Goal: Task Accomplishment & Management: Complete application form

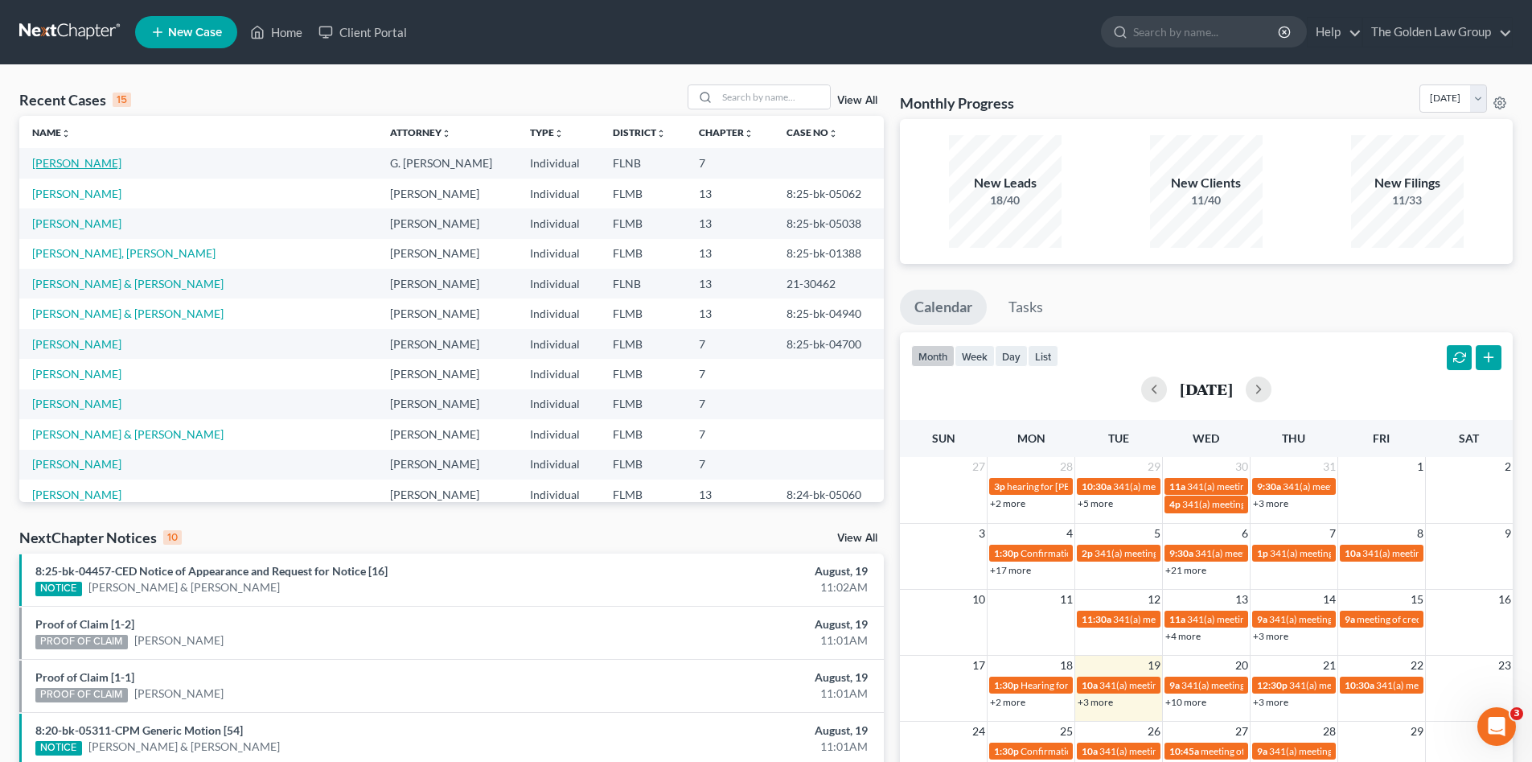
click at [97, 162] on link "[PERSON_NAME]" at bounding box center [76, 163] width 89 height 14
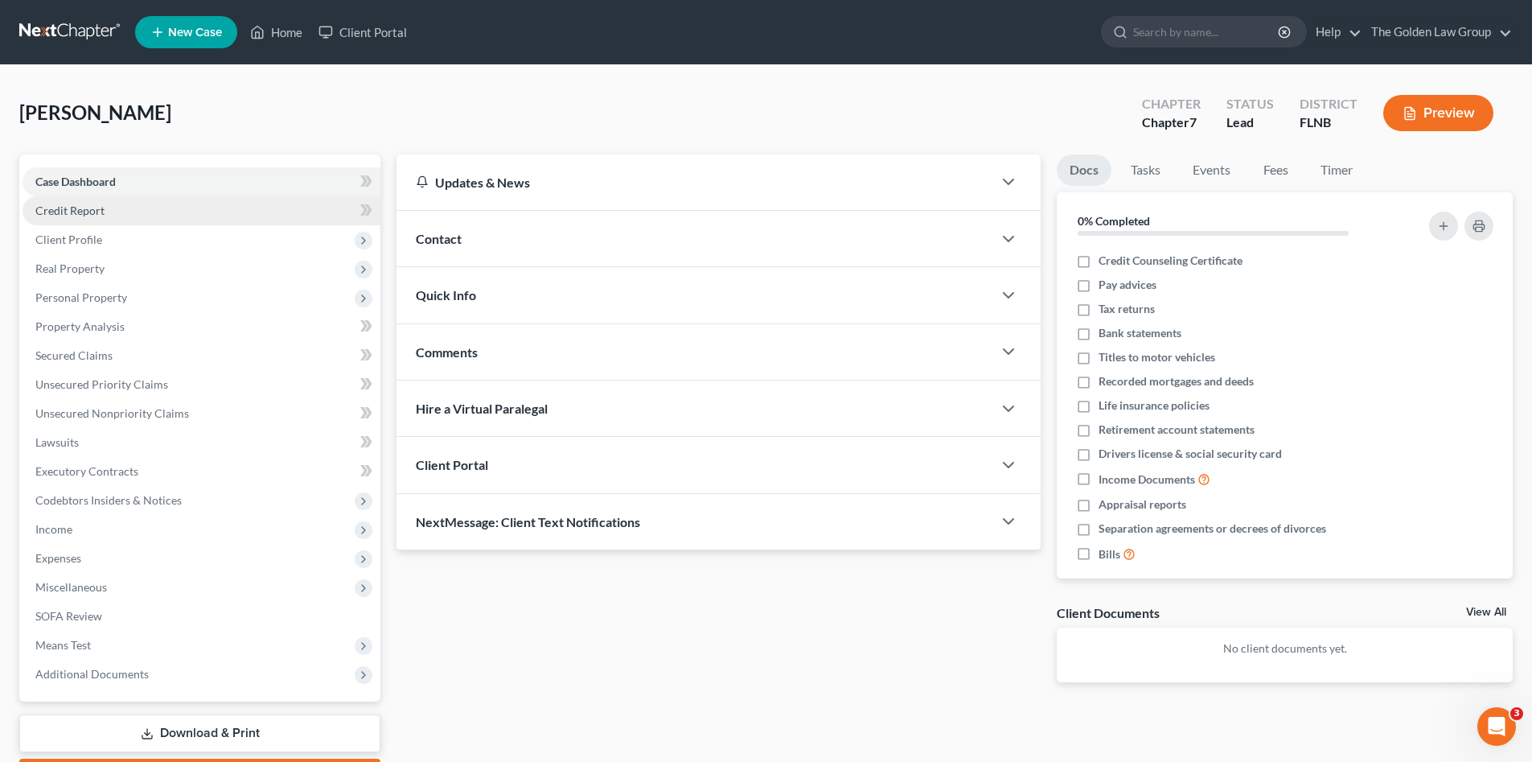
click at [92, 212] on span "Credit Report" at bounding box center [69, 210] width 69 height 14
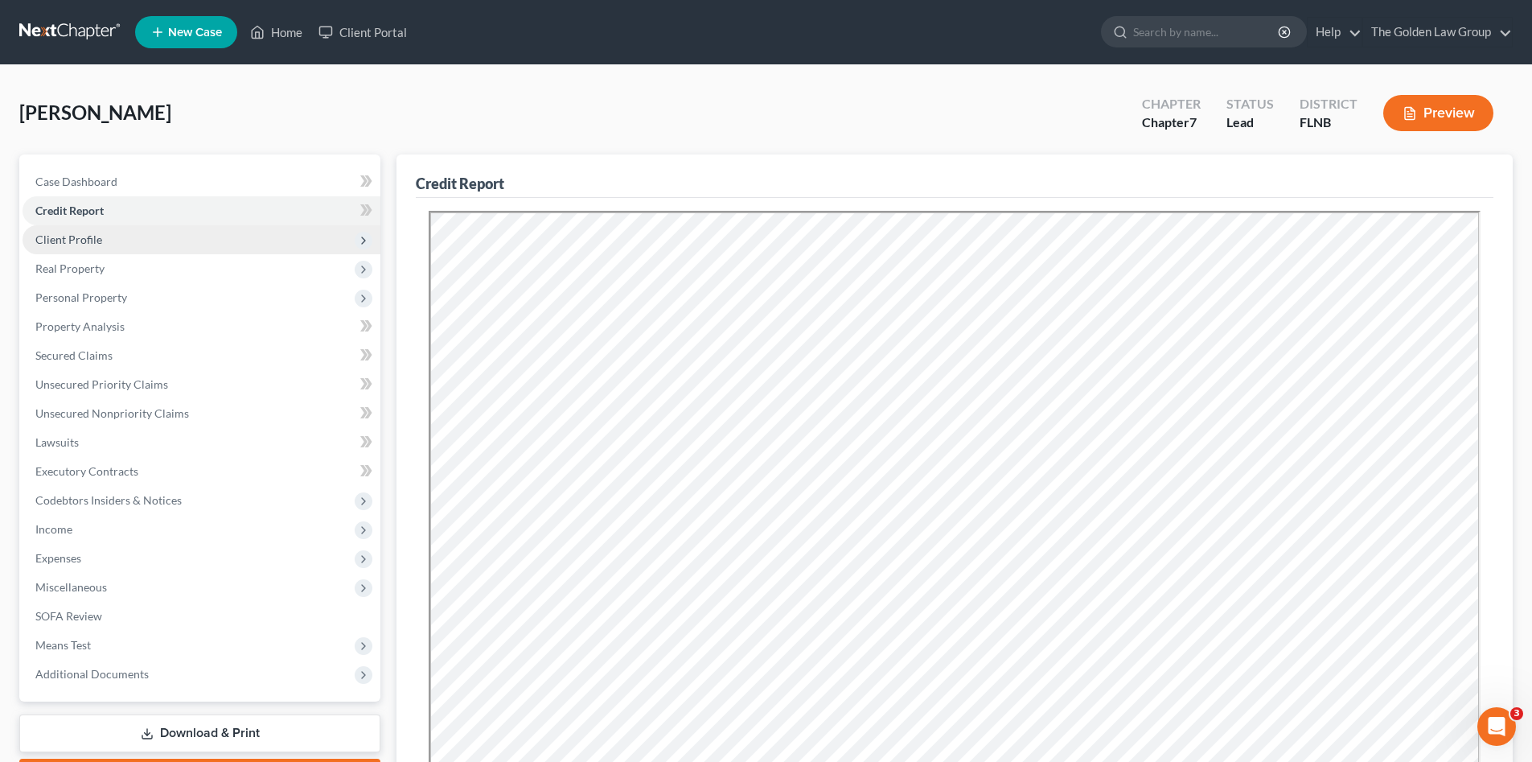
click at [94, 244] on span "Client Profile" at bounding box center [68, 239] width 67 height 14
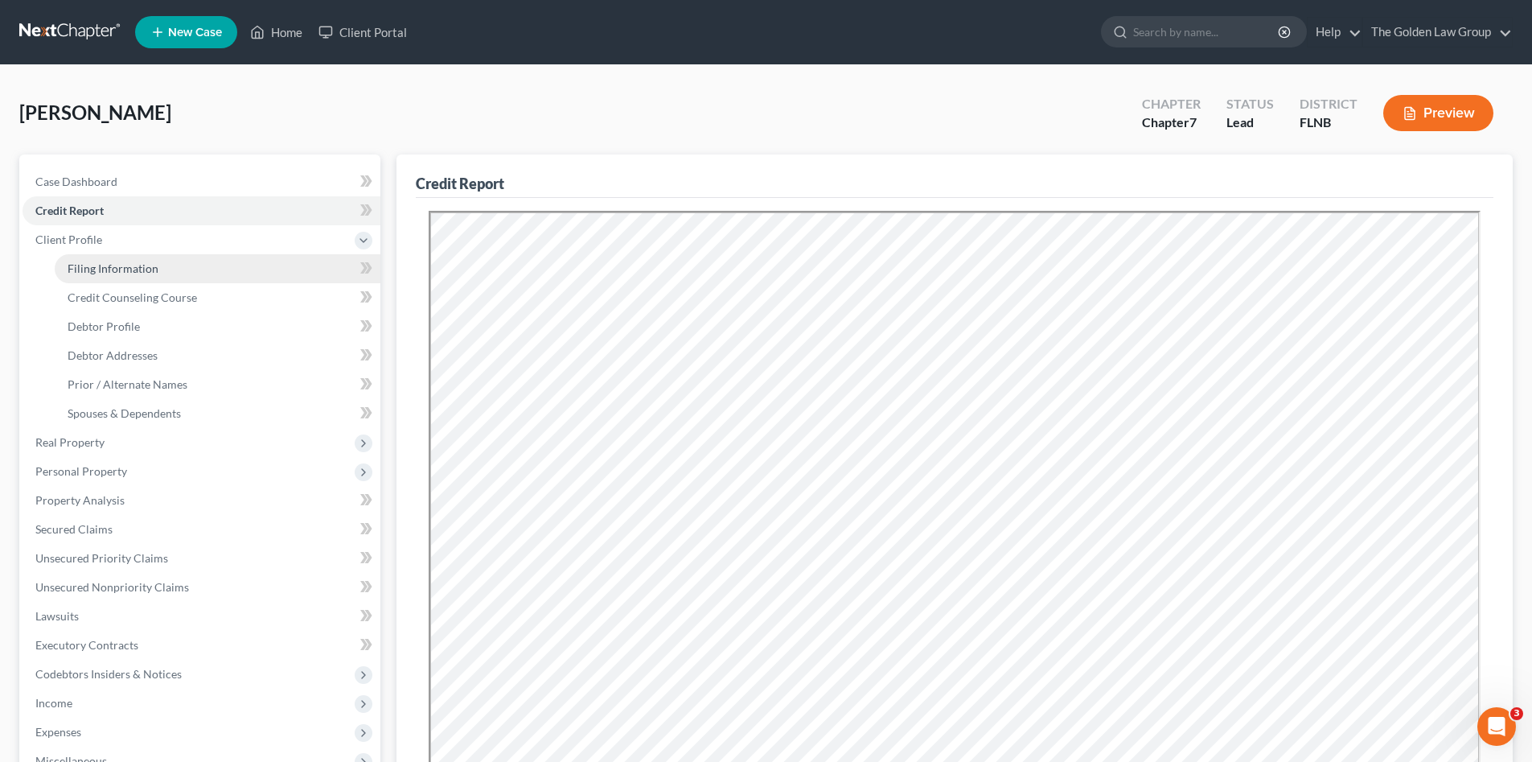
click at [100, 265] on span "Filing Information" at bounding box center [113, 268] width 91 height 14
select select "1"
select select "0"
select select "9"
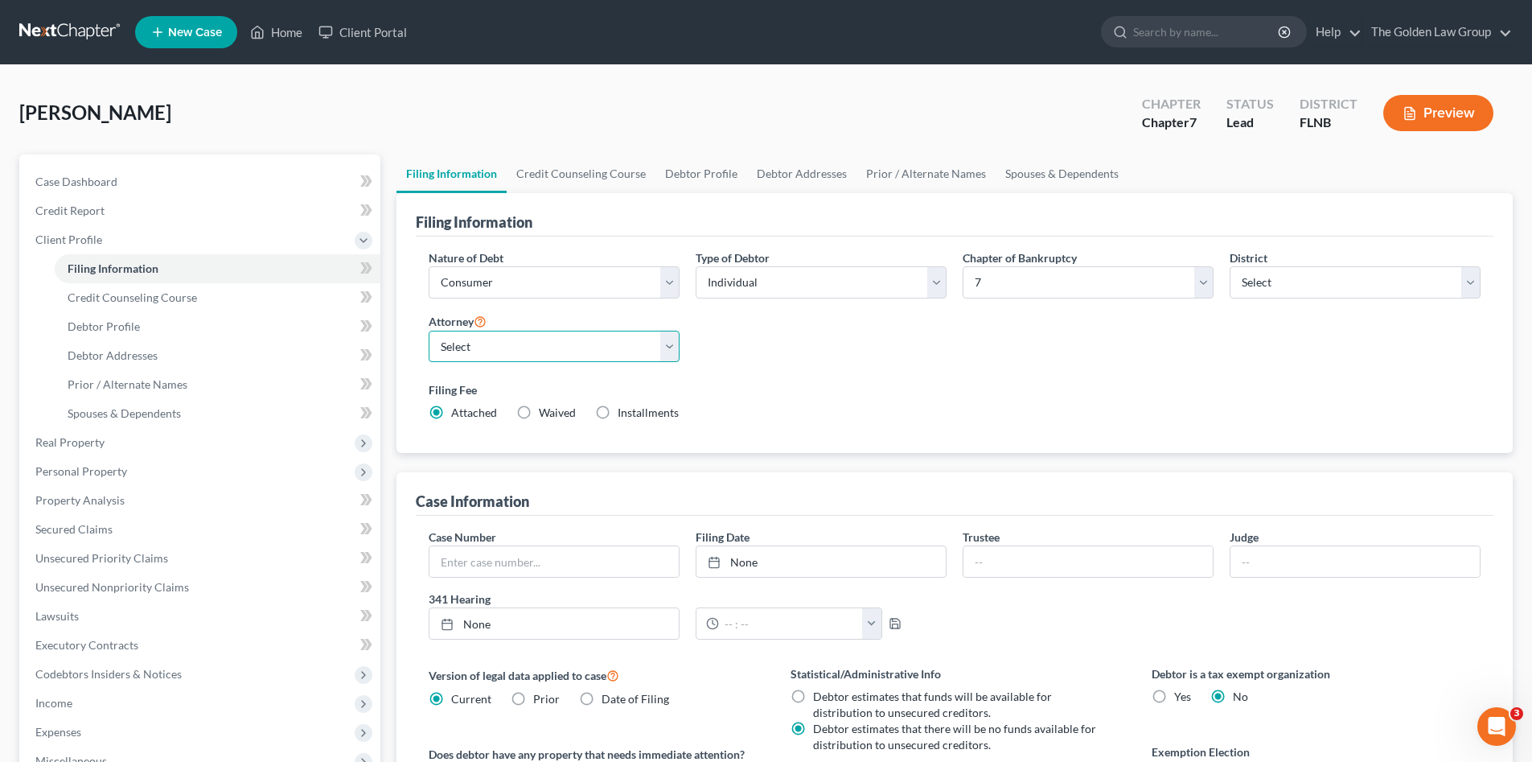
click at [670, 350] on select "Select G. Donald Golden - FLMB G. Donald Golden - FLNB Eric Barksdale - FLMB Er…" at bounding box center [554, 347] width 251 height 32
select select "1"
click at [429, 331] on select "Select G. Donald Golden - FLMB G. Donald Golden - FLNB Eric Barksdale - FLMB Er…" at bounding box center [554, 347] width 251 height 32
click at [727, 349] on div "Nature of Debt Select Business Consumer Other Nature of Business Select Clearin…" at bounding box center [955, 341] width 1068 height 185
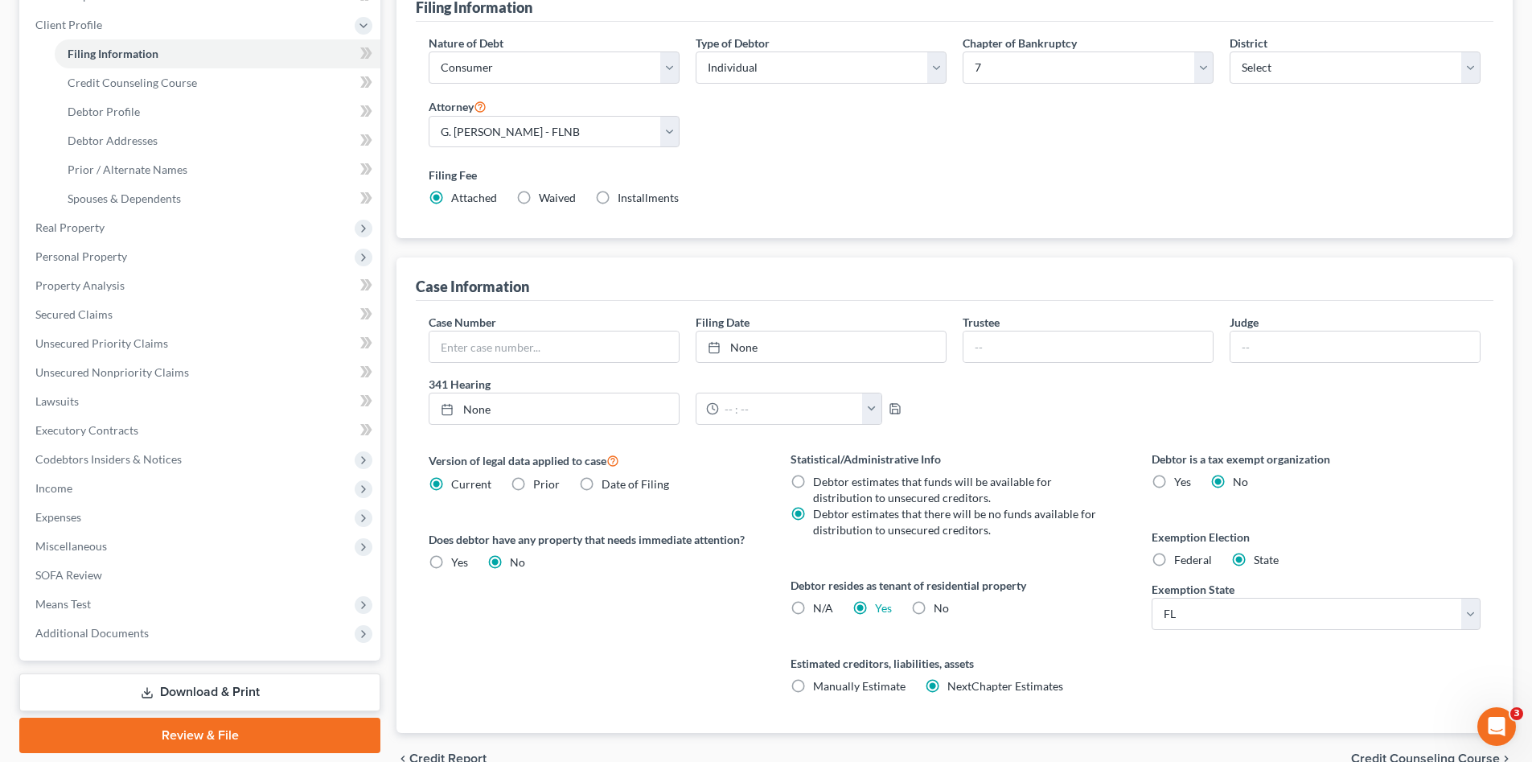
scroll to position [241, 0]
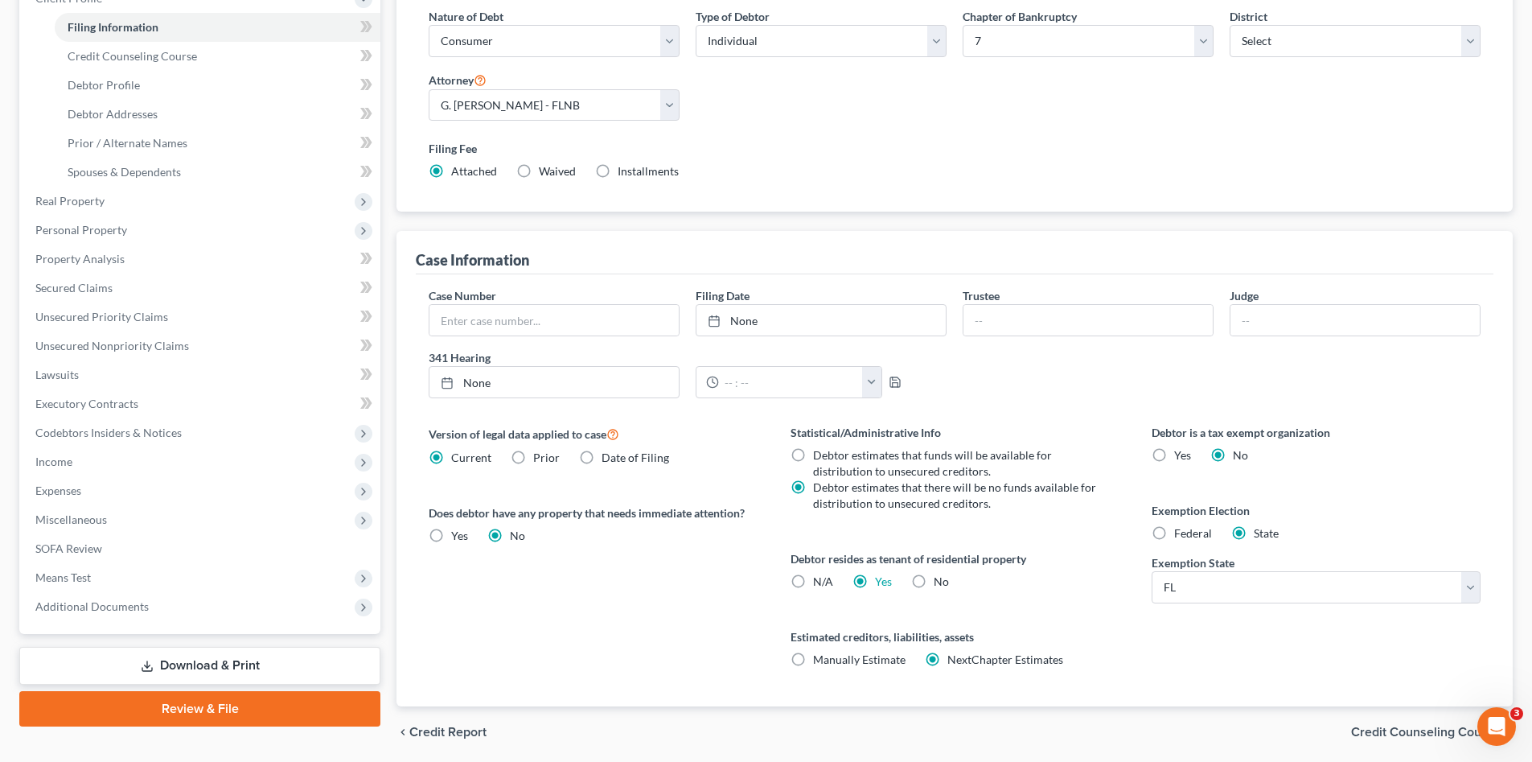
click at [572, 652] on div "Version of legal data applied to case Current Prior Date of Filing Legal data v…" at bounding box center [593, 565] width 361 height 282
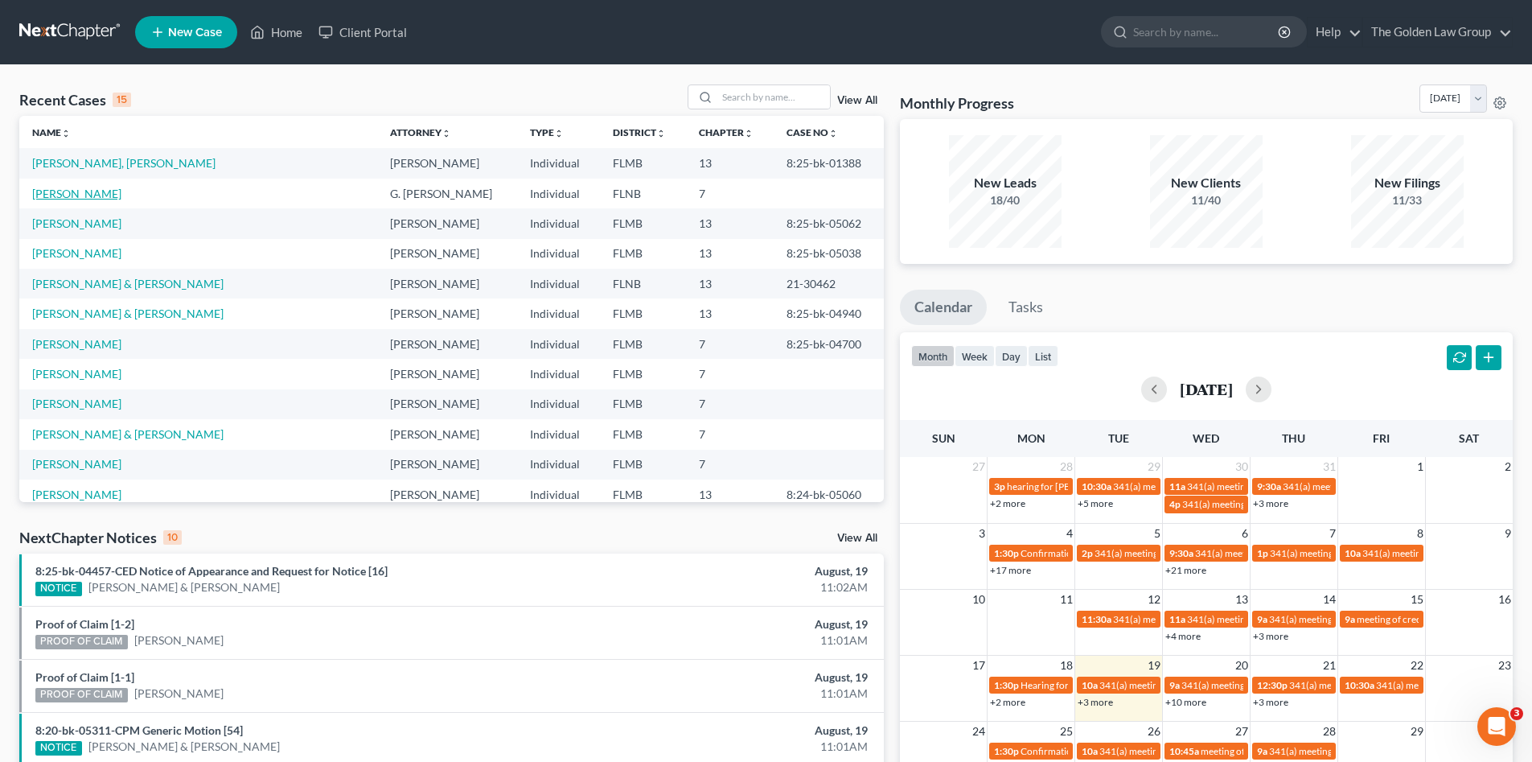
click at [79, 195] on link "[PERSON_NAME]" at bounding box center [76, 194] width 89 height 14
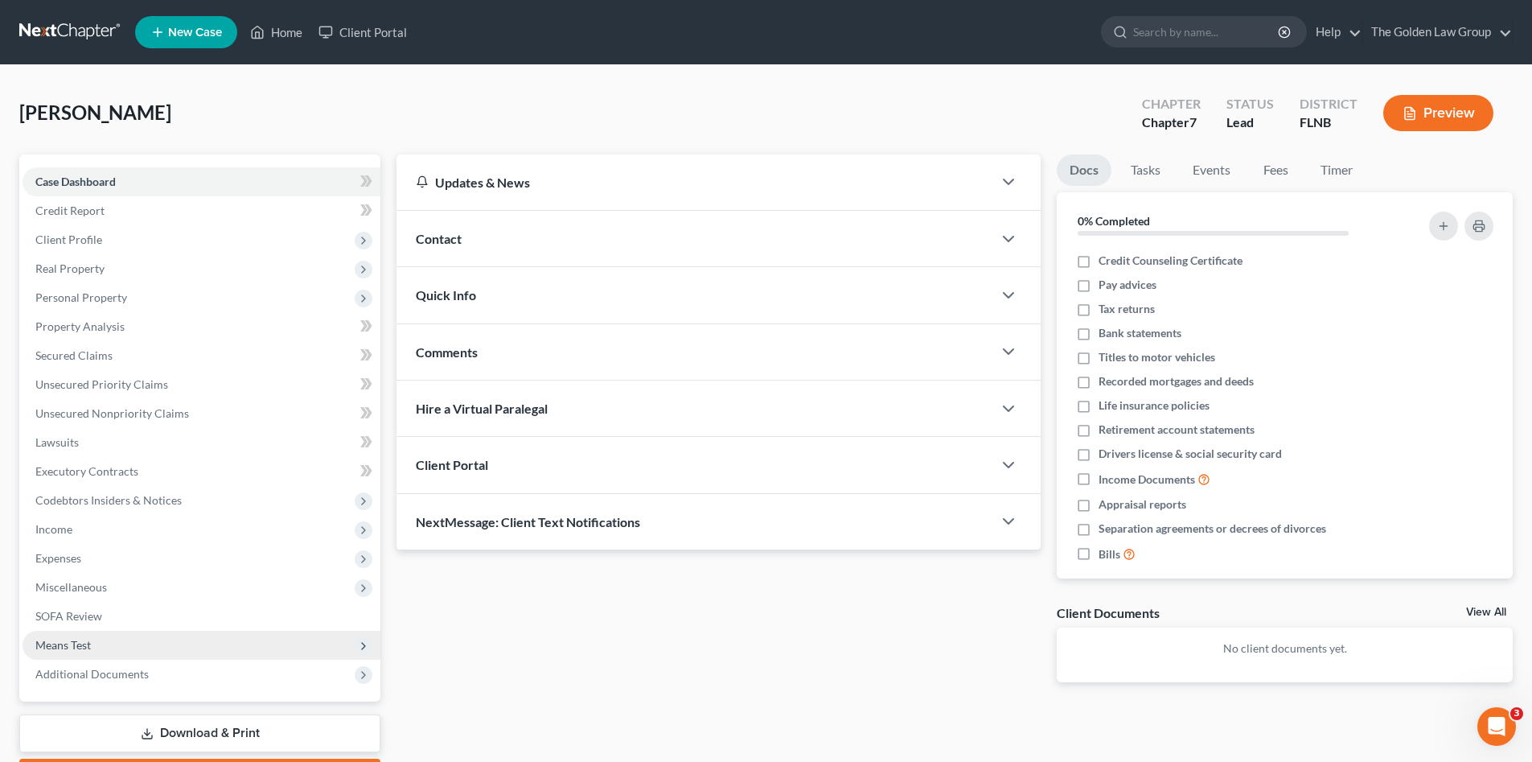
scroll to position [93, 0]
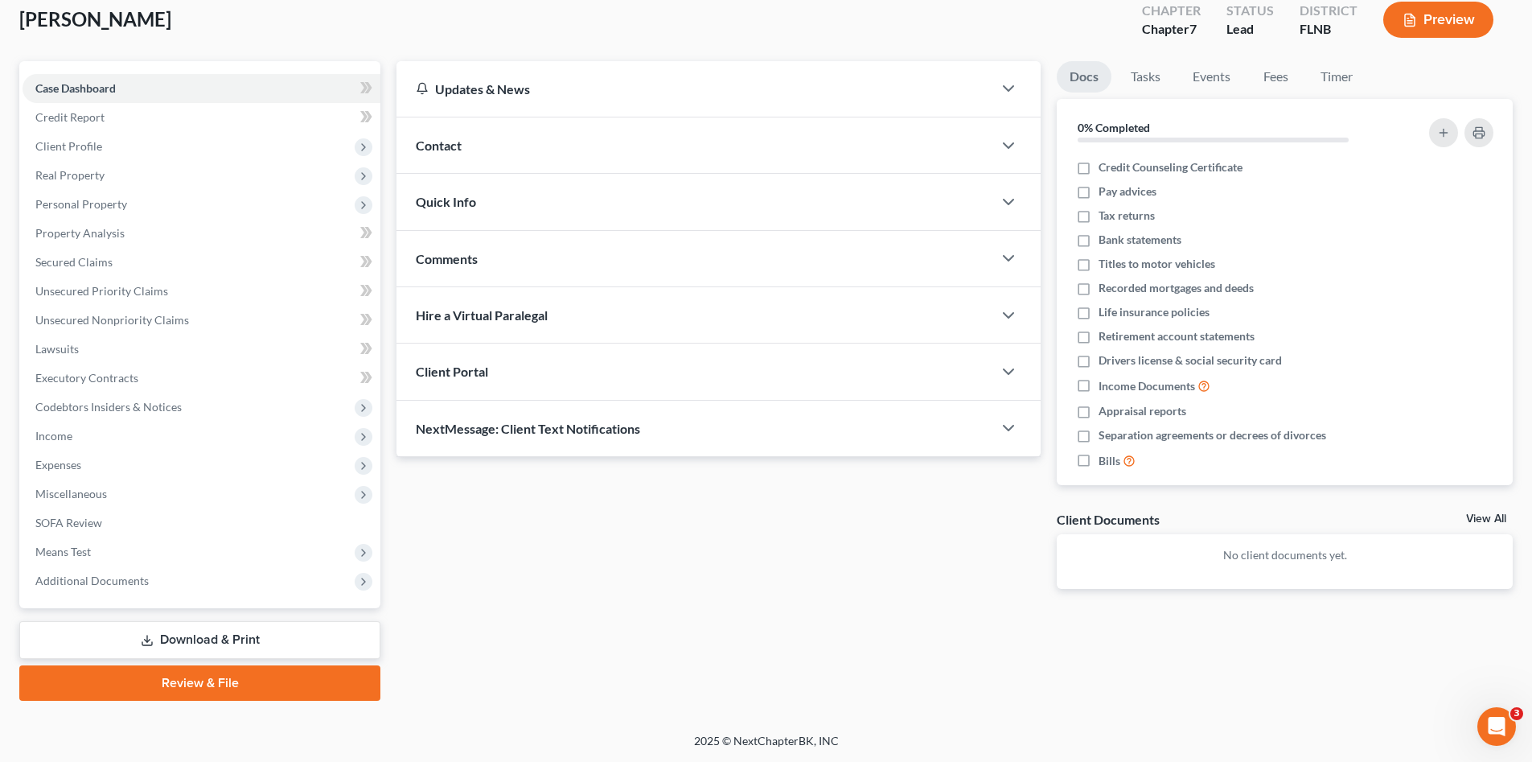
click at [240, 683] on link "Review & File" at bounding box center [199, 682] width 361 height 35
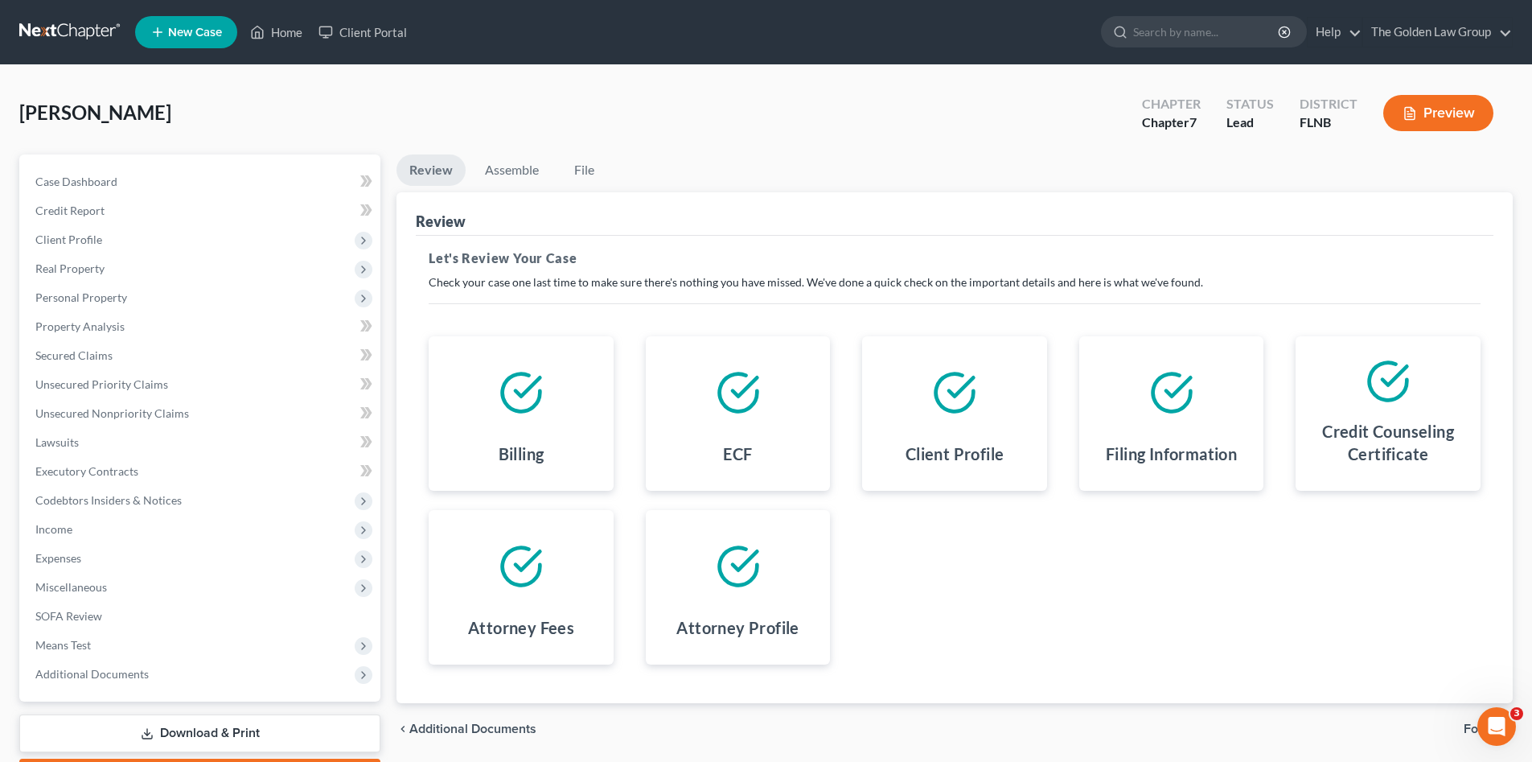
scroll to position [93, 0]
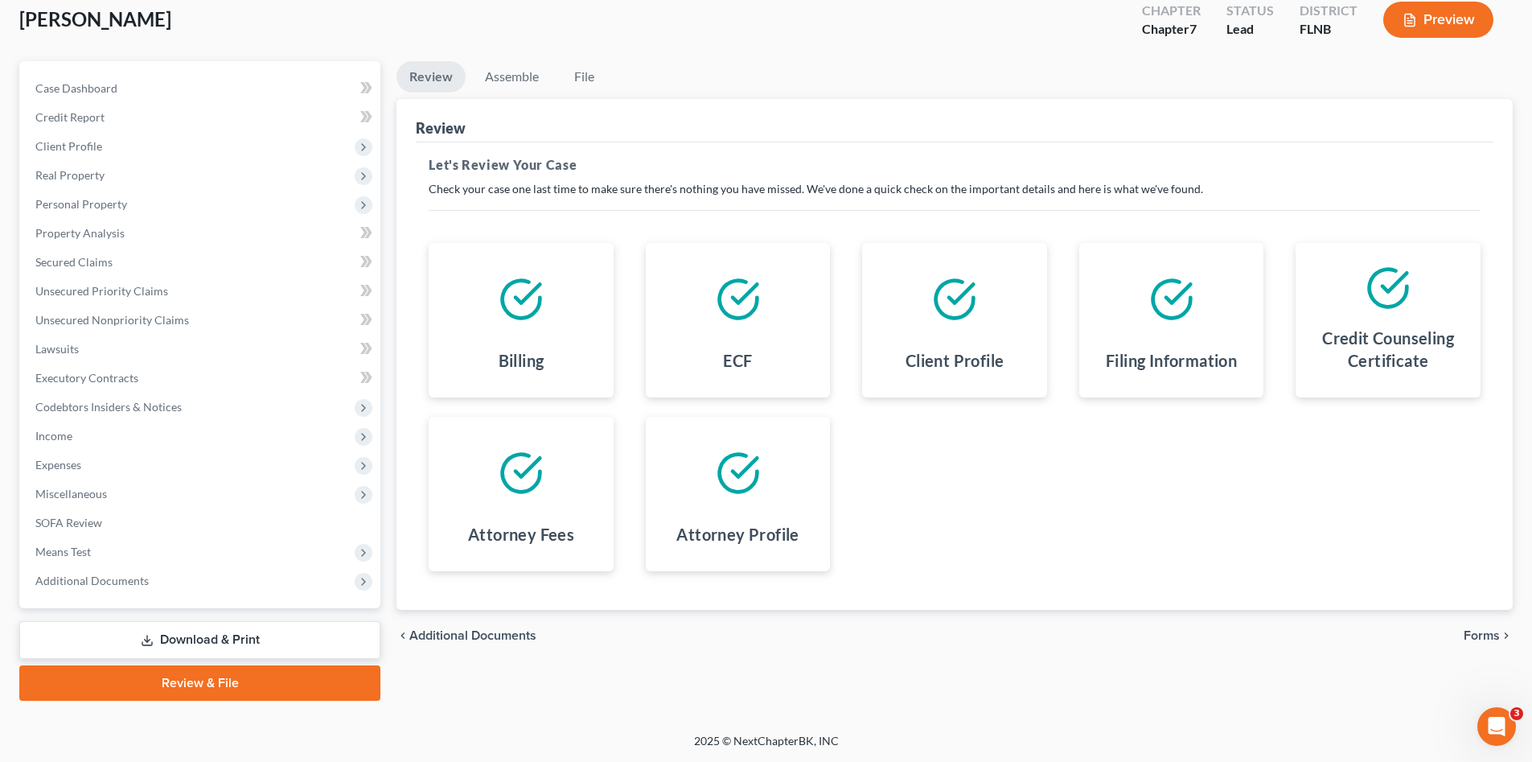
click at [1485, 630] on span "Forms" at bounding box center [1482, 635] width 36 height 13
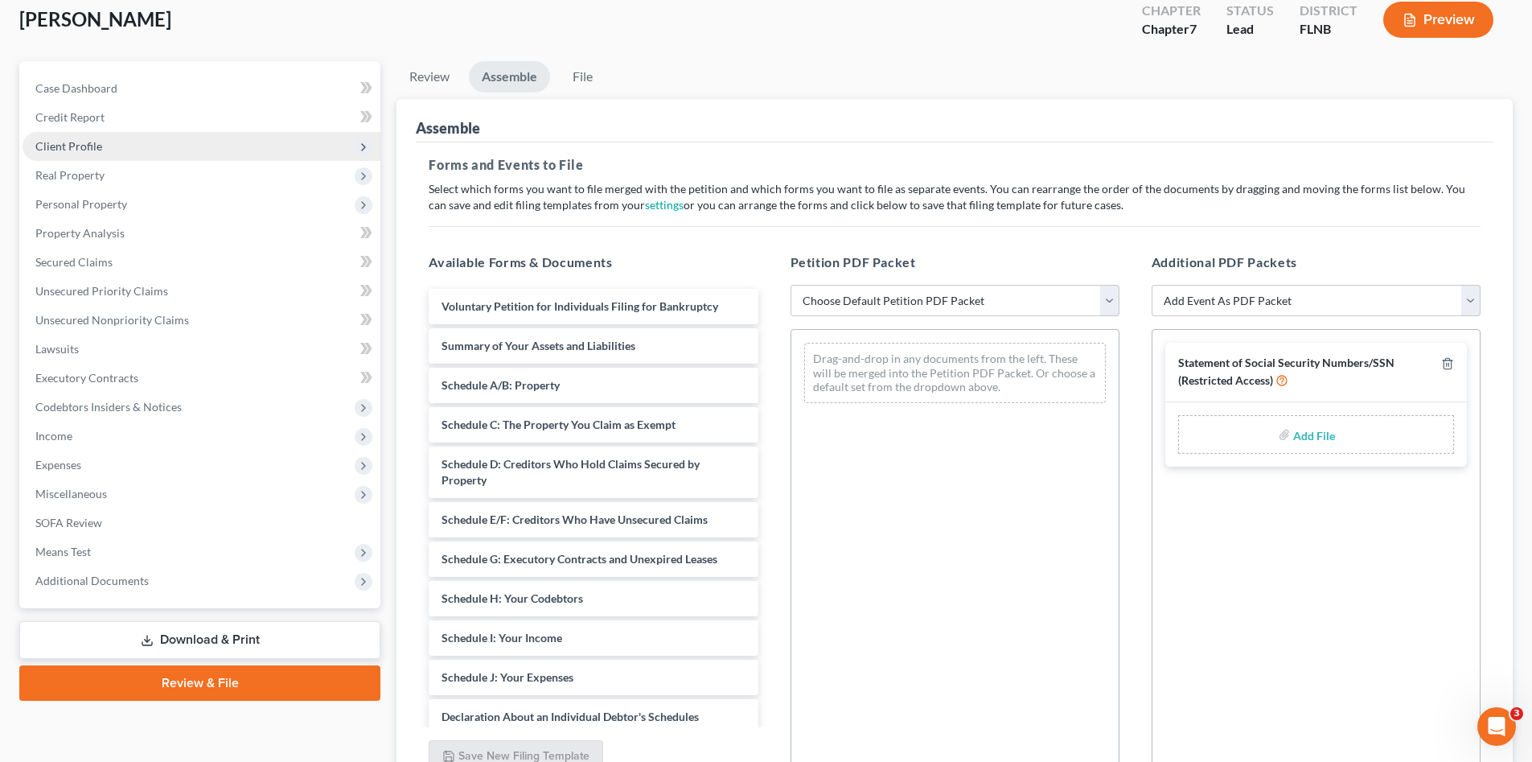
click at [82, 153] on span "Client Profile" at bounding box center [202, 146] width 358 height 29
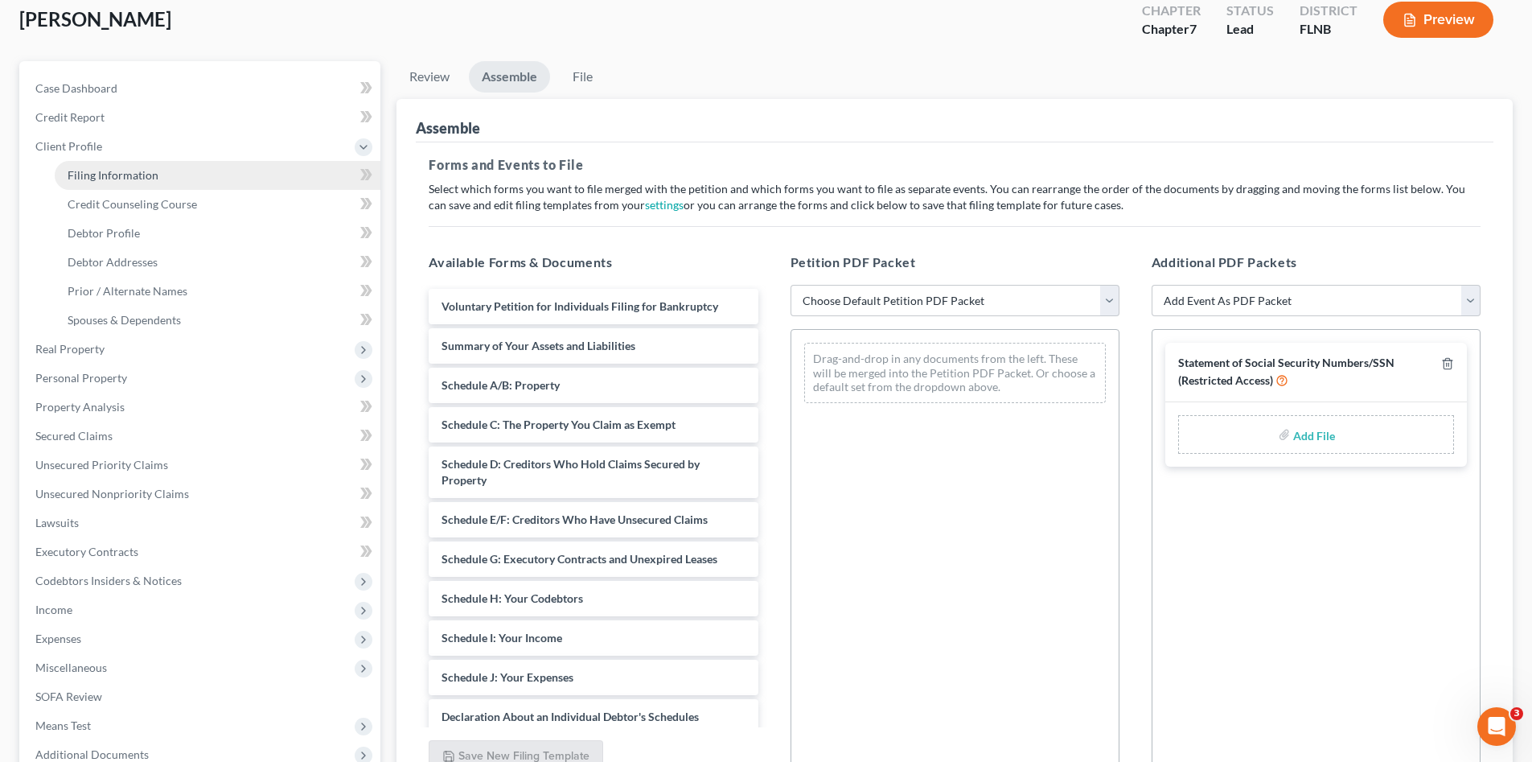
click at [91, 173] on span "Filing Information" at bounding box center [113, 175] width 91 height 14
select select "1"
select select "0"
select select "9"
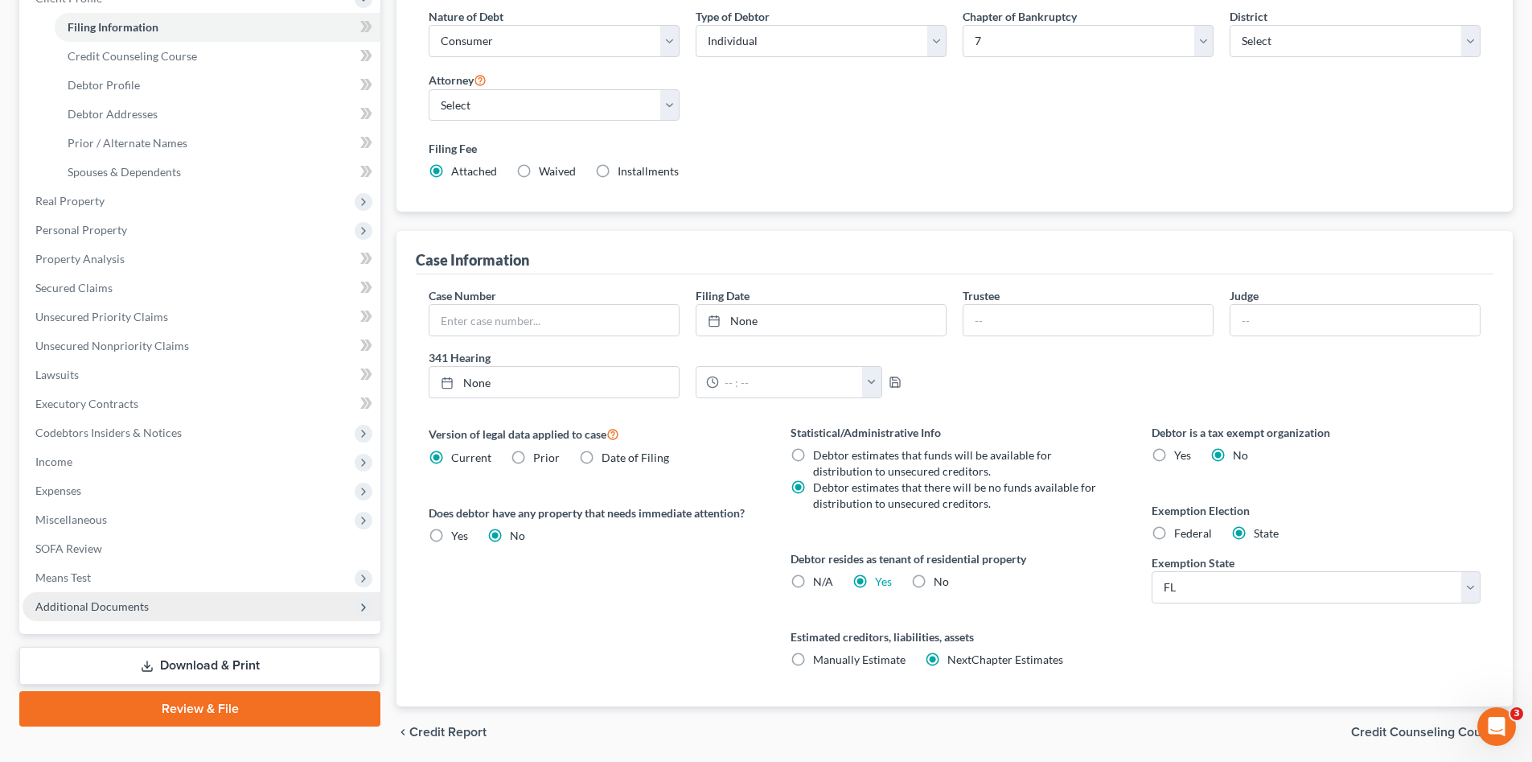
scroll to position [298, 0]
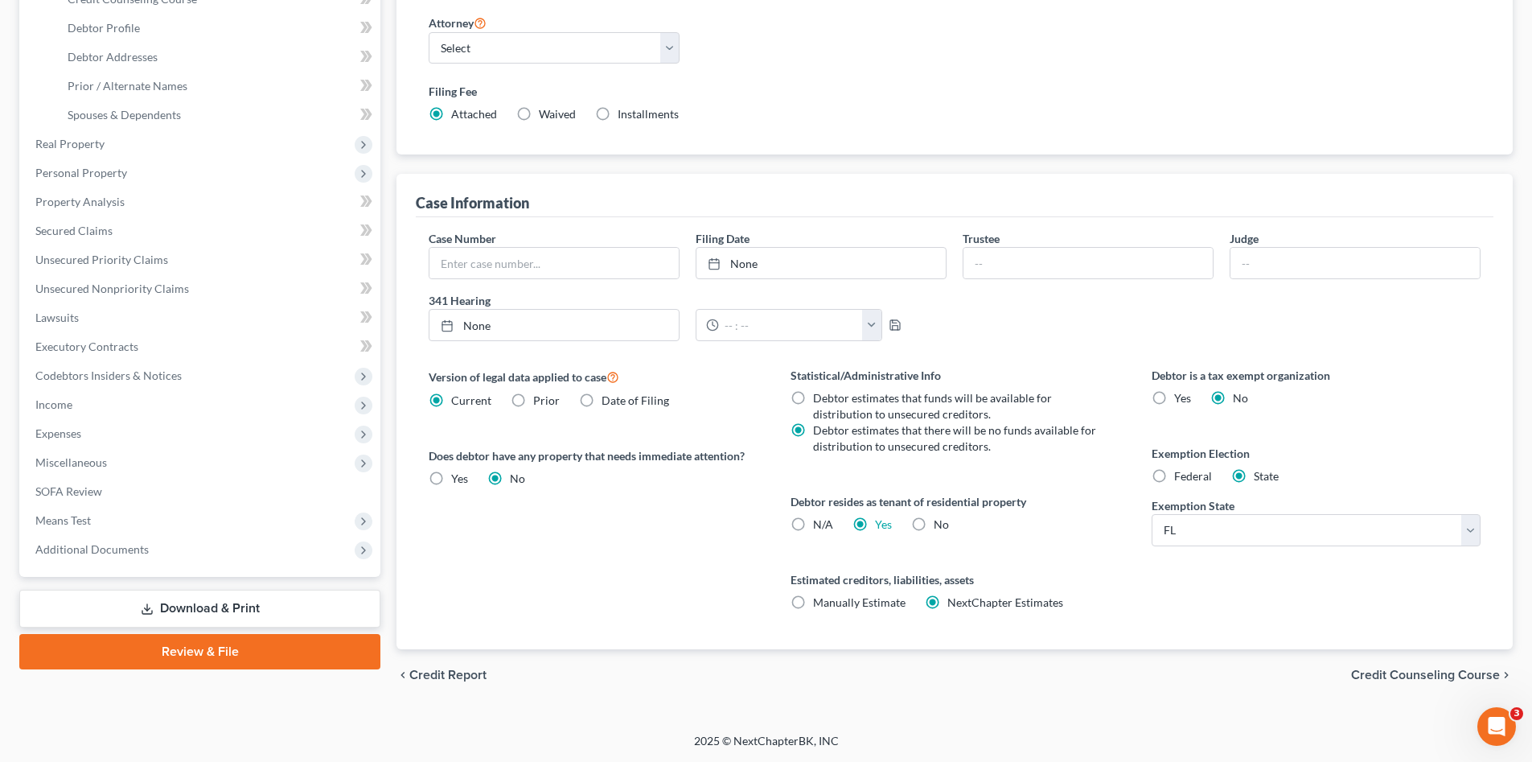
click at [211, 655] on link "Review & File" at bounding box center [199, 651] width 361 height 35
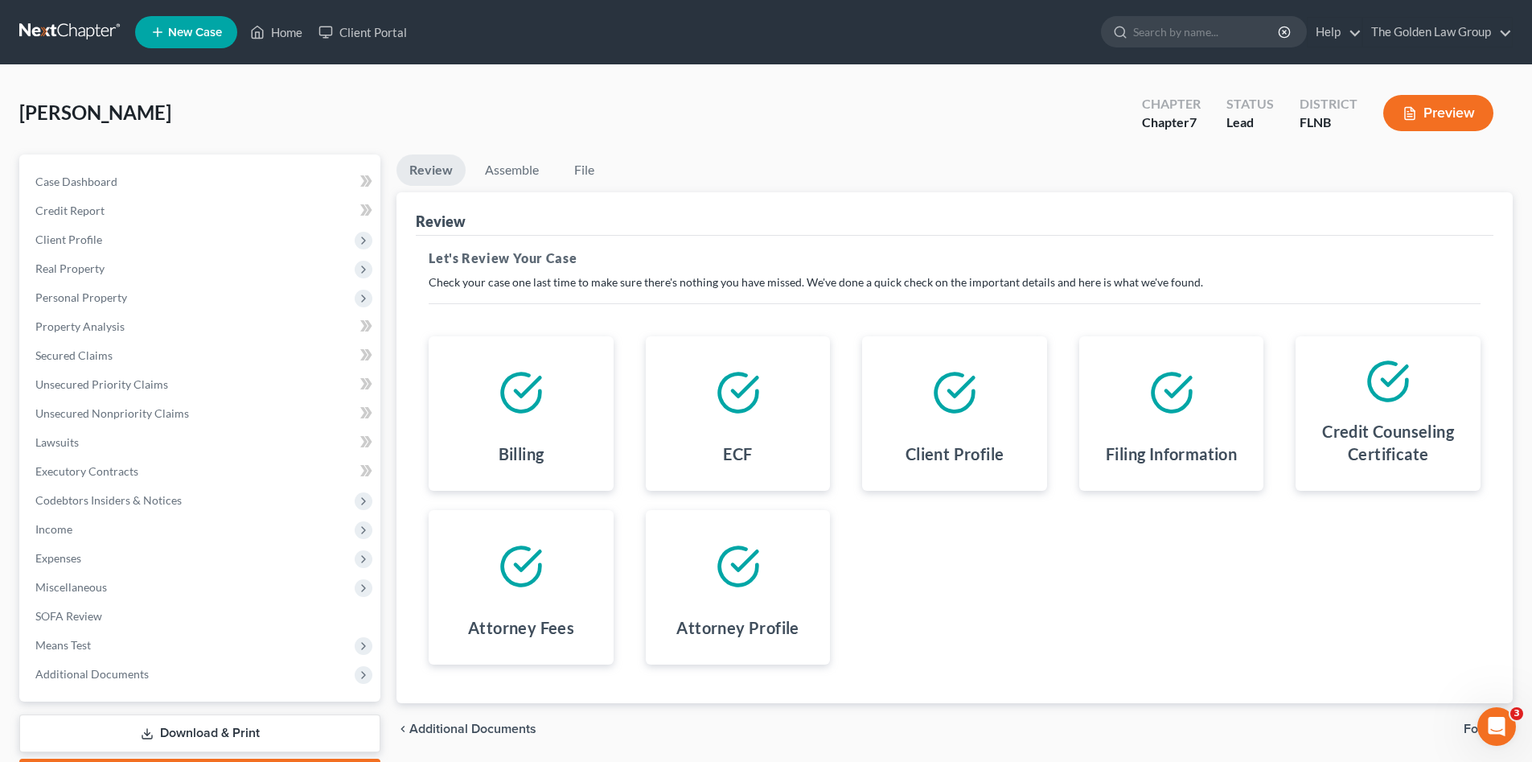
scroll to position [93, 0]
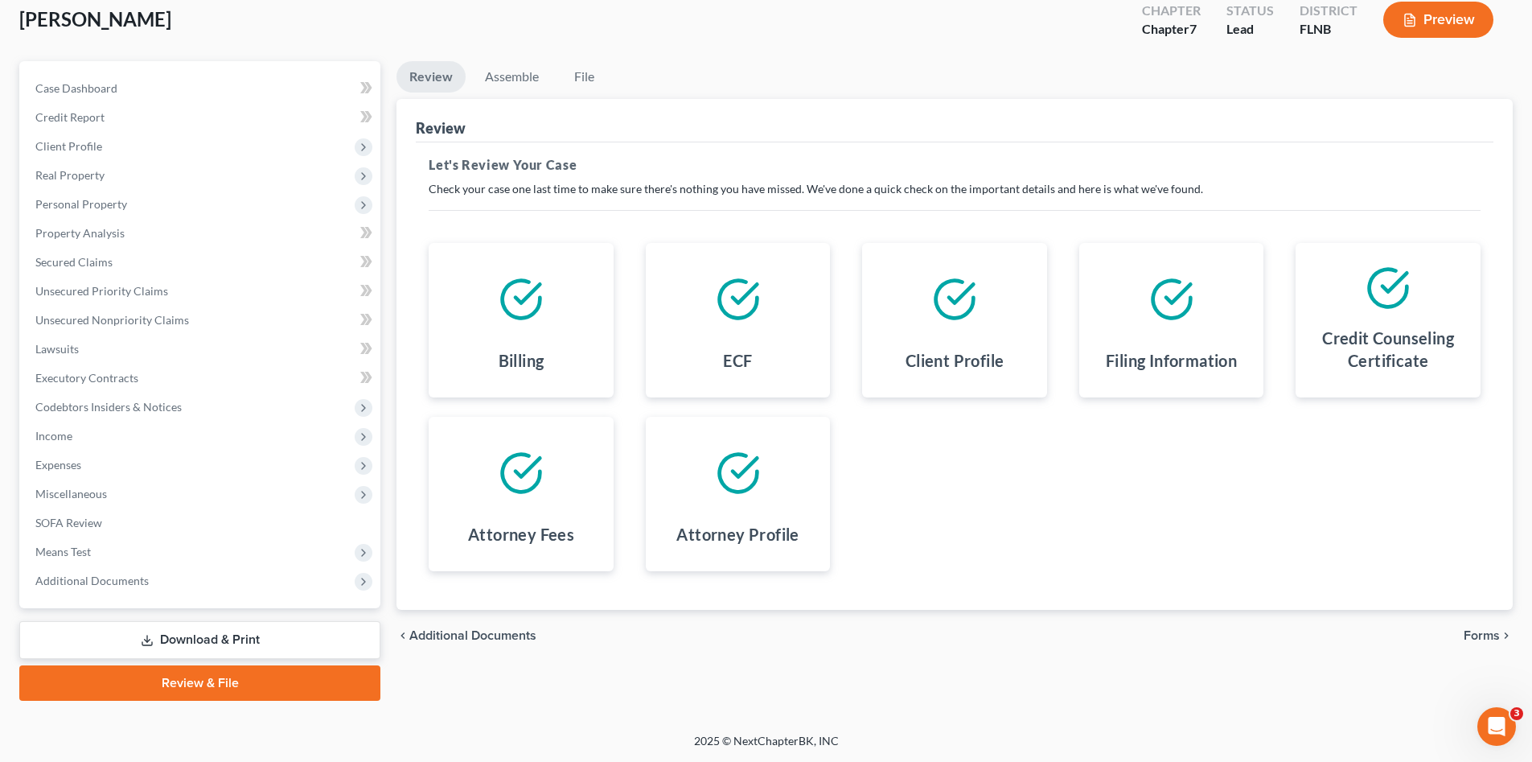
click at [1478, 635] on span "Forms" at bounding box center [1482, 635] width 36 height 13
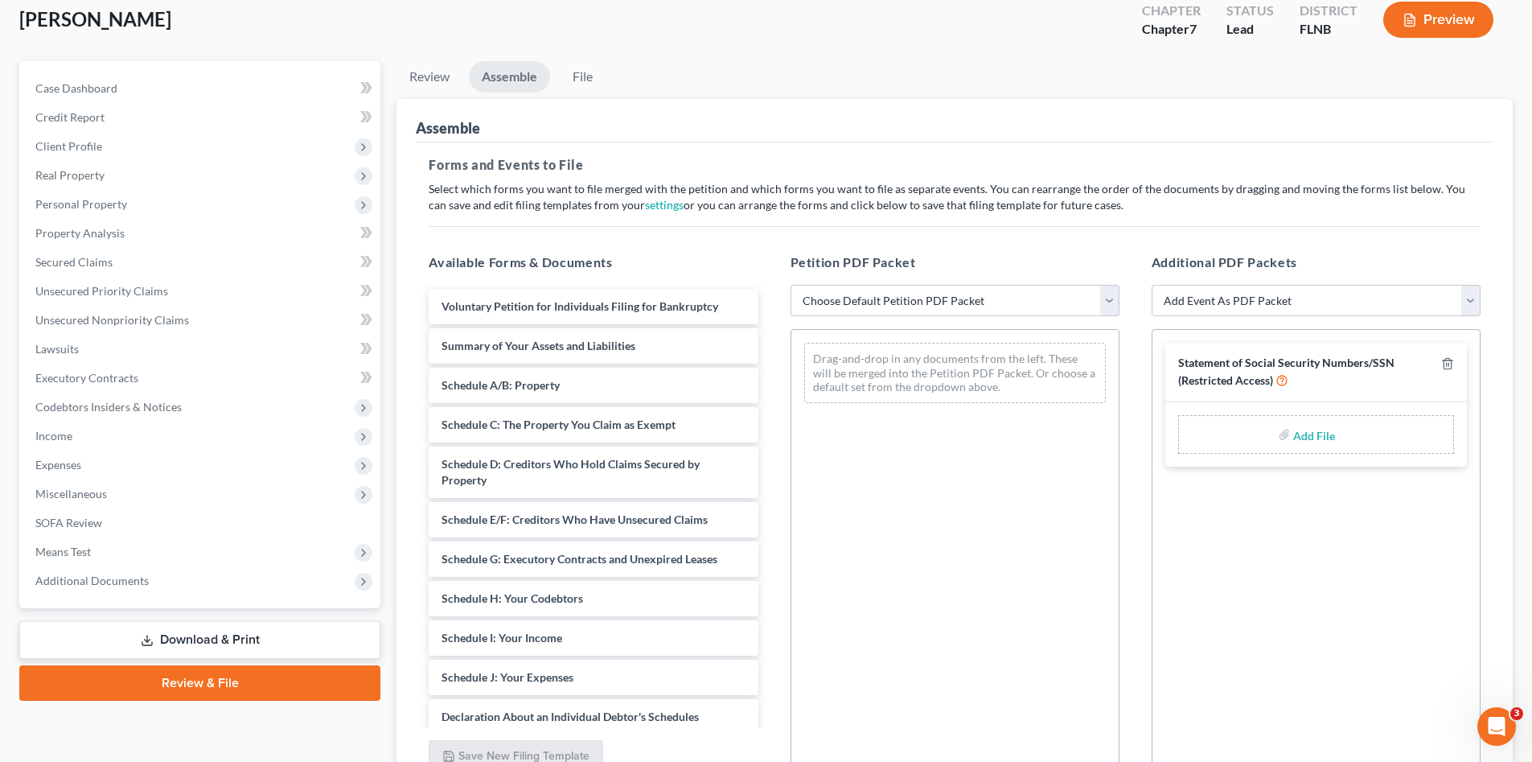
click at [839, 302] on select "Choose Default Petition PDF Packet Complete Bankruptcy Petition (all forms and …" at bounding box center [955, 301] width 329 height 32
select select "0"
click at [791, 285] on select "Choose Default Petition PDF Packet Complete Bankruptcy Petition (all forms and …" at bounding box center [955, 301] width 329 height 32
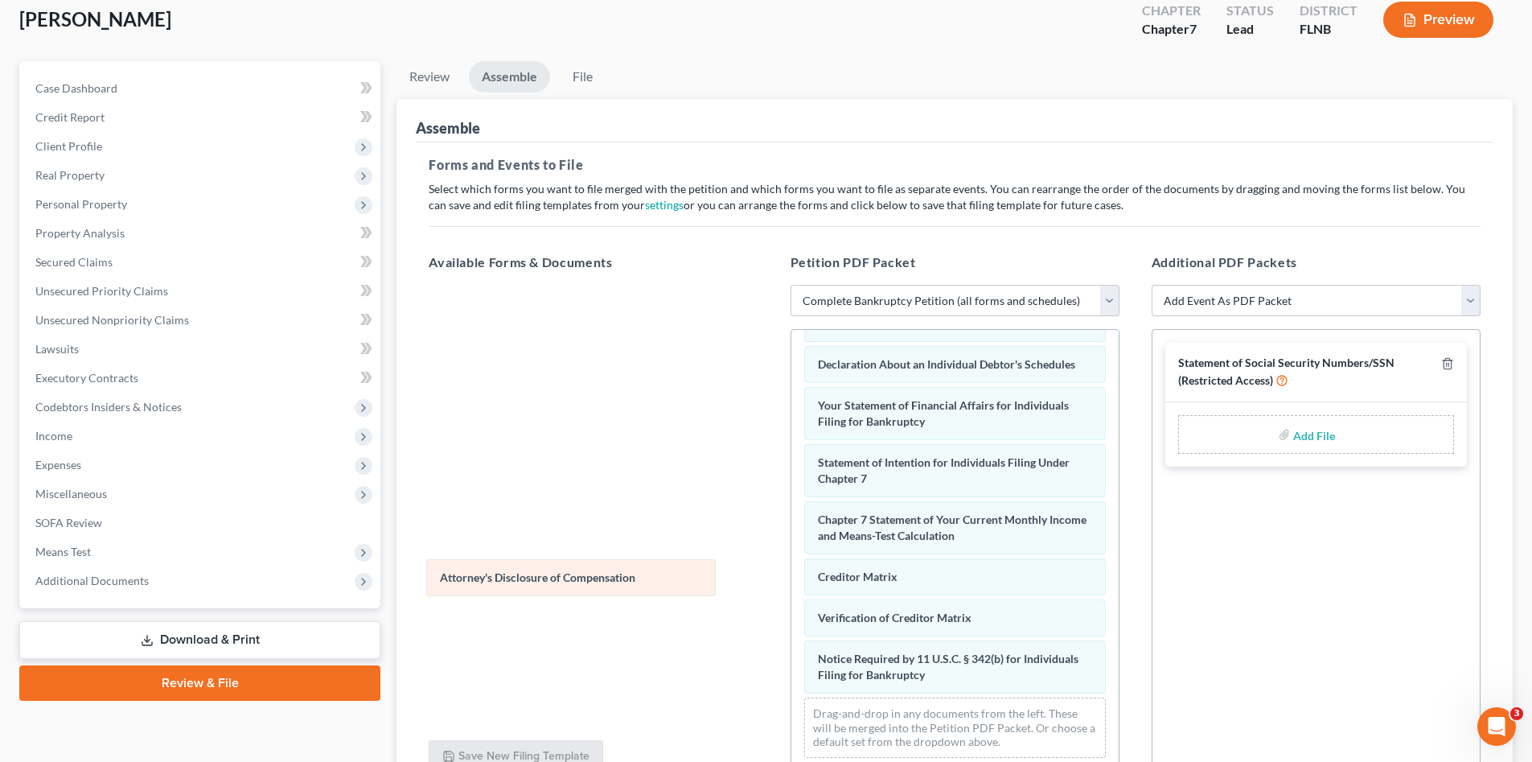
scroll to position [471, 0]
drag, startPoint x: 1008, startPoint y: 679, endPoint x: 625, endPoint y: 575, distance: 397.4
click at [791, 575] on div "Attorney's Disclosure of Compensation Voluntary Petition for Individuals Filing…" at bounding box center [954, 323] width 327 height 896
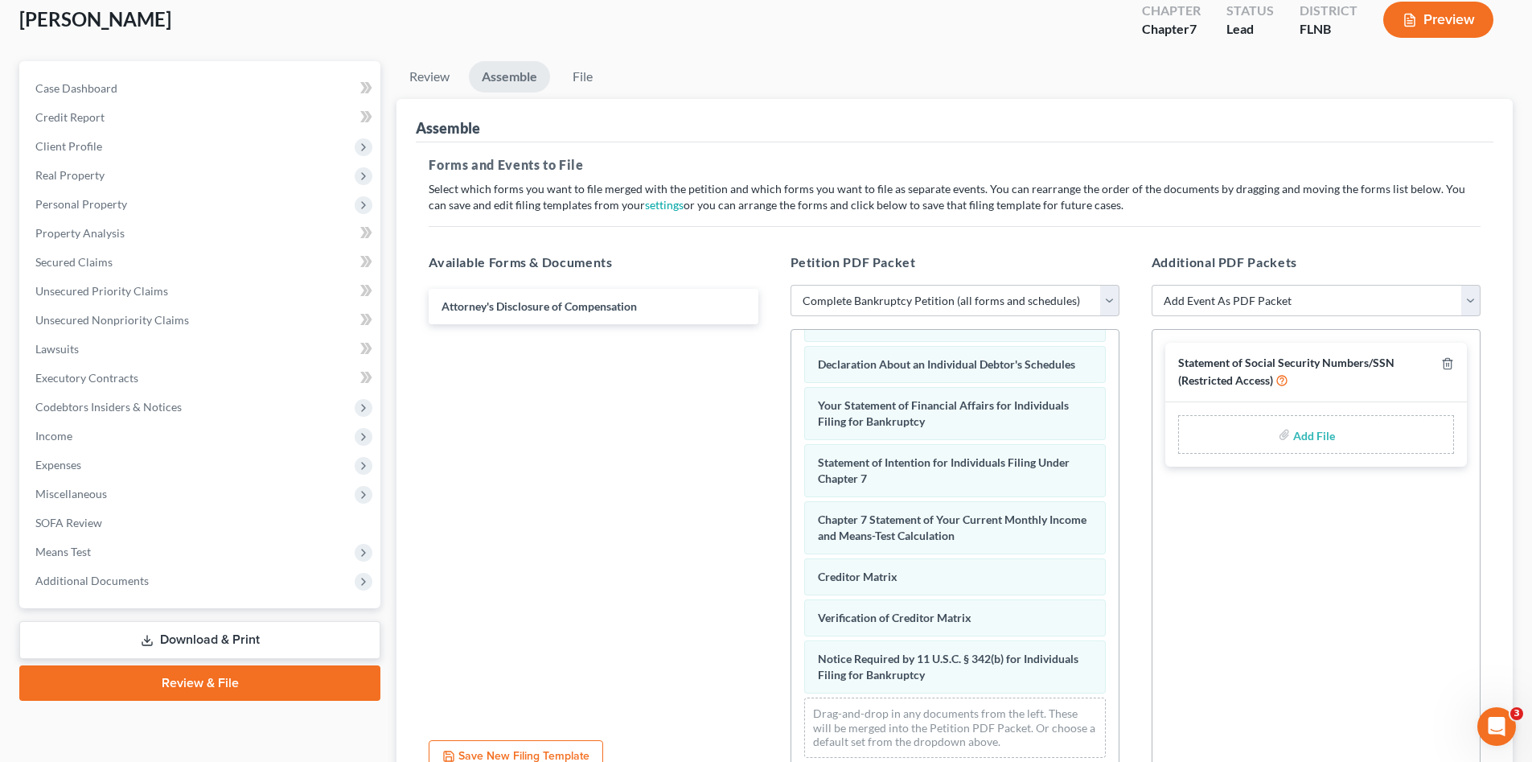
scroll to position [248, 0]
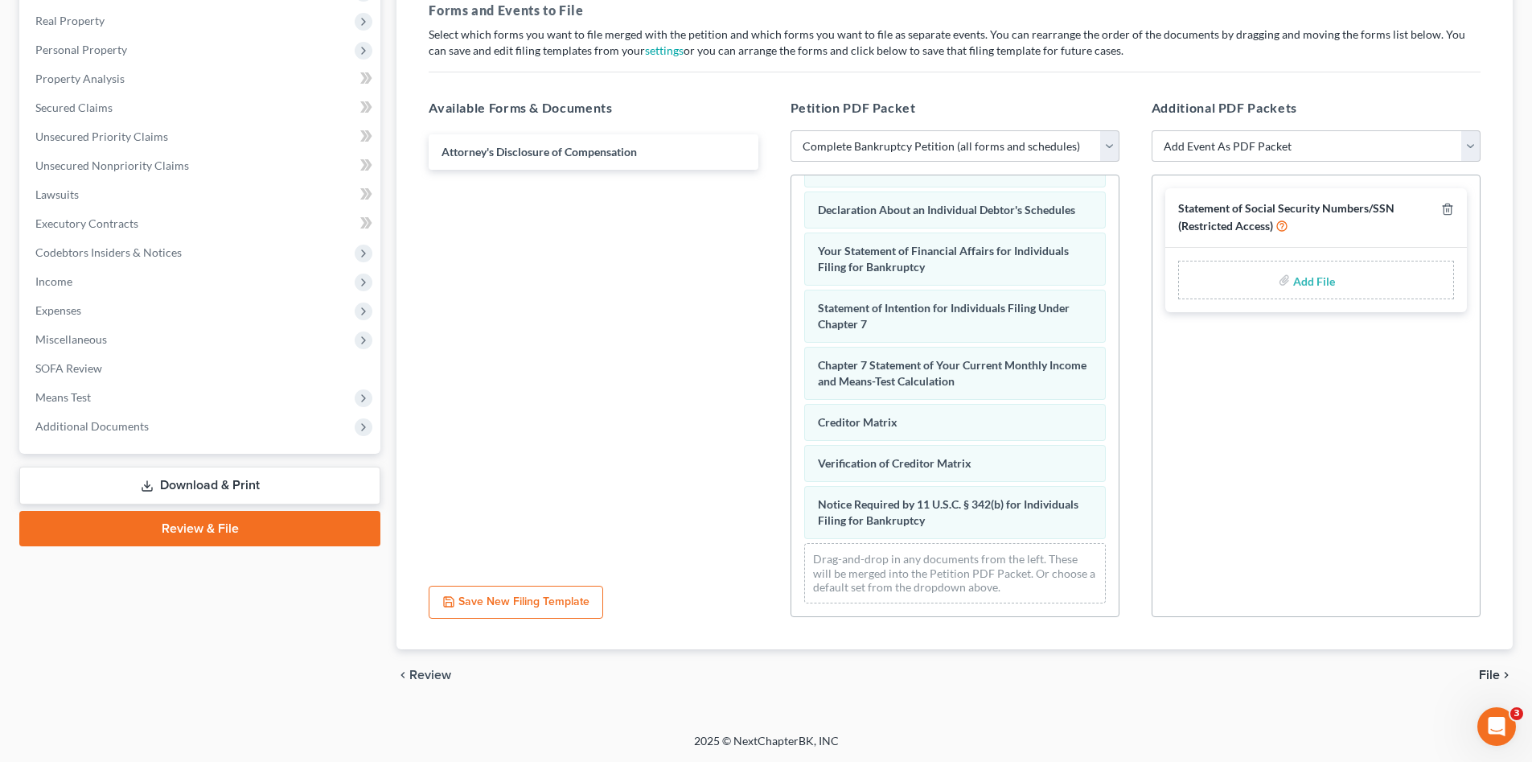
click at [1491, 671] on span "File" at bounding box center [1489, 674] width 21 height 13
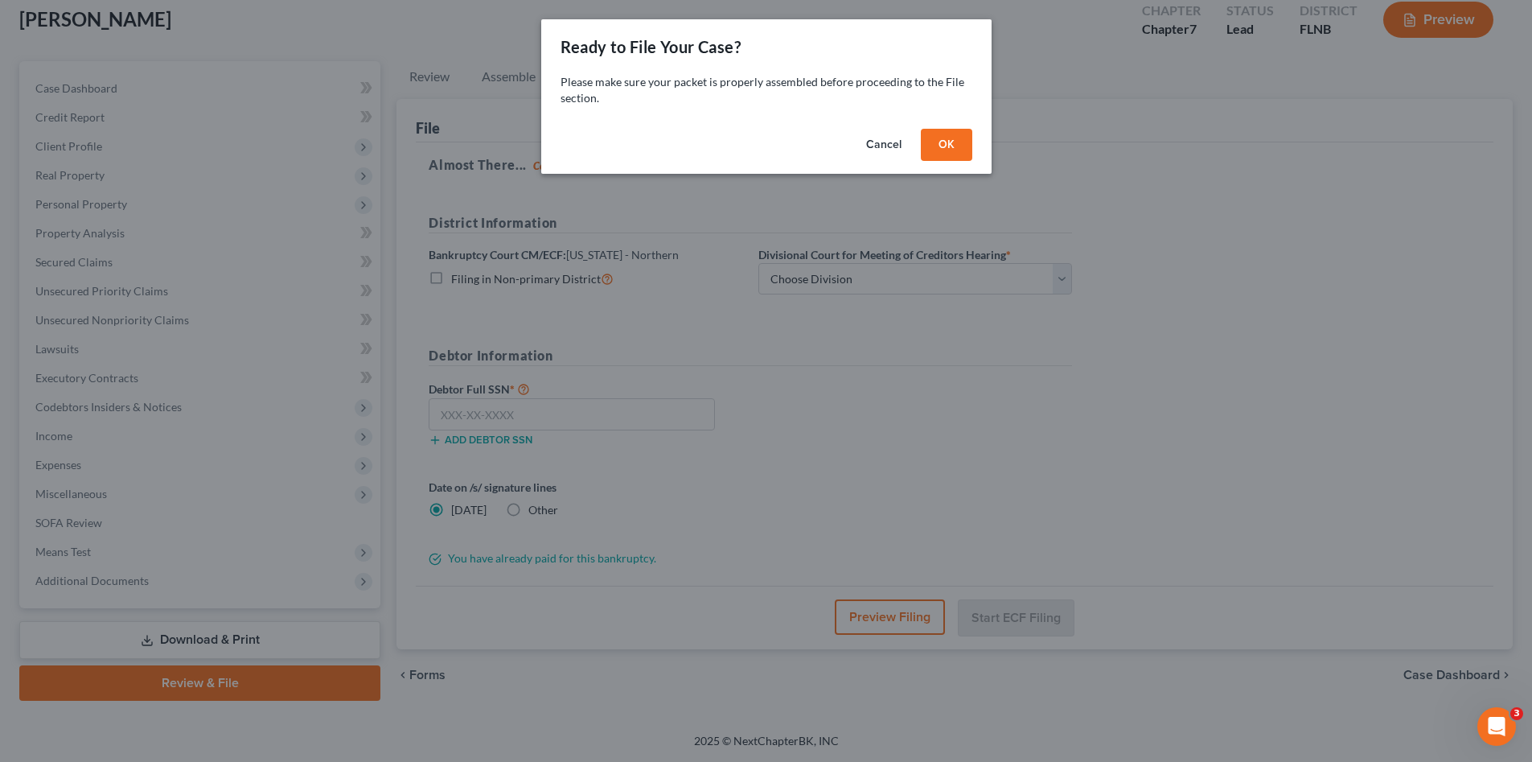
scroll to position [93, 0]
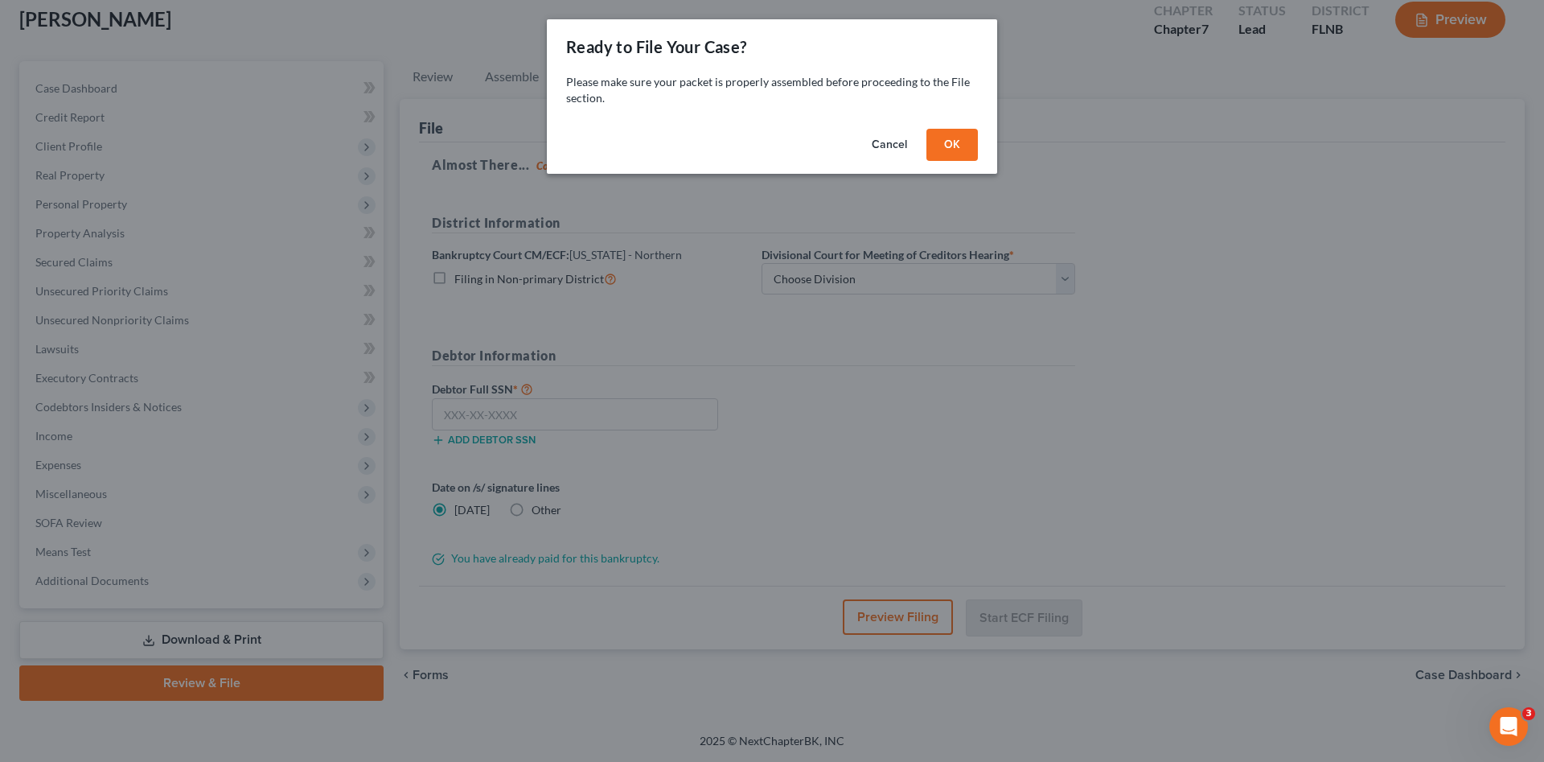
click at [947, 134] on button "OK" at bounding box center [951, 145] width 51 height 32
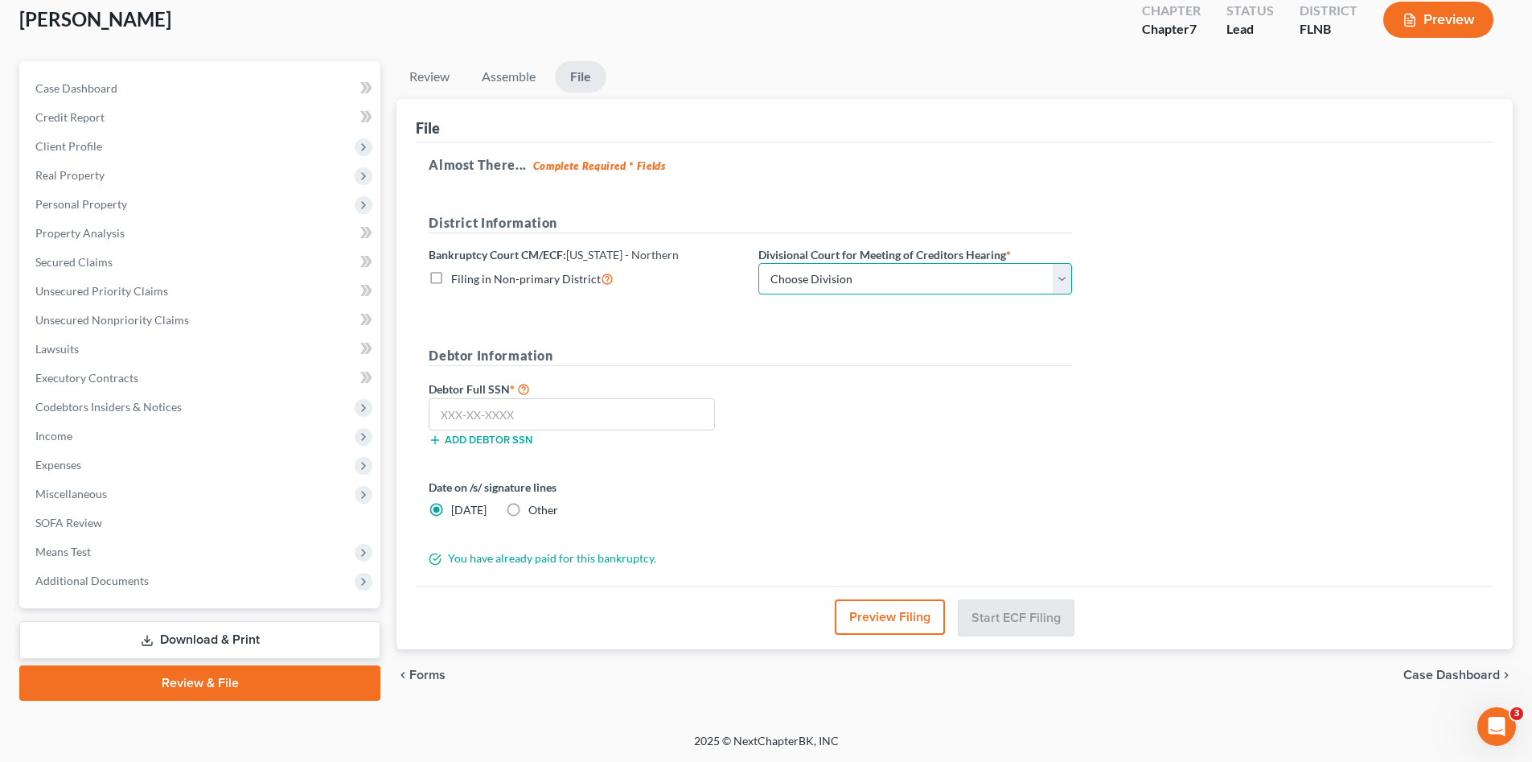
click at [839, 272] on select "Choose Division Gainesville Panama city Pensacola Tallahassee" at bounding box center [915, 279] width 314 height 32
select select "3"
click at [758, 263] on select "Choose Division Gainesville Panama city Pensacola Tallahassee" at bounding box center [915, 279] width 314 height 32
click at [664, 417] on input "text" at bounding box center [572, 414] width 286 height 32
click at [644, 403] on input "text" at bounding box center [572, 414] width 286 height 32
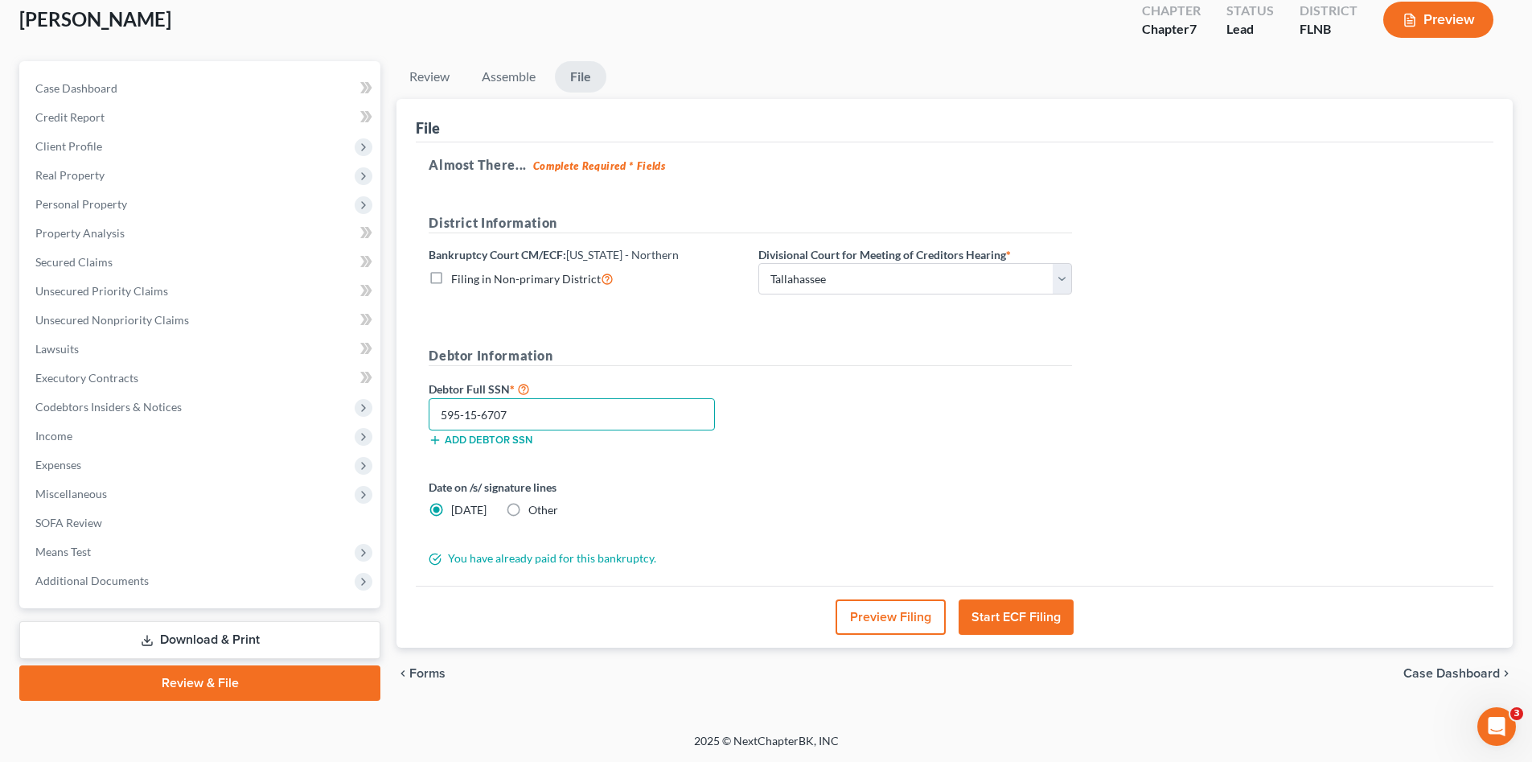
type input "595-15-6707"
click at [1015, 617] on button "Start ECF Filing" at bounding box center [1016, 616] width 115 height 35
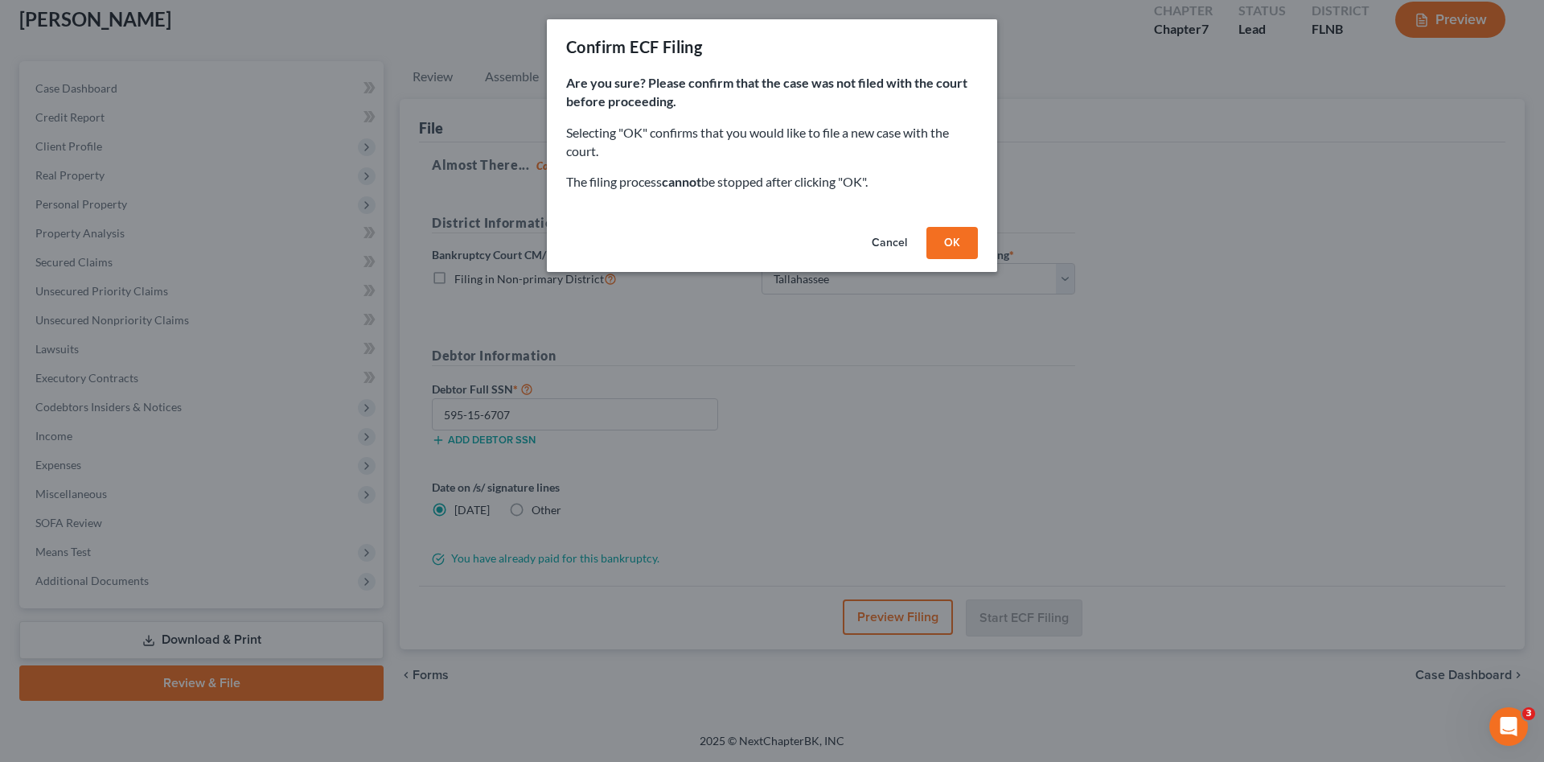
click at [942, 239] on button "OK" at bounding box center [951, 243] width 51 height 32
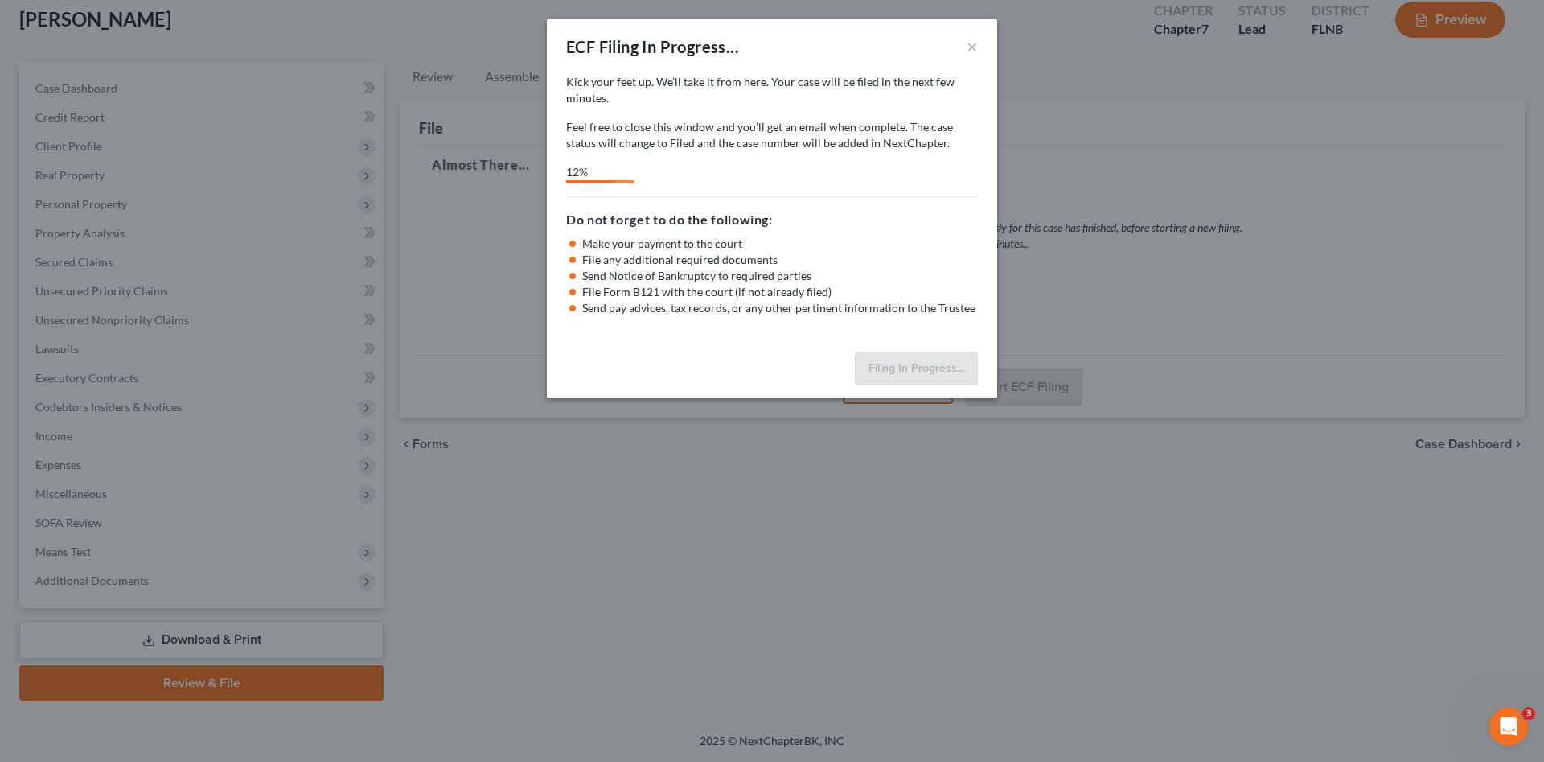
select select "3"
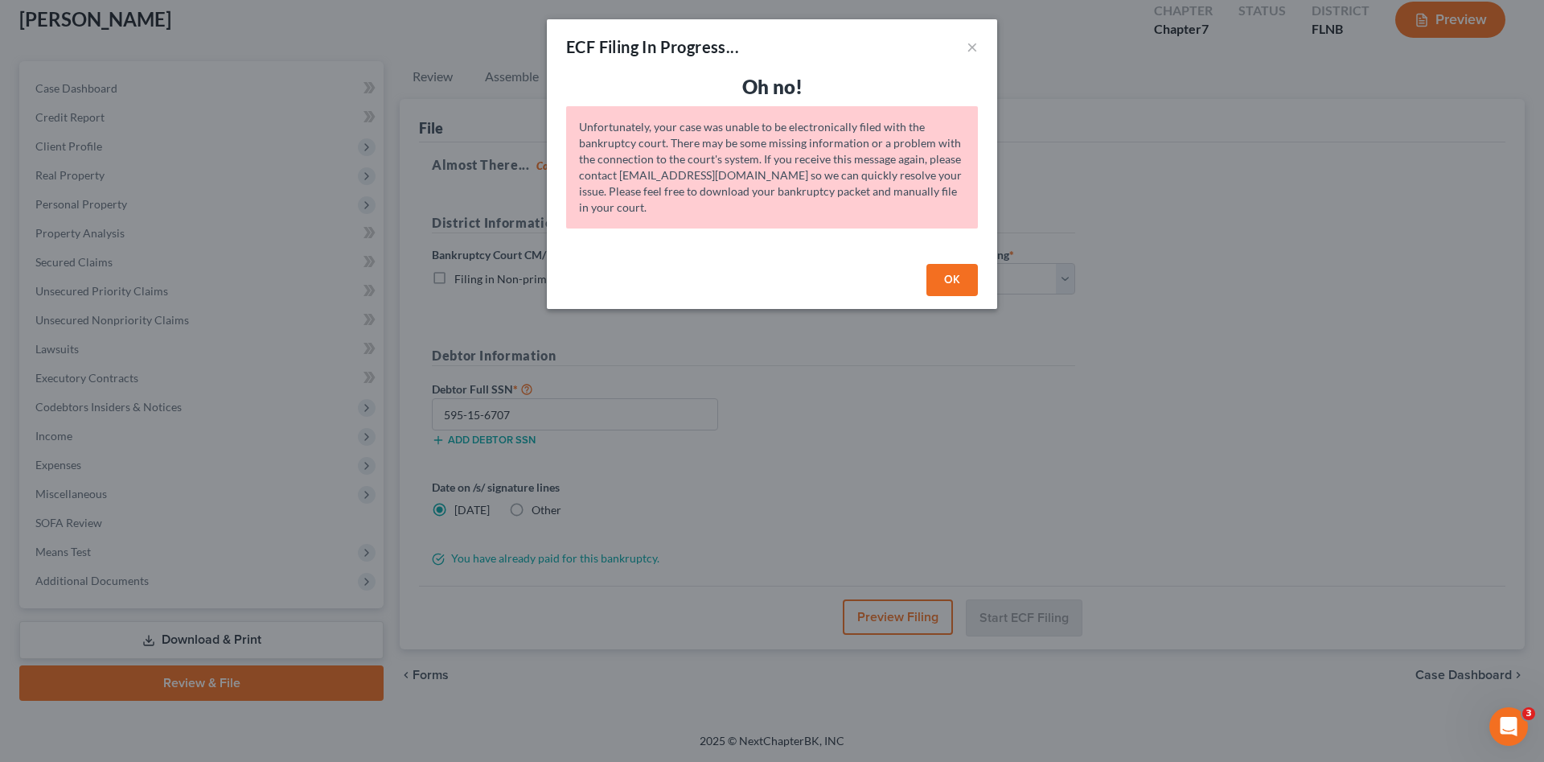
click at [945, 285] on button "OK" at bounding box center [951, 280] width 51 height 32
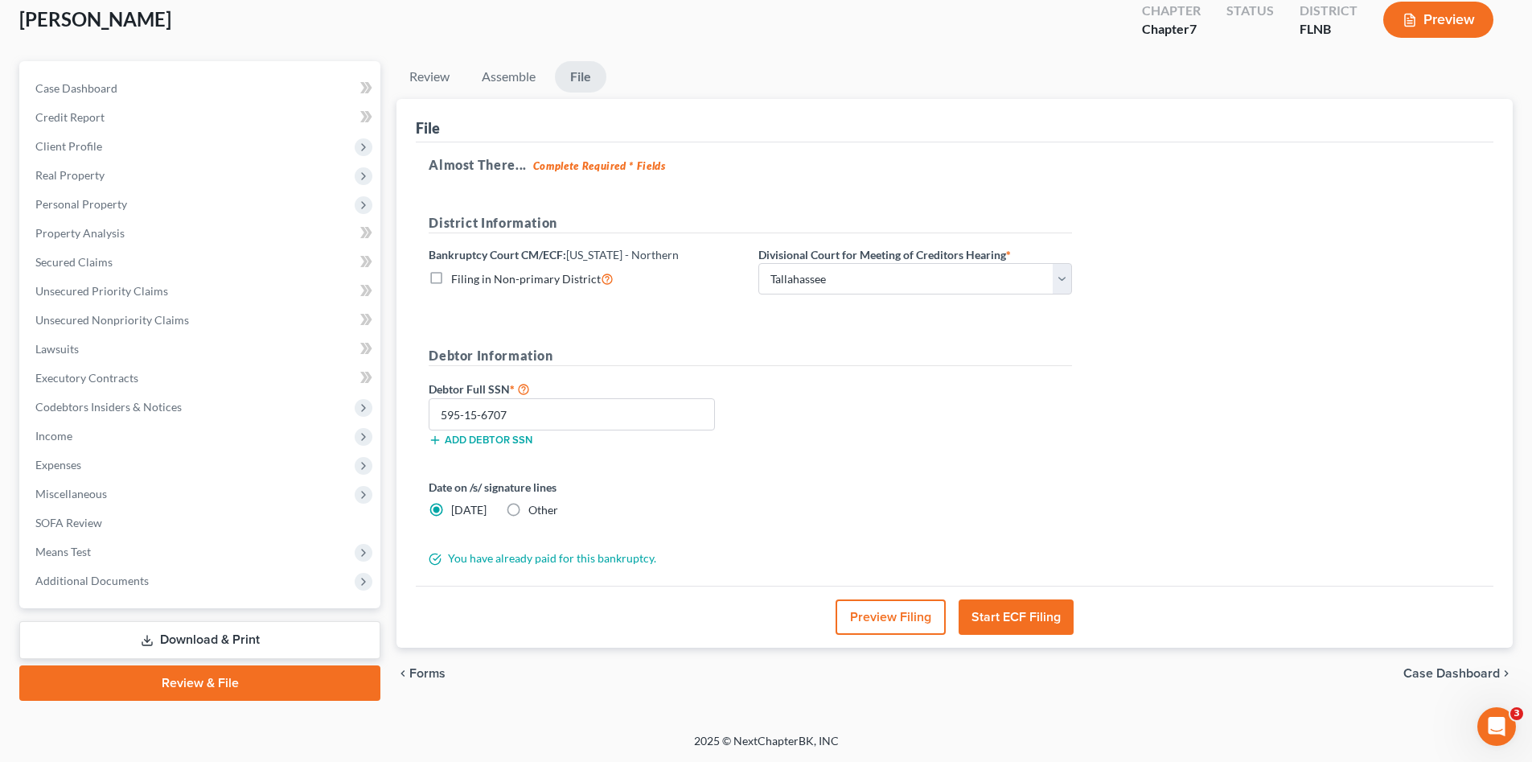
click at [911, 466] on form "District Information Bankruptcy Court CM/ECF: Florida - Northern Filing in Non-…" at bounding box center [750, 390] width 643 height 354
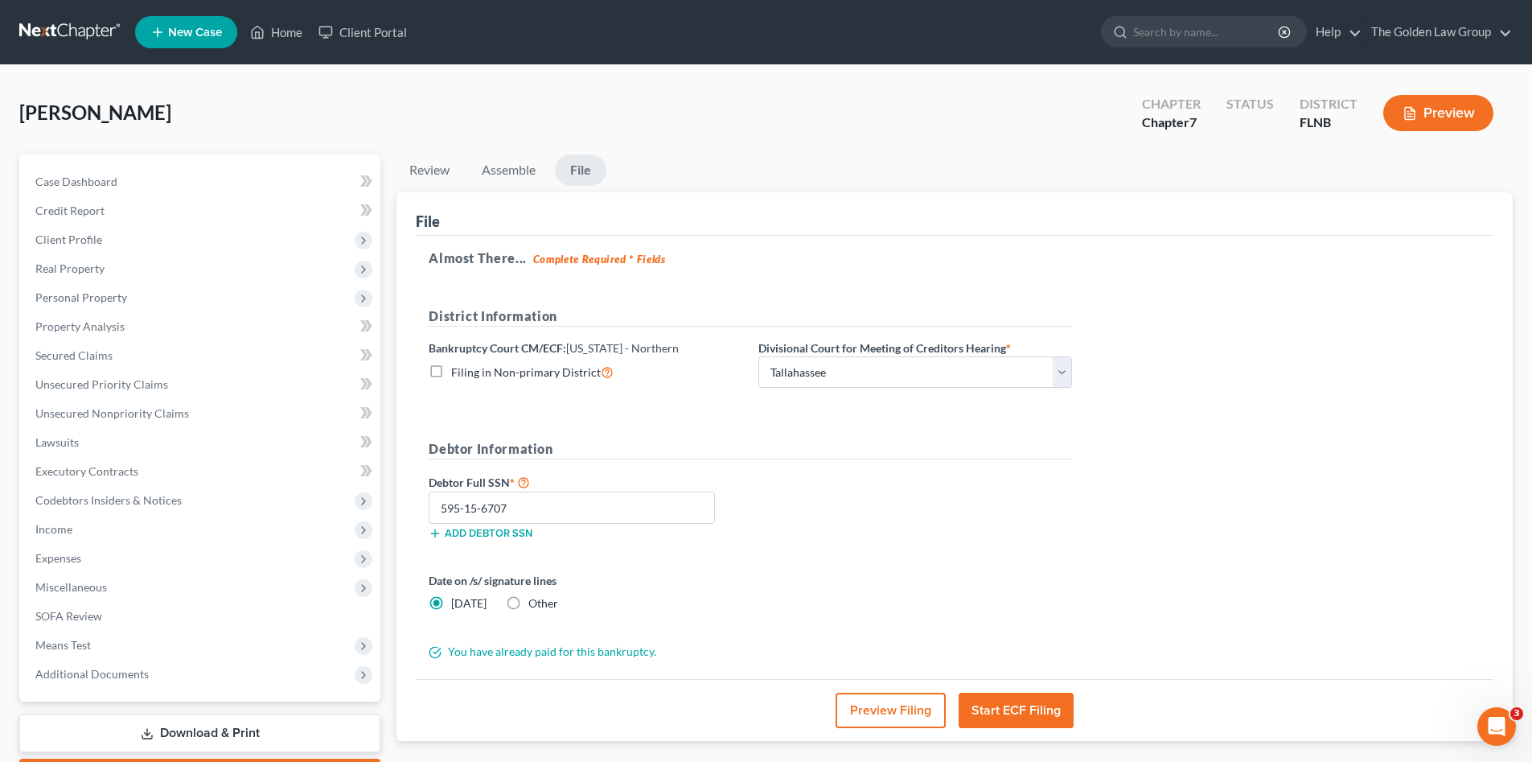
click at [87, 31] on link at bounding box center [70, 32] width 103 height 29
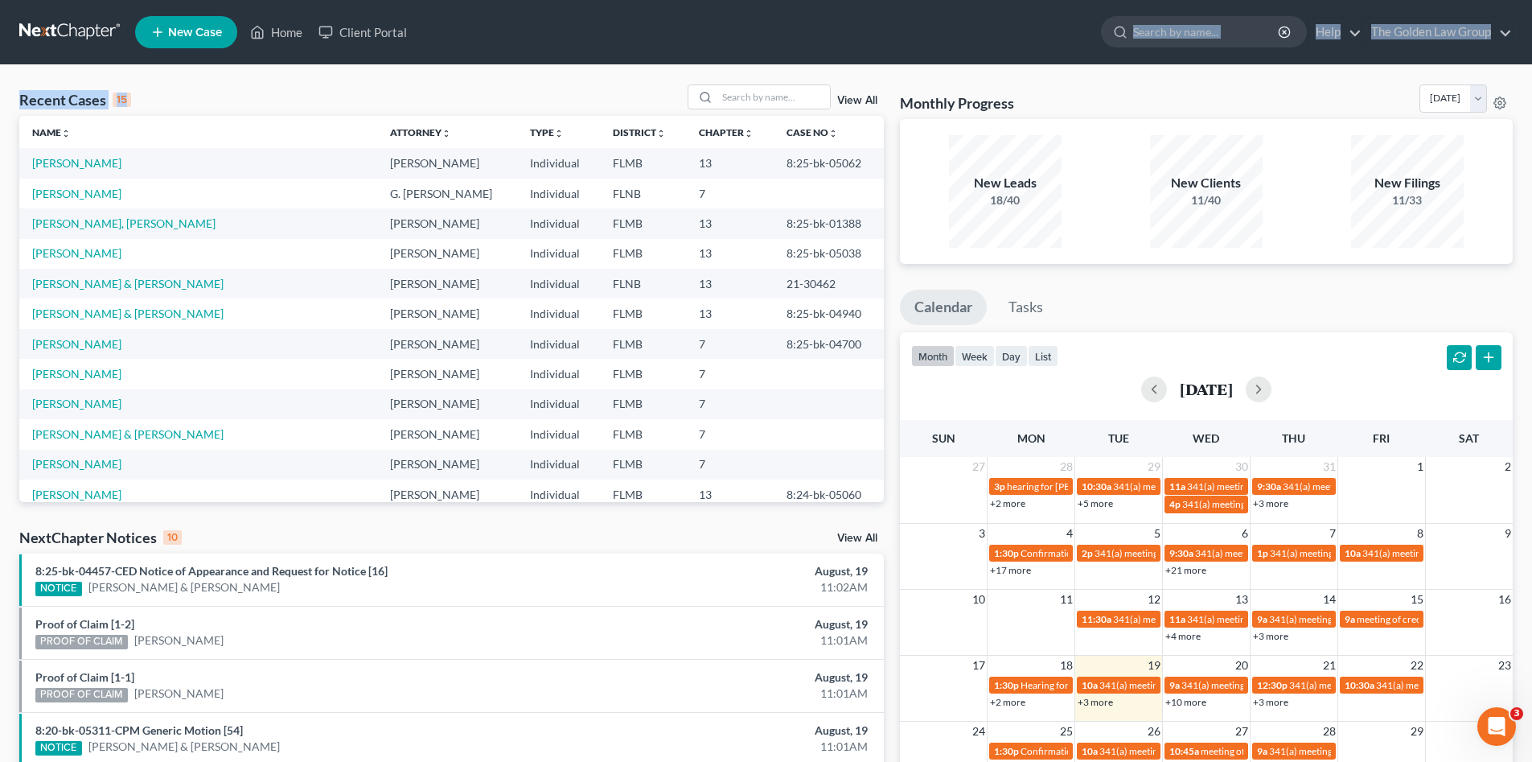
drag, startPoint x: 466, startPoint y: 62, endPoint x: 429, endPoint y: 74, distance: 38.9
click at [429, 74] on div "Home New Case Client Portal The Golden Law Group jennifer@brandonlawyer.com My …" at bounding box center [766, 594] width 1532 height 1189
click at [774, 100] on input "search" at bounding box center [773, 96] width 113 height 23
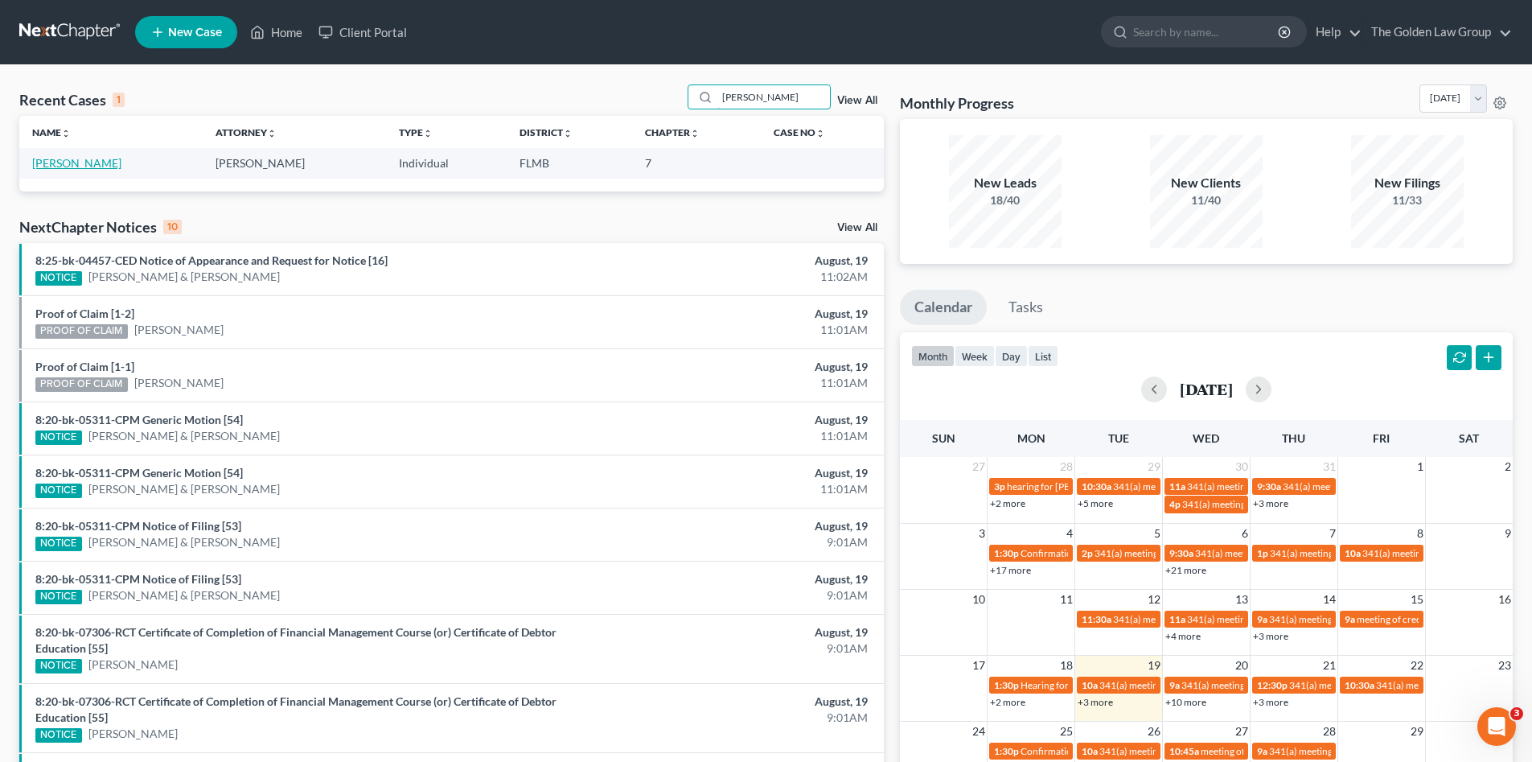
type input "epps"
click at [68, 162] on link "[PERSON_NAME]" at bounding box center [76, 163] width 89 height 14
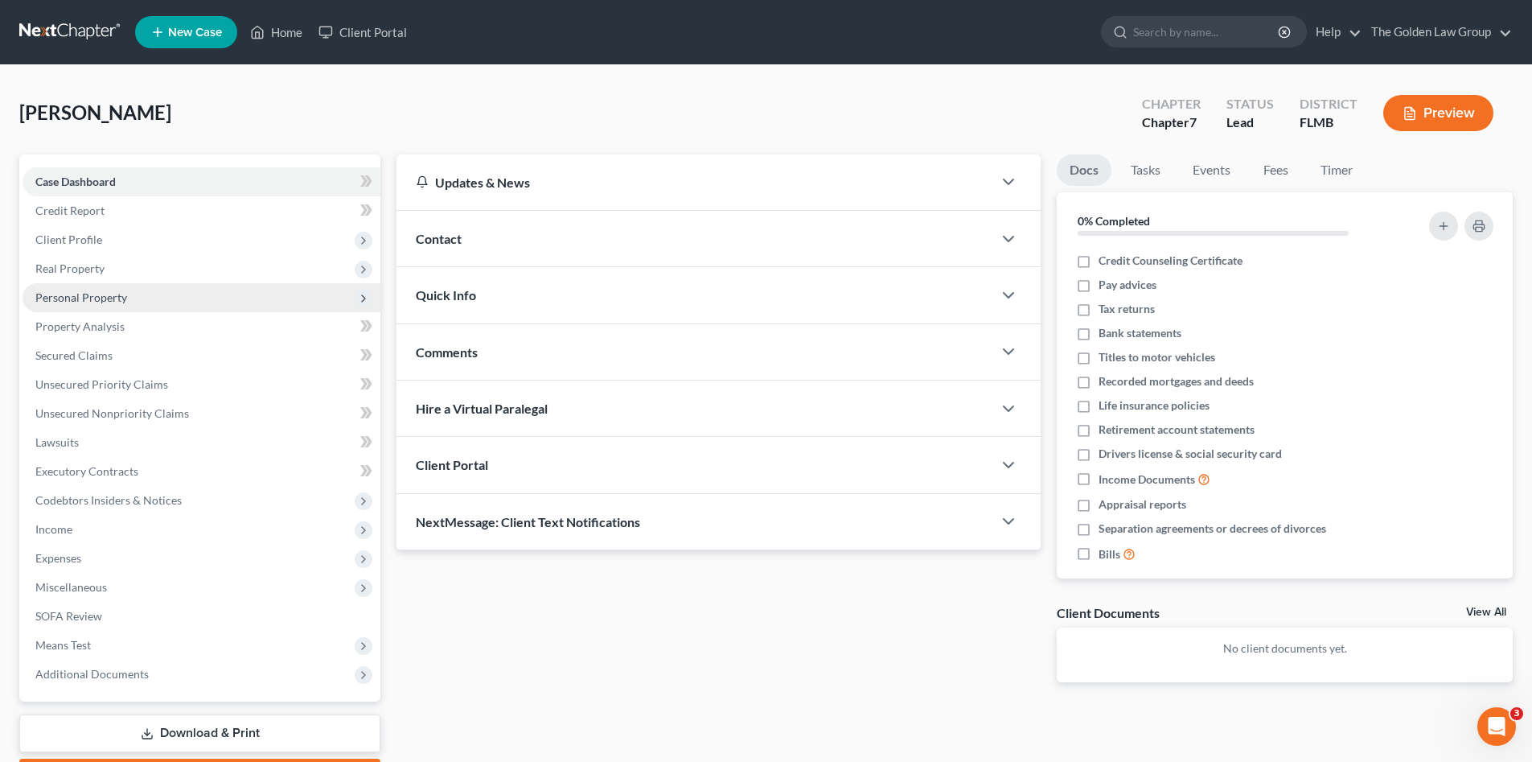
click at [105, 302] on span "Personal Property" at bounding box center [81, 297] width 92 height 14
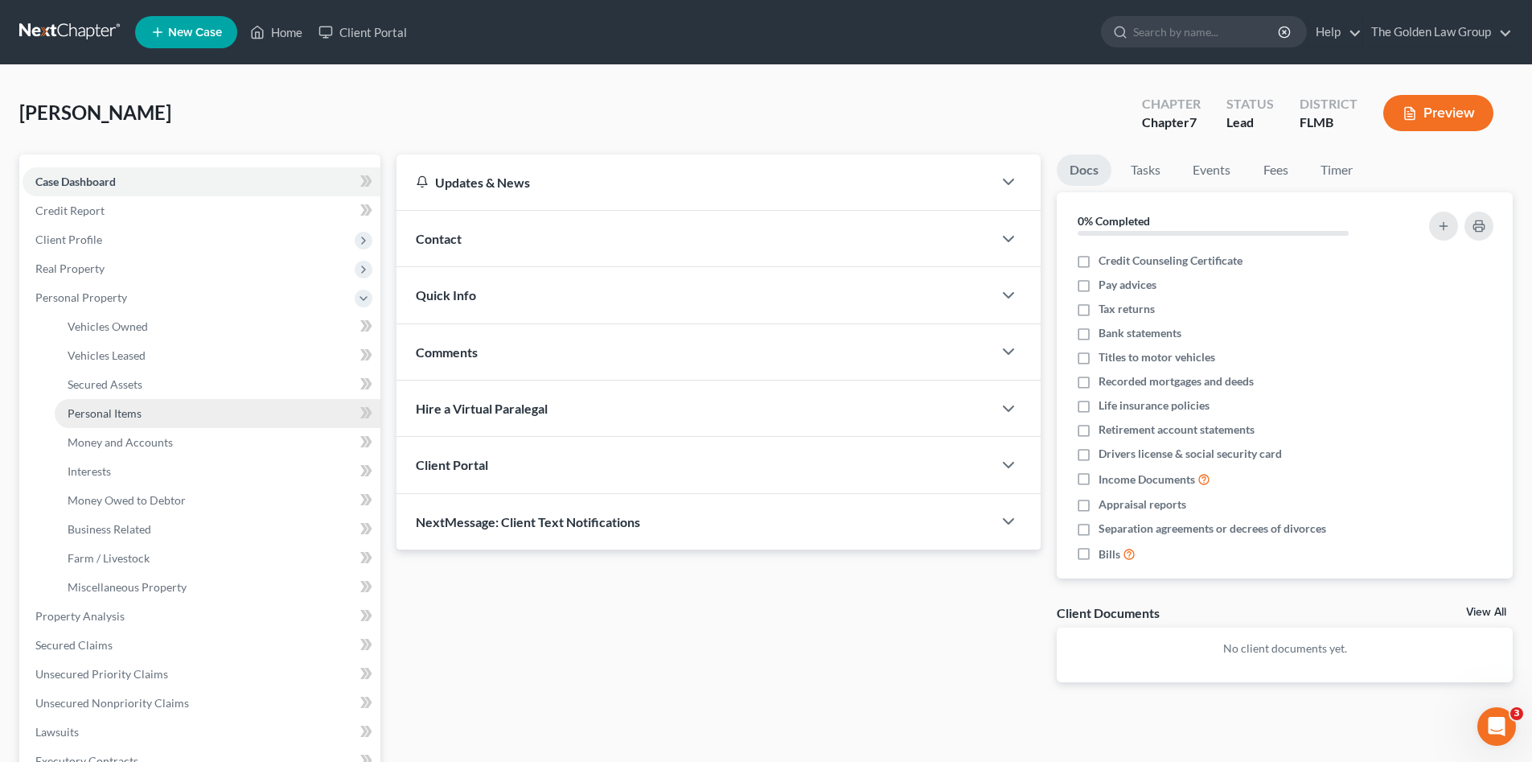
click at [158, 407] on link "Personal Items" at bounding box center [218, 413] width 326 height 29
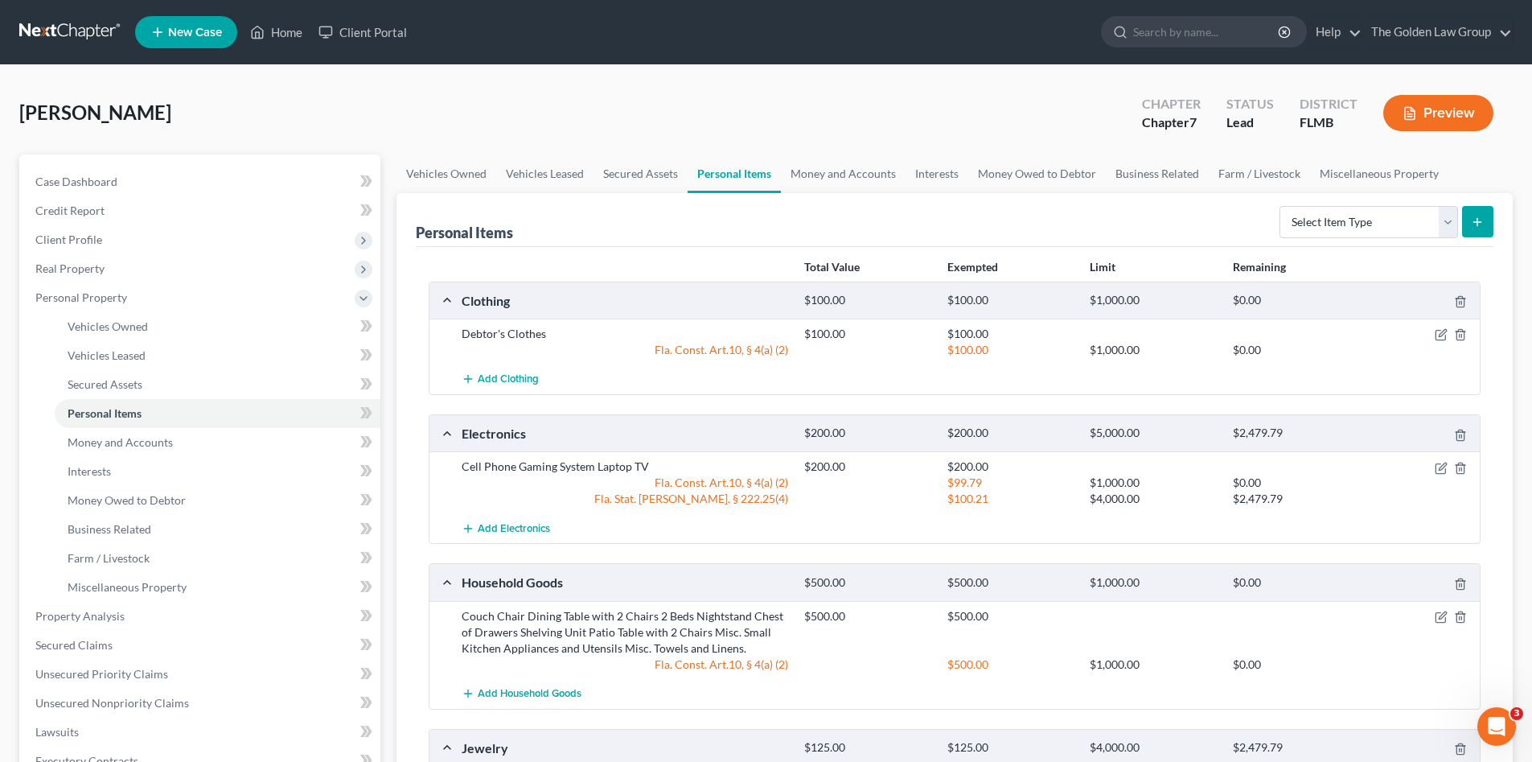
scroll to position [107, 0]
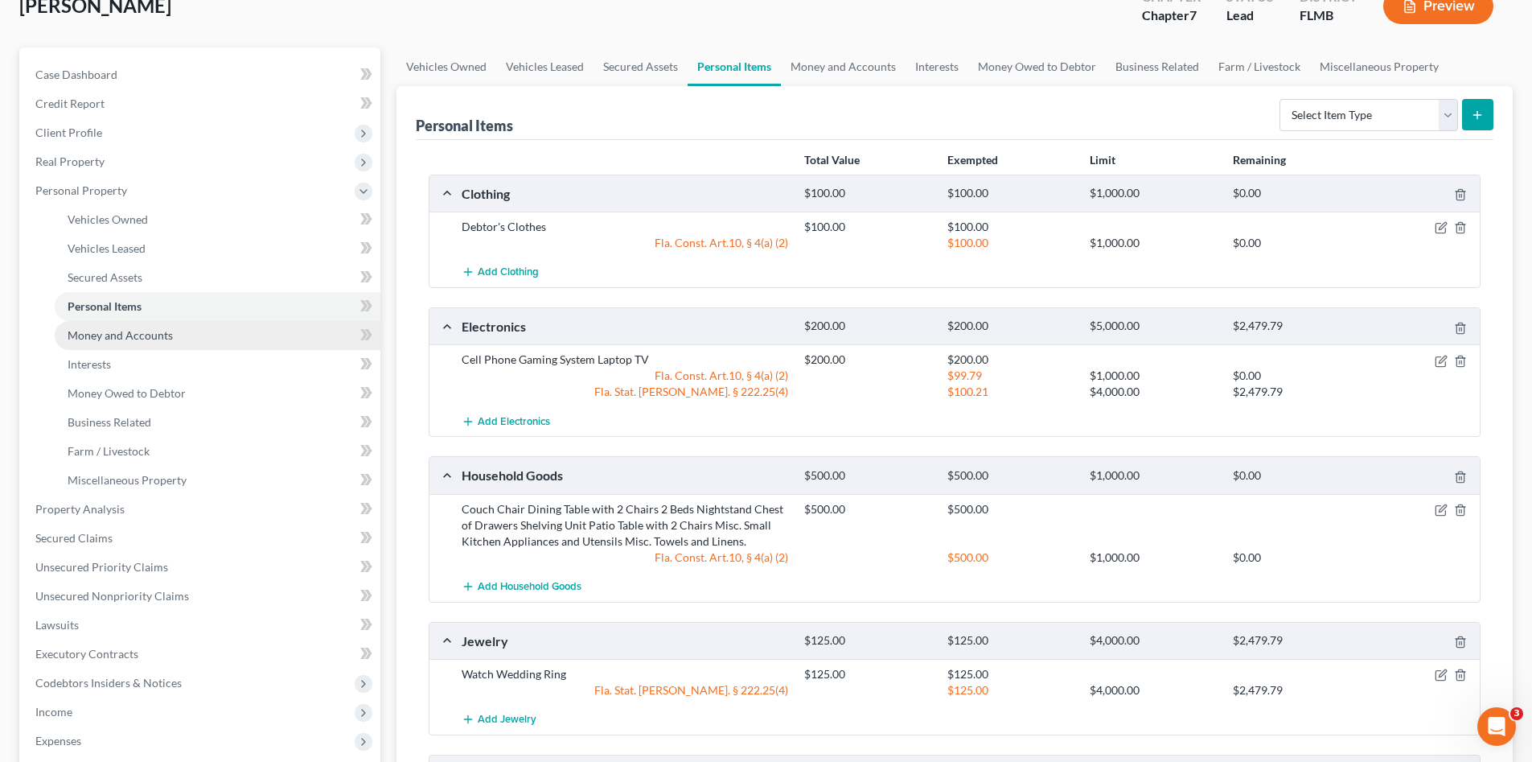
click at [125, 331] on span "Money and Accounts" at bounding box center [120, 335] width 105 height 14
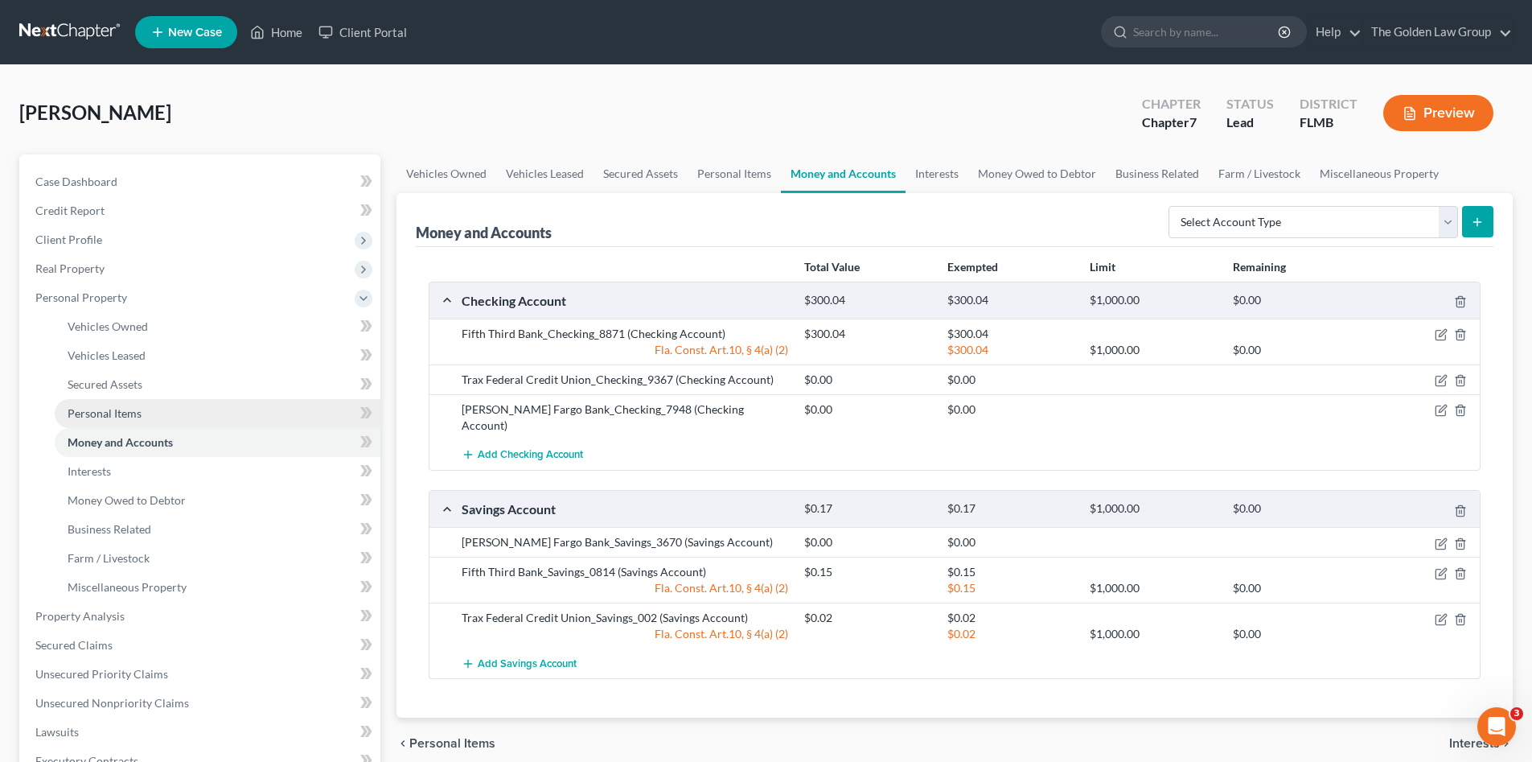
click at [127, 407] on span "Personal Items" at bounding box center [105, 413] width 74 height 14
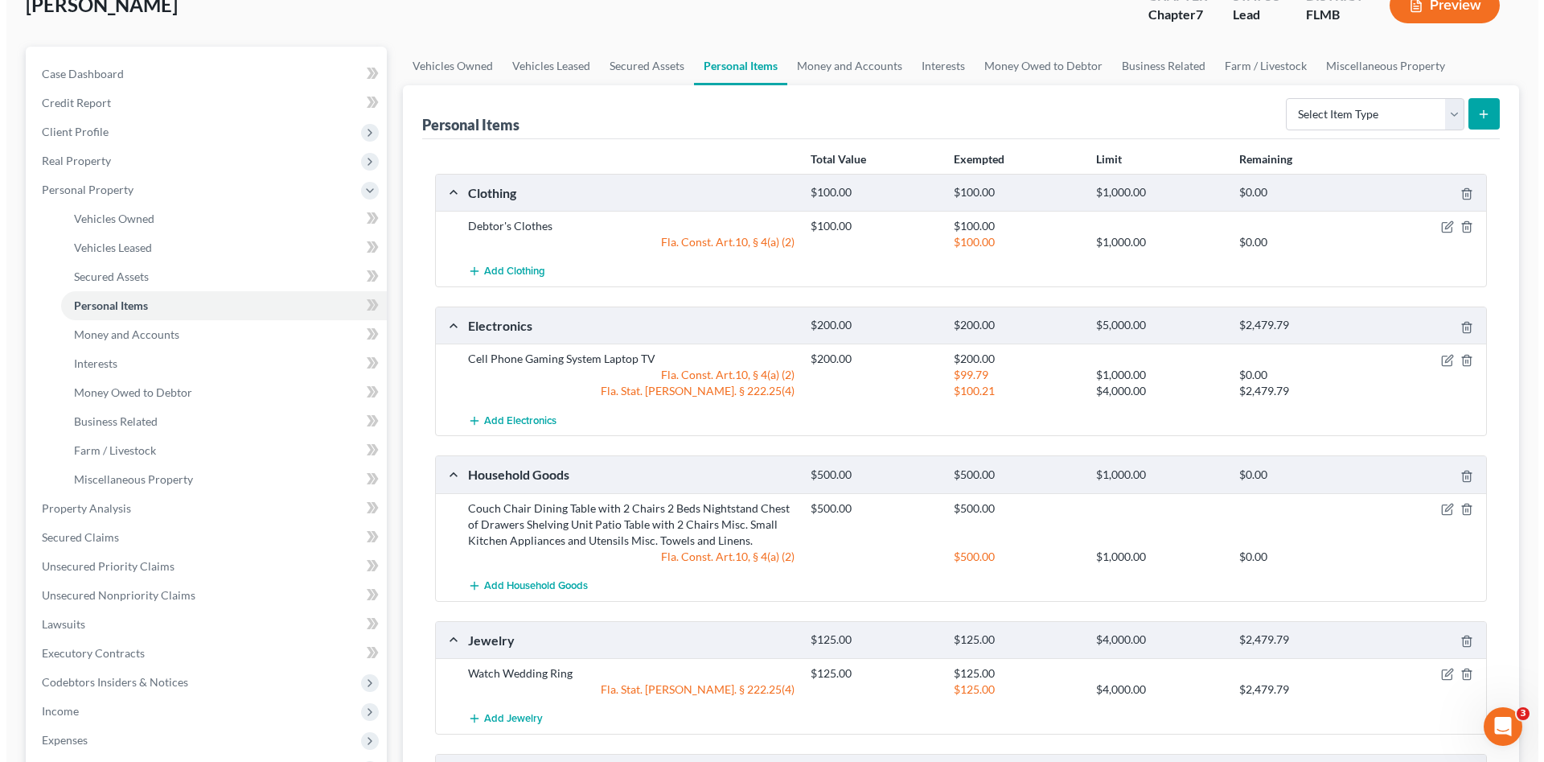
scroll to position [188, 0]
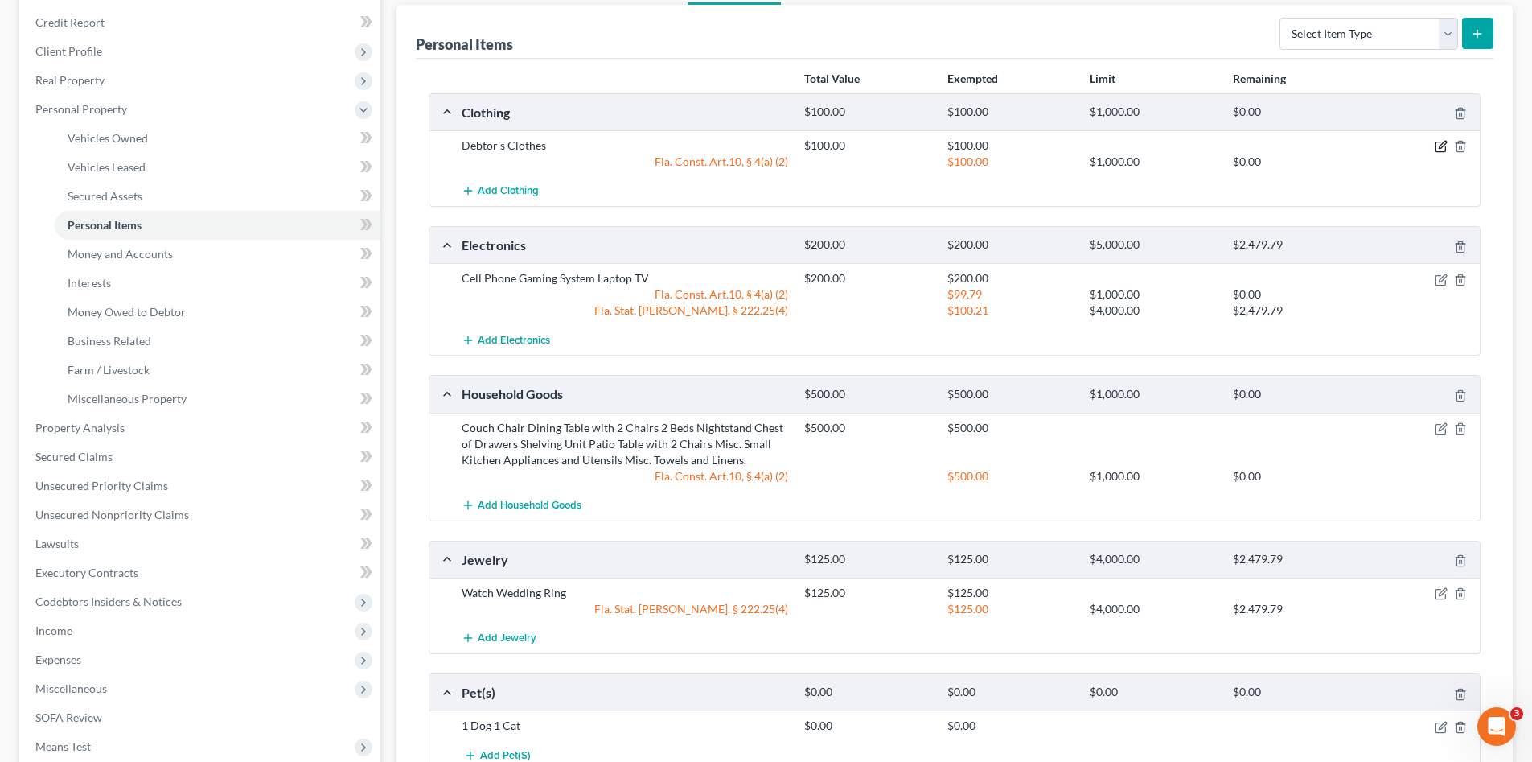
click at [1443, 144] on icon "button" at bounding box center [1442, 145] width 7 height 7
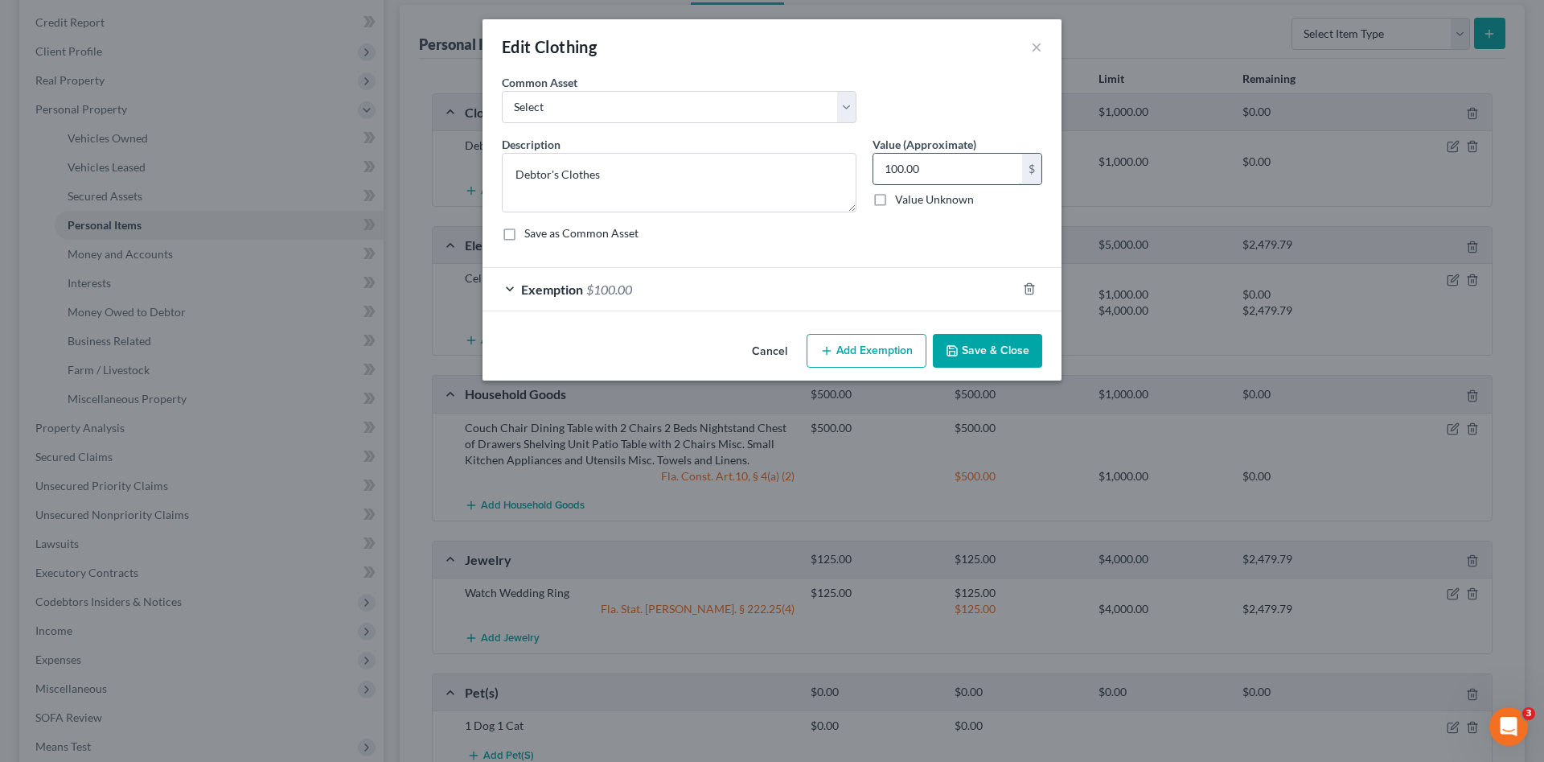
click at [943, 161] on input "100.00" at bounding box center [947, 169] width 149 height 31
type input "50.00"
click at [843, 298] on div "Exemption $100.00" at bounding box center [750, 289] width 534 height 43
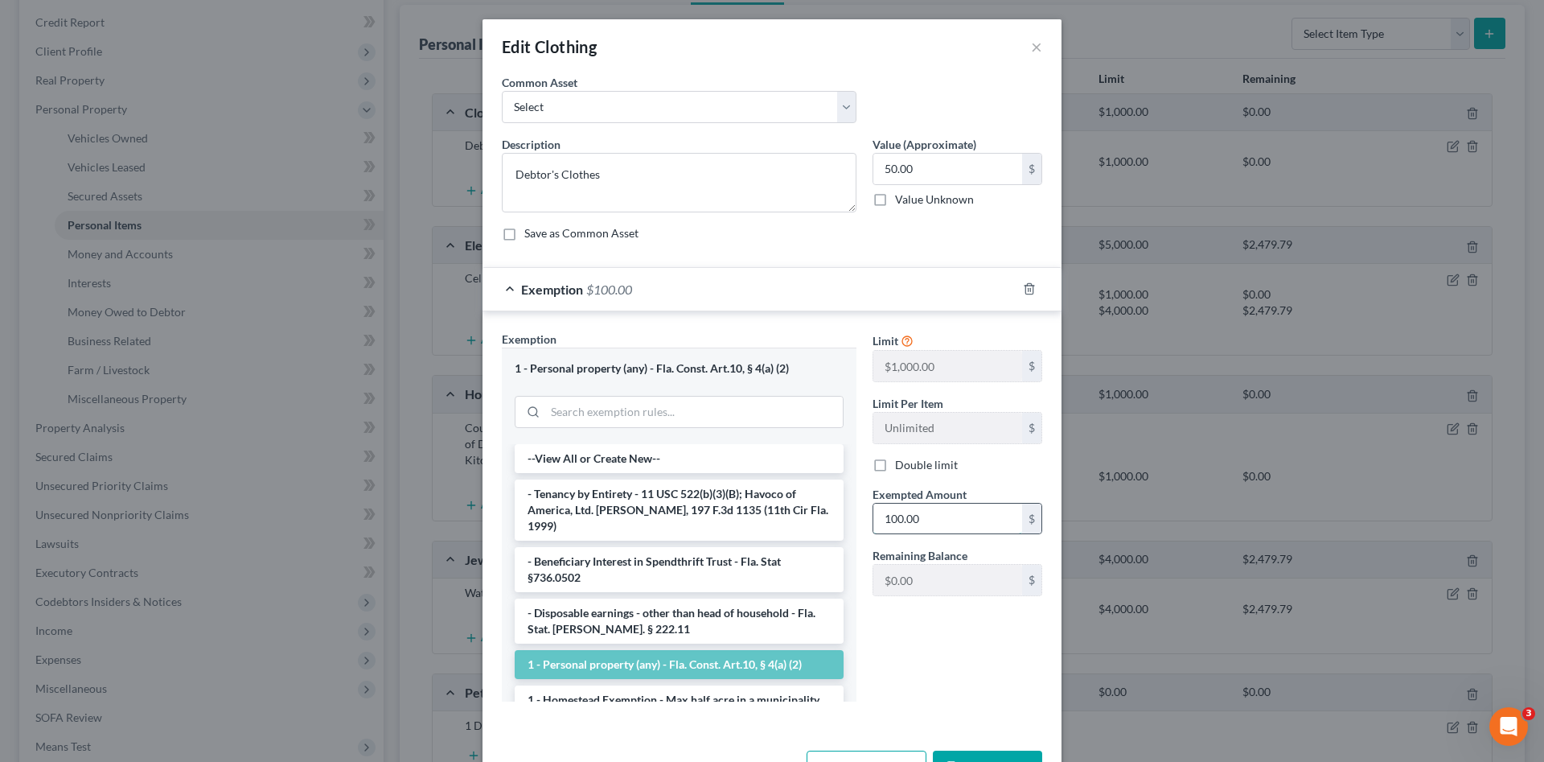
click at [937, 515] on input "100.00" at bounding box center [947, 518] width 149 height 31
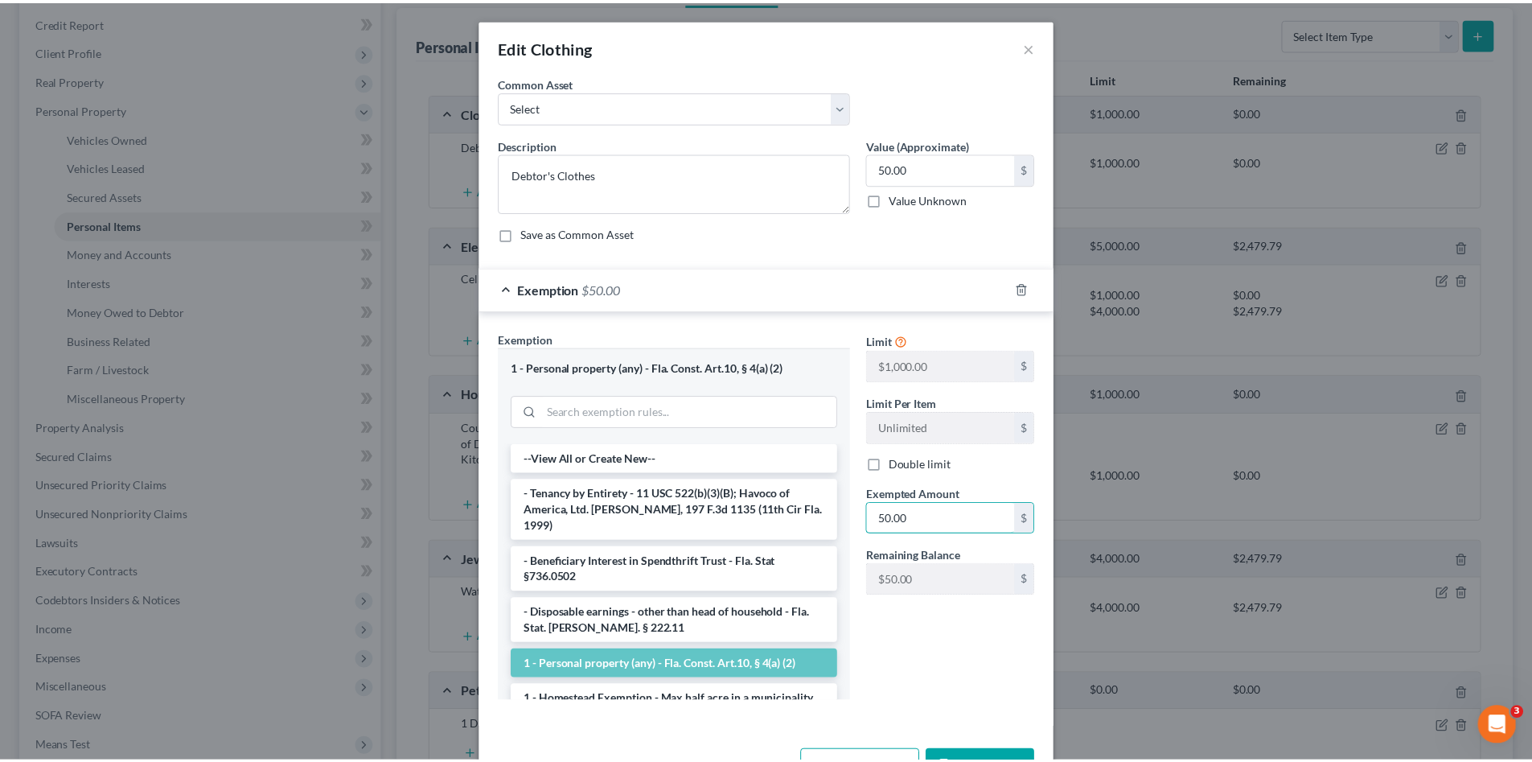
scroll to position [54, 0]
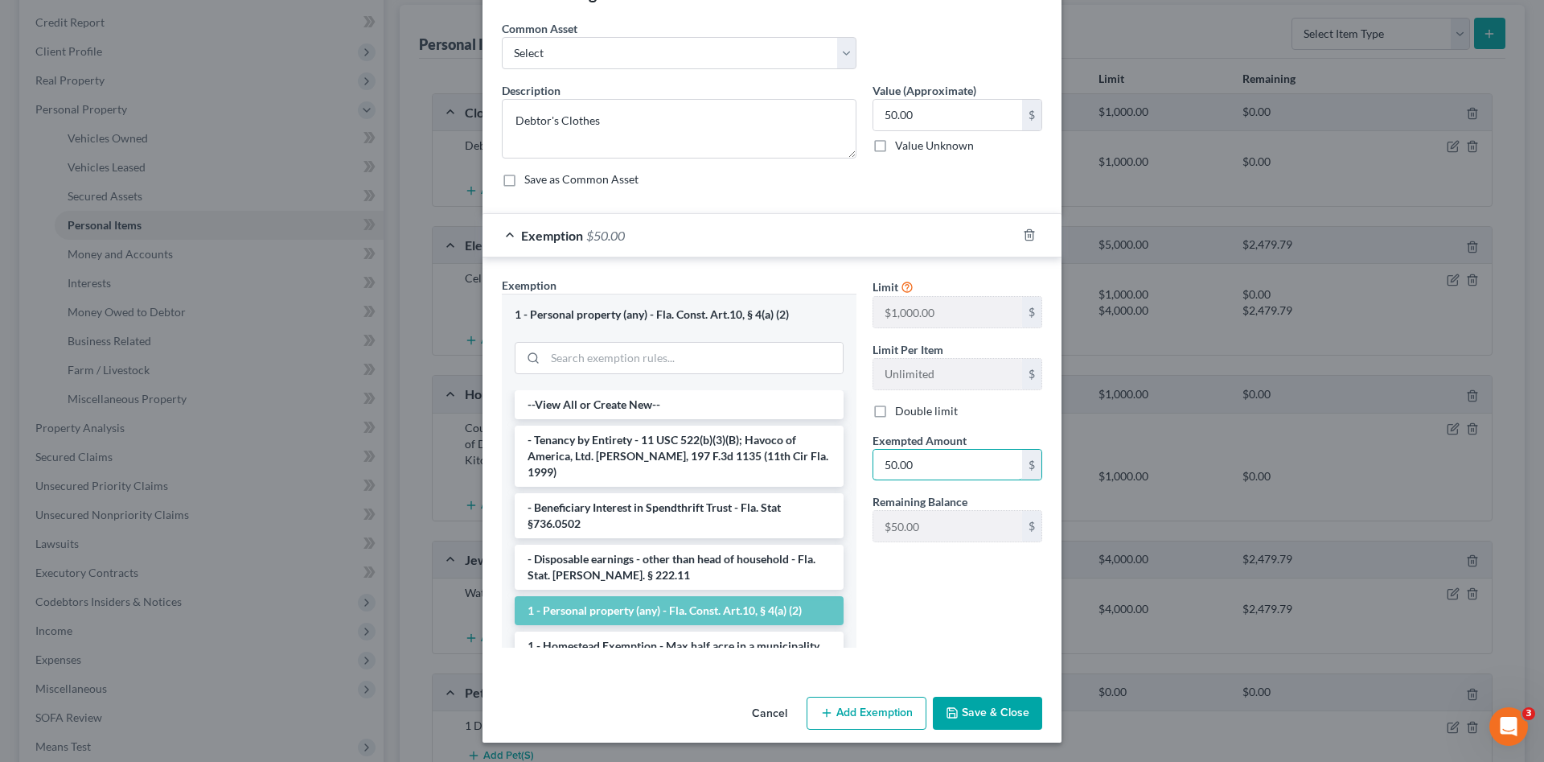
type input "50.00"
click at [998, 718] on button "Save & Close" at bounding box center [987, 713] width 109 height 34
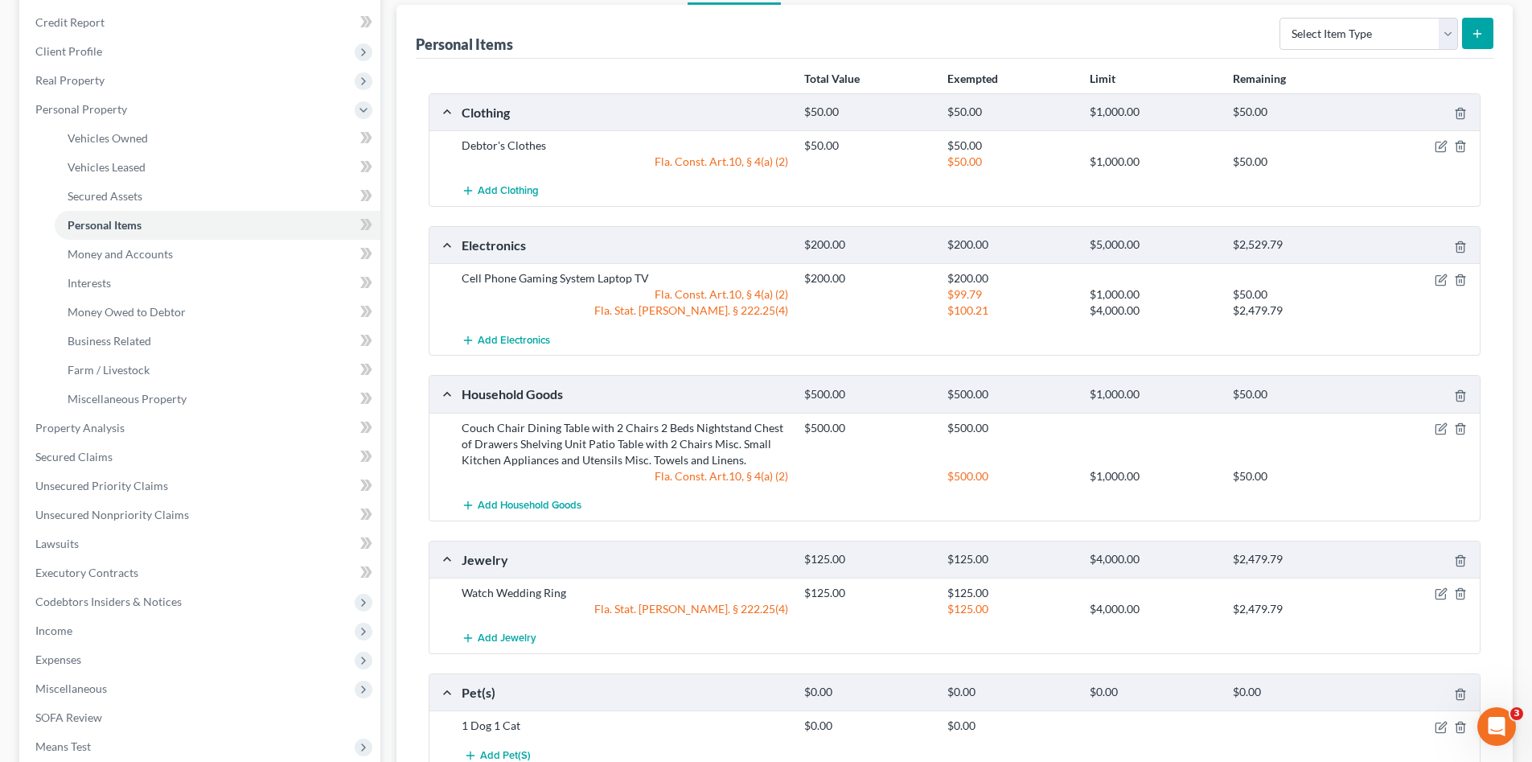
scroll to position [241, 0]
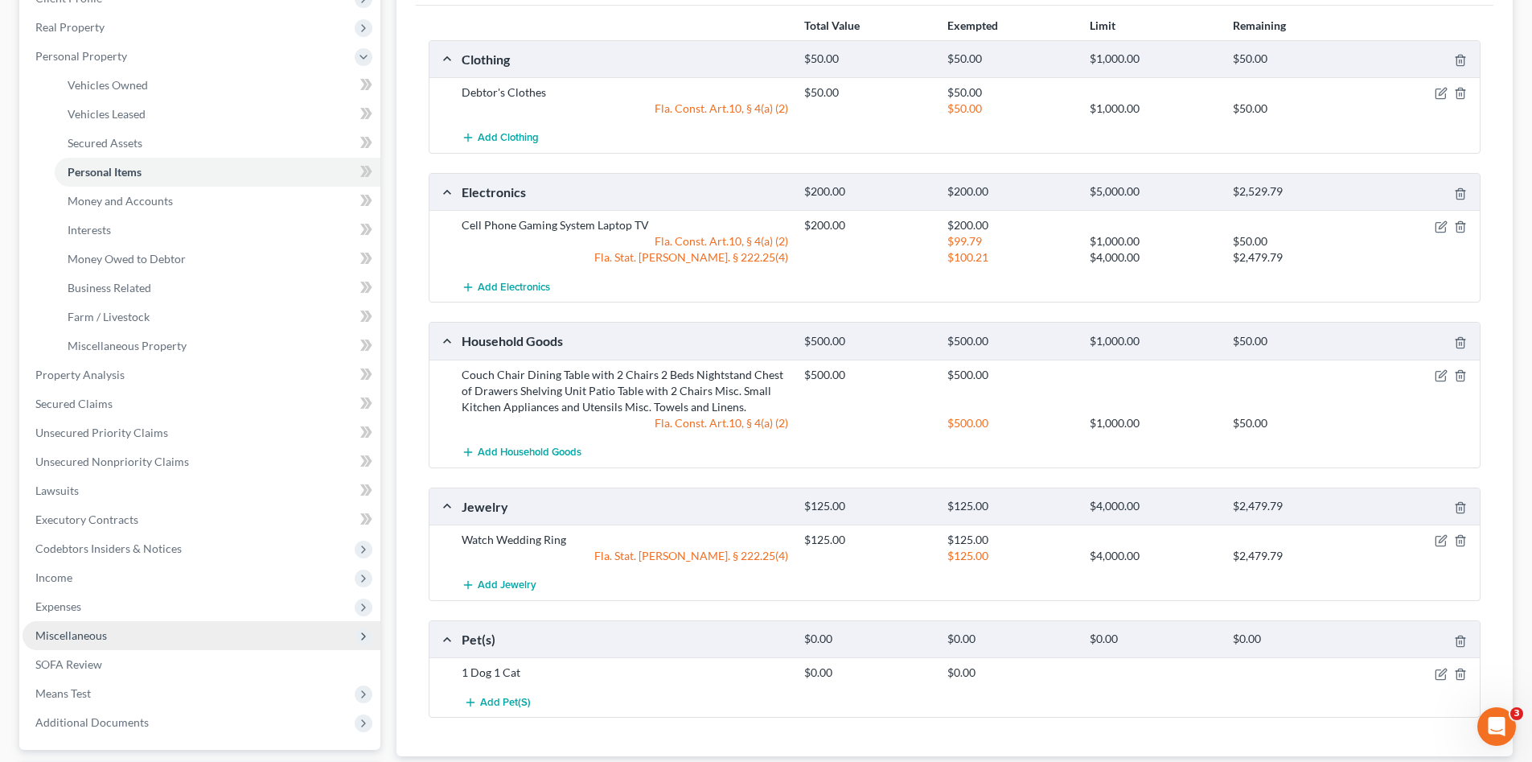
click at [191, 627] on span "Miscellaneous" at bounding box center [202, 635] width 358 height 29
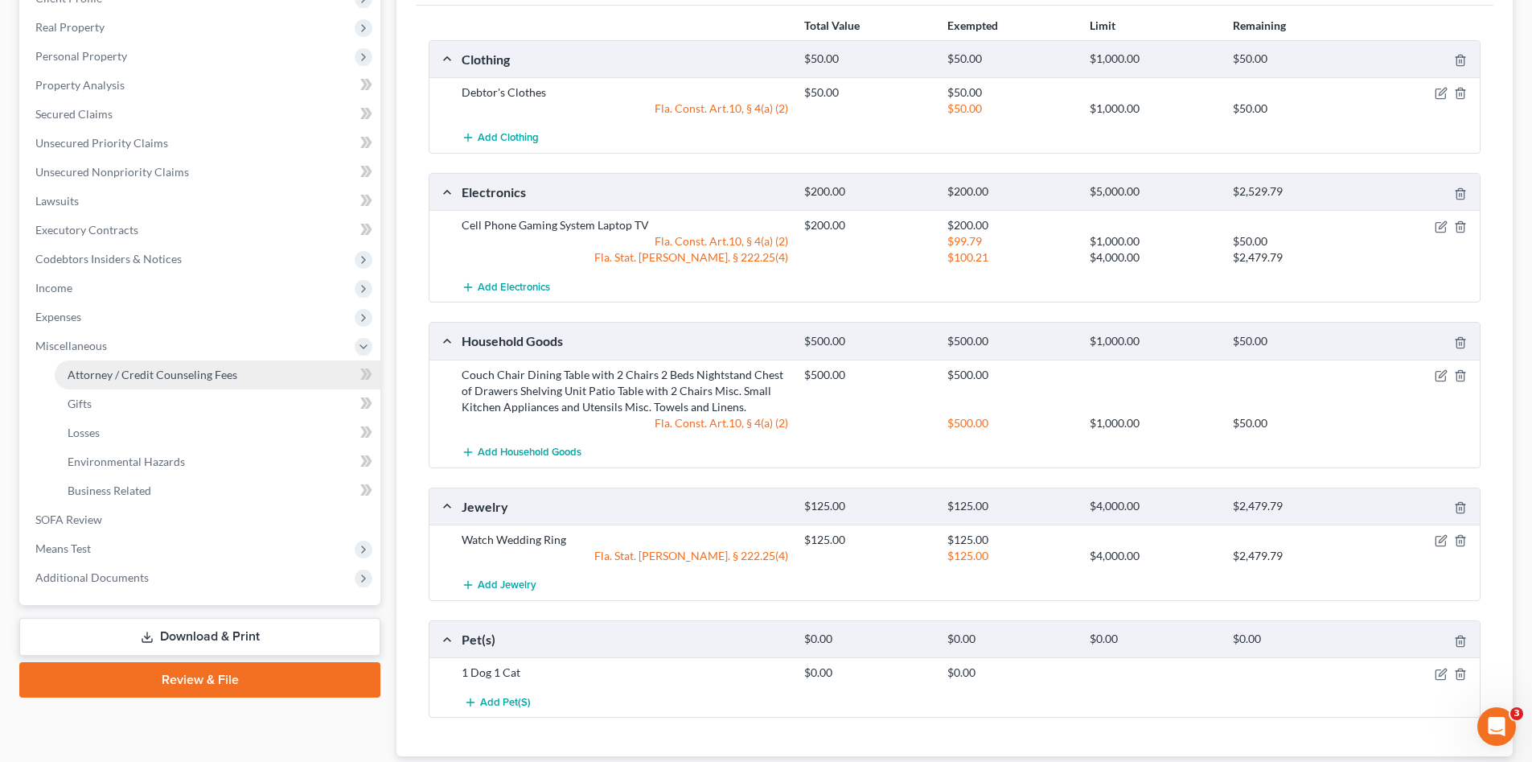
click at [168, 360] on link "Attorney / Credit Counseling Fees" at bounding box center [218, 374] width 326 height 29
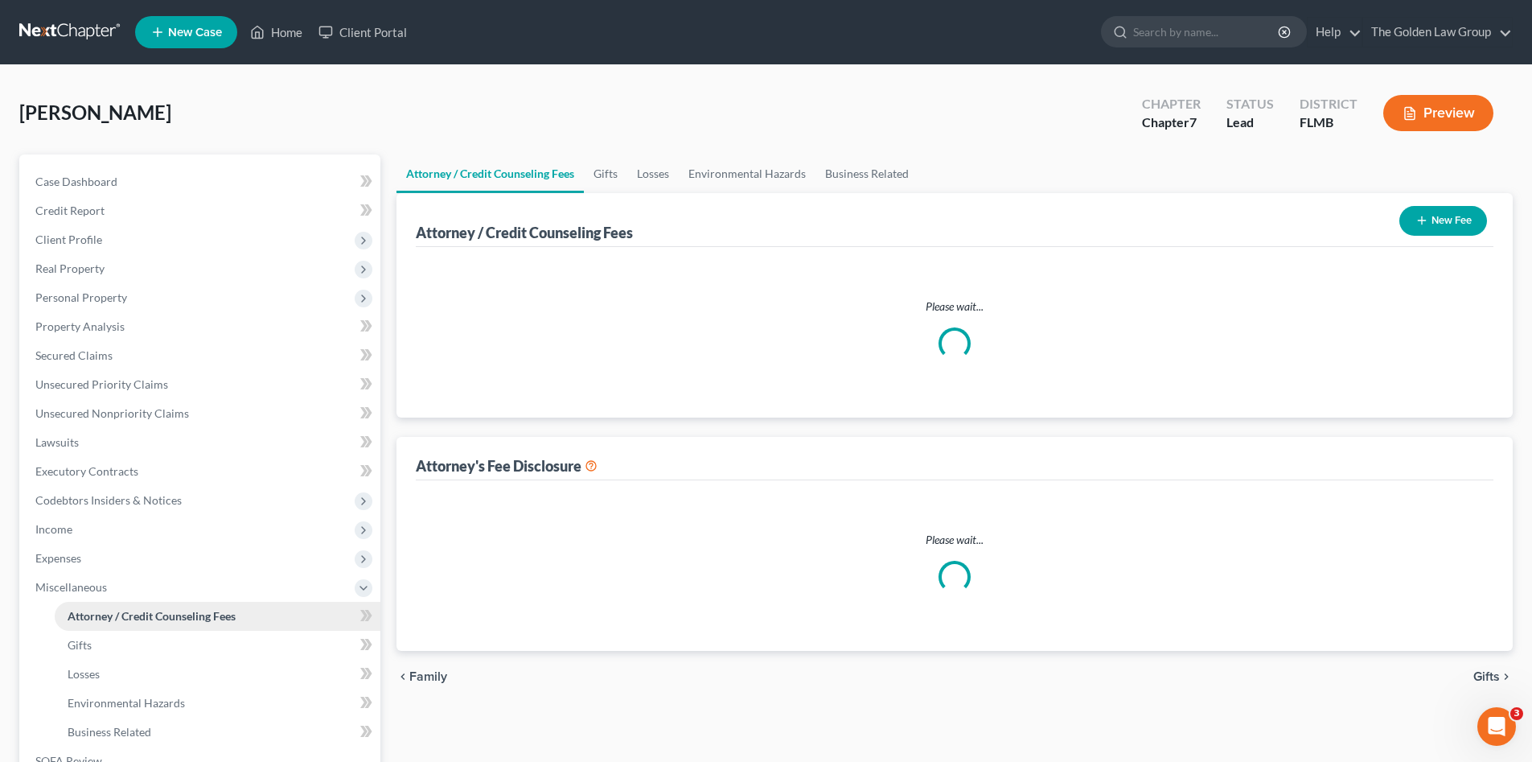
select select "2"
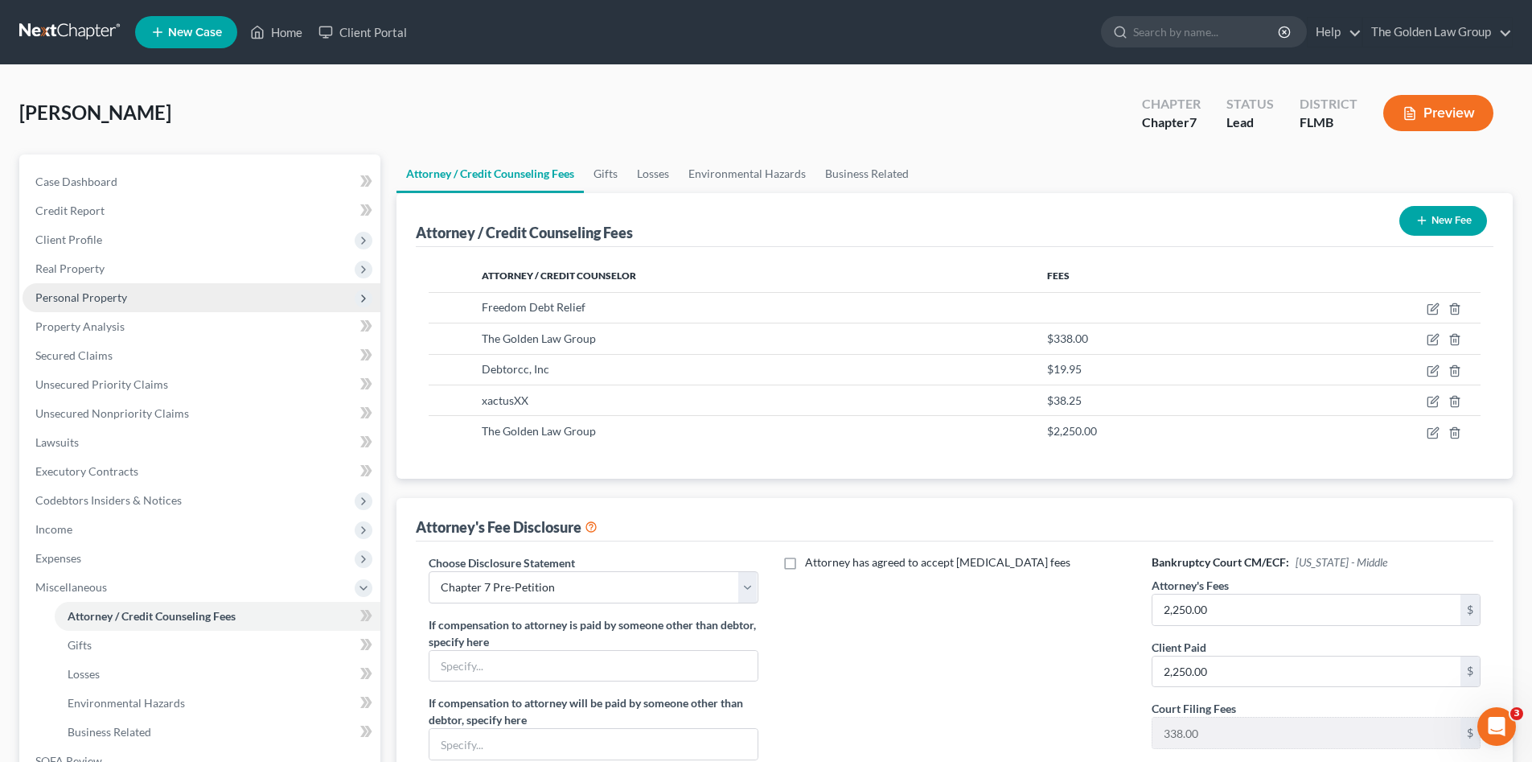
click at [113, 294] on span "Personal Property" at bounding box center [81, 297] width 92 height 14
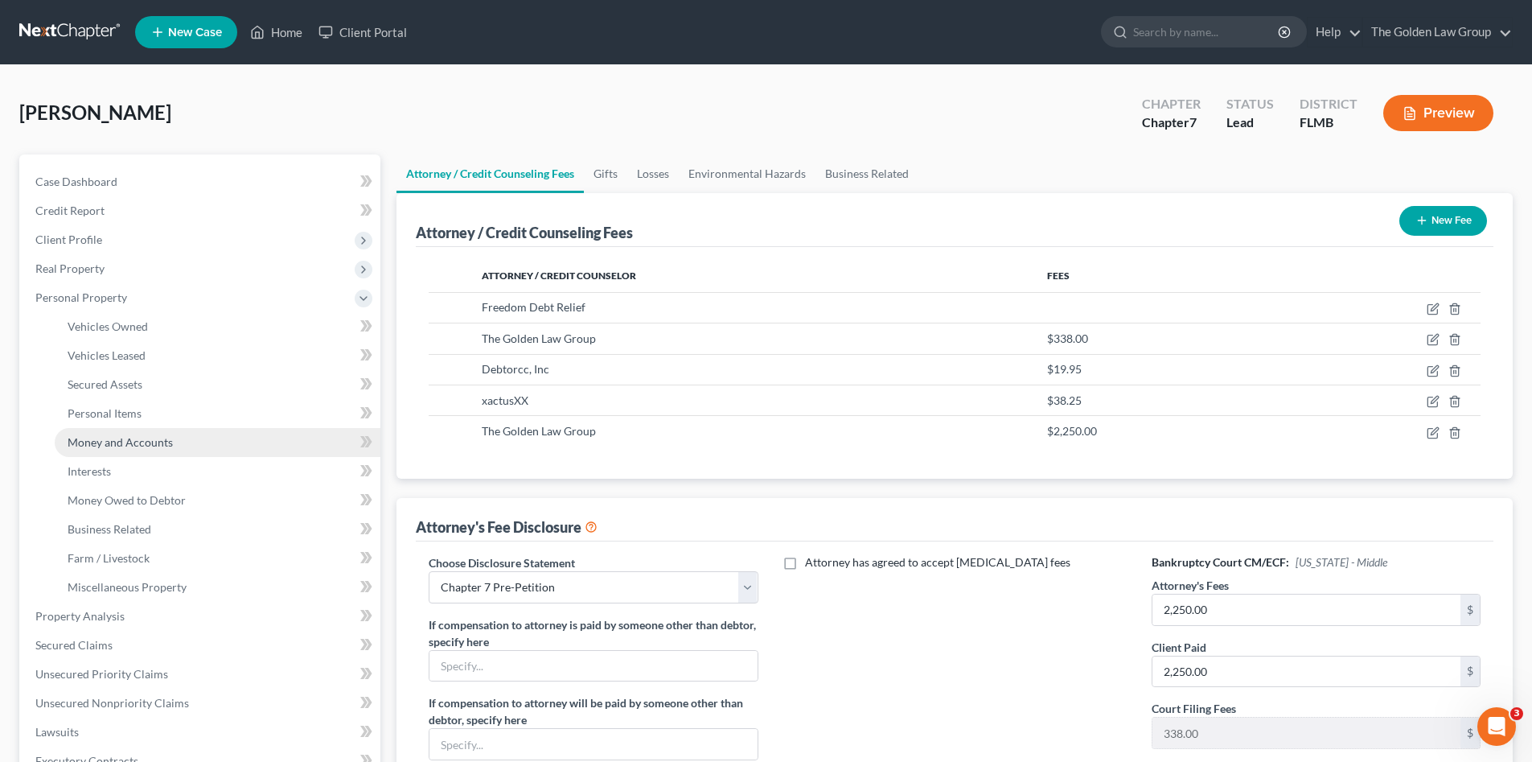
click at [154, 444] on span "Money and Accounts" at bounding box center [120, 442] width 105 height 14
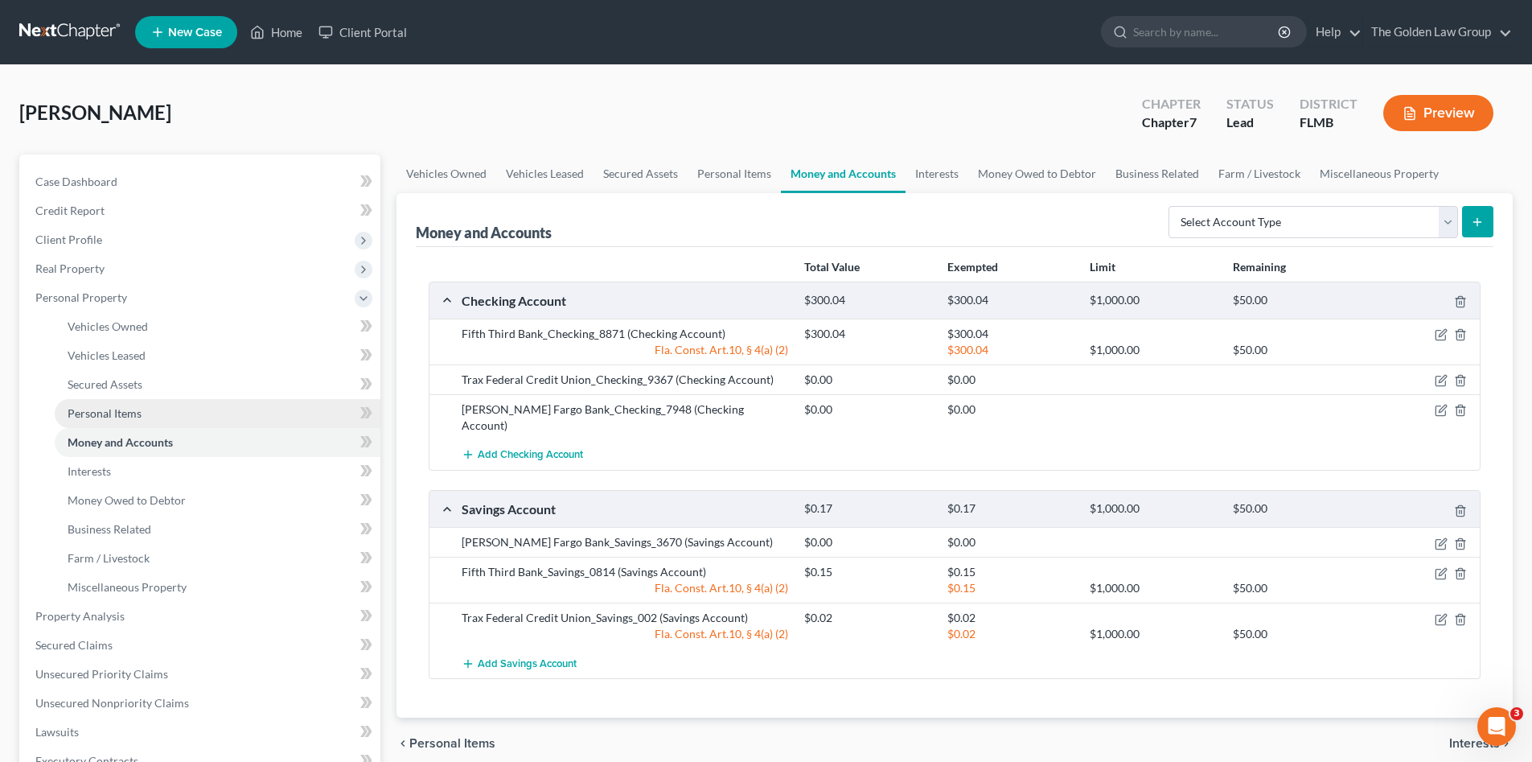
click at [142, 413] on link "Personal Items" at bounding box center [218, 413] width 326 height 29
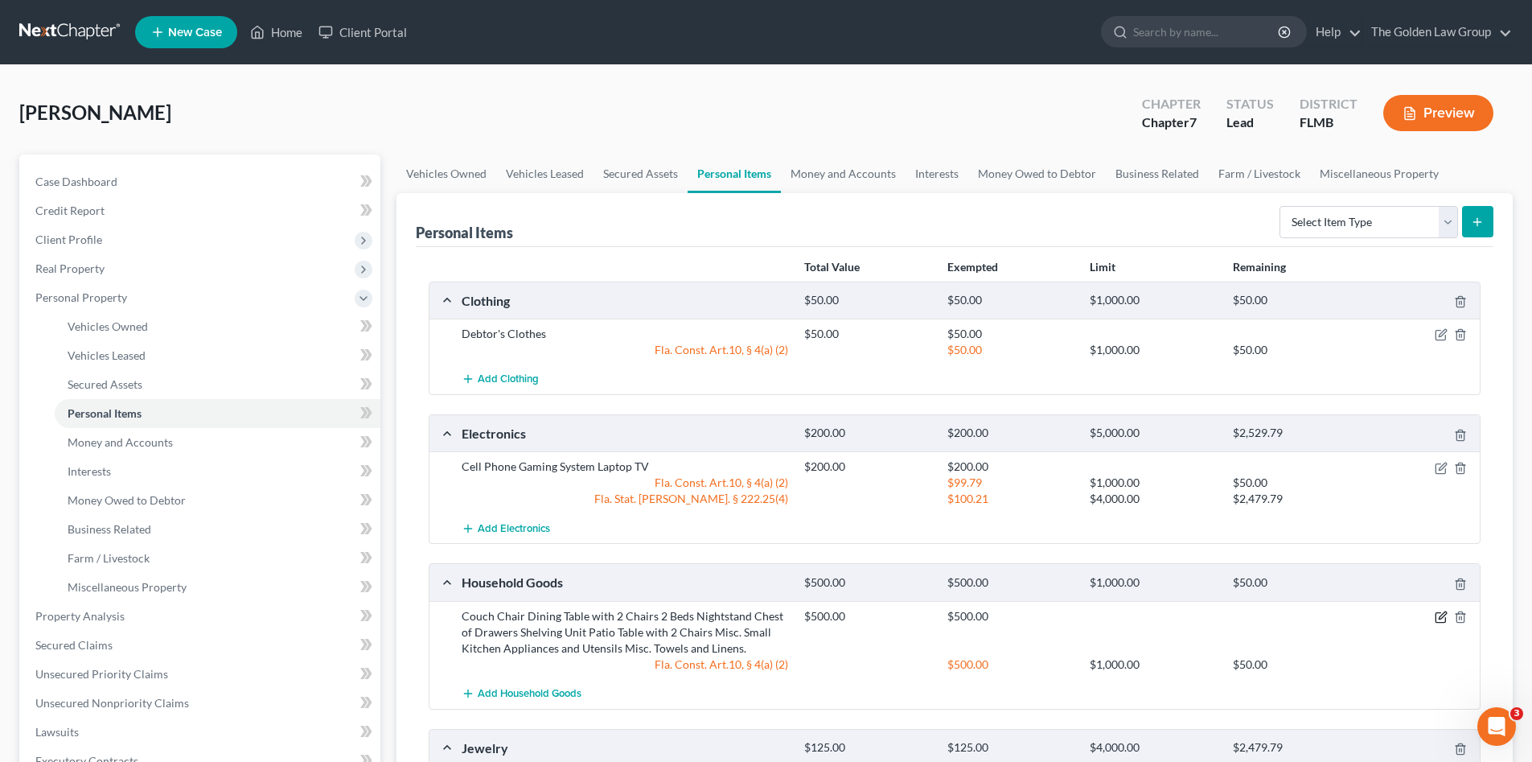
click at [1442, 614] on icon "button" at bounding box center [1442, 614] width 7 height 7
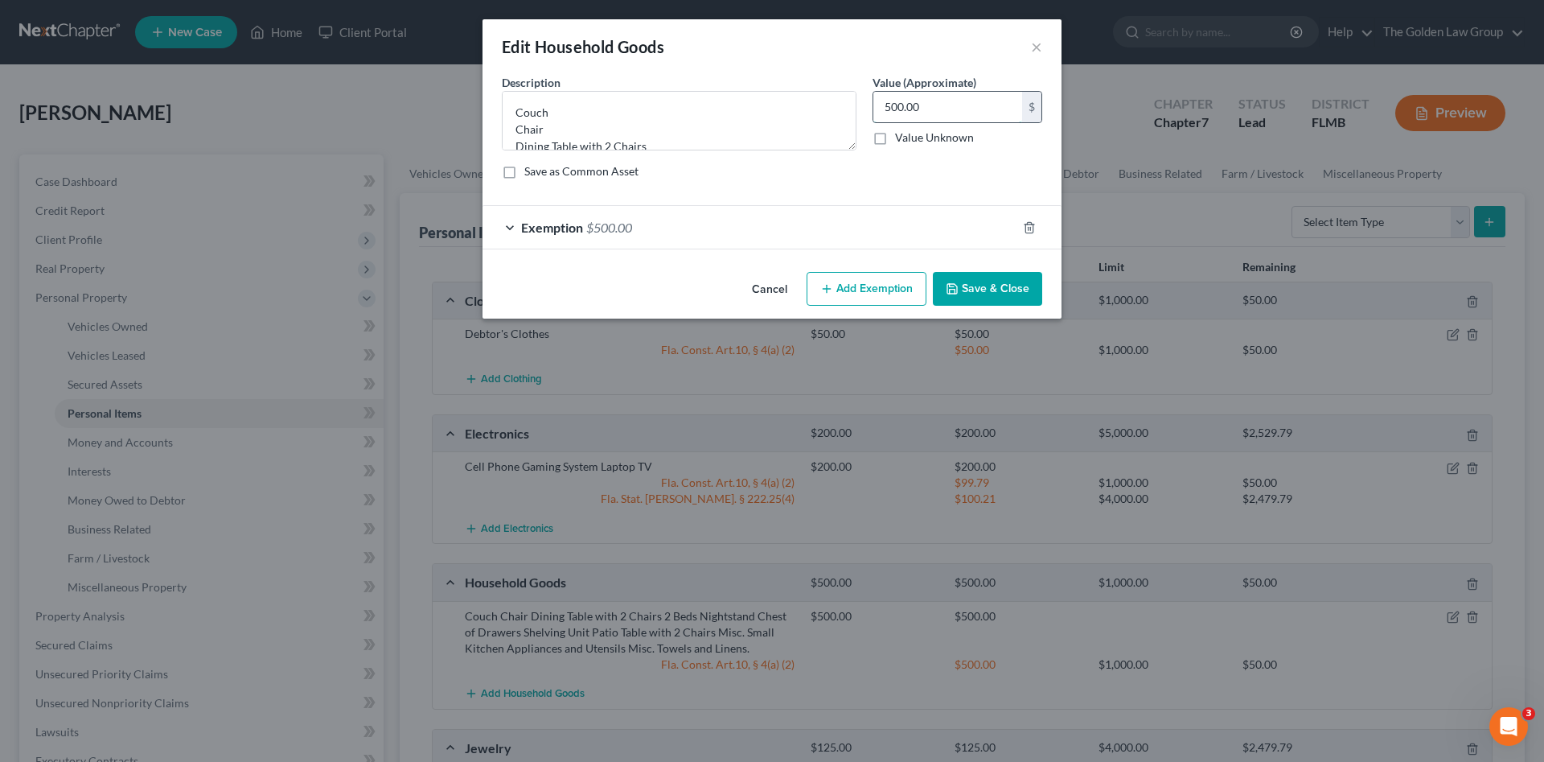
click at [905, 106] on input "500.00" at bounding box center [947, 107] width 149 height 31
type input "700.00"
click at [935, 220] on div "Exemption $500.00" at bounding box center [750, 227] width 534 height 43
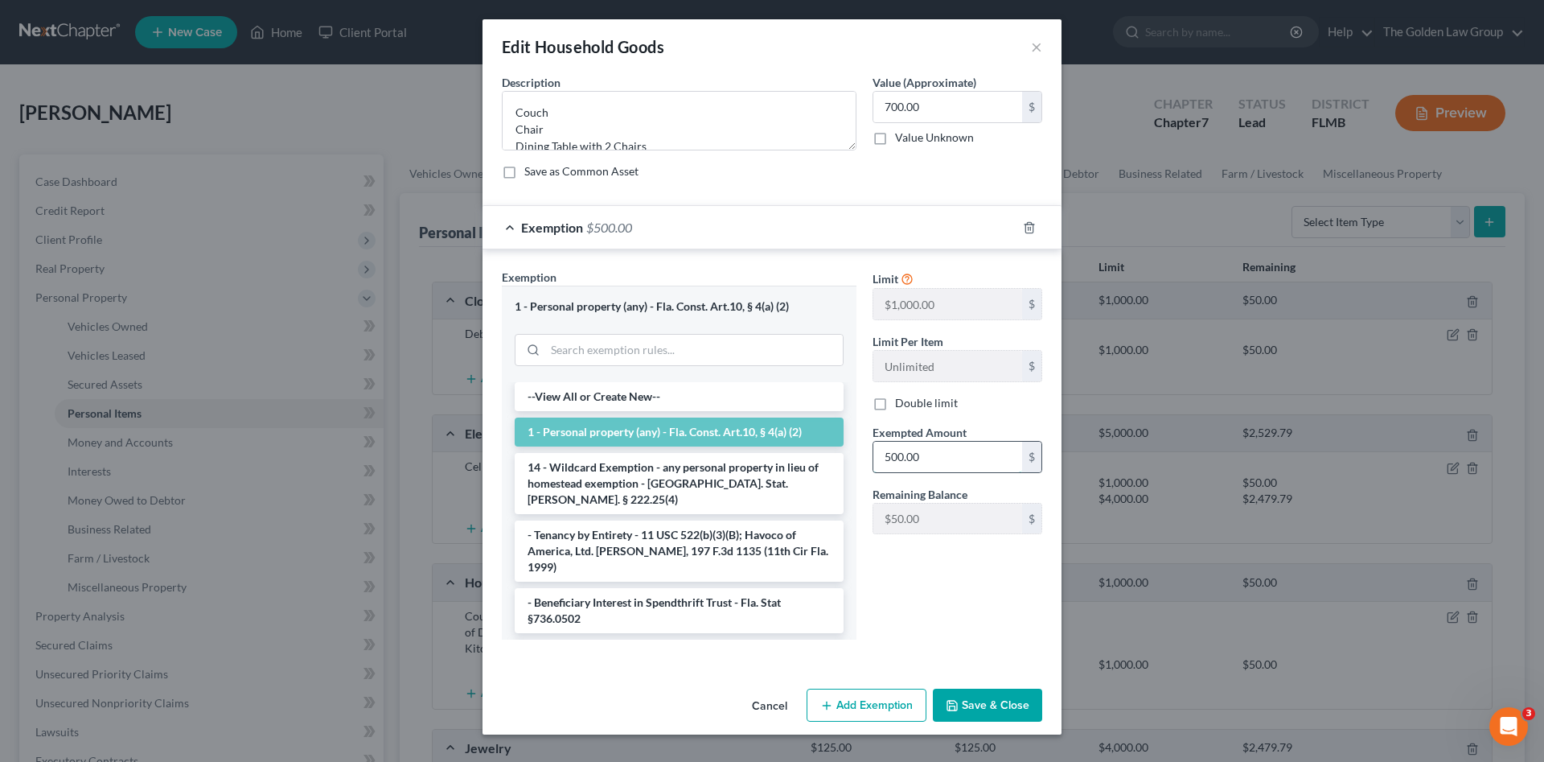
click at [950, 466] on input "500.00" at bounding box center [947, 456] width 149 height 31
type input "550.00"
click at [903, 696] on button "Add Exemption" at bounding box center [867, 705] width 120 height 34
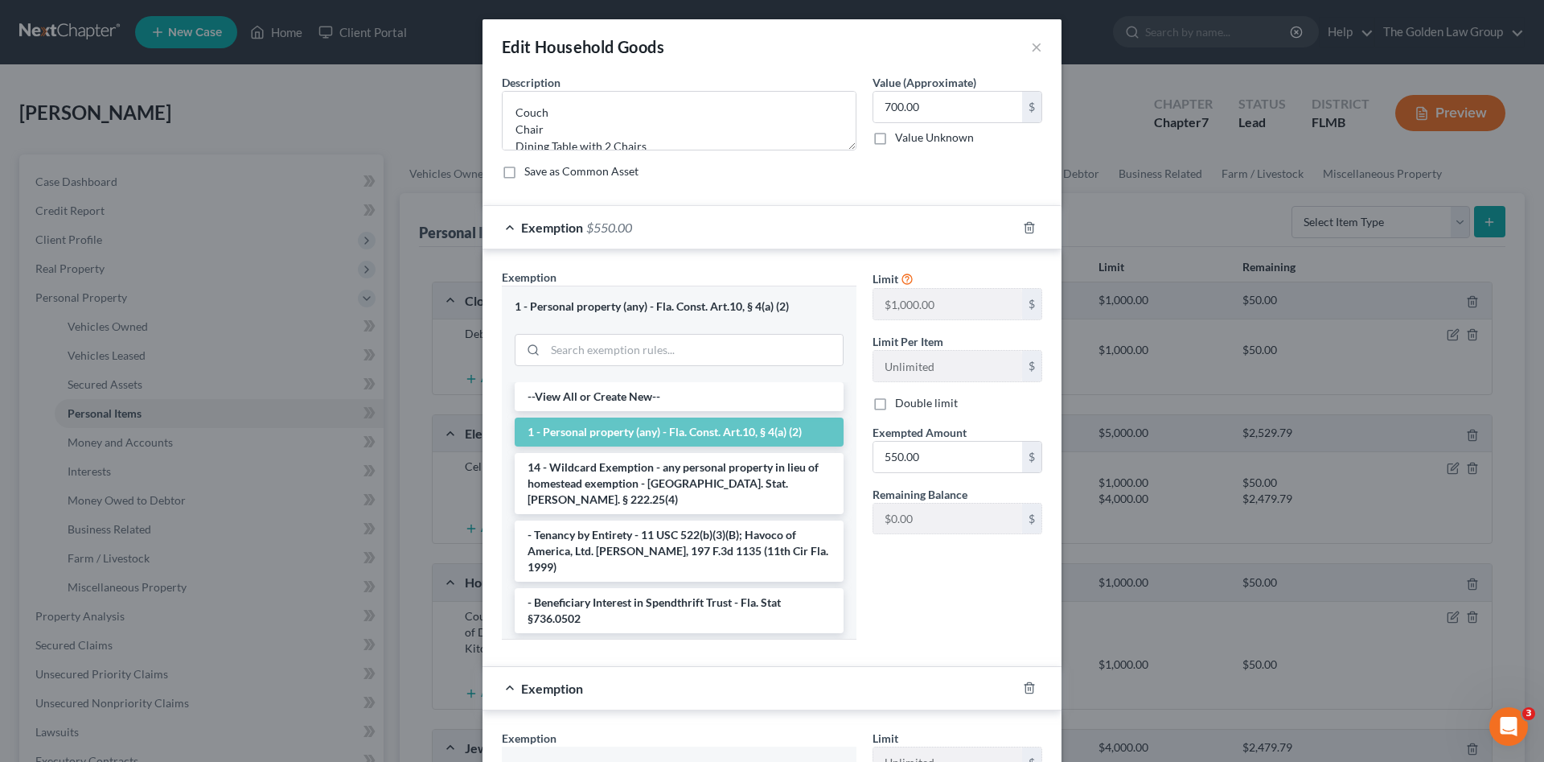
scroll to position [187, 0]
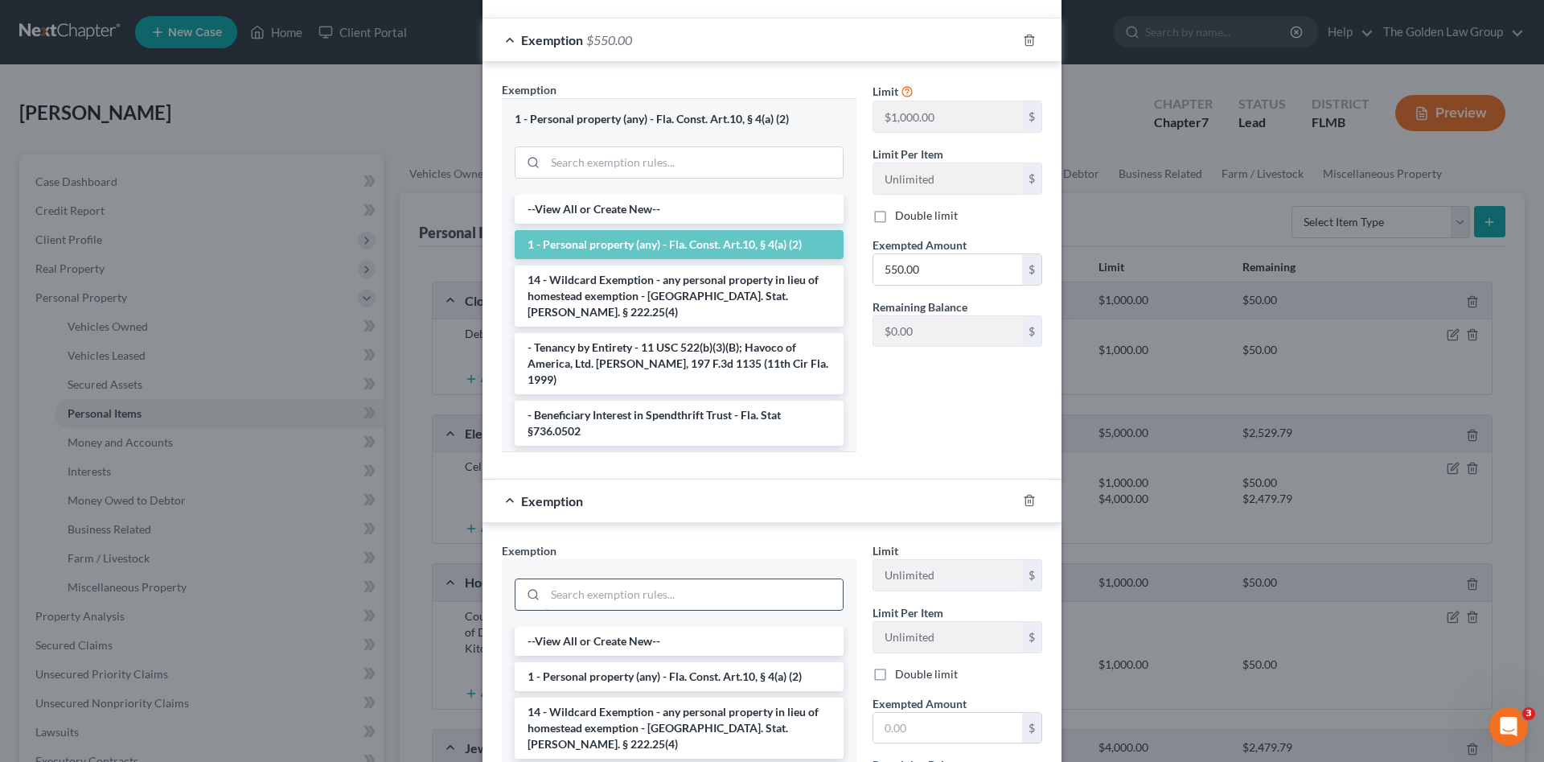
click at [582, 599] on input "search" at bounding box center [694, 594] width 298 height 31
type input "wild"
click at [614, 647] on li "14 - Wildcard Exemption - any personal property in lieu of homestead exemption …" at bounding box center [679, 656] width 329 height 61
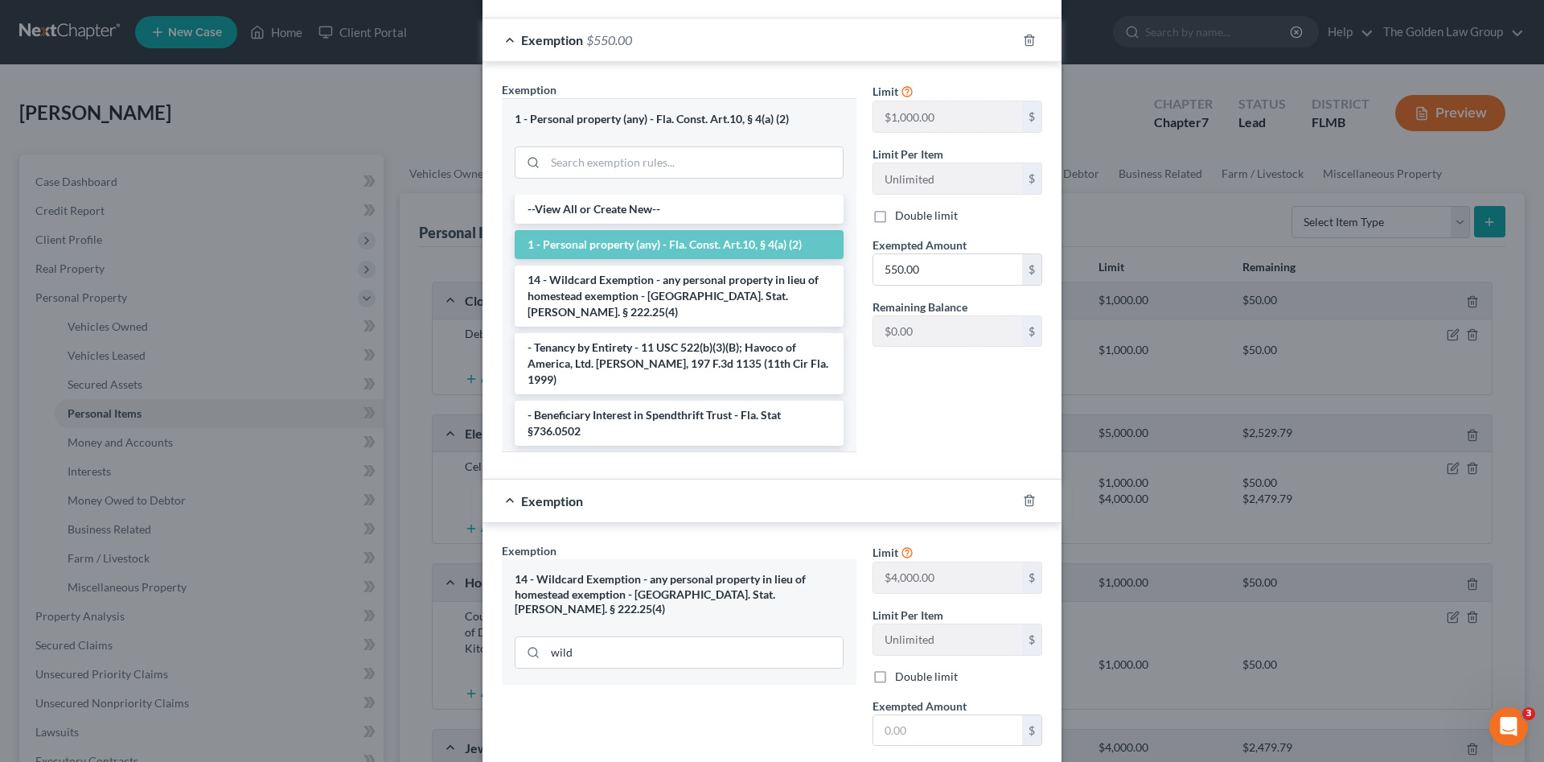
scroll to position [295, 0]
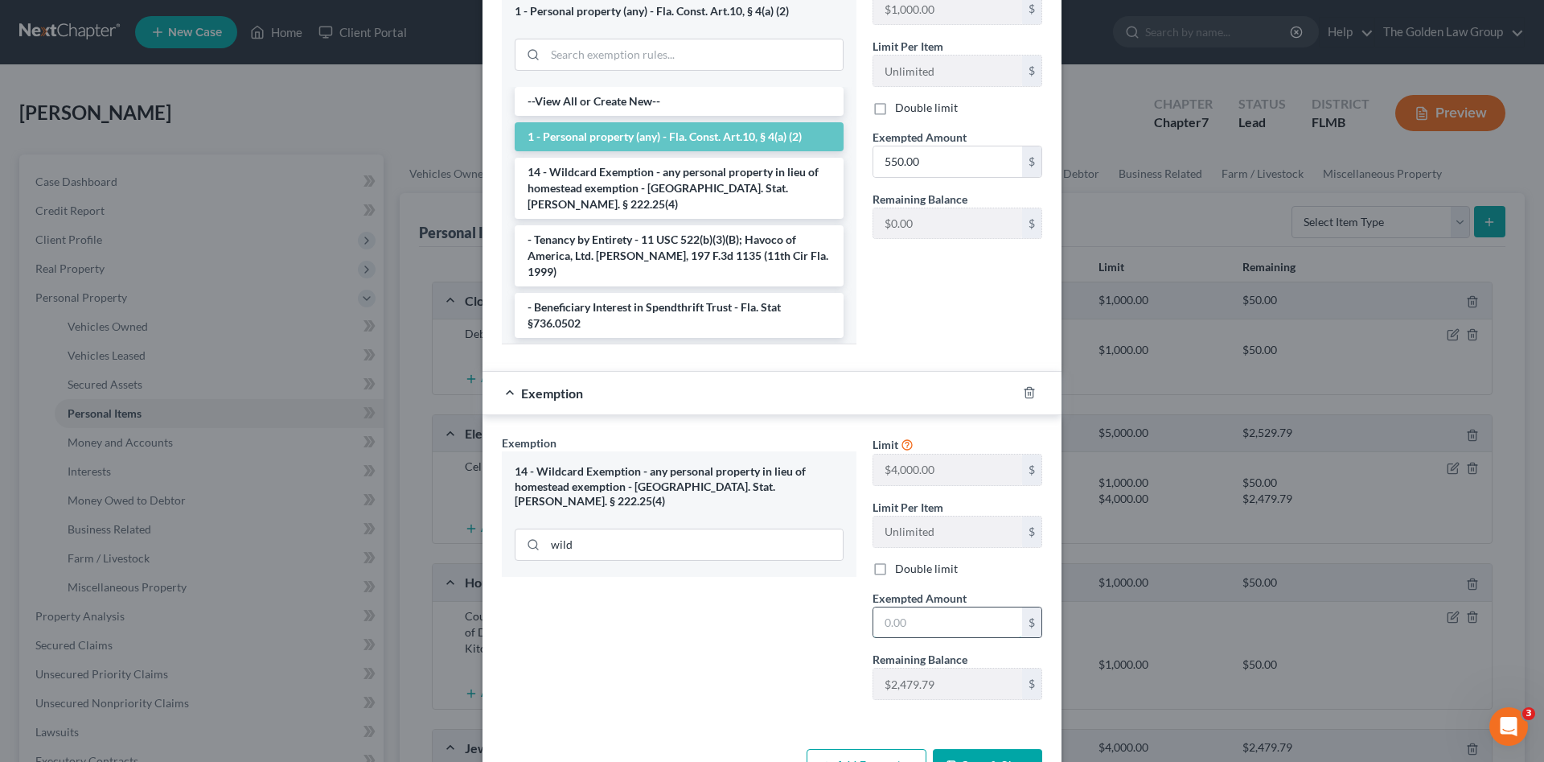
click at [933, 627] on input "text" at bounding box center [947, 622] width 149 height 31
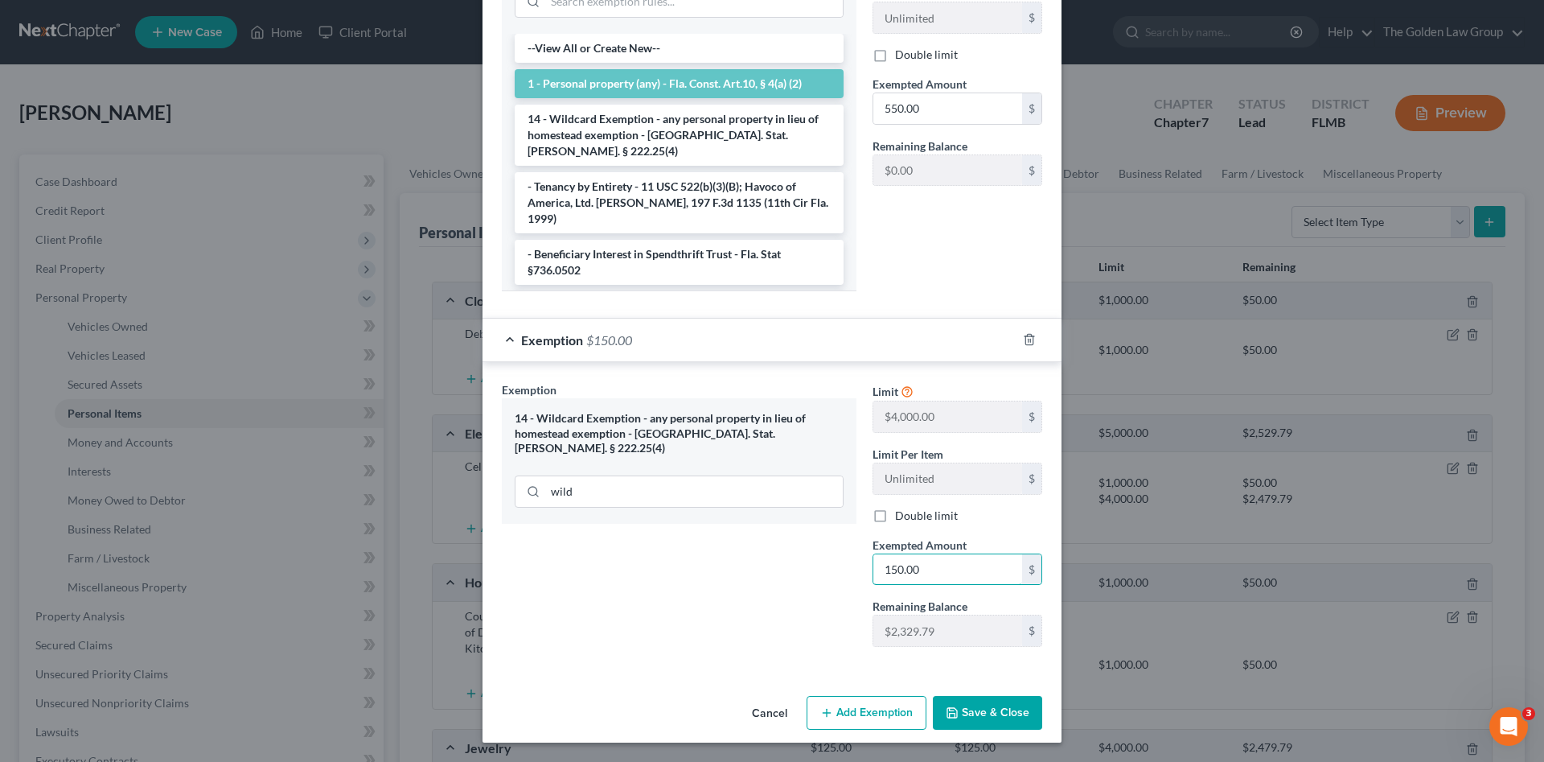
type input "150.00"
click at [992, 707] on button "Save & Close" at bounding box center [987, 713] width 109 height 34
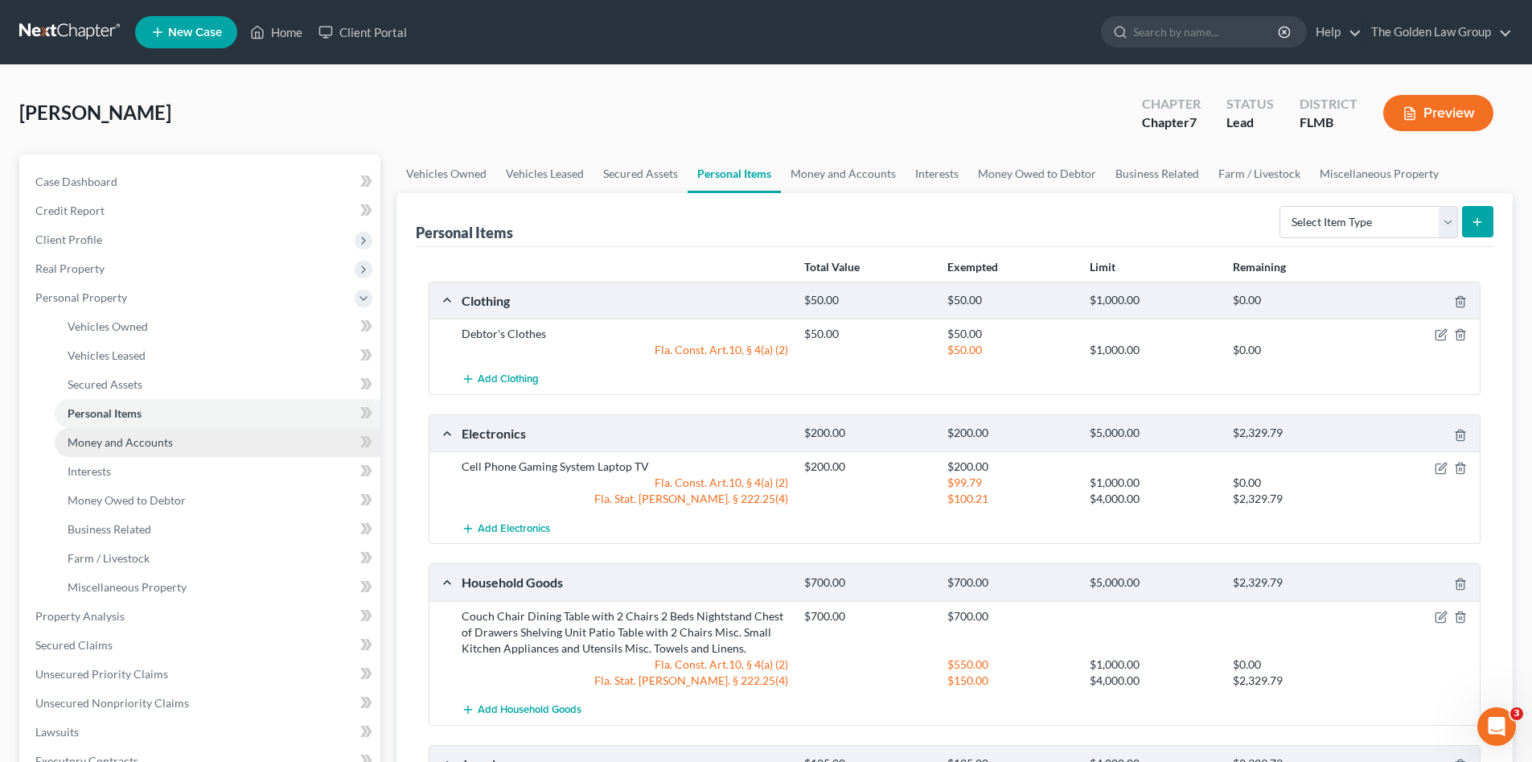
click at [131, 441] on span "Money and Accounts" at bounding box center [120, 442] width 105 height 14
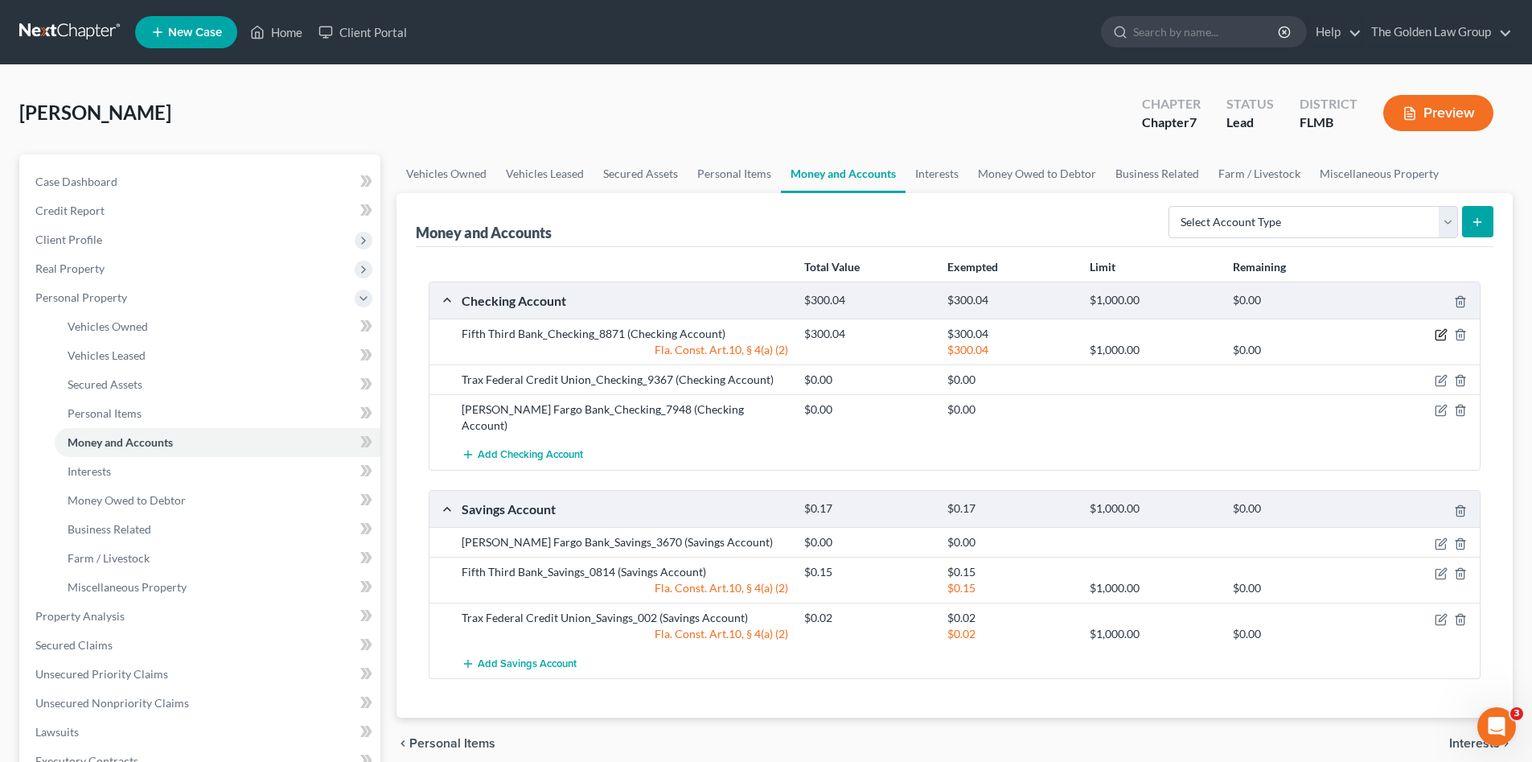
click at [1438, 330] on icon "button" at bounding box center [1441, 334] width 13 height 13
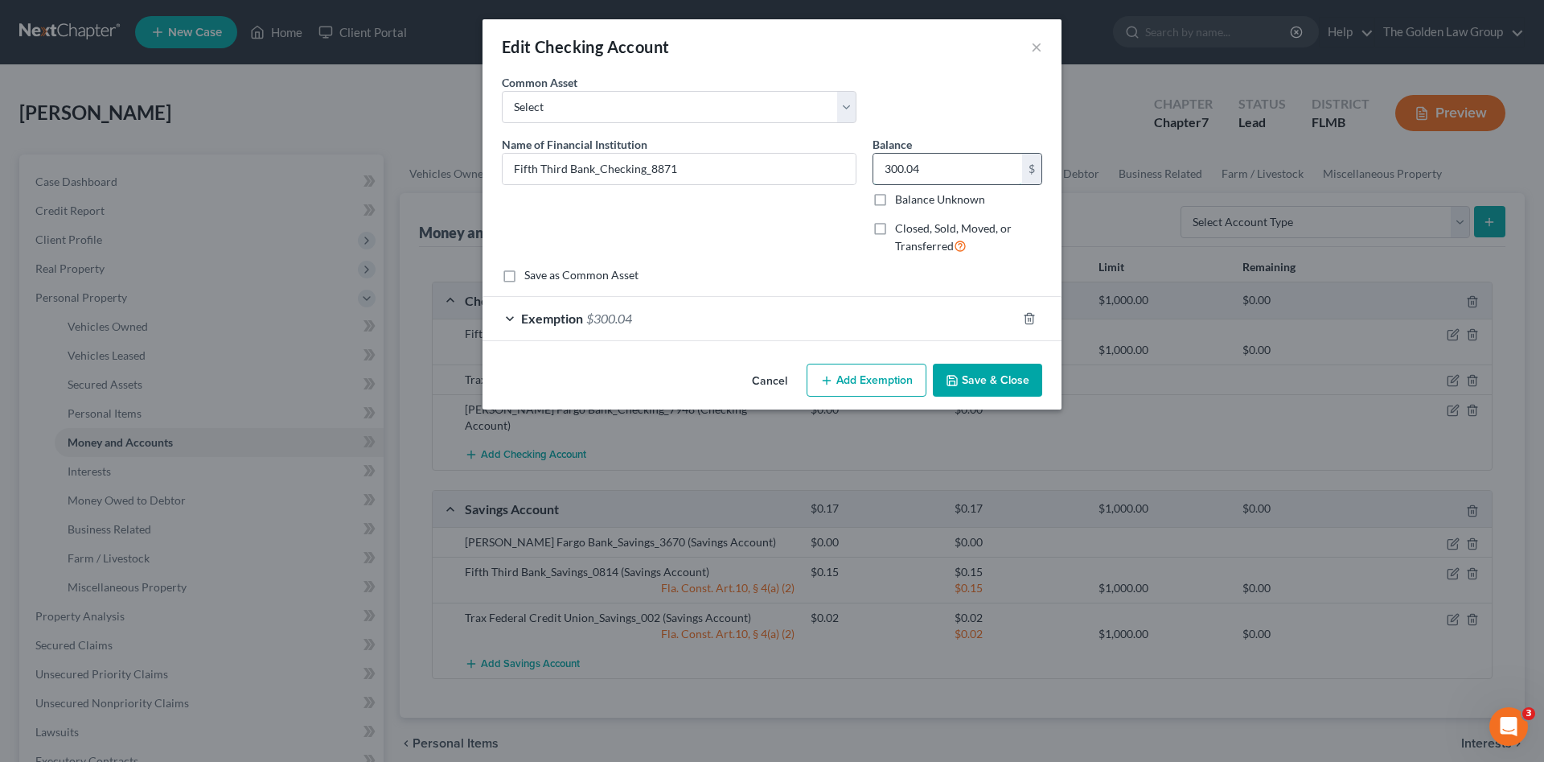
click at [894, 170] on input "300.04" at bounding box center [947, 169] width 149 height 31
type input "60.42"
click at [955, 380] on polyline "button" at bounding box center [953, 382] width 6 height 4
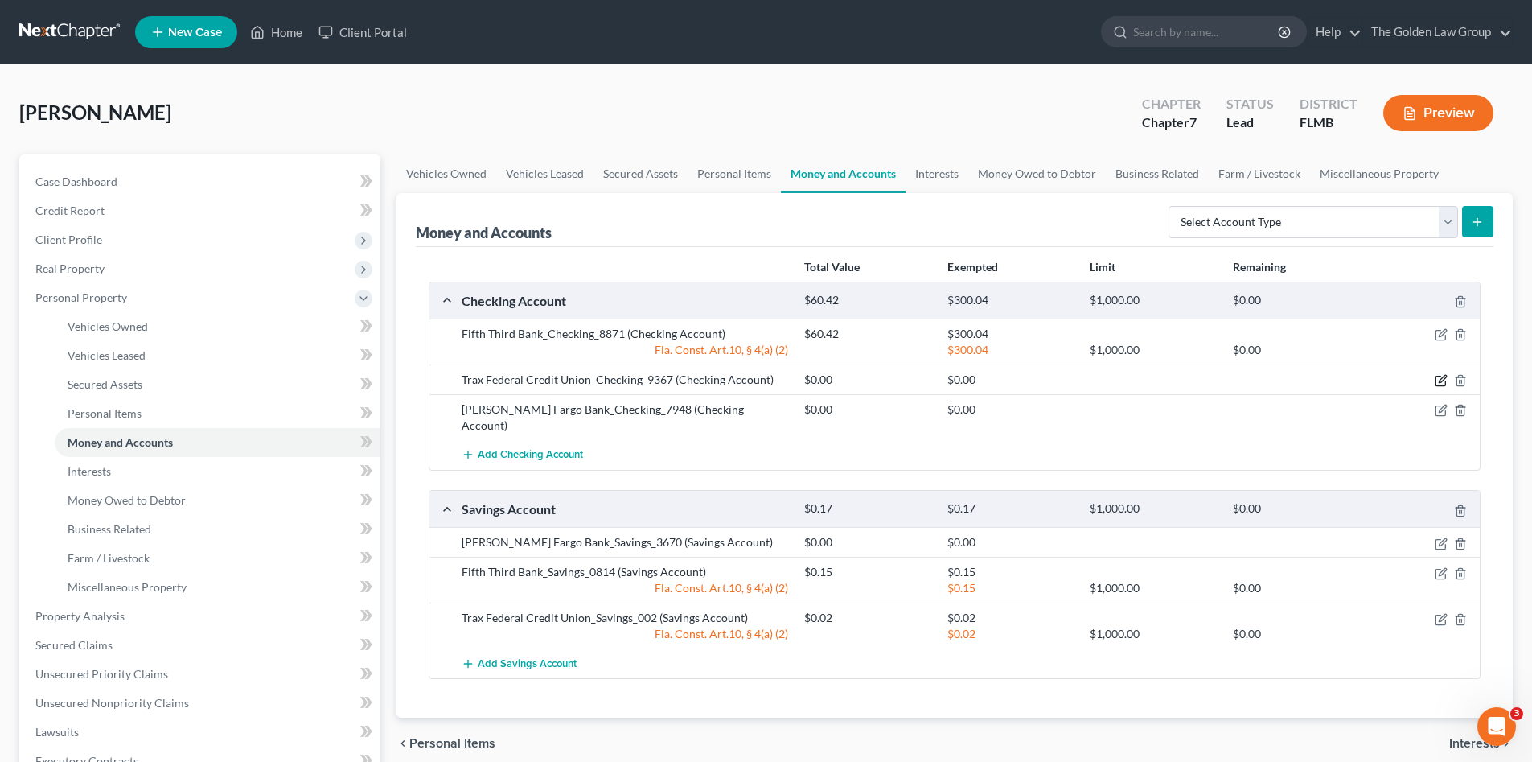
click at [1438, 377] on icon "button" at bounding box center [1441, 380] width 13 height 13
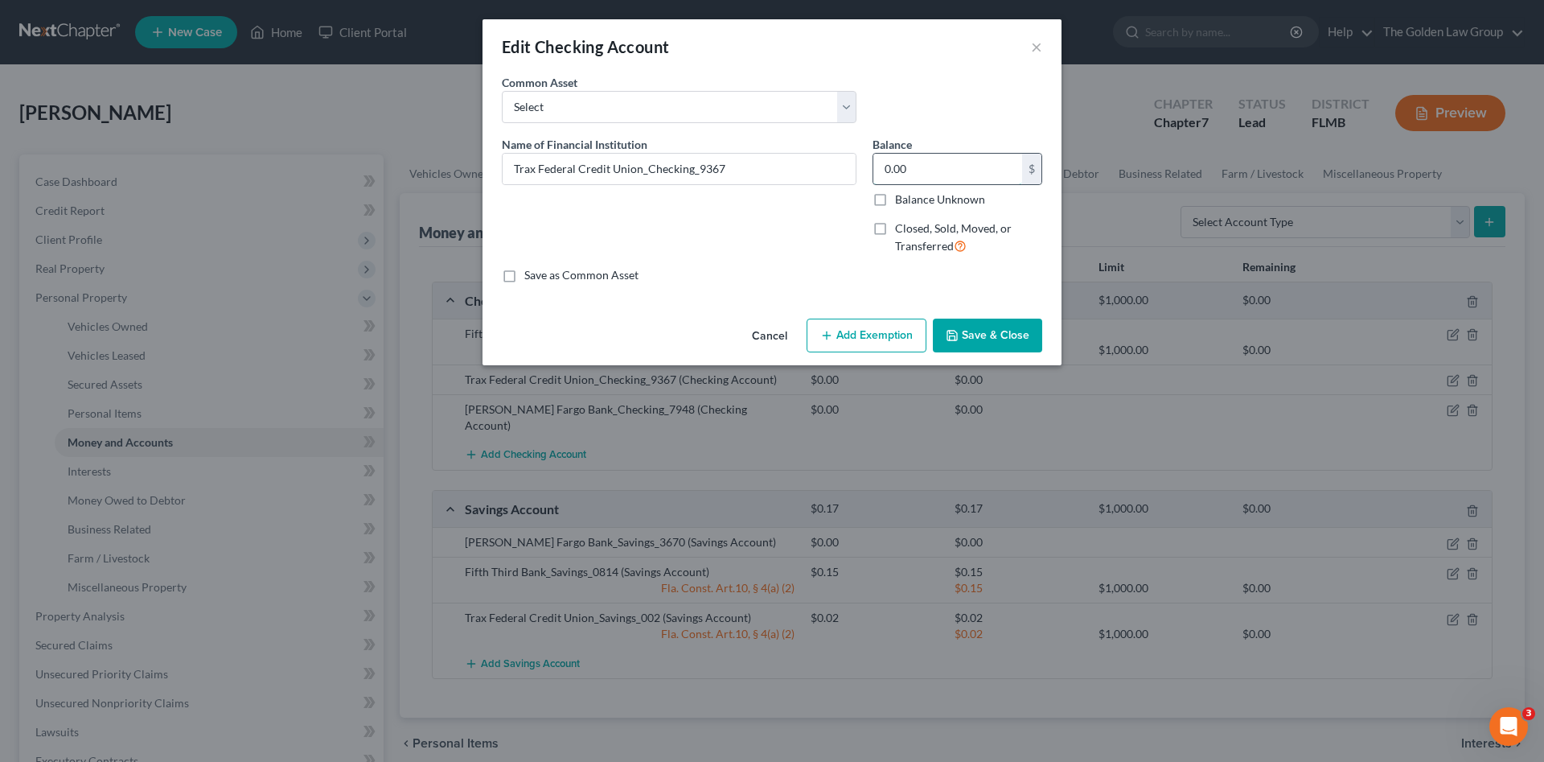
click at [918, 177] on input "0.00" at bounding box center [947, 169] width 149 height 31
click at [782, 256] on div "Name of Financial Institution * Trax Federal Credit Union_Checking_9367" at bounding box center [679, 202] width 371 height 132
click at [995, 329] on button "Save & Close" at bounding box center [987, 335] width 109 height 34
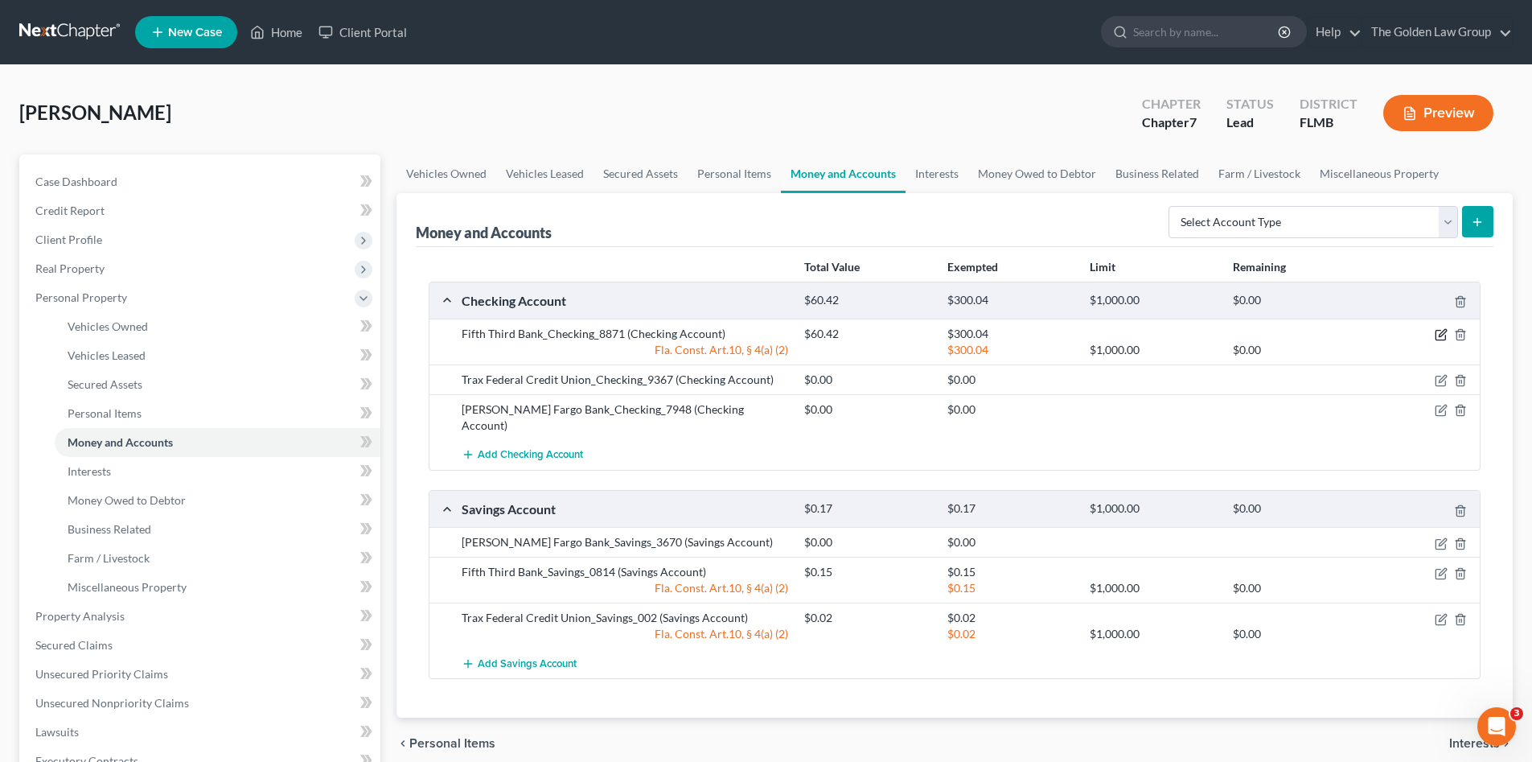
click at [1437, 331] on icon "button" at bounding box center [1441, 334] width 13 height 13
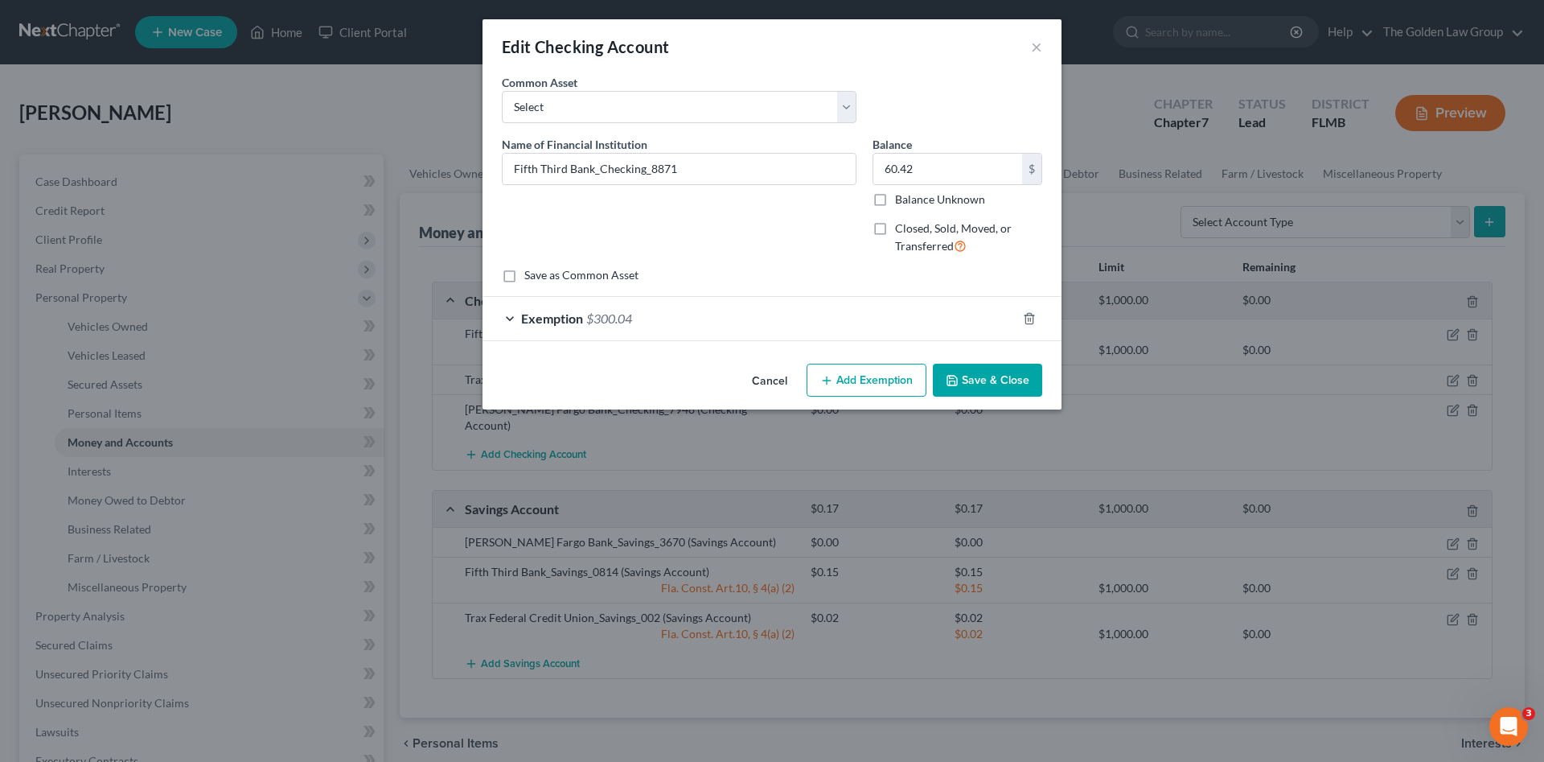
click at [923, 327] on div "Exemption $300.04" at bounding box center [750, 318] width 534 height 43
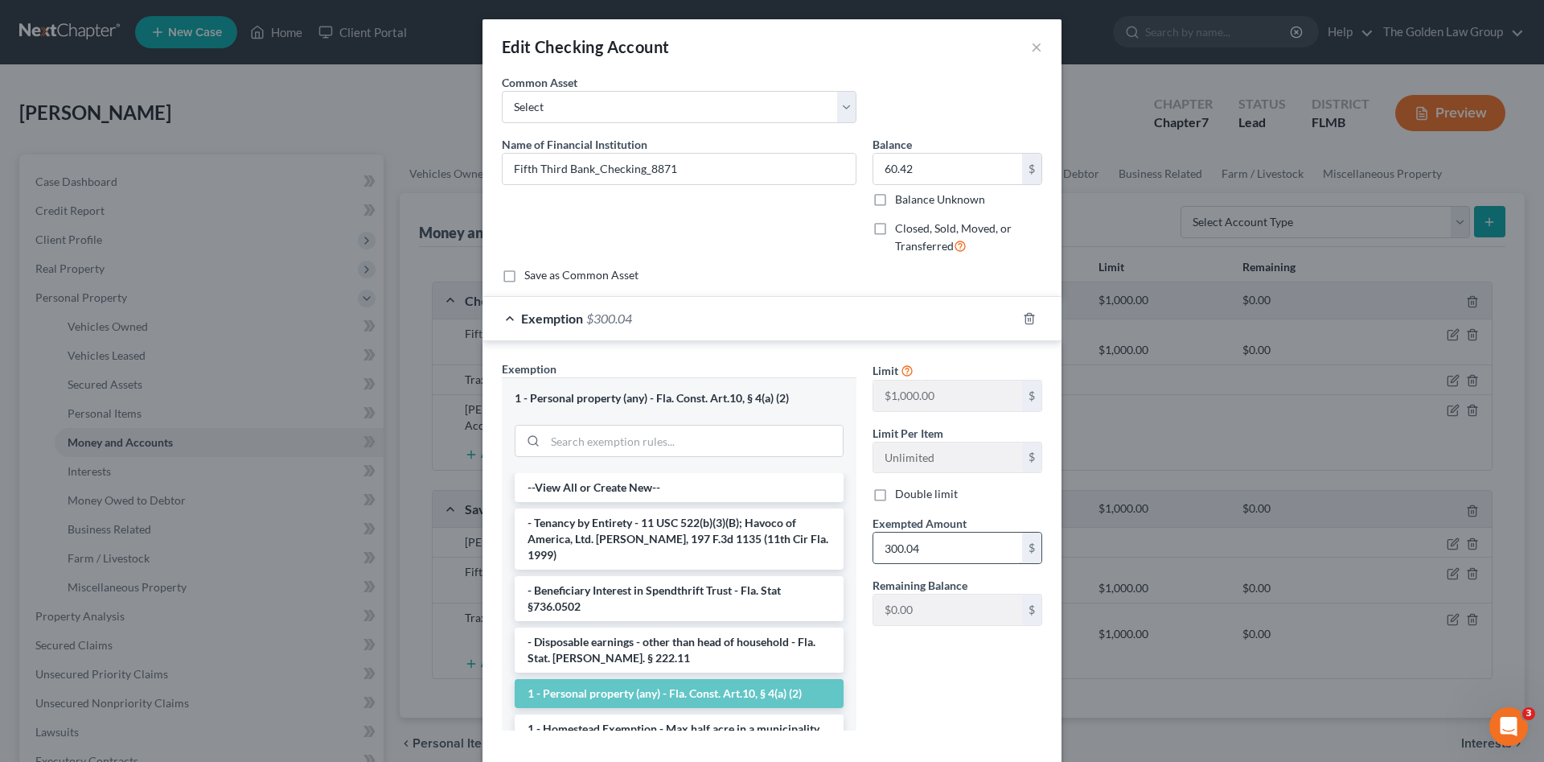
click at [934, 548] on input "300.04" at bounding box center [947, 547] width 149 height 31
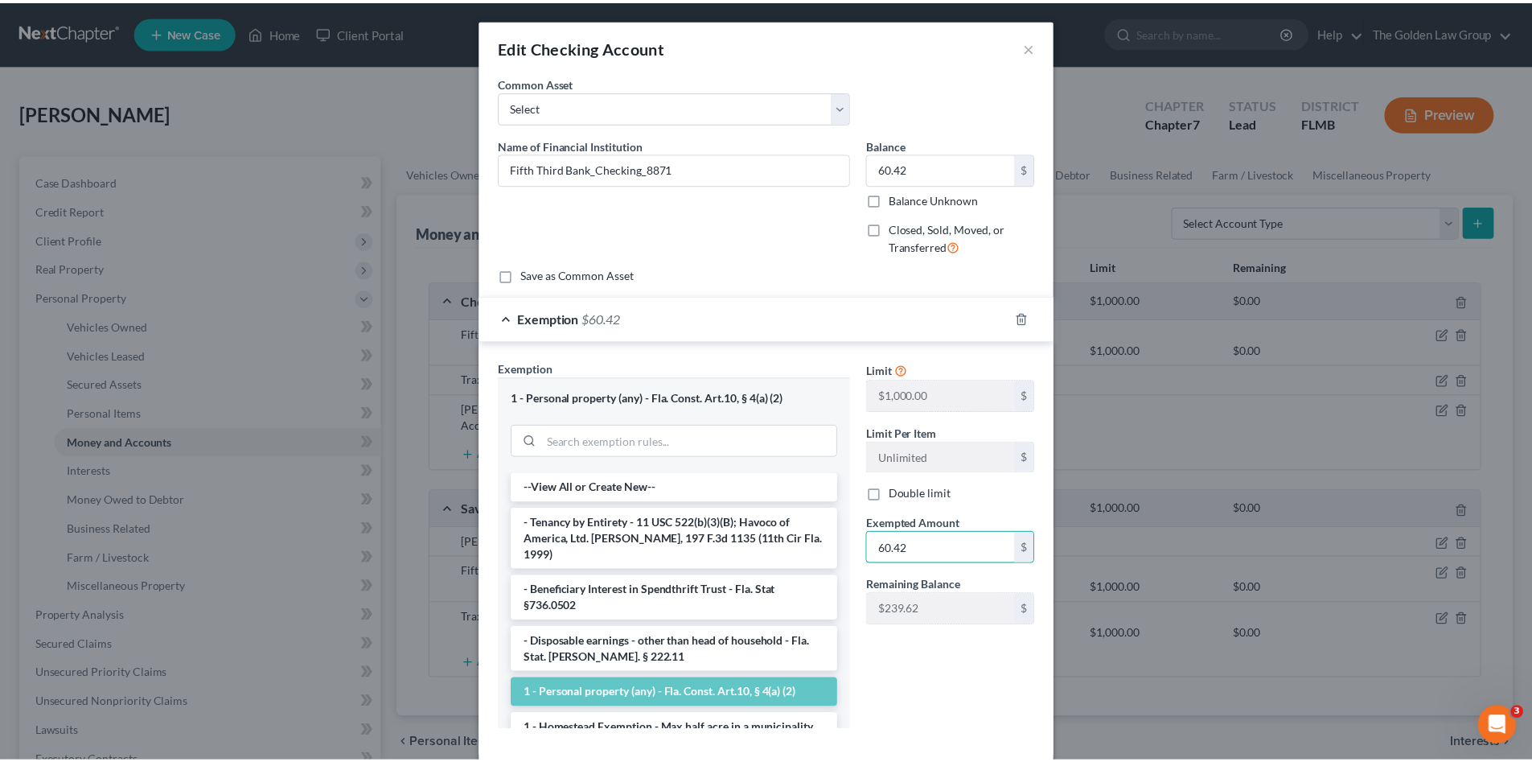
scroll to position [84, 0]
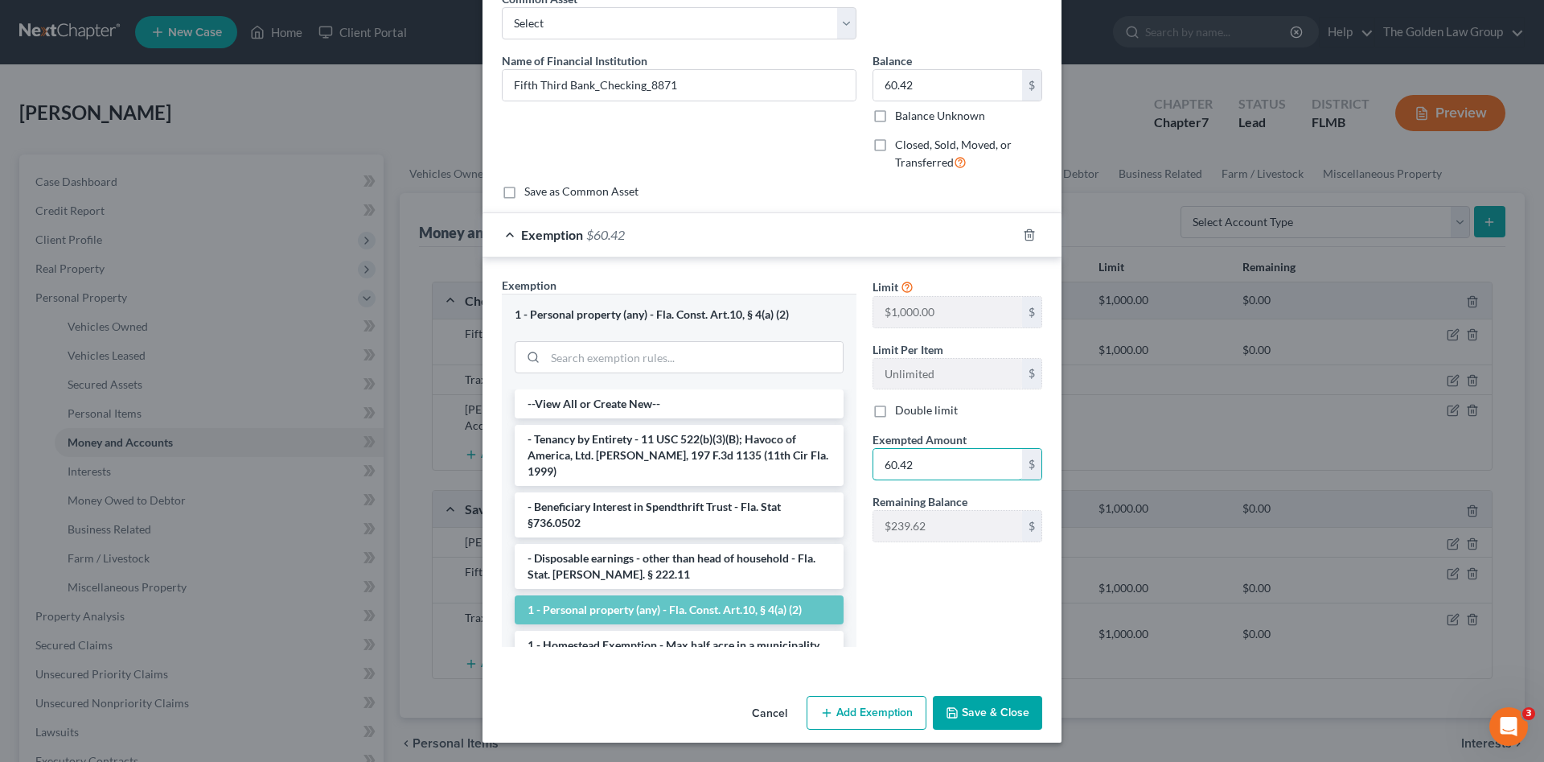
type input "60.42"
click at [992, 708] on button "Save & Close" at bounding box center [987, 713] width 109 height 34
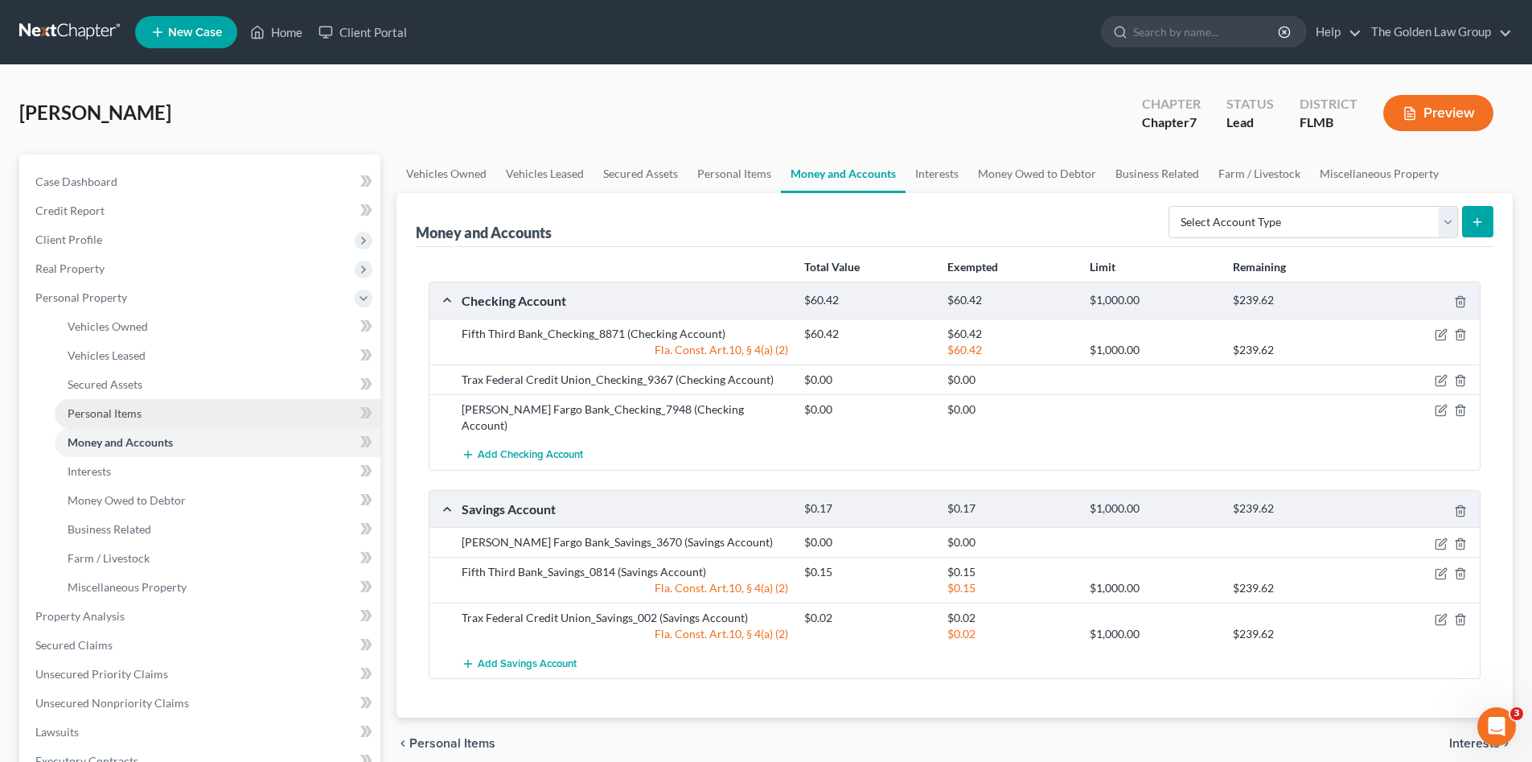
click at [187, 418] on link "Personal Items" at bounding box center [218, 413] width 326 height 29
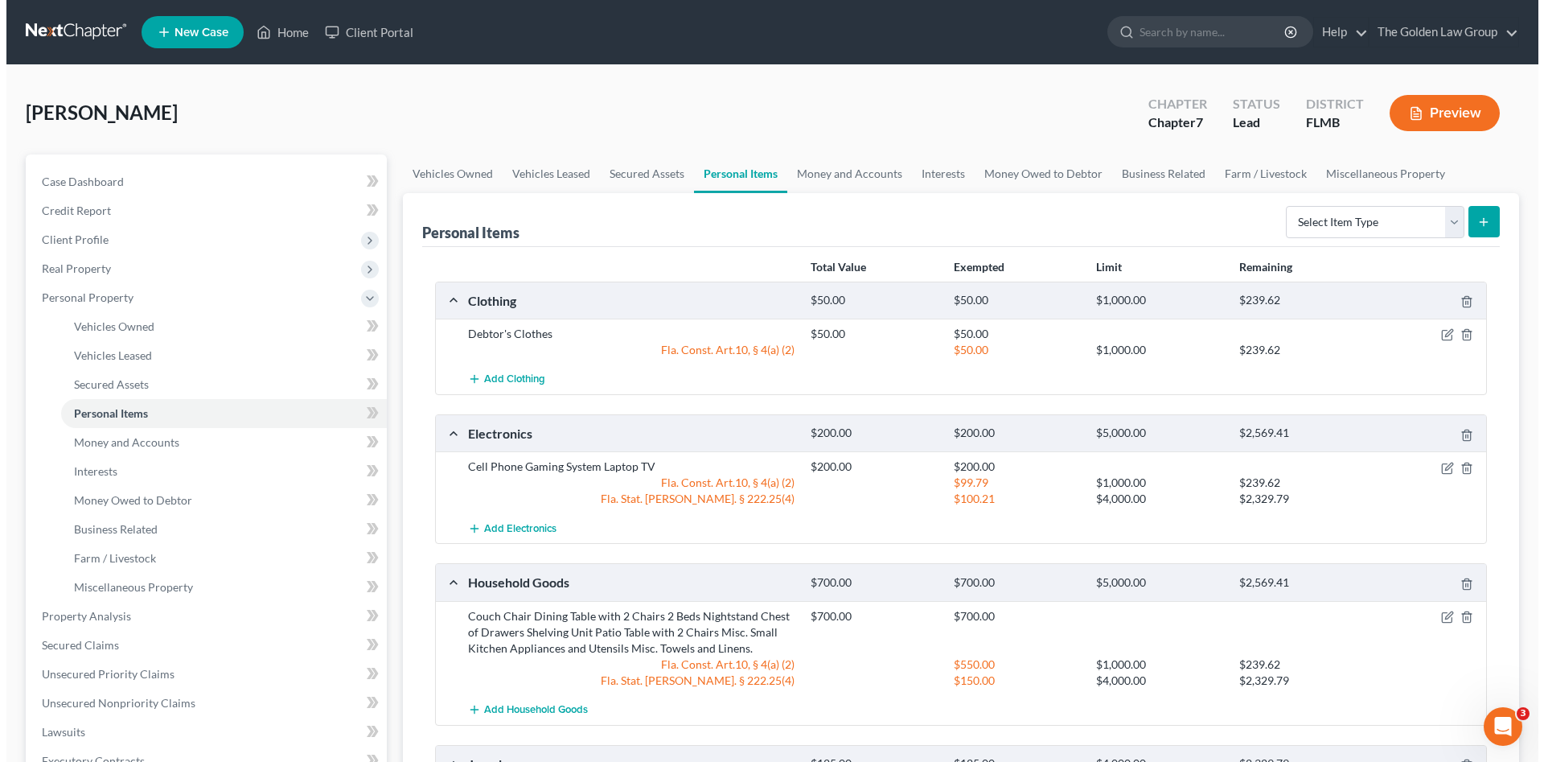
scroll to position [134, 0]
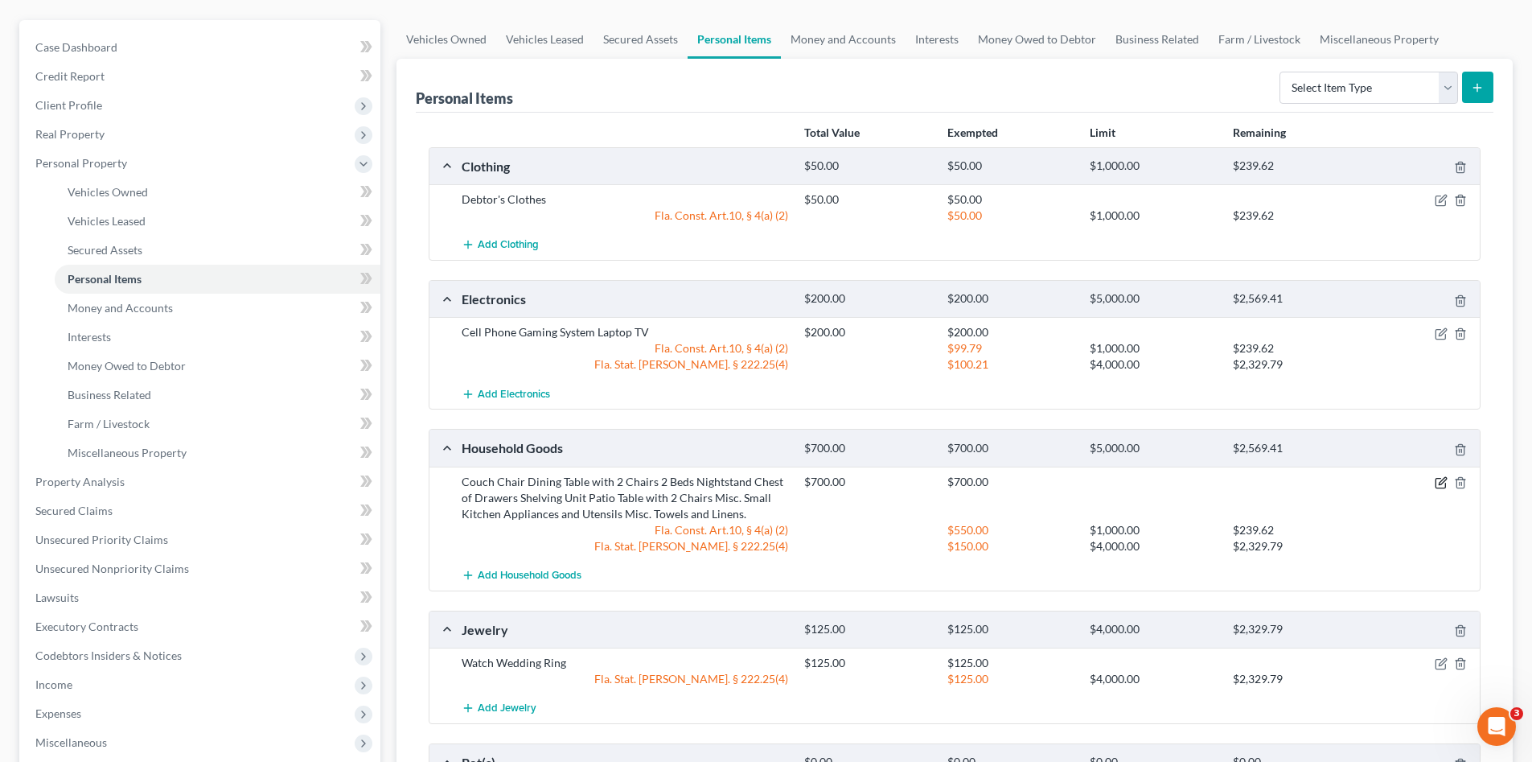
click at [1440, 480] on icon "button" at bounding box center [1441, 482] width 13 height 13
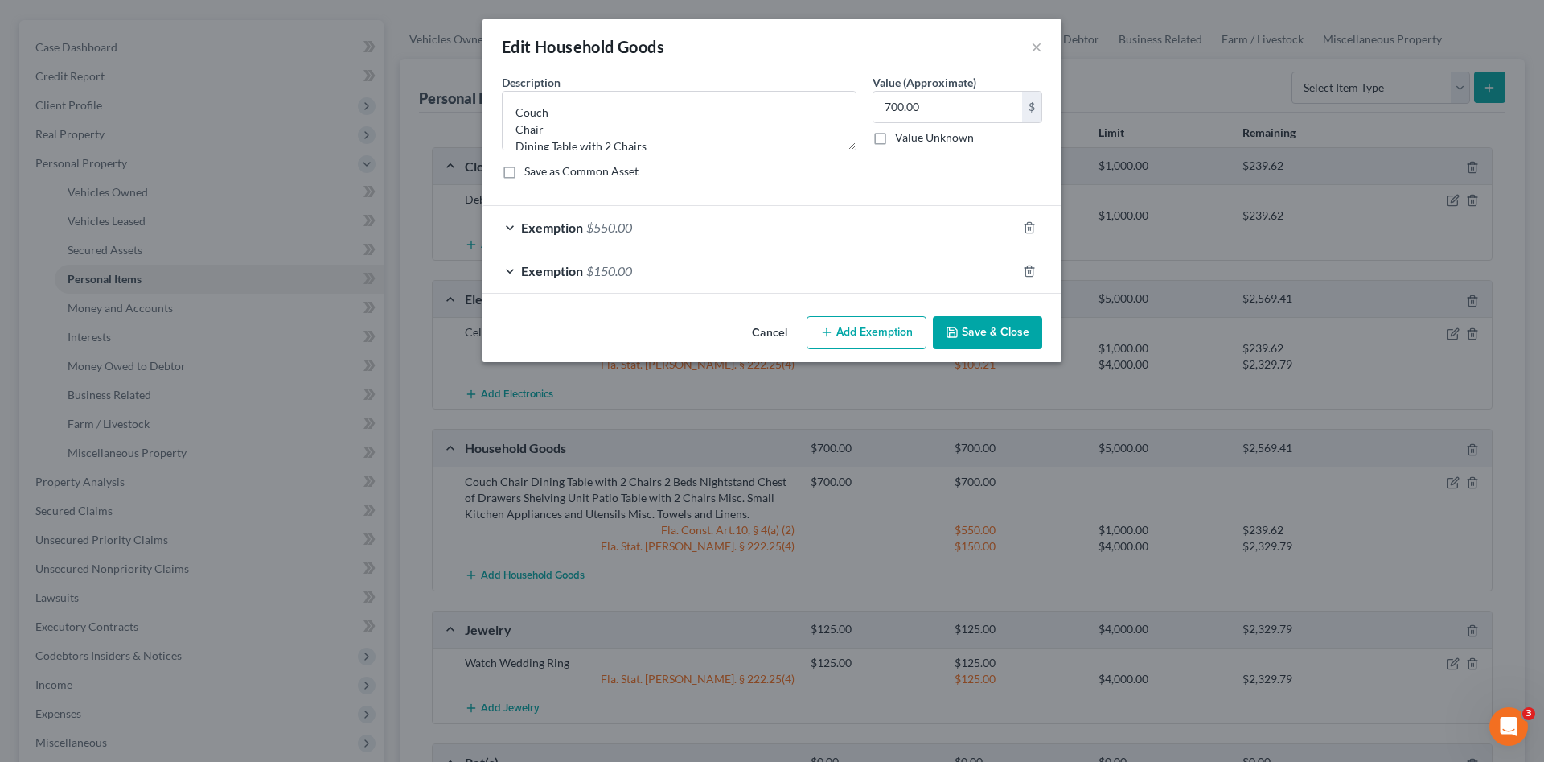
click at [754, 231] on div "Exemption $550.00" at bounding box center [750, 227] width 534 height 43
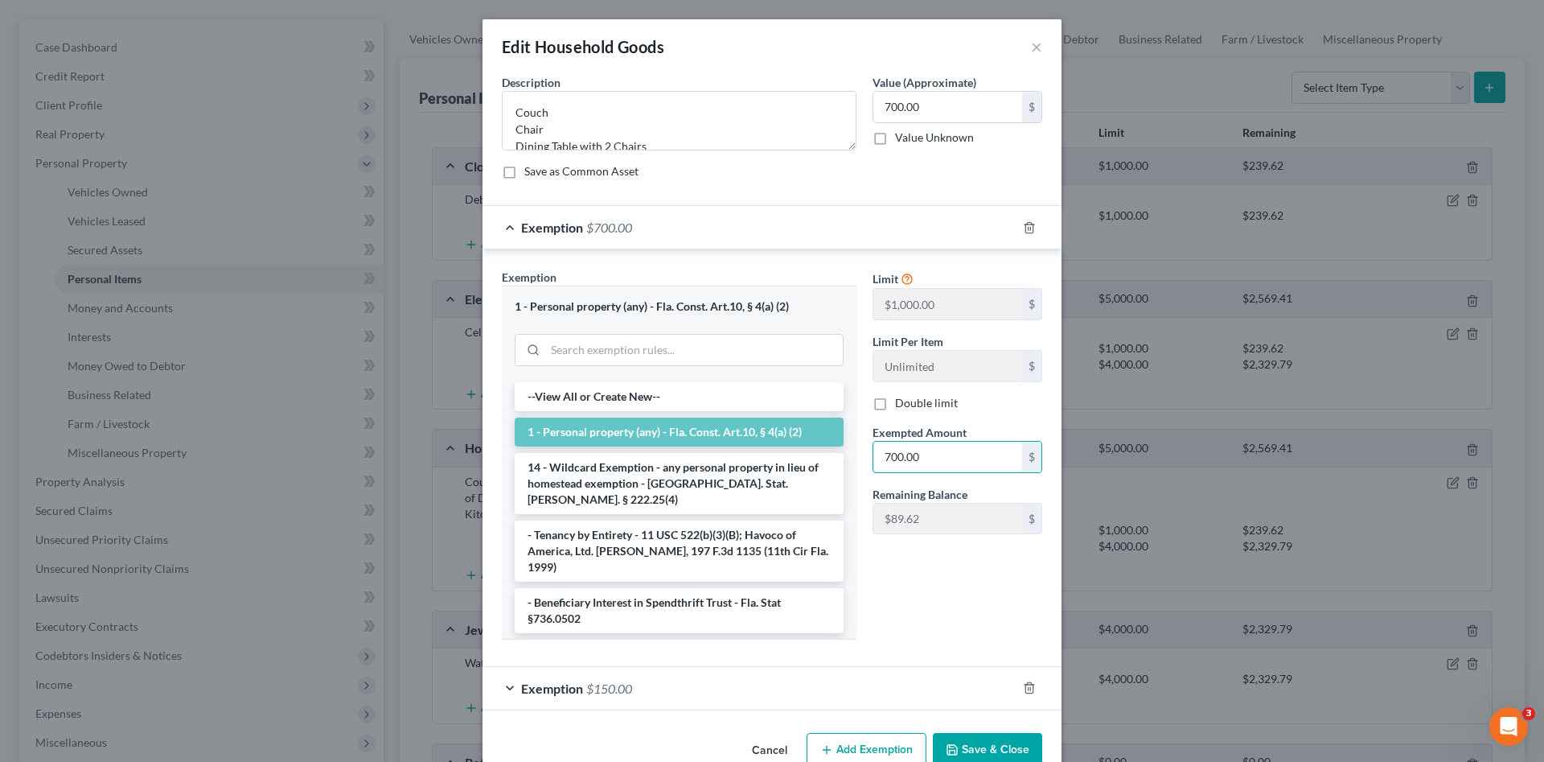
scroll to position [37, 0]
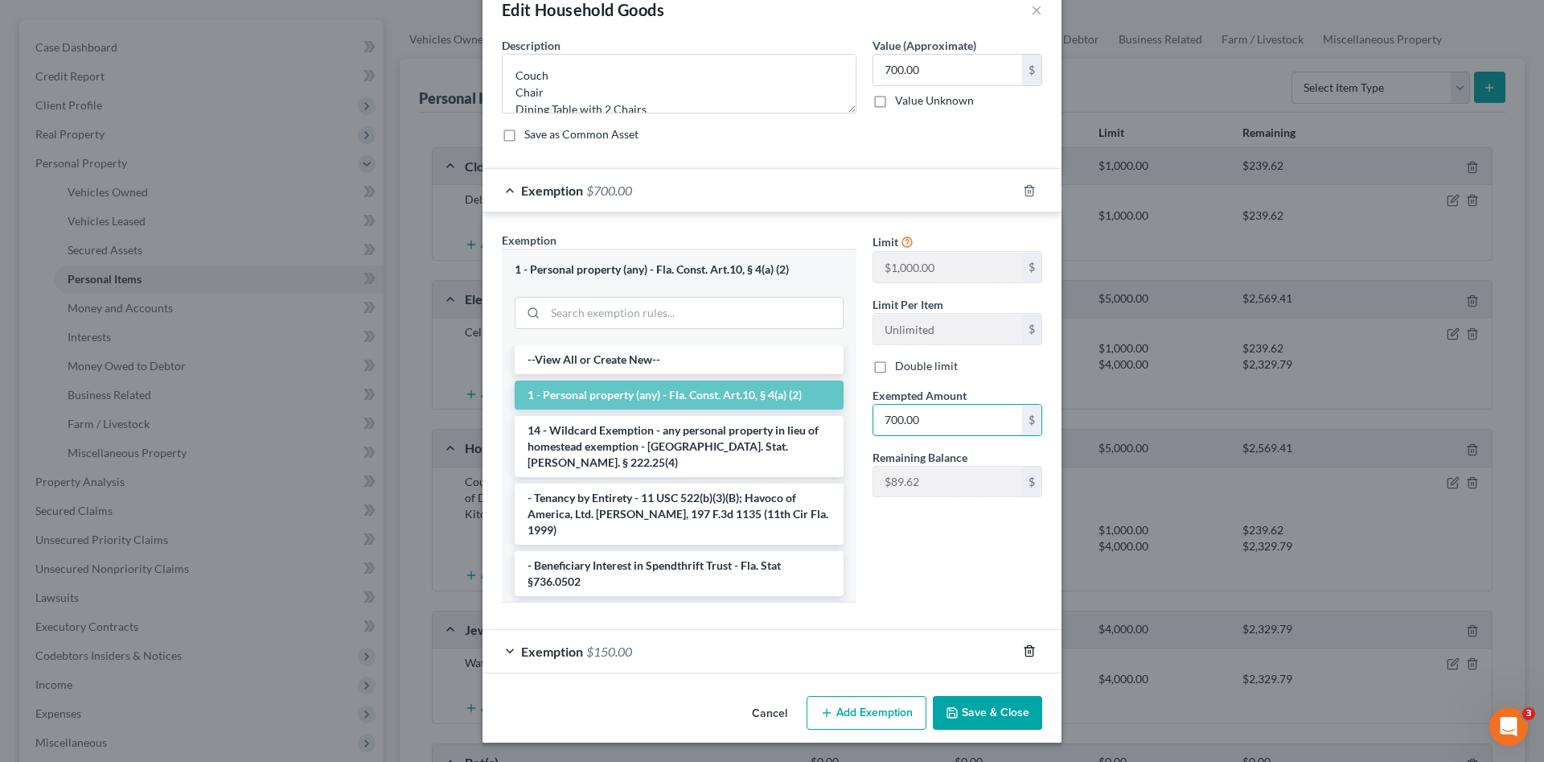
type input "700.00"
click at [1024, 651] on icon "button" at bounding box center [1029, 650] width 13 height 13
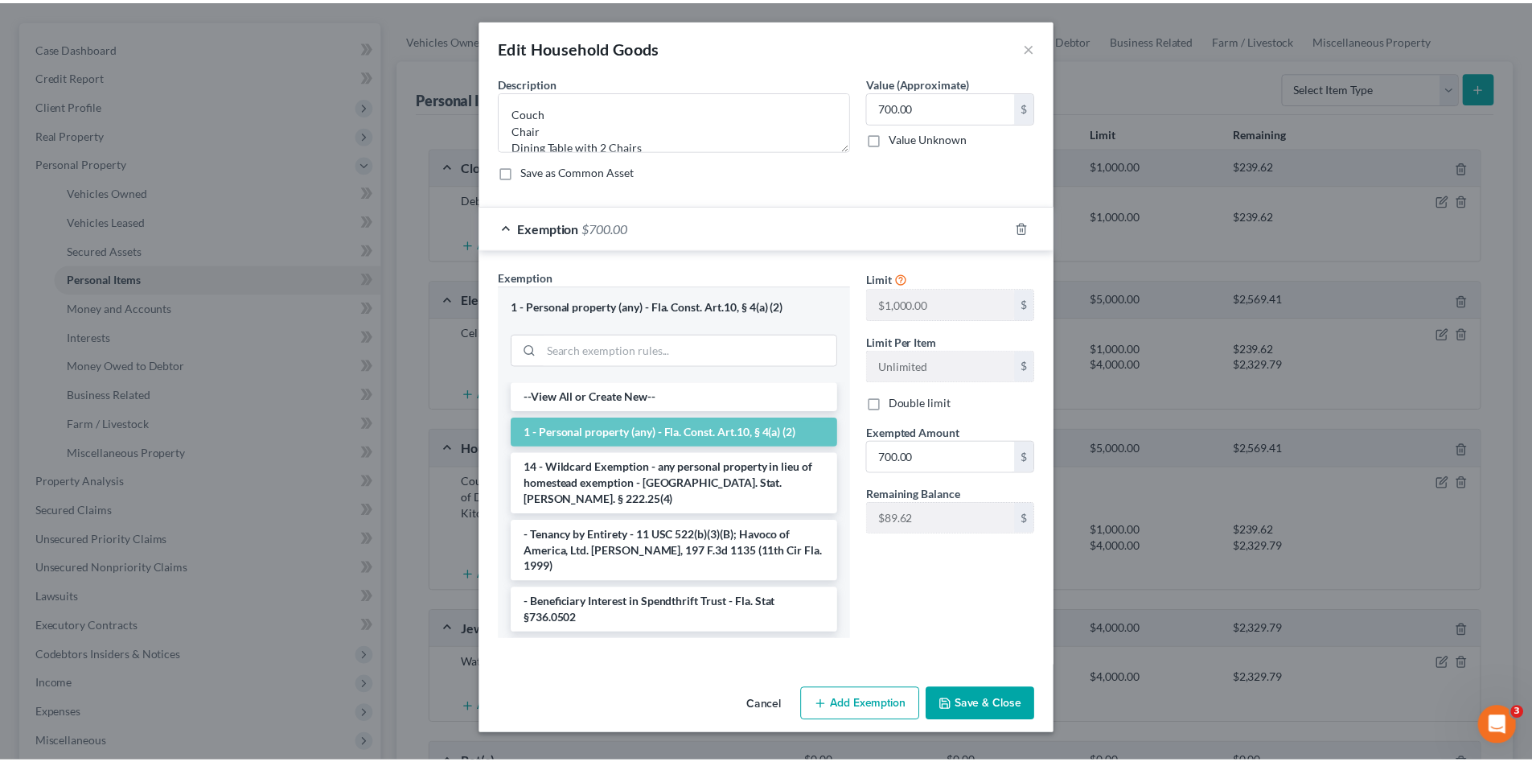
scroll to position [0, 0]
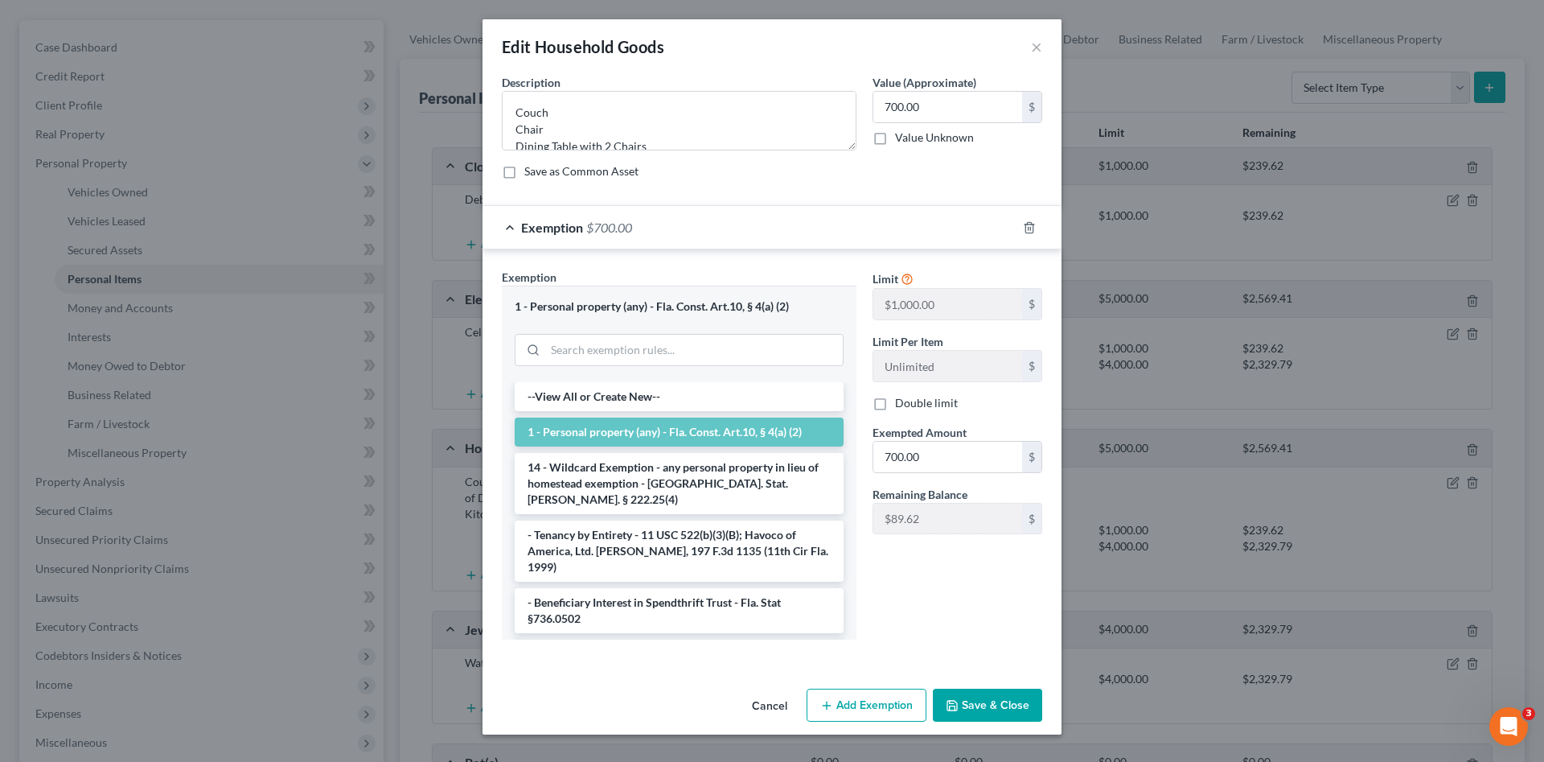
click at [998, 714] on button "Save & Close" at bounding box center [987, 705] width 109 height 34
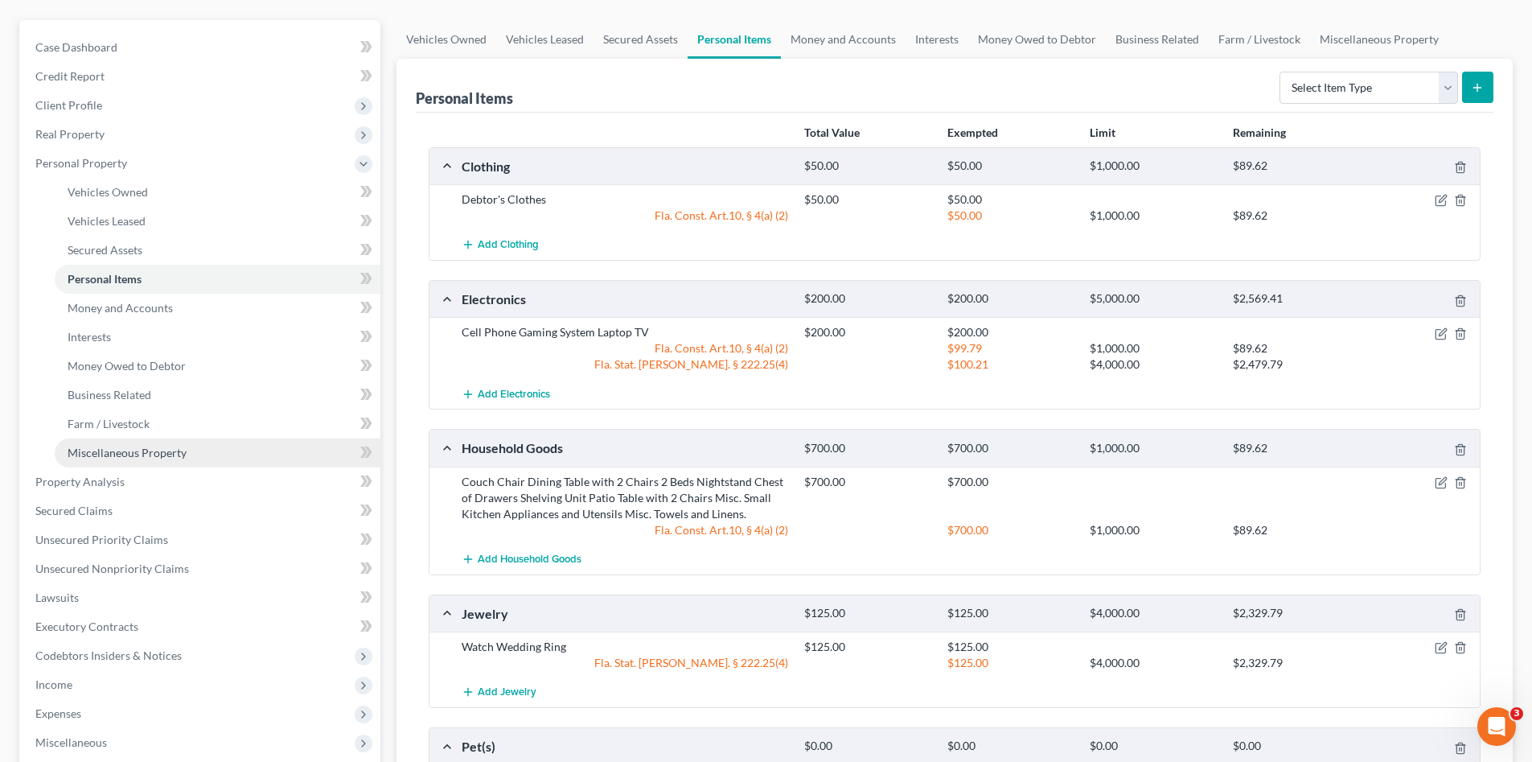
click at [120, 448] on span "Miscellaneous Property" at bounding box center [127, 453] width 119 height 14
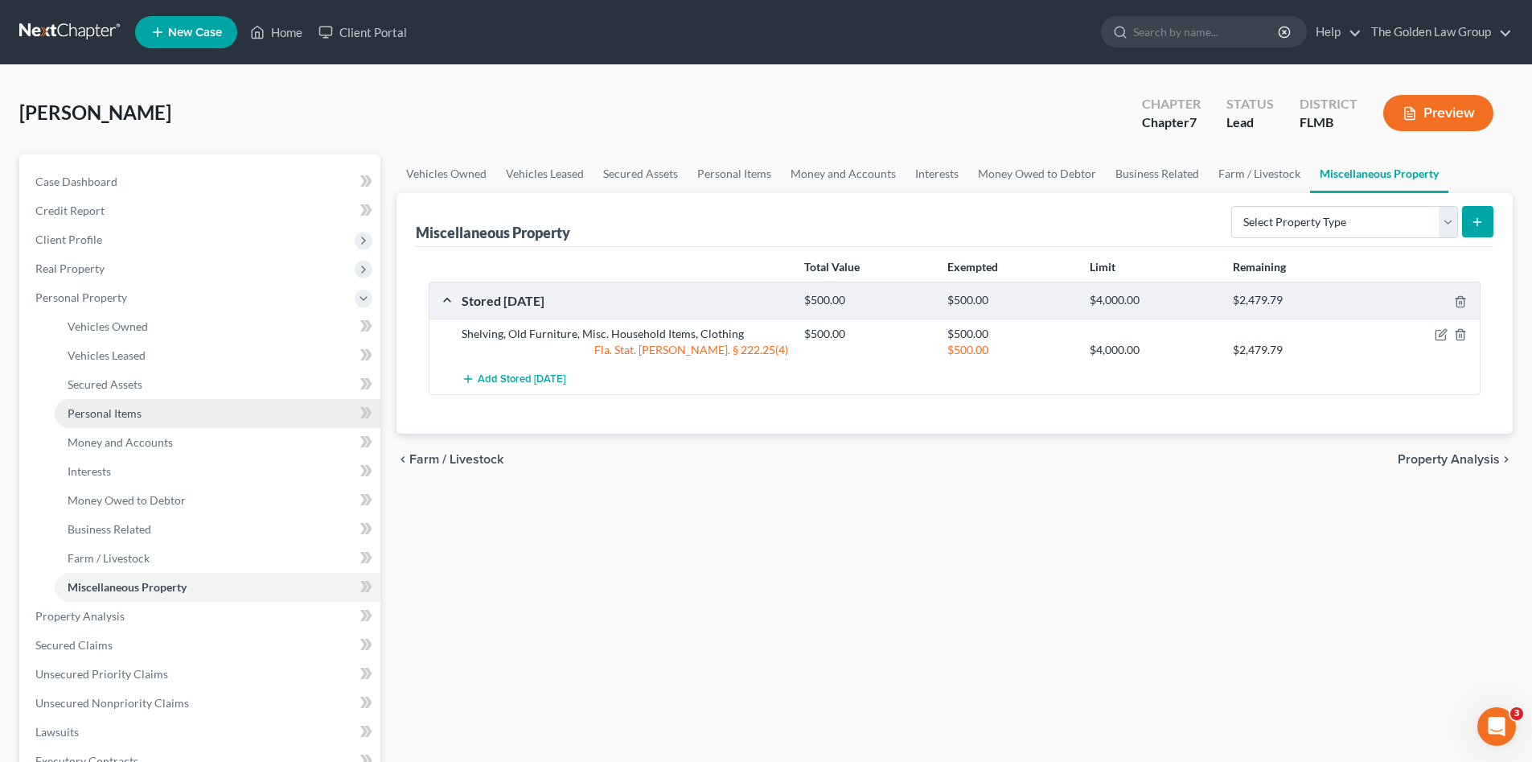
click at [120, 414] on span "Personal Items" at bounding box center [105, 413] width 74 height 14
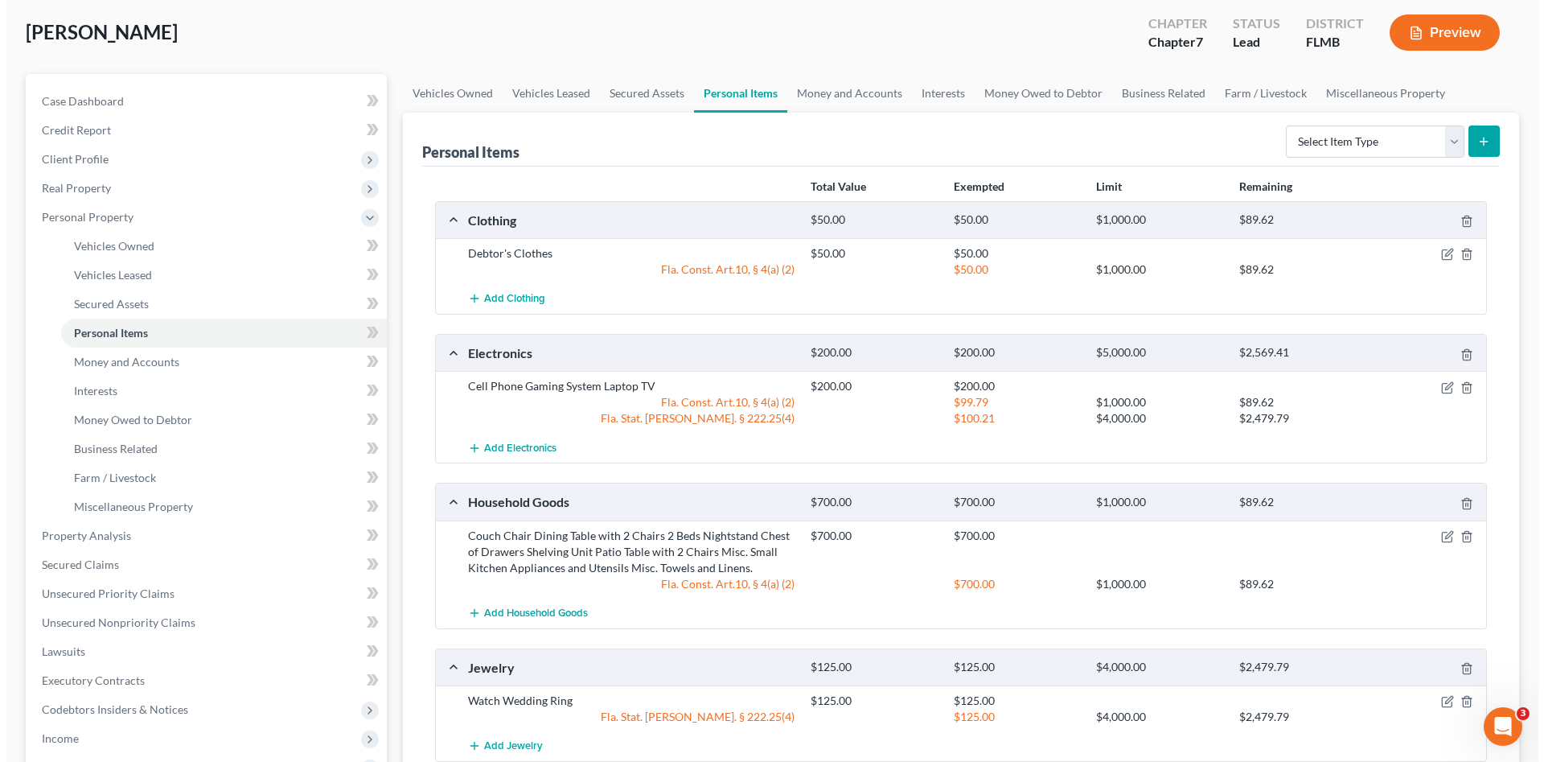
scroll to position [107, 0]
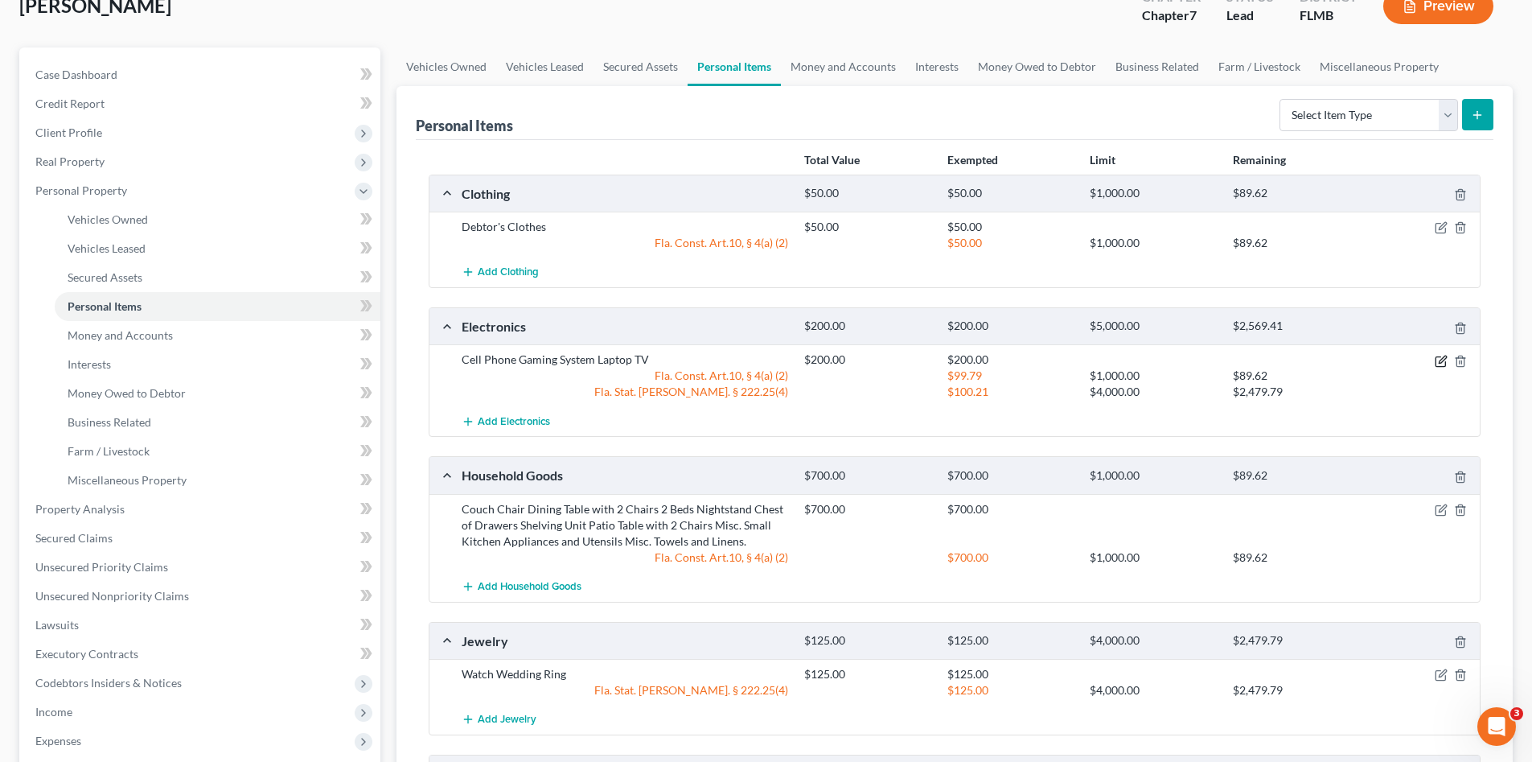
click at [1441, 357] on icon "button" at bounding box center [1441, 361] width 13 height 13
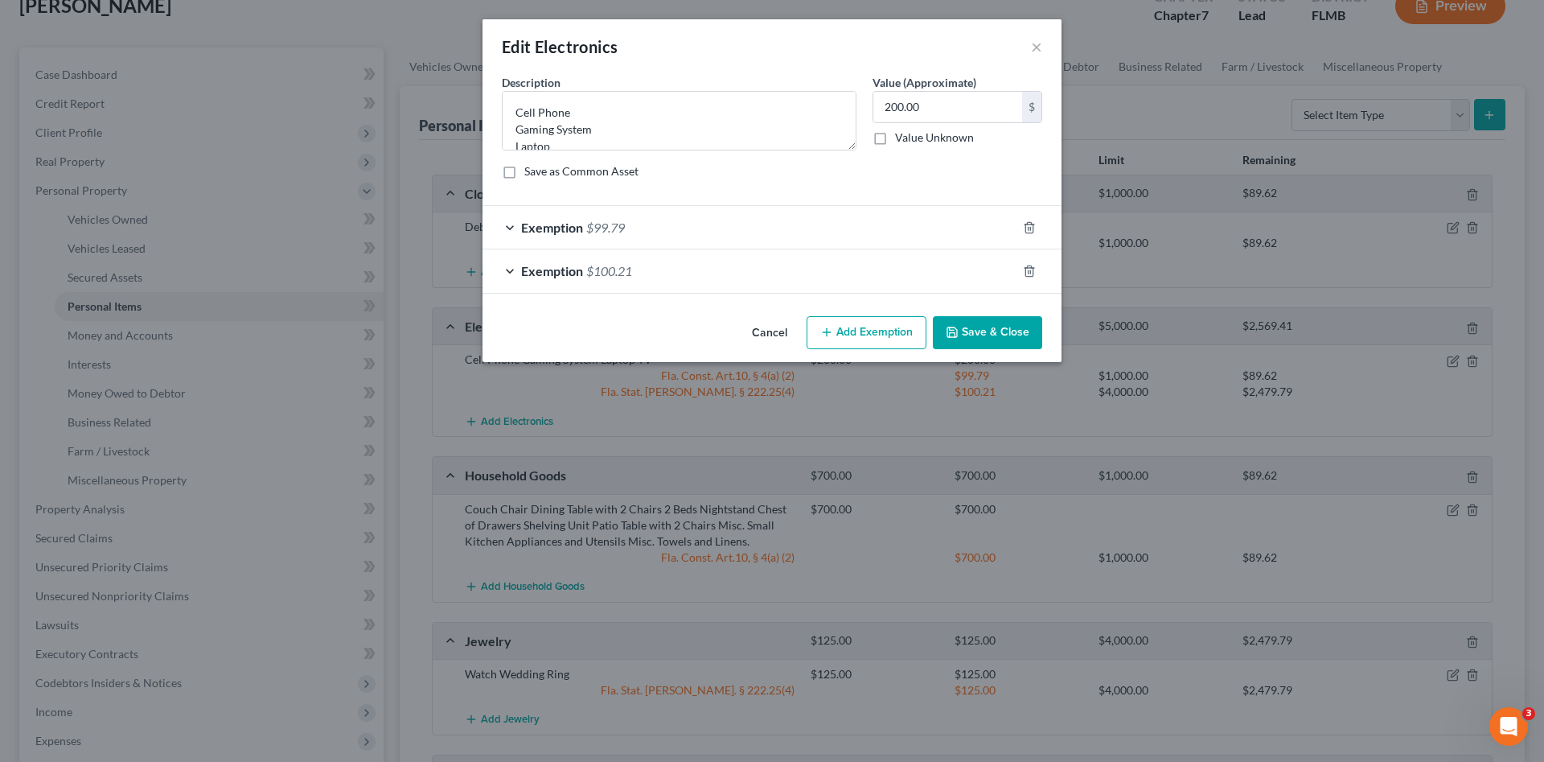
click at [683, 236] on div "Exemption $99.79" at bounding box center [750, 227] width 534 height 43
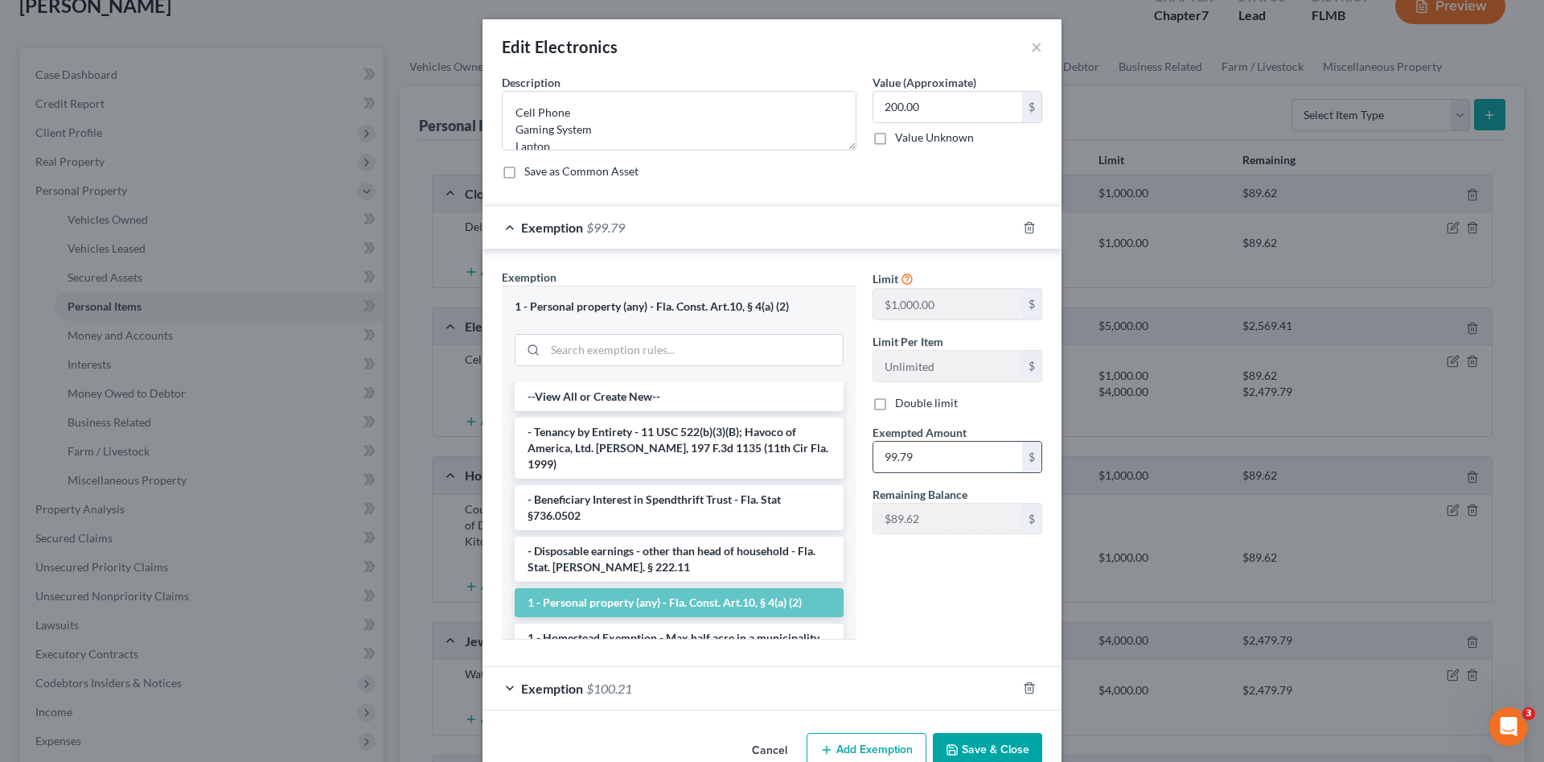
click at [928, 453] on input "99.79" at bounding box center [947, 456] width 149 height 31
type input "189.41"
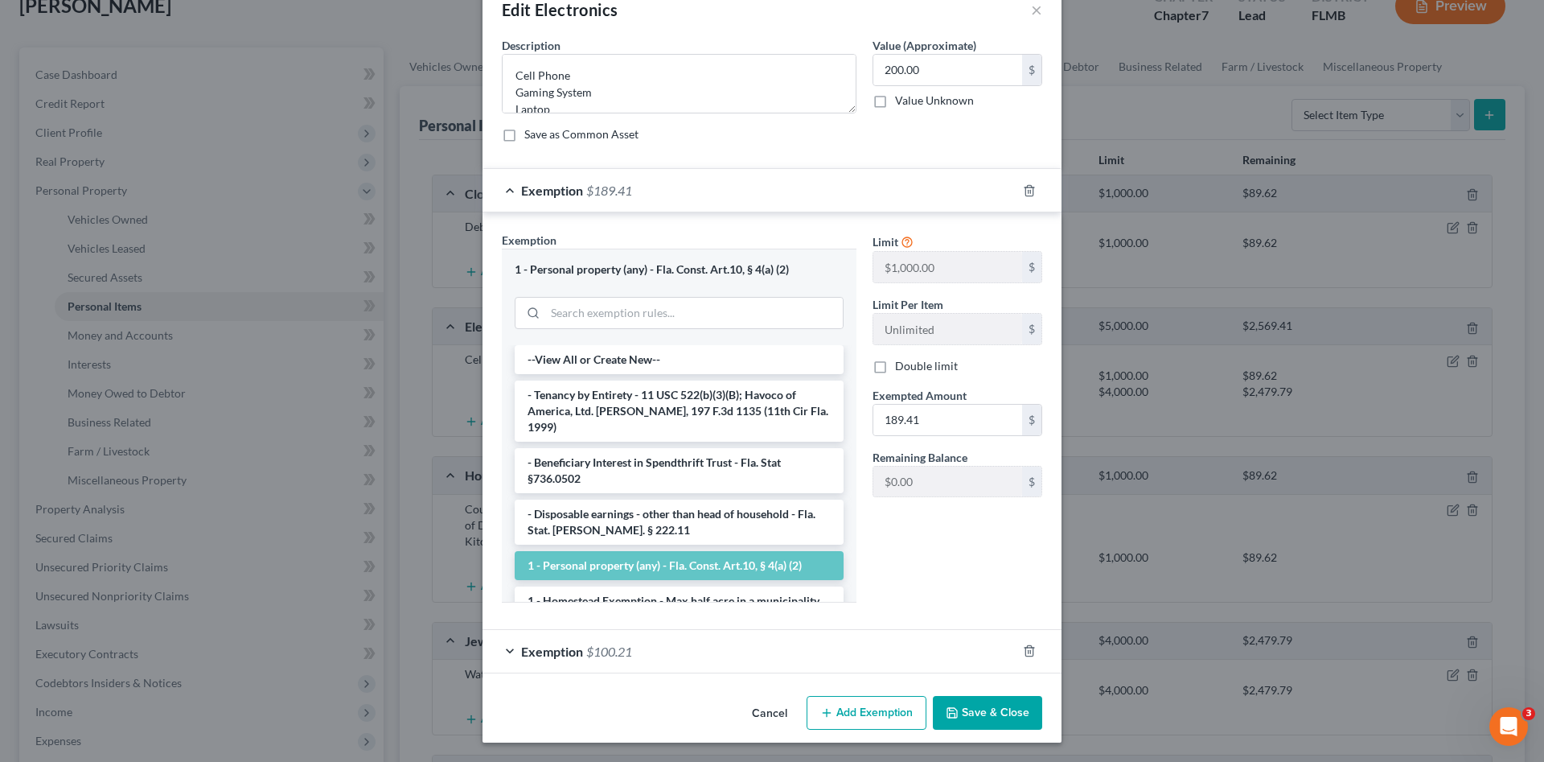
click at [923, 630] on div "Exemption $100.21" at bounding box center [750, 651] width 534 height 43
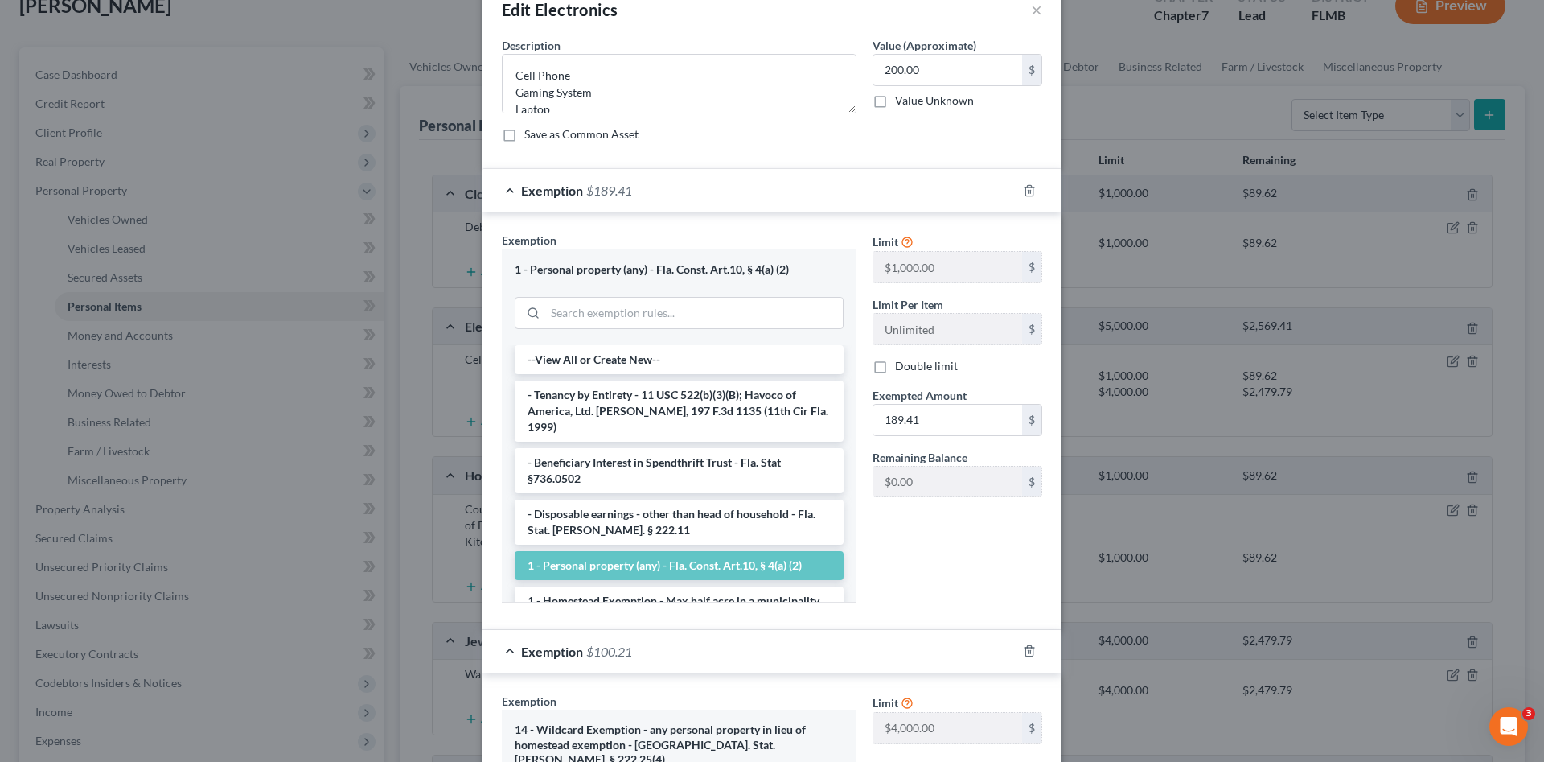
scroll to position [198, 0]
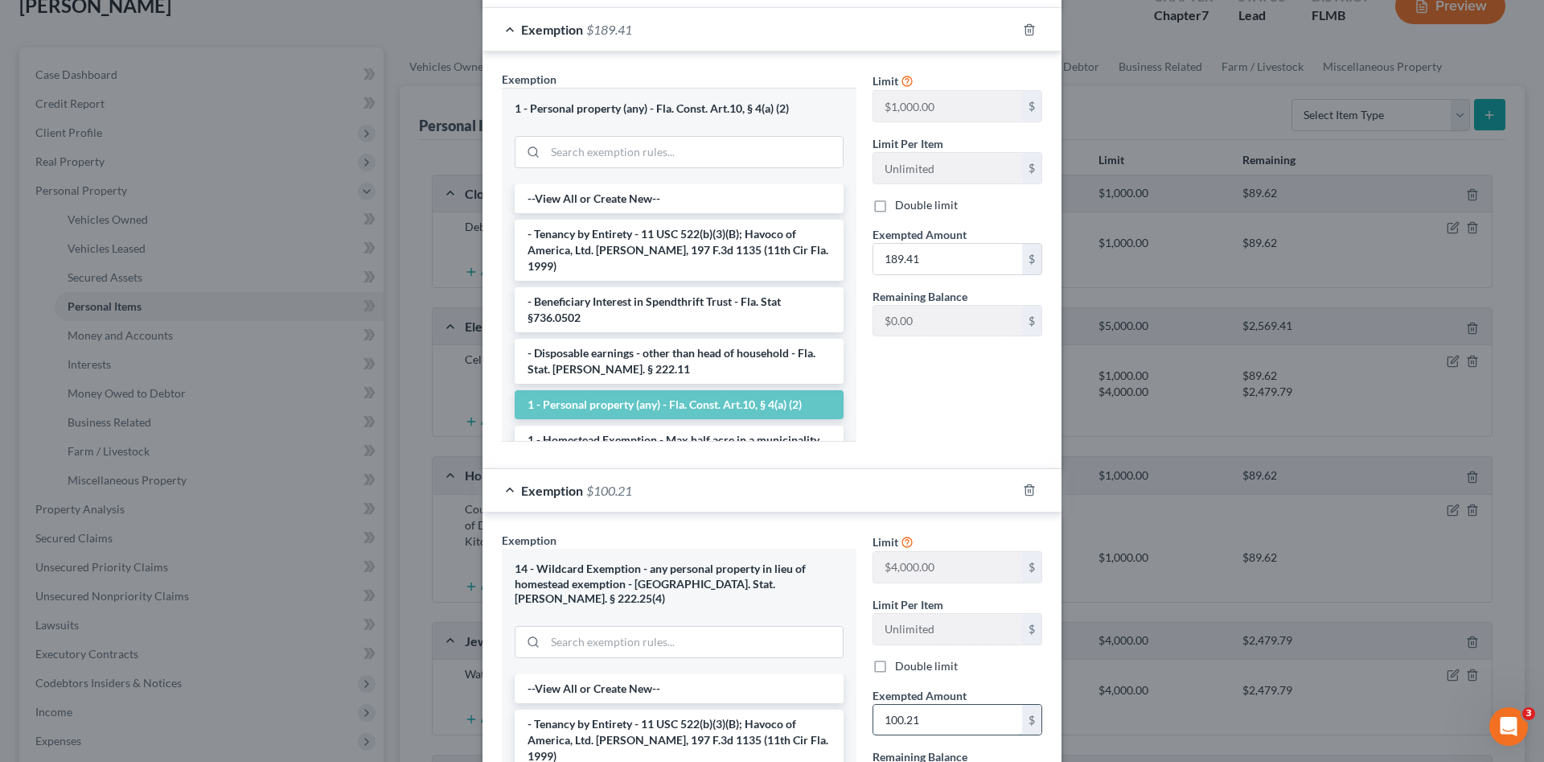
click at [942, 719] on input "100.21" at bounding box center [947, 719] width 149 height 31
type input "10.59"
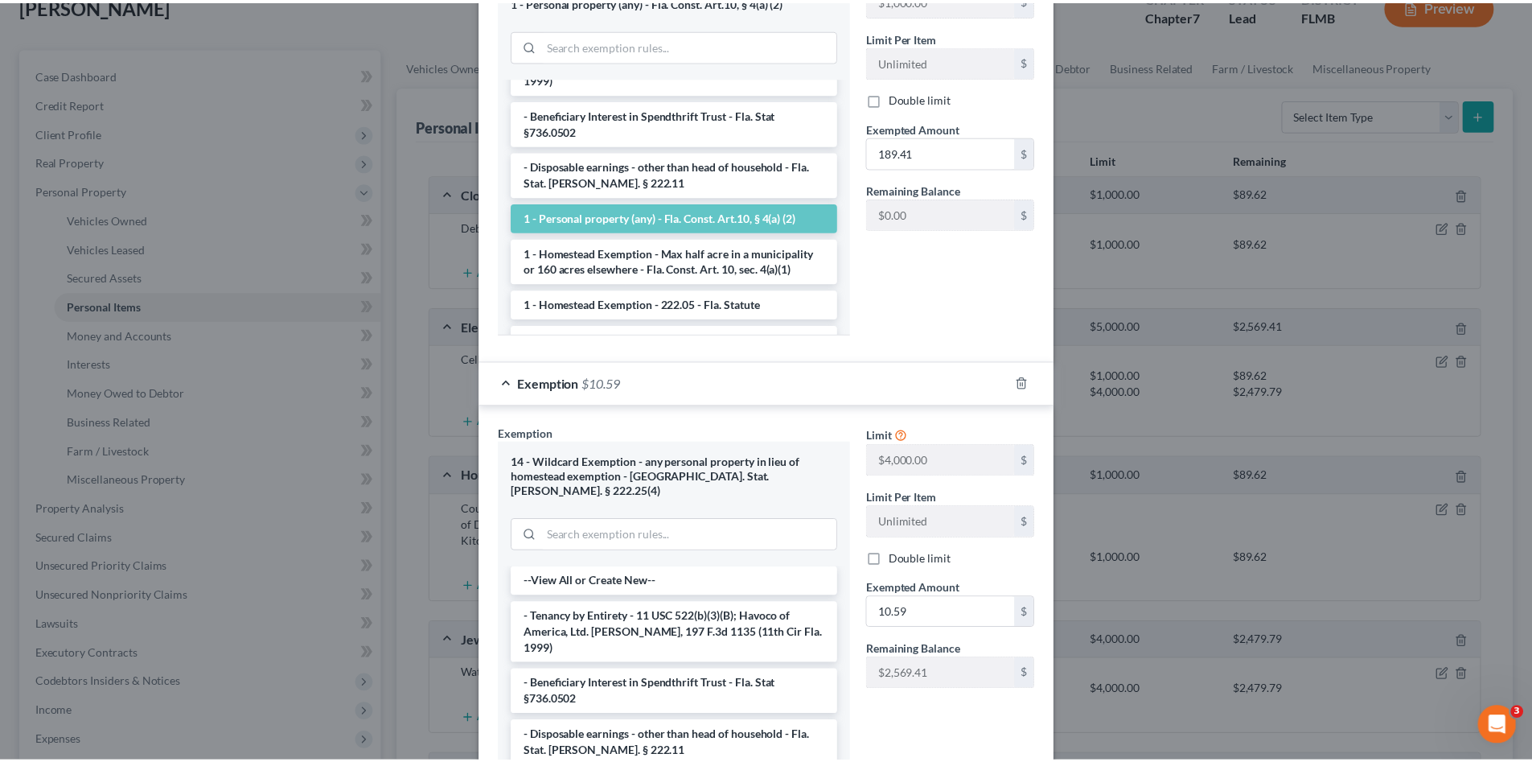
scroll to position [467, 0]
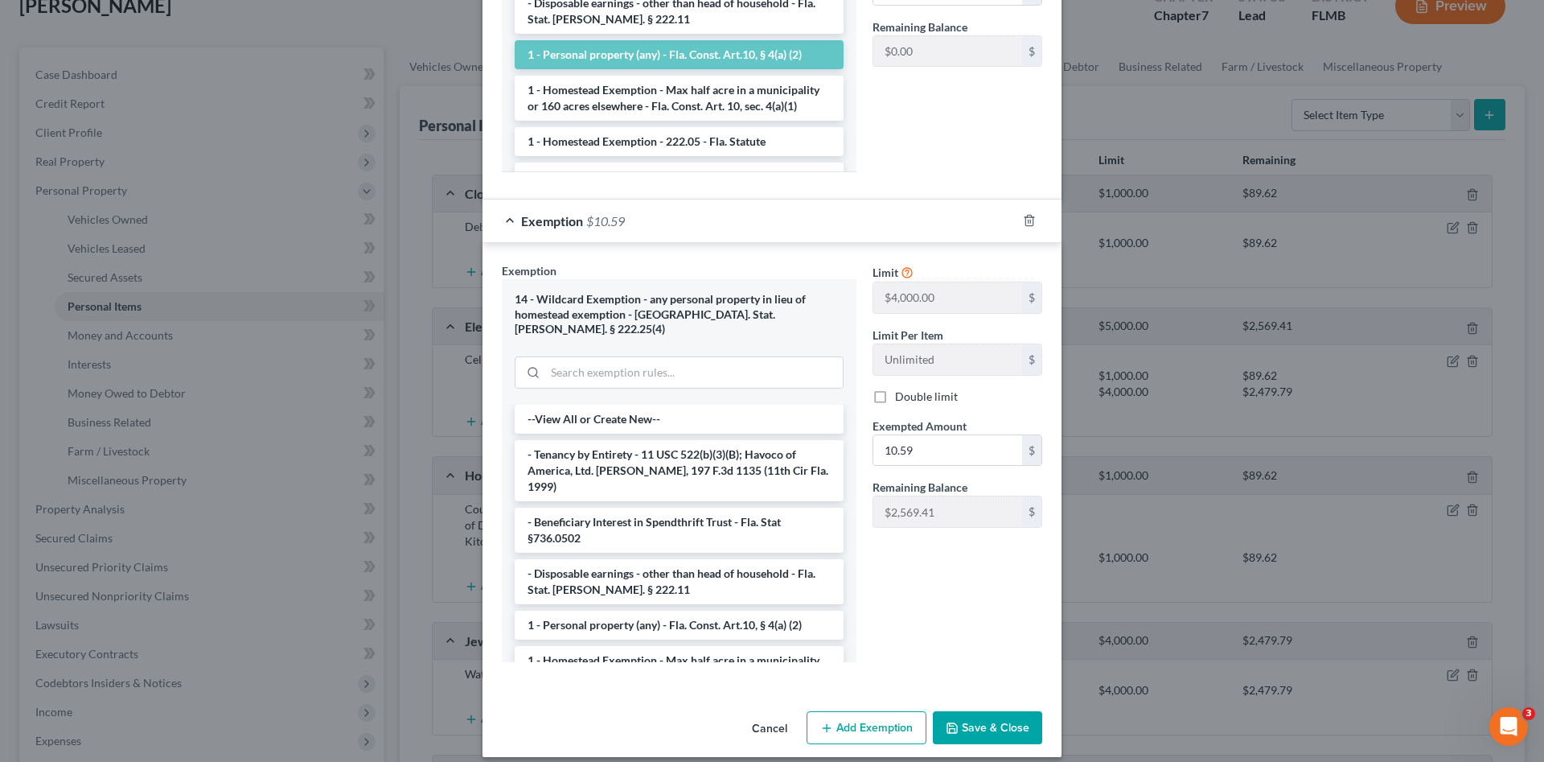
click at [996, 711] on button "Save & Close" at bounding box center [987, 728] width 109 height 34
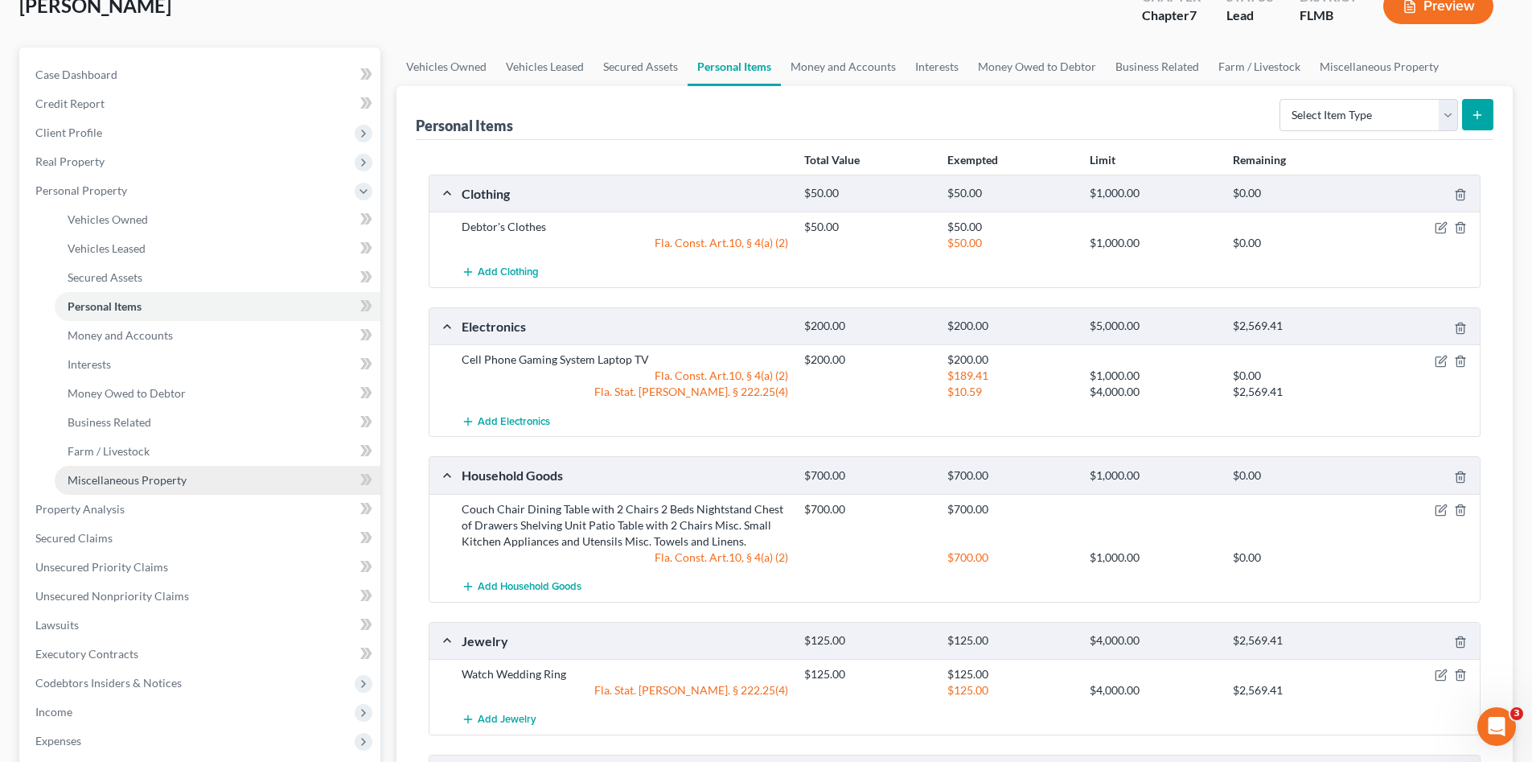
click at [180, 471] on link "Miscellaneous Property" at bounding box center [218, 480] width 326 height 29
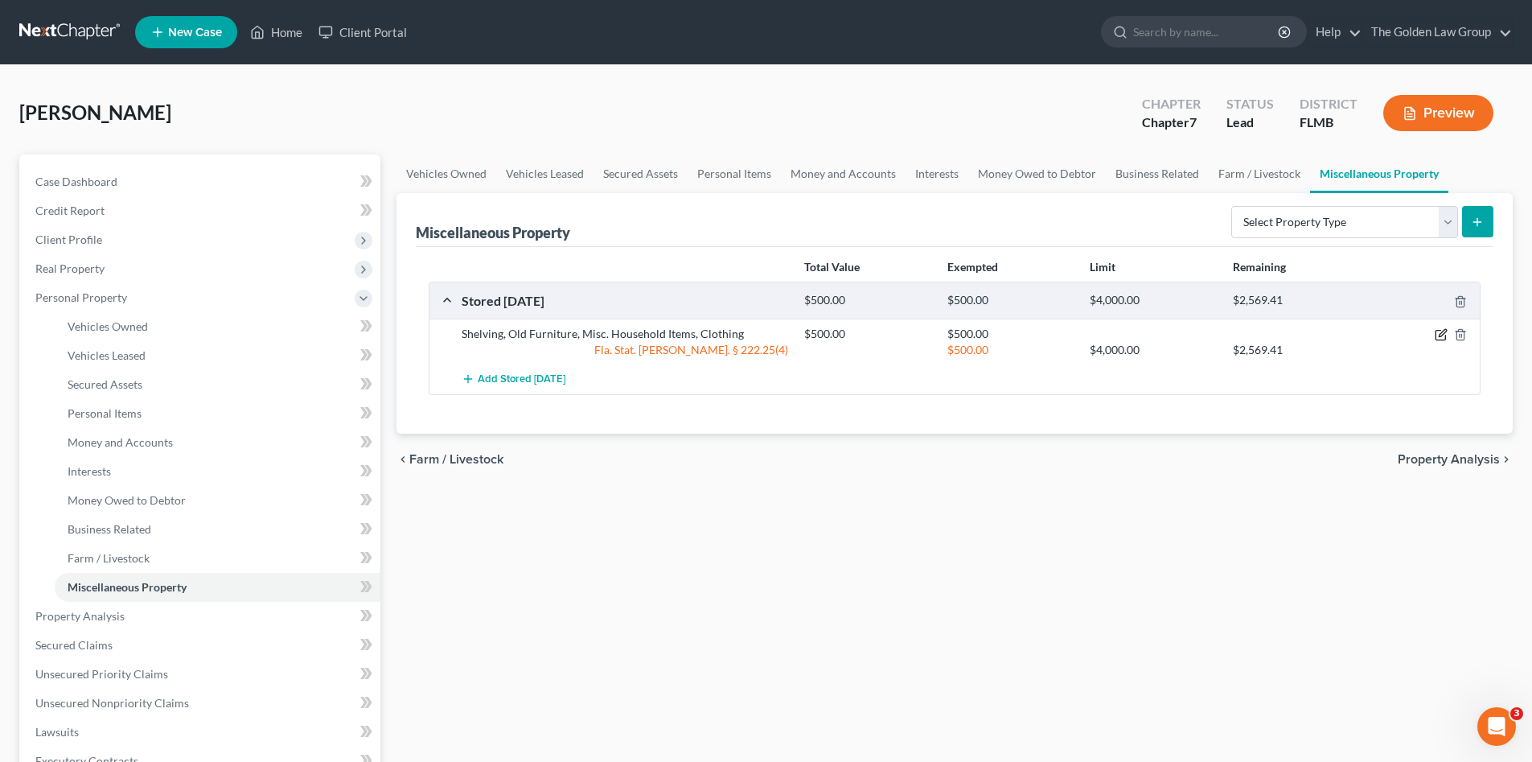
click at [1439, 335] on icon "button" at bounding box center [1441, 334] width 13 height 13
select select "9"
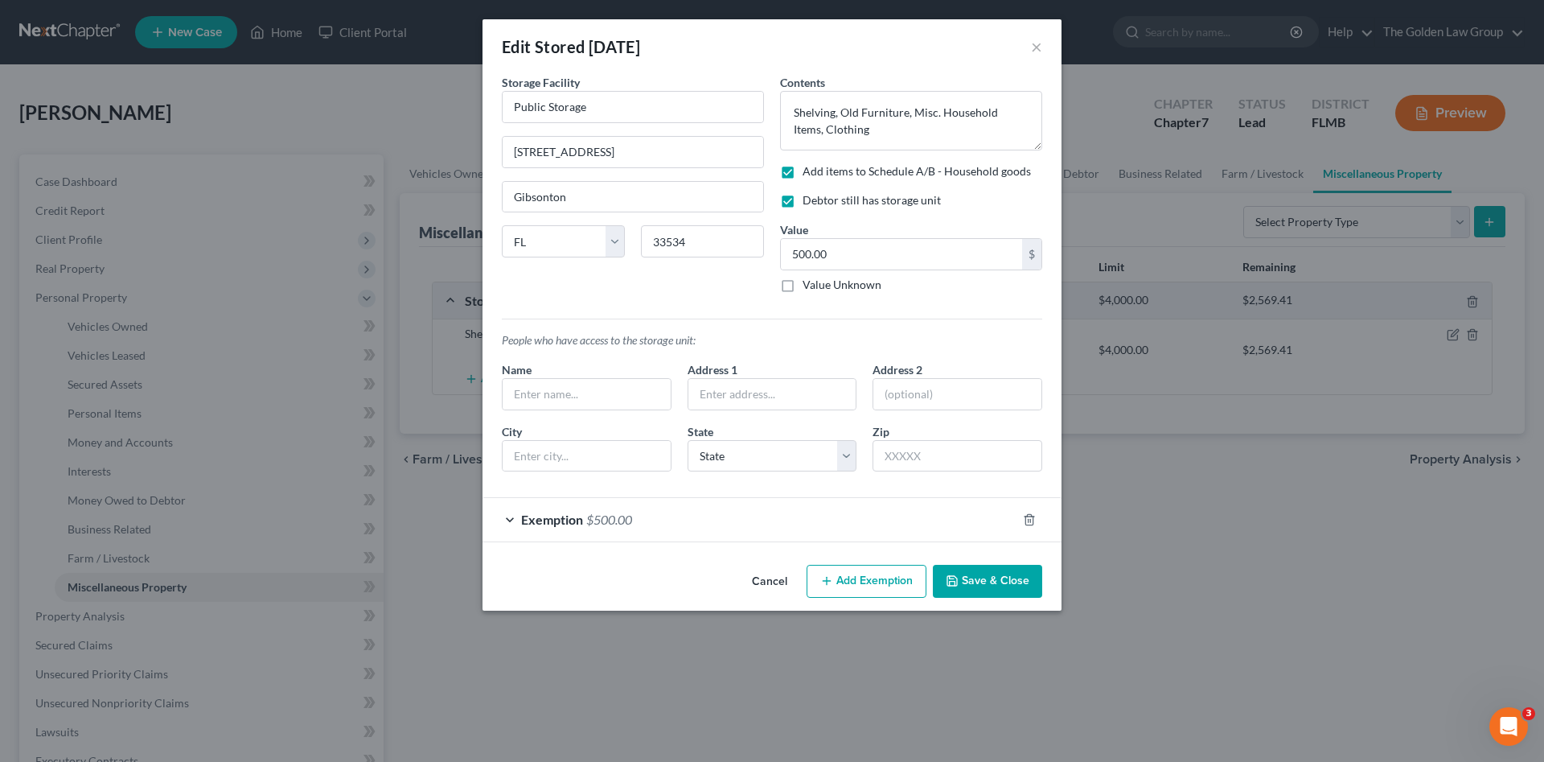
click at [657, 287] on div "Storage Facility Public Storage 12704 S US Highway 41 Gibsonton State AL AK AR …" at bounding box center [633, 190] width 278 height 232
click at [770, 582] on button "Cancel" at bounding box center [769, 582] width 61 height 32
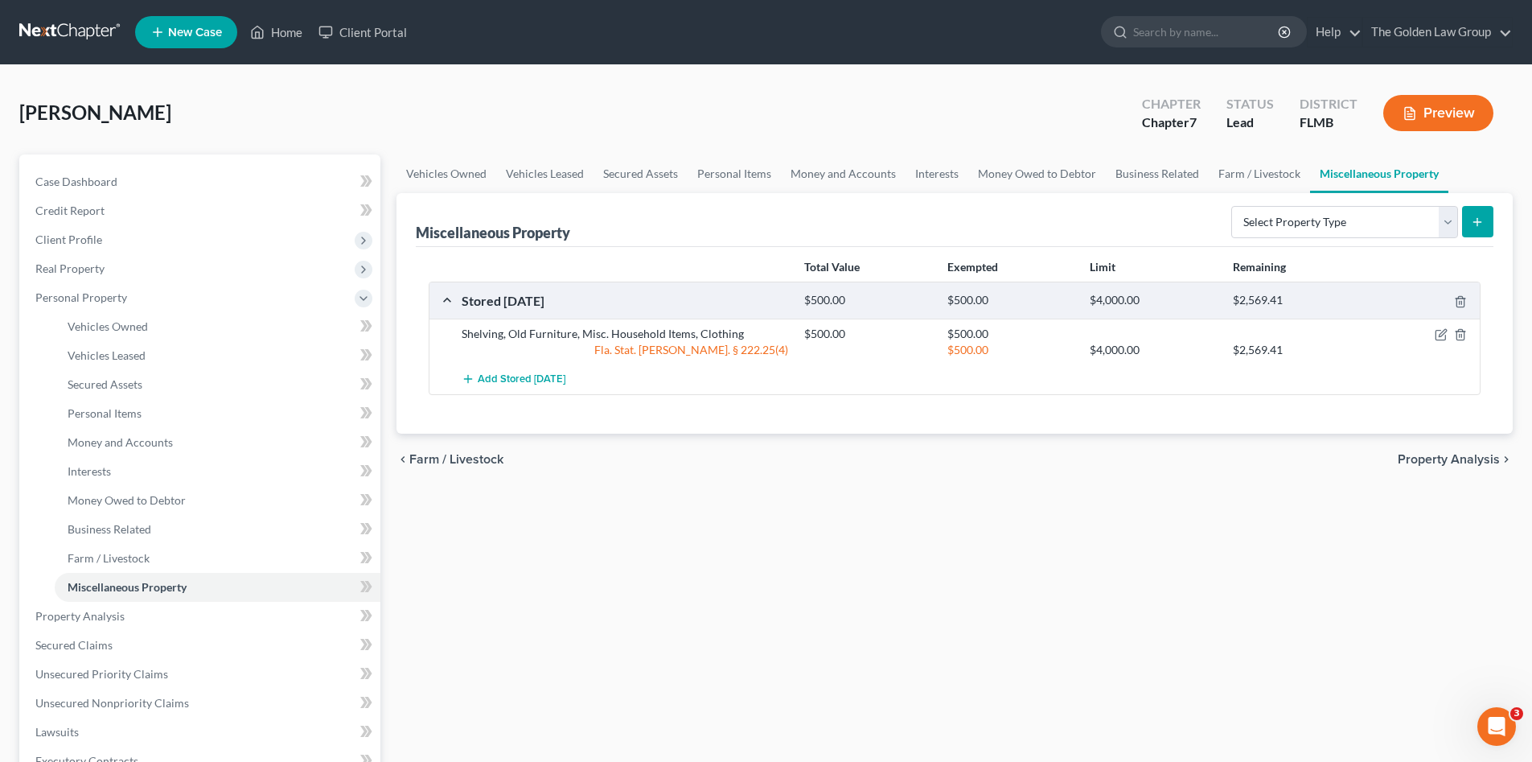
click at [770, 582] on div "Vehicles Owned Vehicles Leased Secured Assets Personal Items Money and Accounts…" at bounding box center [954, 618] width 1132 height 929
click at [685, 548] on div "Vehicles Owned Vehicles Leased Secured Assets Personal Items Money and Accounts…" at bounding box center [954, 618] width 1132 height 929
click at [684, 500] on div "Vehicles Owned Vehicles Leased Secured Assets Personal Items Money and Accounts…" at bounding box center [954, 618] width 1132 height 929
click at [121, 300] on span "Personal Property" at bounding box center [81, 297] width 92 height 14
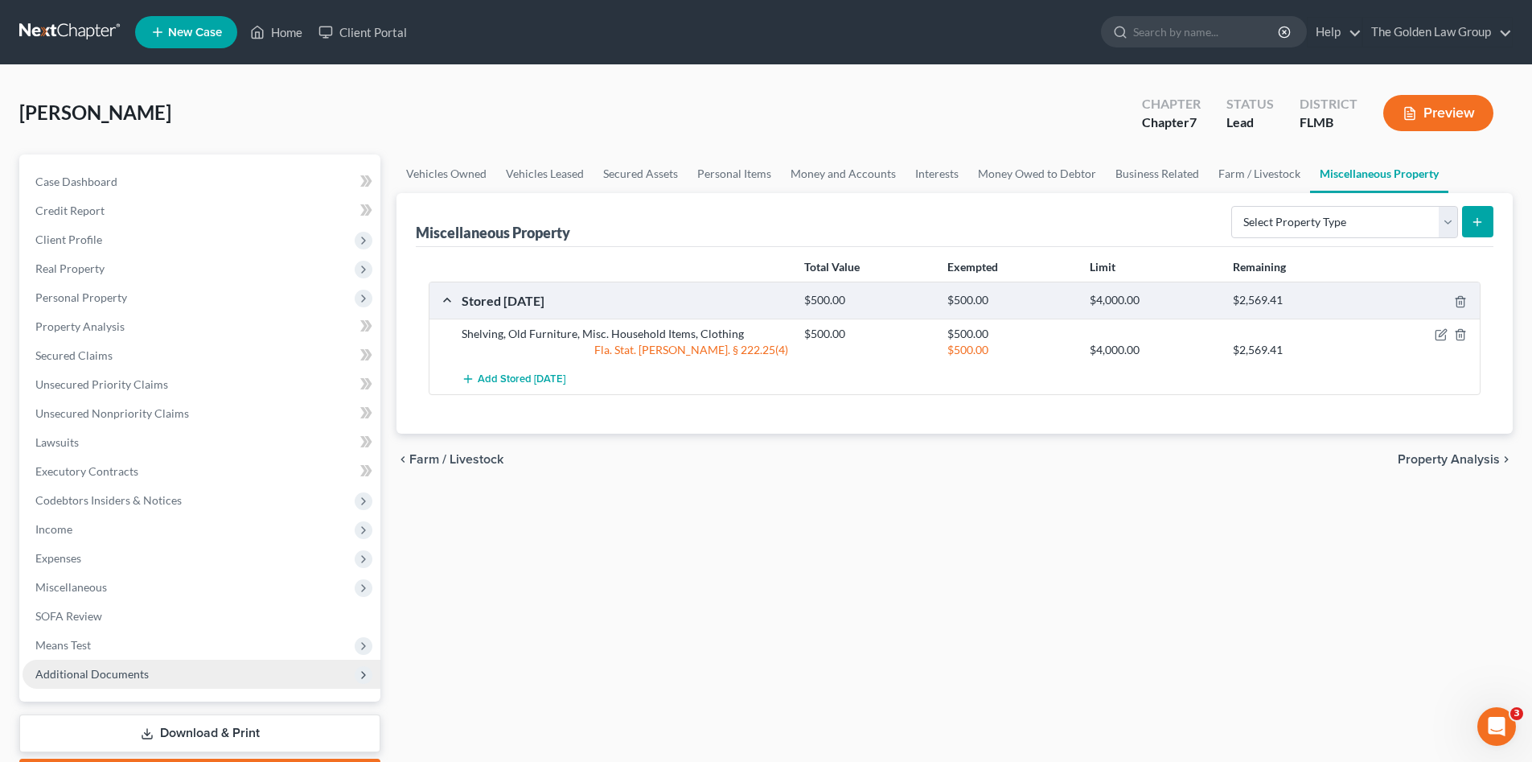
scroll to position [93, 0]
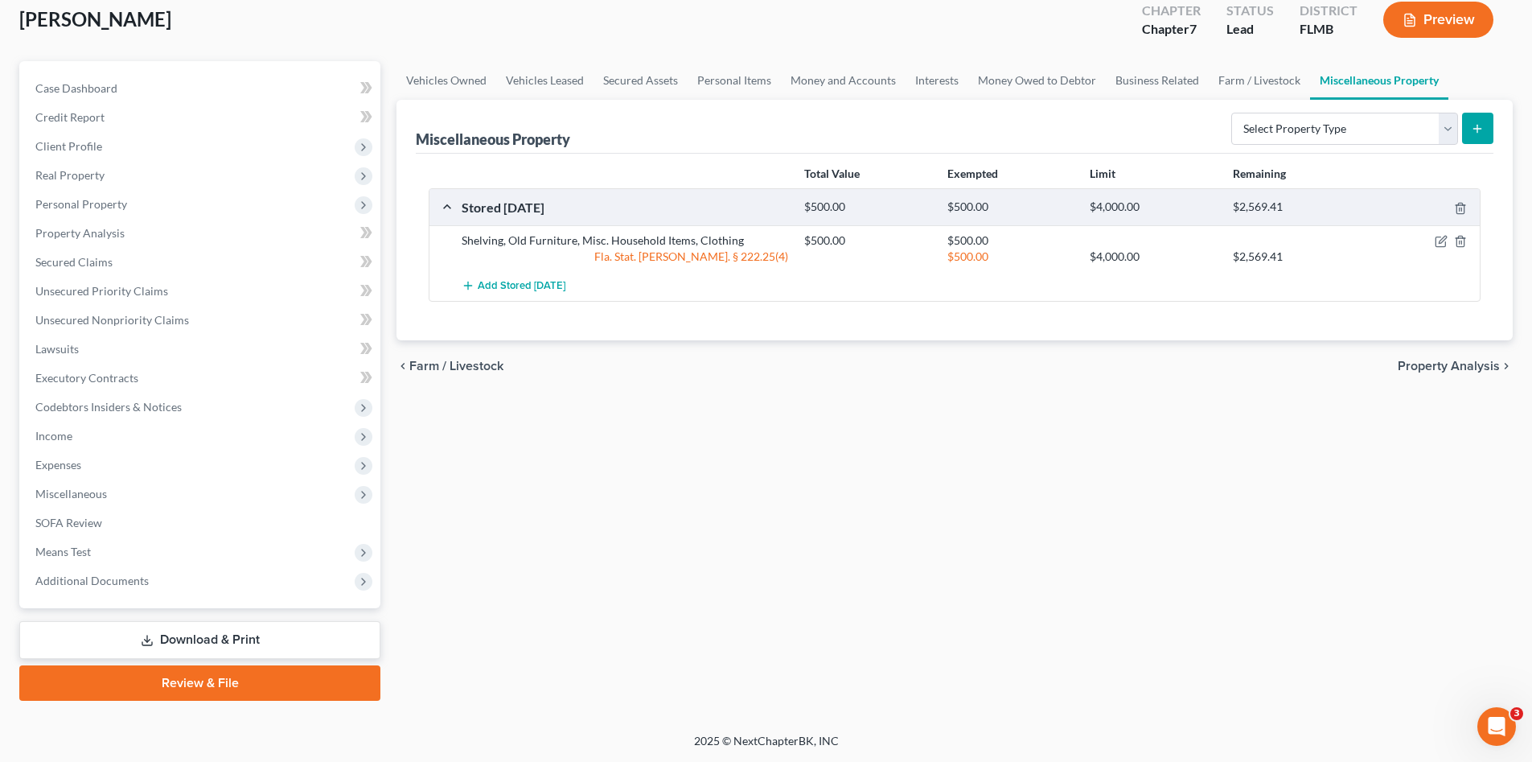
click at [197, 636] on link "Download & Print" at bounding box center [199, 640] width 361 height 38
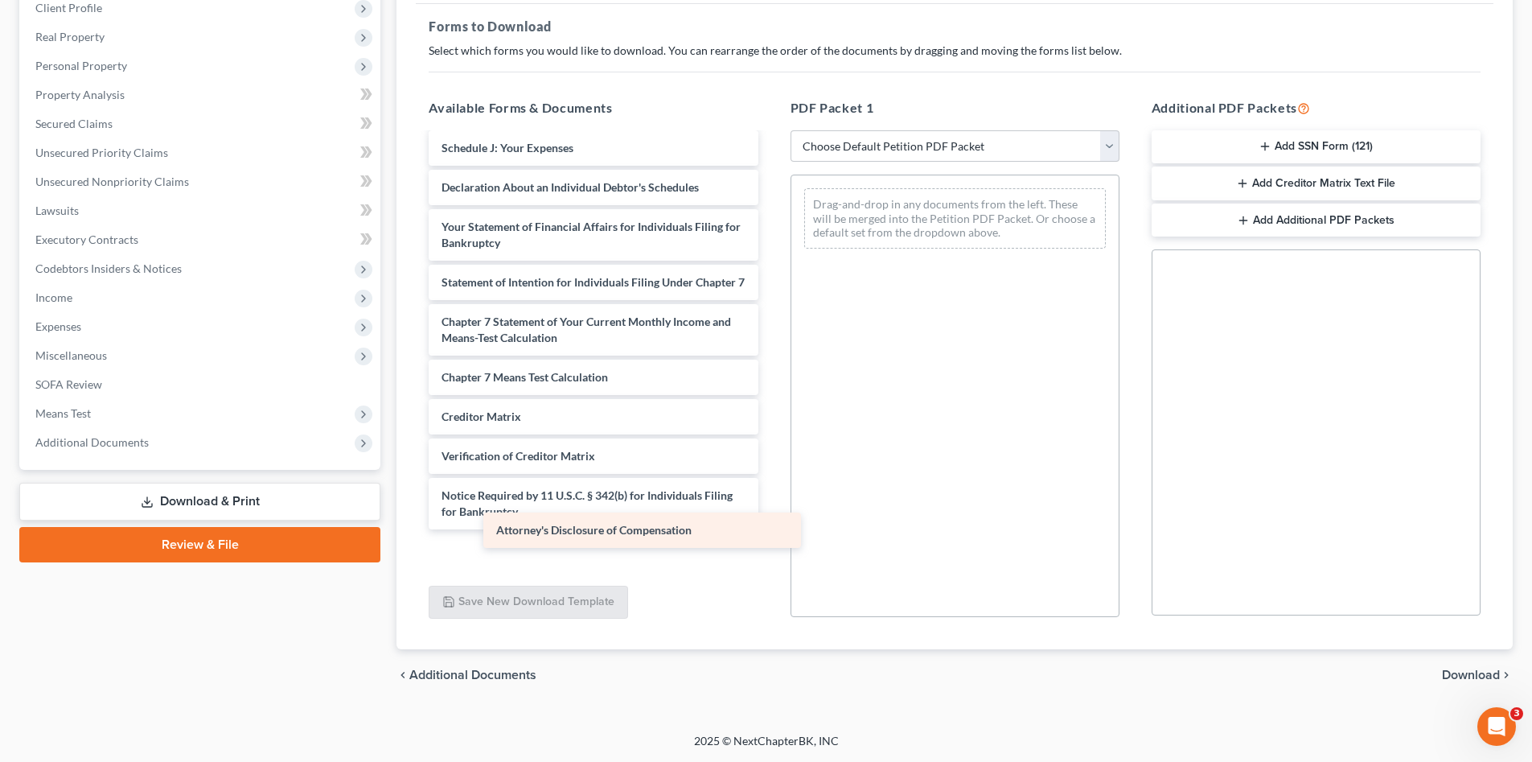
scroll to position [351, 0]
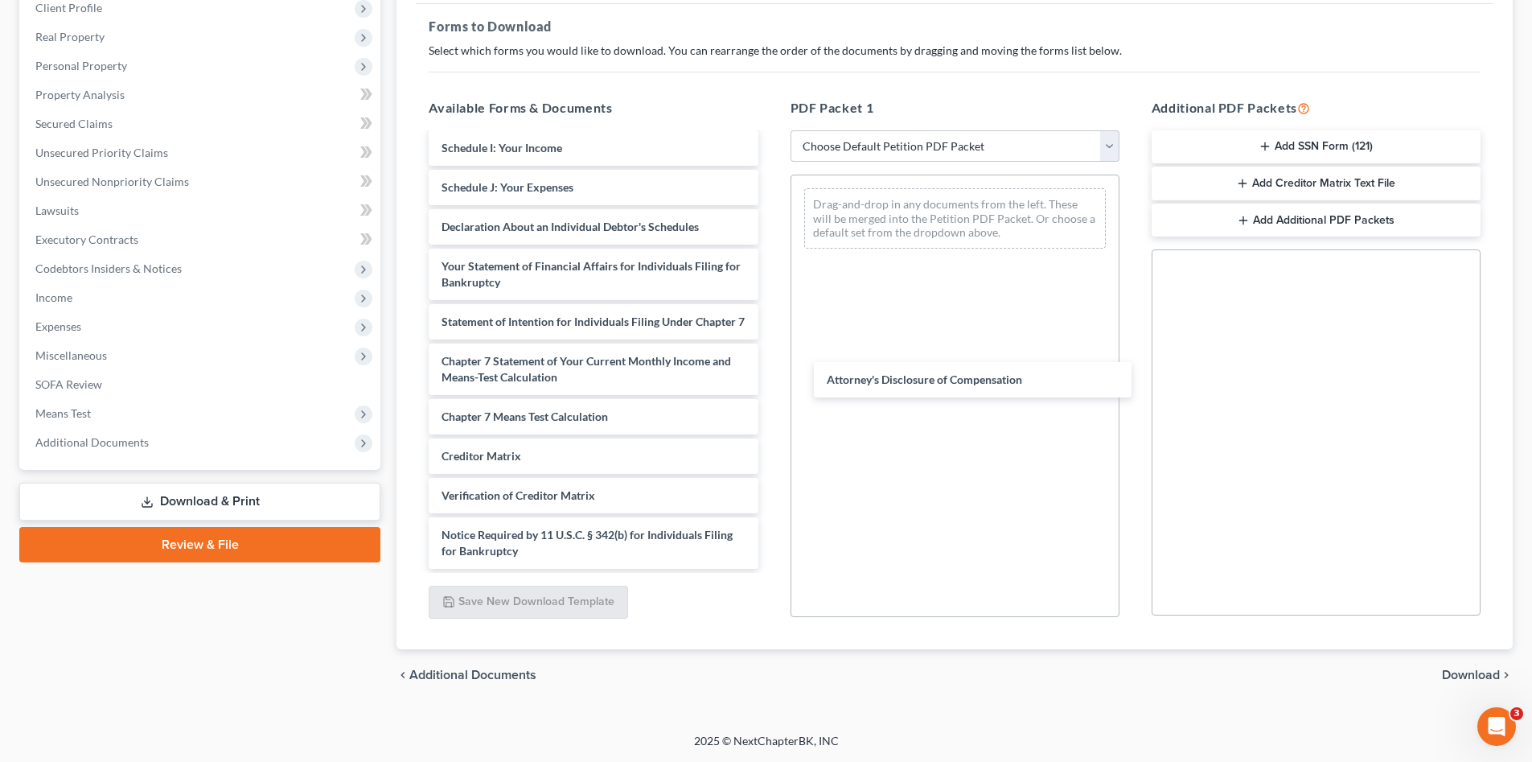
drag, startPoint x: 580, startPoint y: 549, endPoint x: 1007, endPoint y: 335, distance: 477.6
click at [770, 376] on div "Attorney's Disclosure of Compensation Voluntary Petition for Individuals Filing…" at bounding box center [593, 184] width 355 height 770
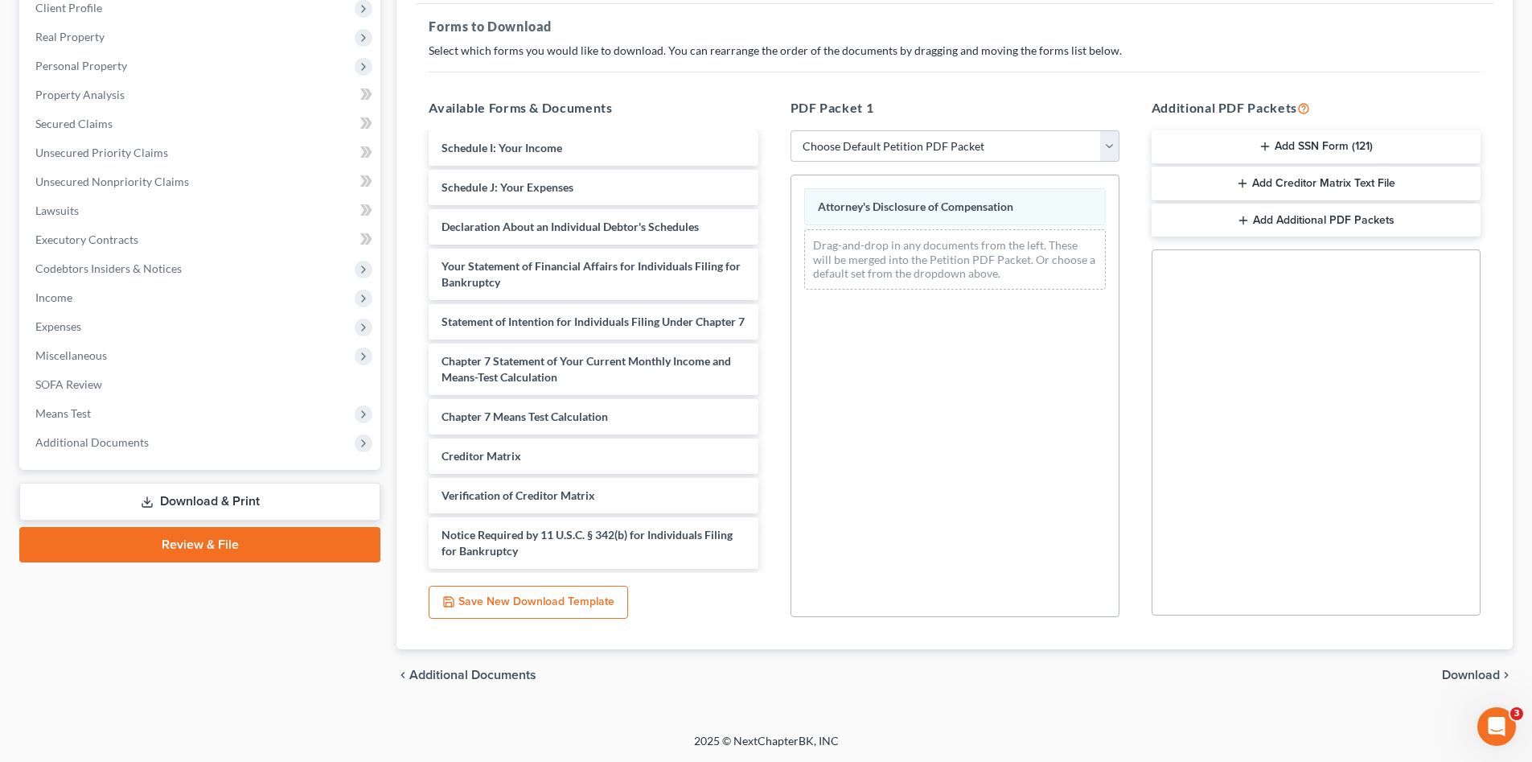
click at [1251, 150] on button "Add SSN Form (121)" at bounding box center [1316, 147] width 329 height 34
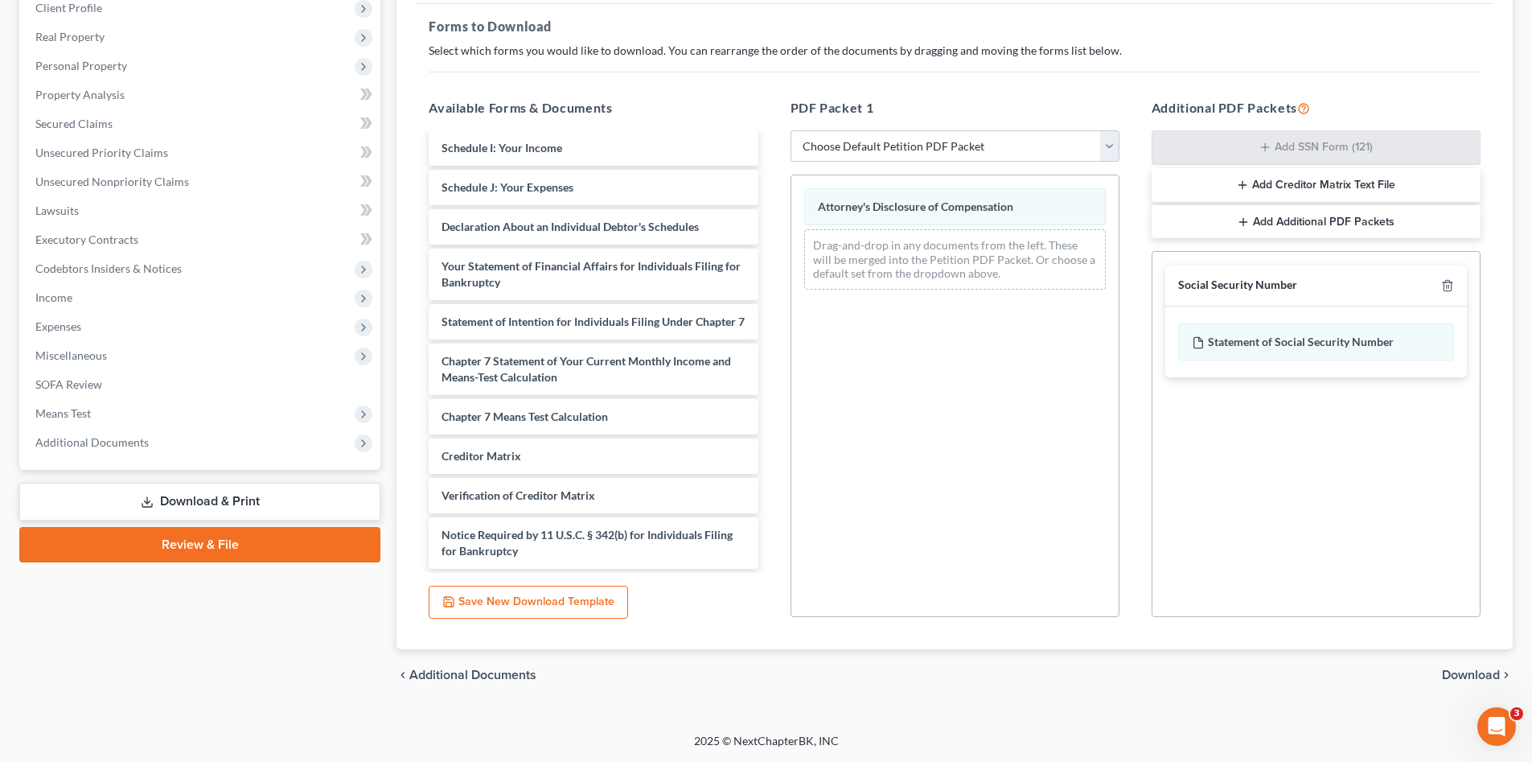
click at [1468, 671] on span "Download" at bounding box center [1471, 674] width 58 height 13
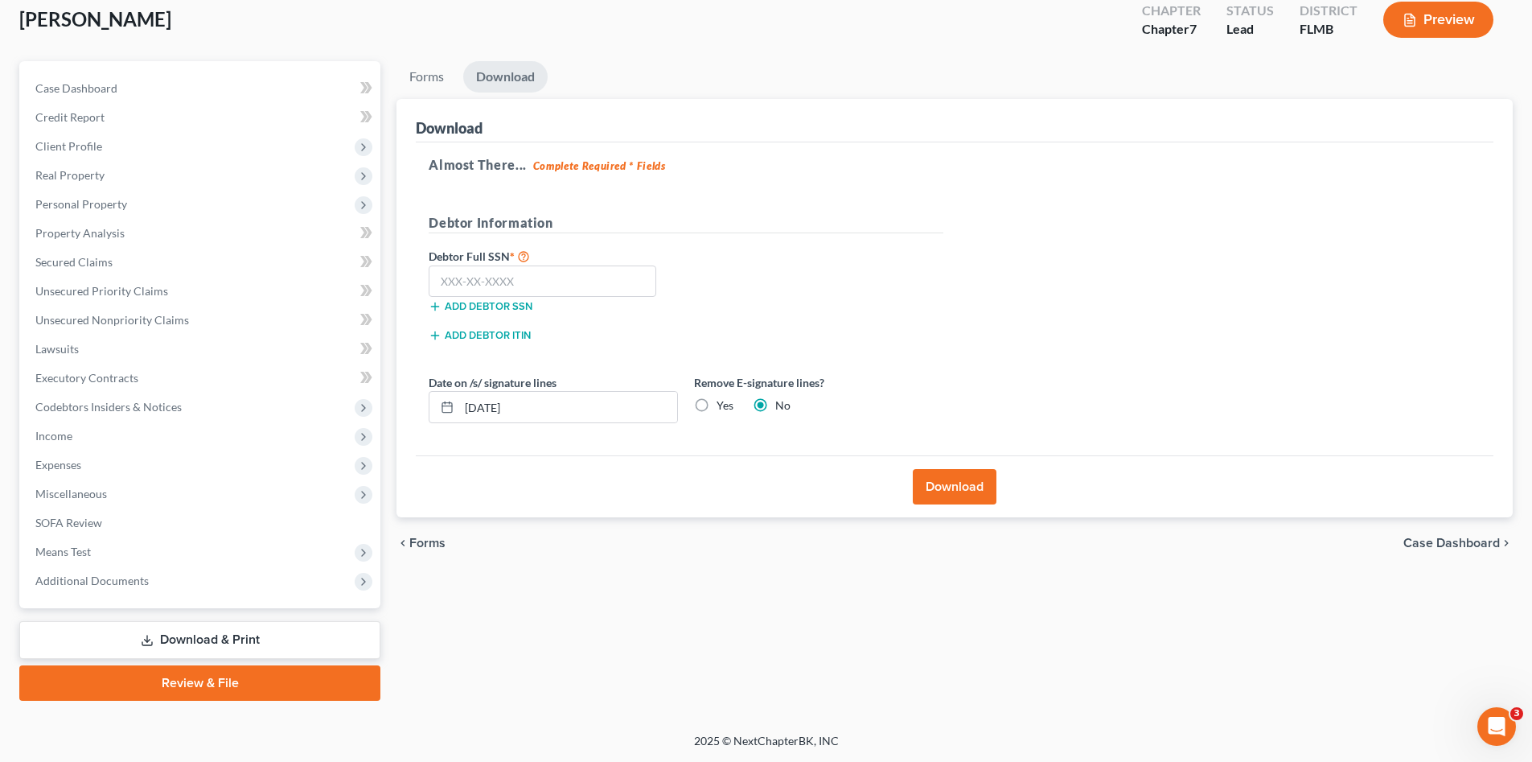
scroll to position [93, 0]
click at [527, 276] on input "text" at bounding box center [543, 281] width 228 height 32
click at [565, 282] on input "text" at bounding box center [543, 281] width 228 height 32
click at [574, 280] on input "text" at bounding box center [543, 281] width 228 height 32
type input "262-93-4668"
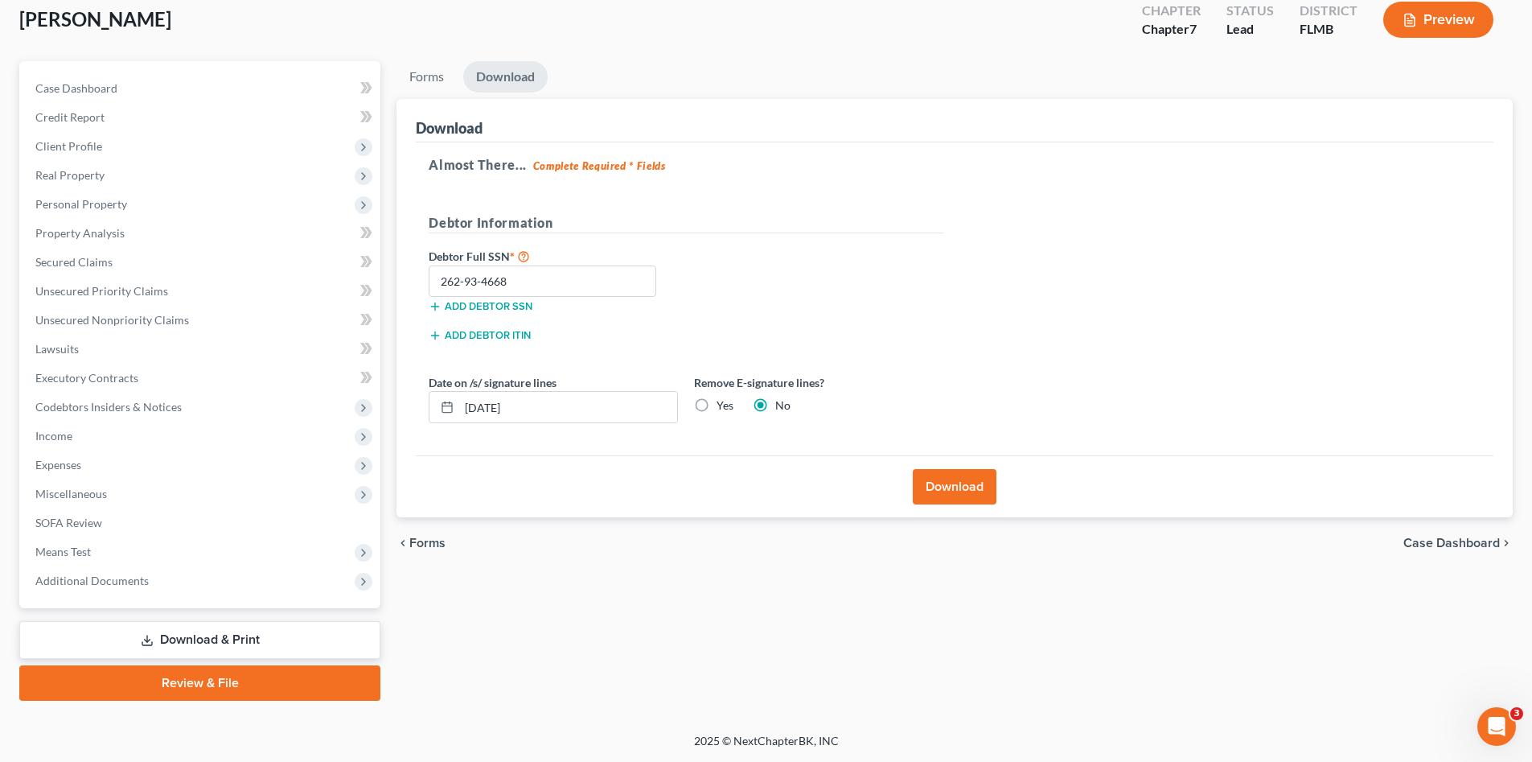
click at [971, 485] on button "Download" at bounding box center [955, 486] width 84 height 35
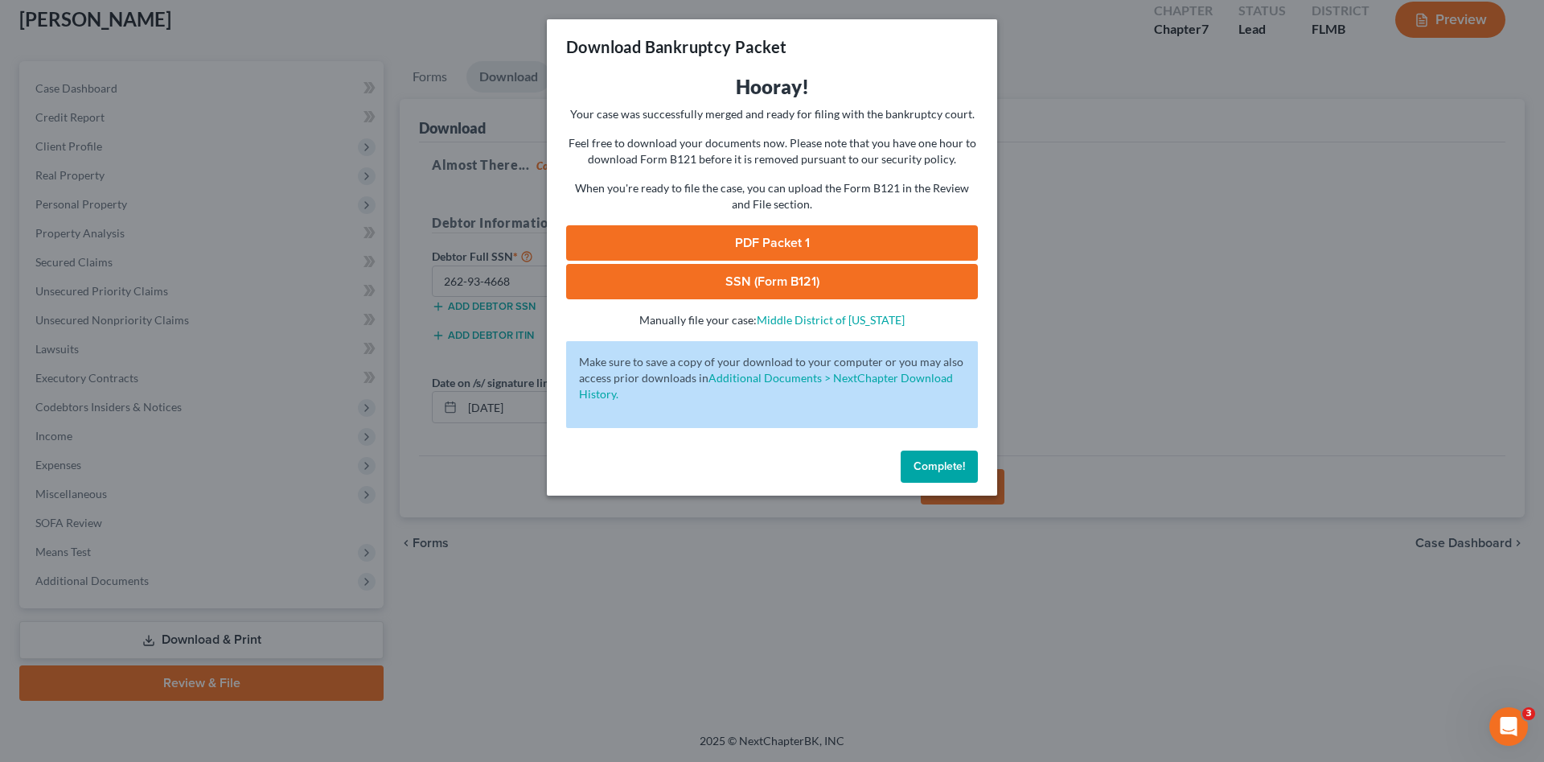
click at [752, 239] on link "PDF Packet 1" at bounding box center [772, 242] width 412 height 35
click at [840, 285] on link "SSN (Form B121)" at bounding box center [772, 281] width 412 height 35
click at [959, 463] on span "Complete!" at bounding box center [939, 466] width 51 height 14
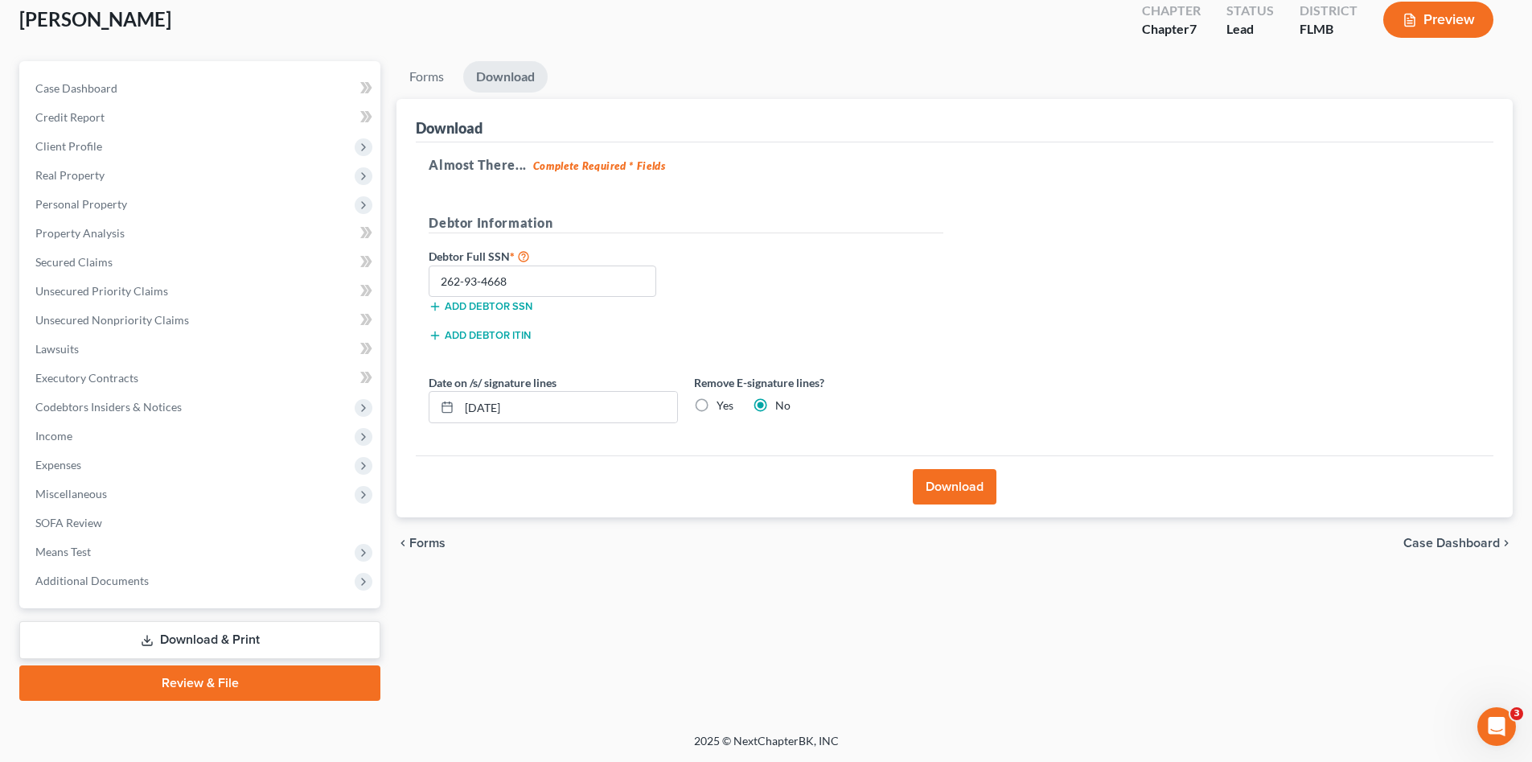
drag, startPoint x: 673, startPoint y: 536, endPoint x: 643, endPoint y: 524, distance: 32.6
click at [673, 536] on div "chevron_left Forms Case Dashboard chevron_right" at bounding box center [954, 542] width 1116 height 51
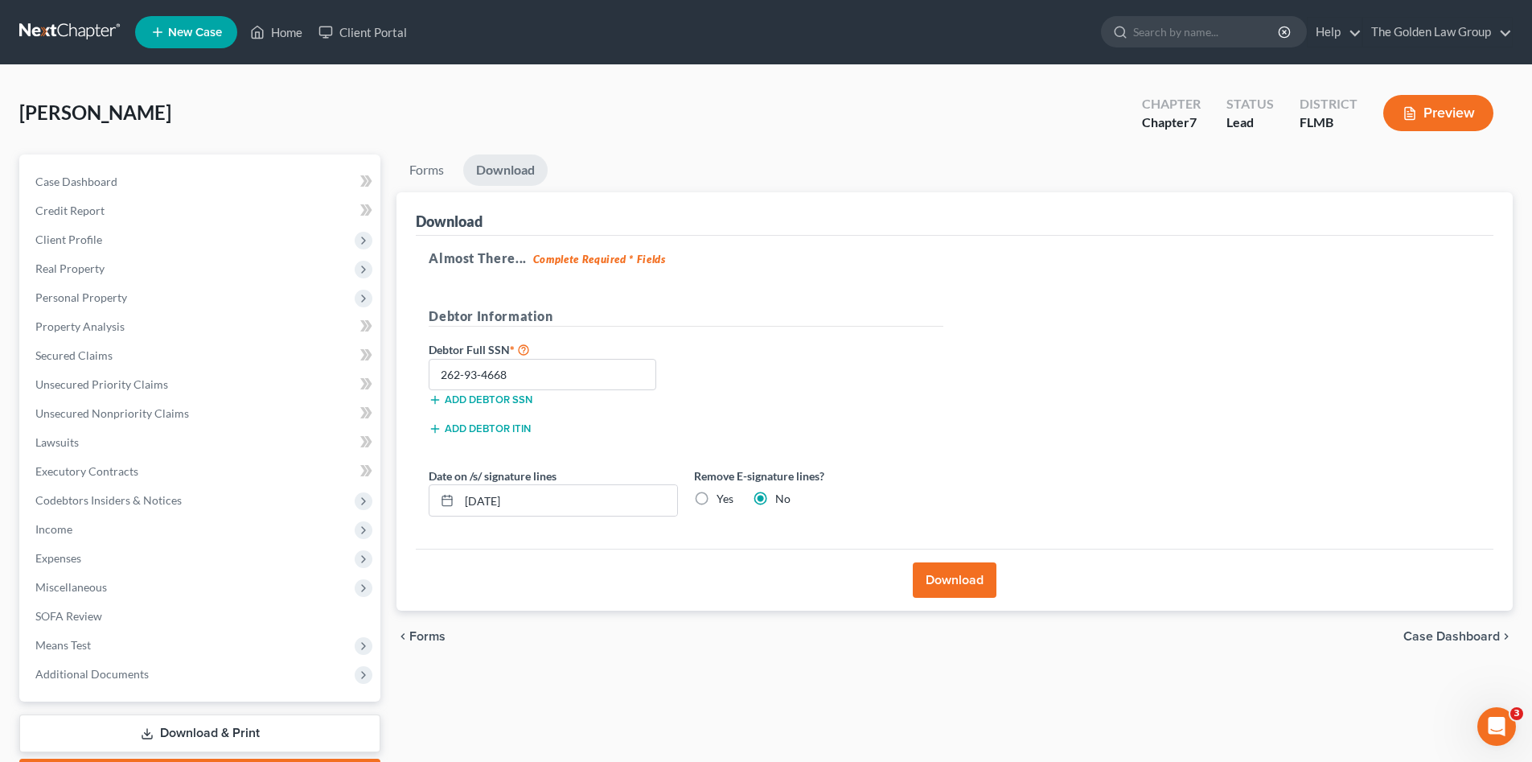
click at [70, 29] on link at bounding box center [70, 32] width 103 height 29
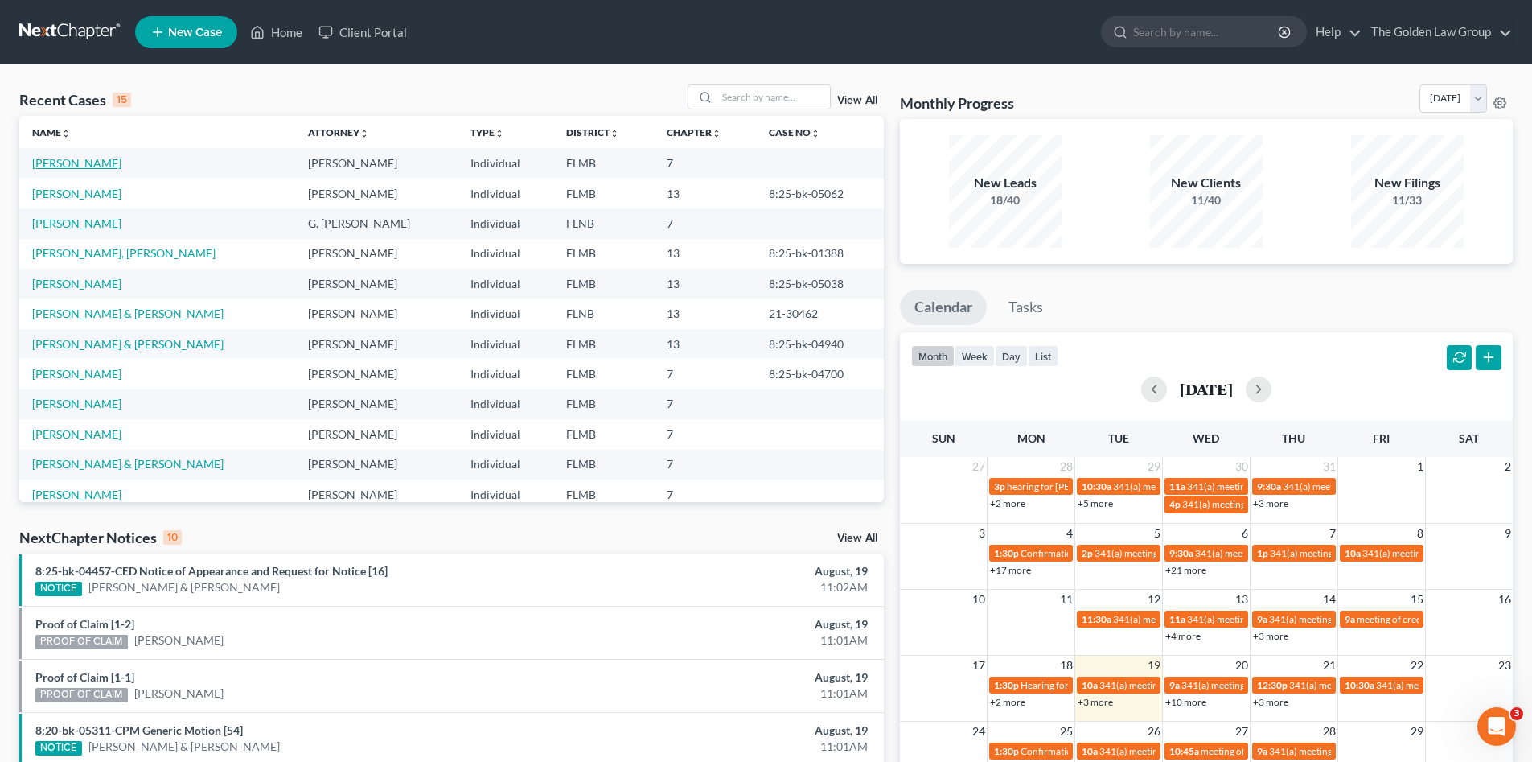
click at [95, 163] on link "[PERSON_NAME]" at bounding box center [76, 163] width 89 height 14
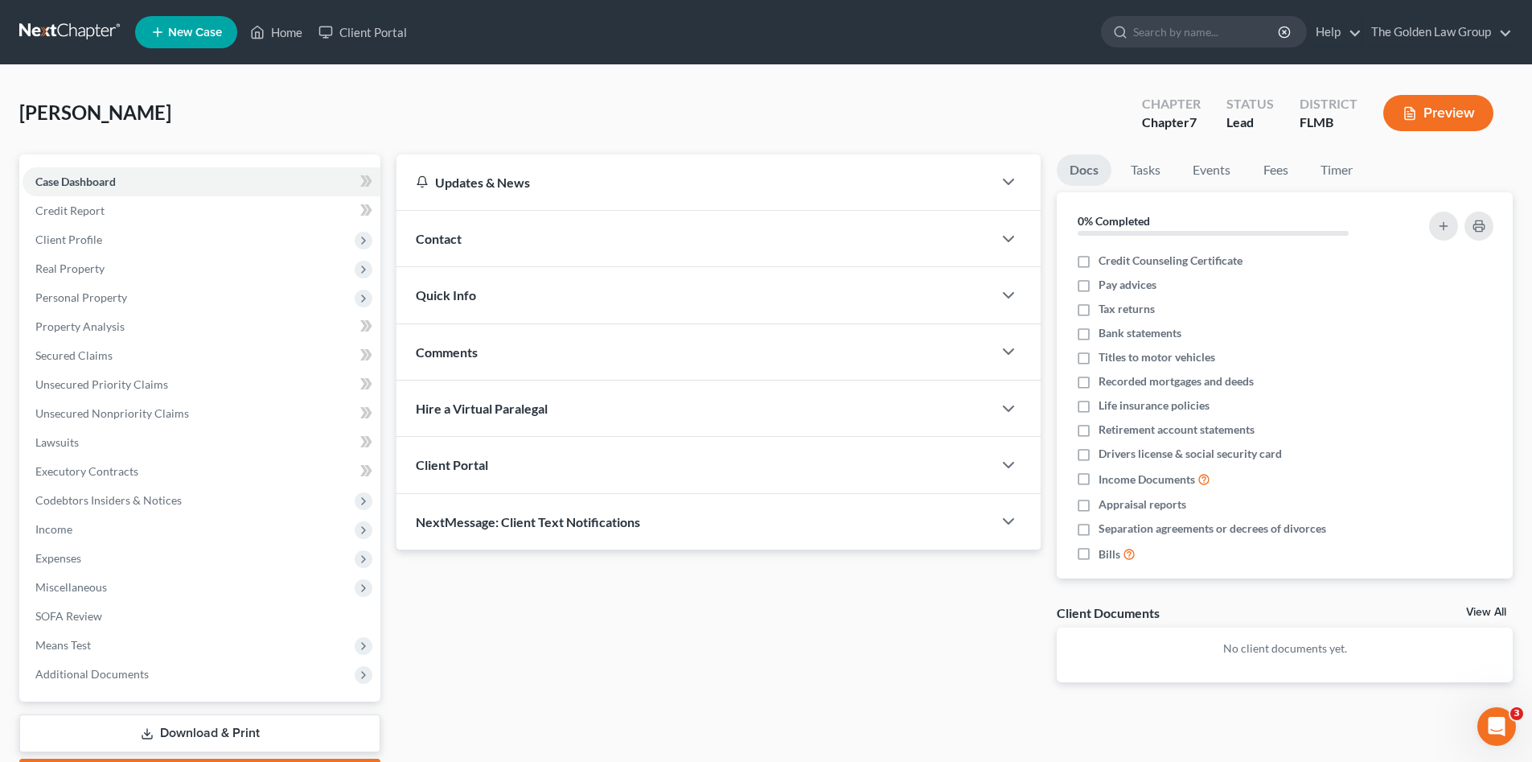
click at [294, 97] on div "[PERSON_NAME] Upgraded Chapter Chapter 7 Status Lead District [GEOGRAPHIC_DATA]…" at bounding box center [765, 119] width 1493 height 70
click at [129, 417] on span "Unsecured Nonpriority Claims" at bounding box center [112, 413] width 154 height 14
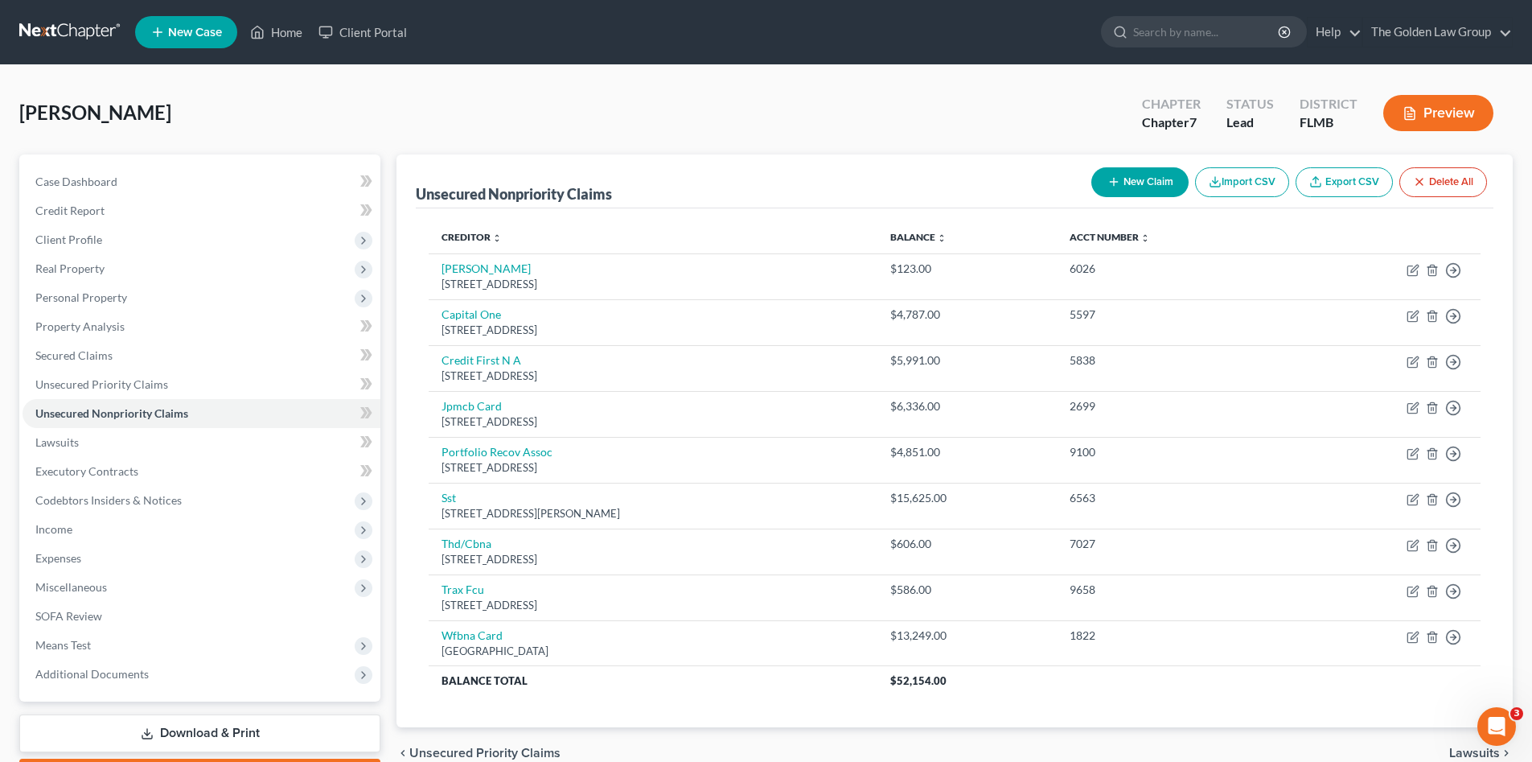
click at [720, 86] on div "Epps, Jonathan Upgraded Chapter Chapter 7 Status Lead District FLMB Preview" at bounding box center [765, 119] width 1493 height 70
click at [117, 556] on span "Expenses" at bounding box center [202, 558] width 358 height 29
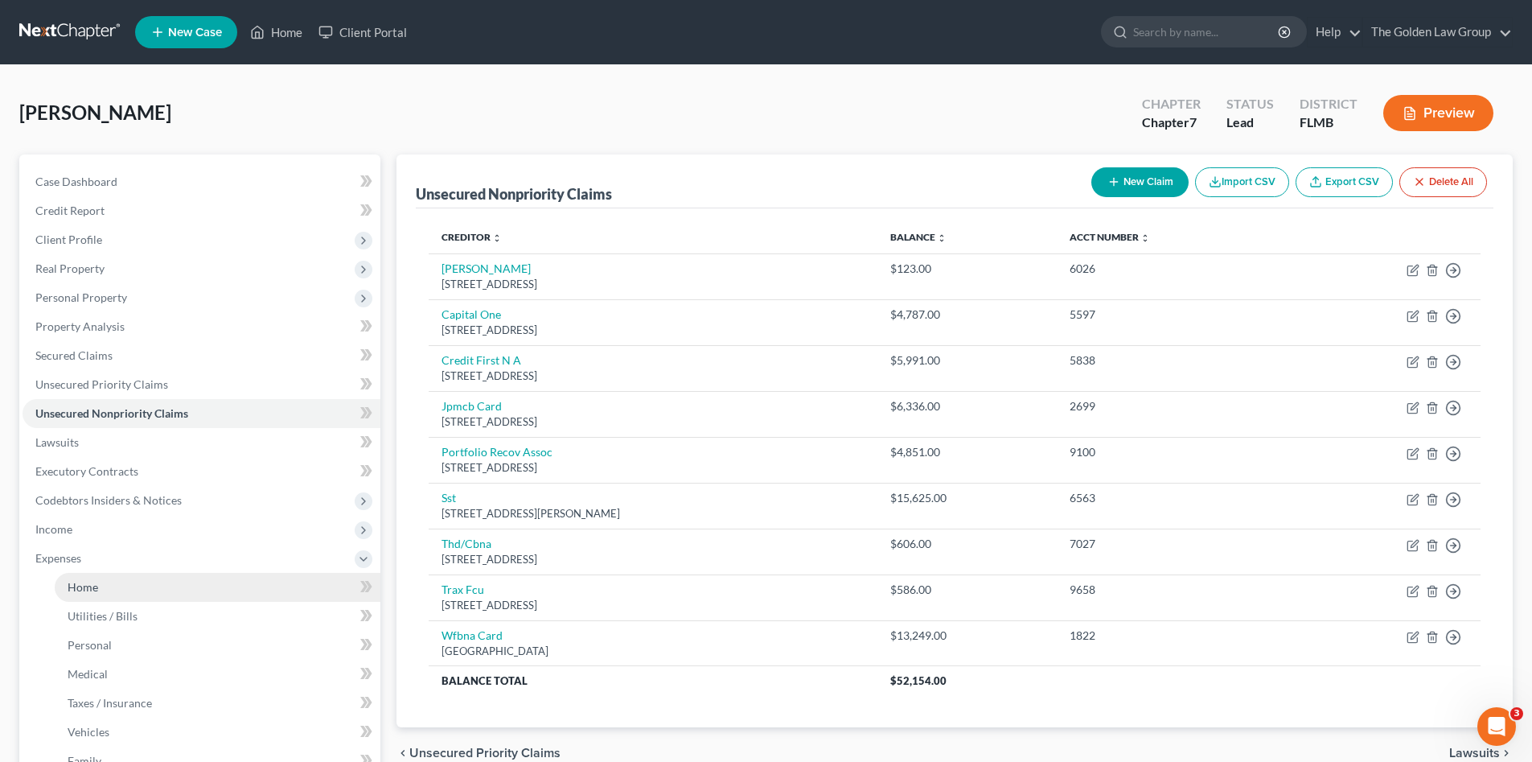
click at [133, 583] on link "Home" at bounding box center [218, 587] width 326 height 29
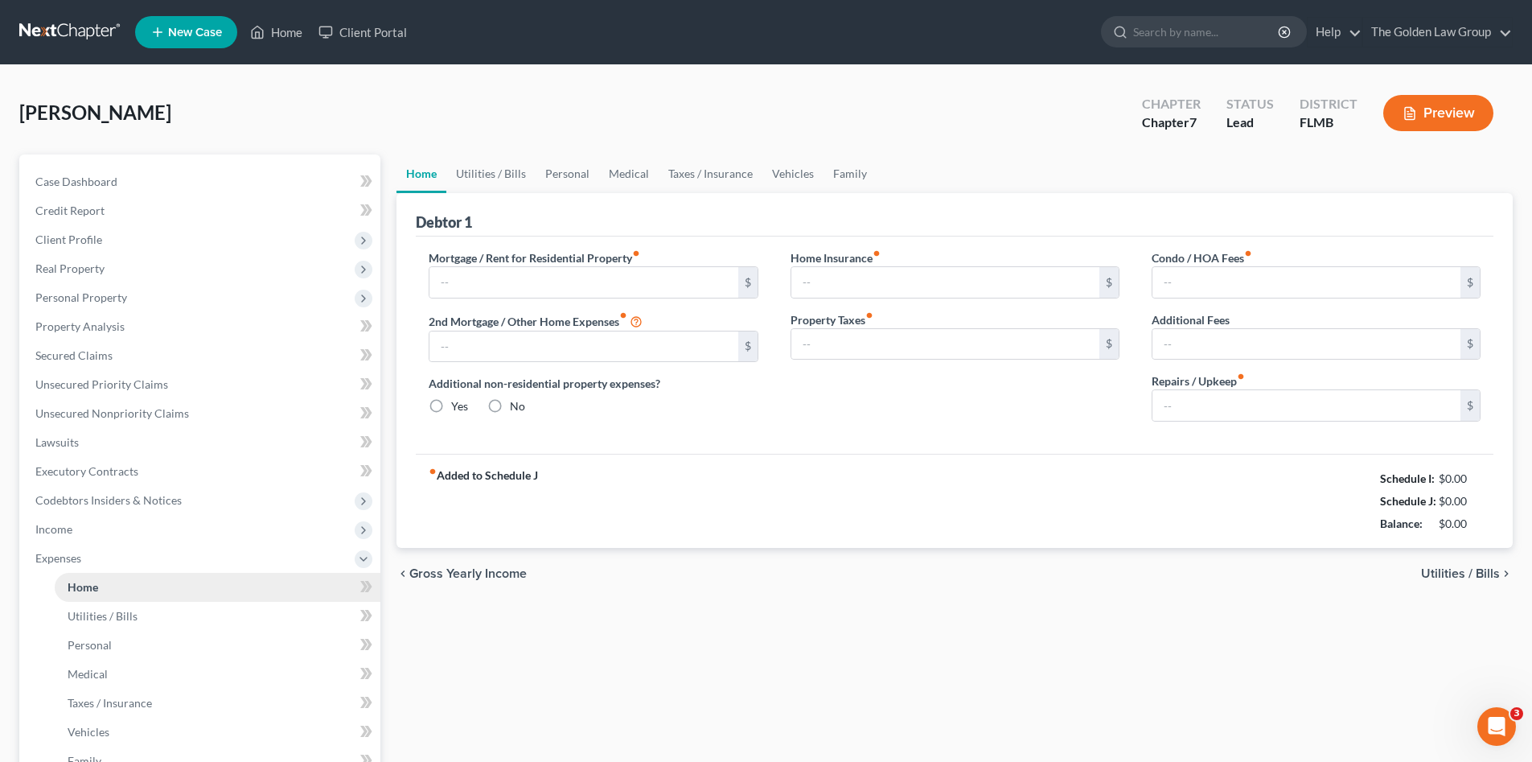
type input "1,749.00"
type input "0.00"
radio input "true"
type input "0.00"
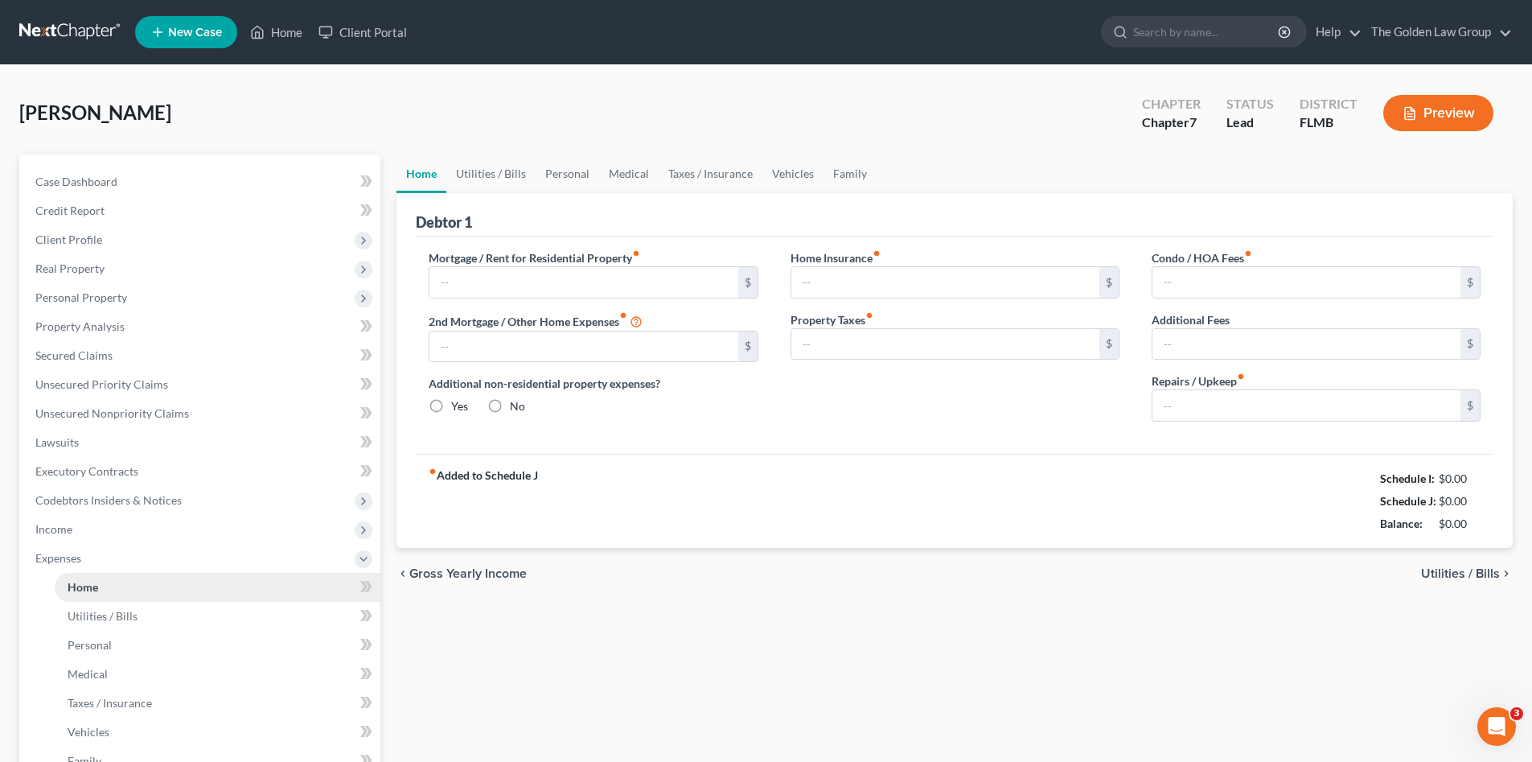
type input "0.00"
click at [819, 564] on div "chevron_left Gross Yearly Income Utilities / Bills chevron_right" at bounding box center [954, 573] width 1116 height 51
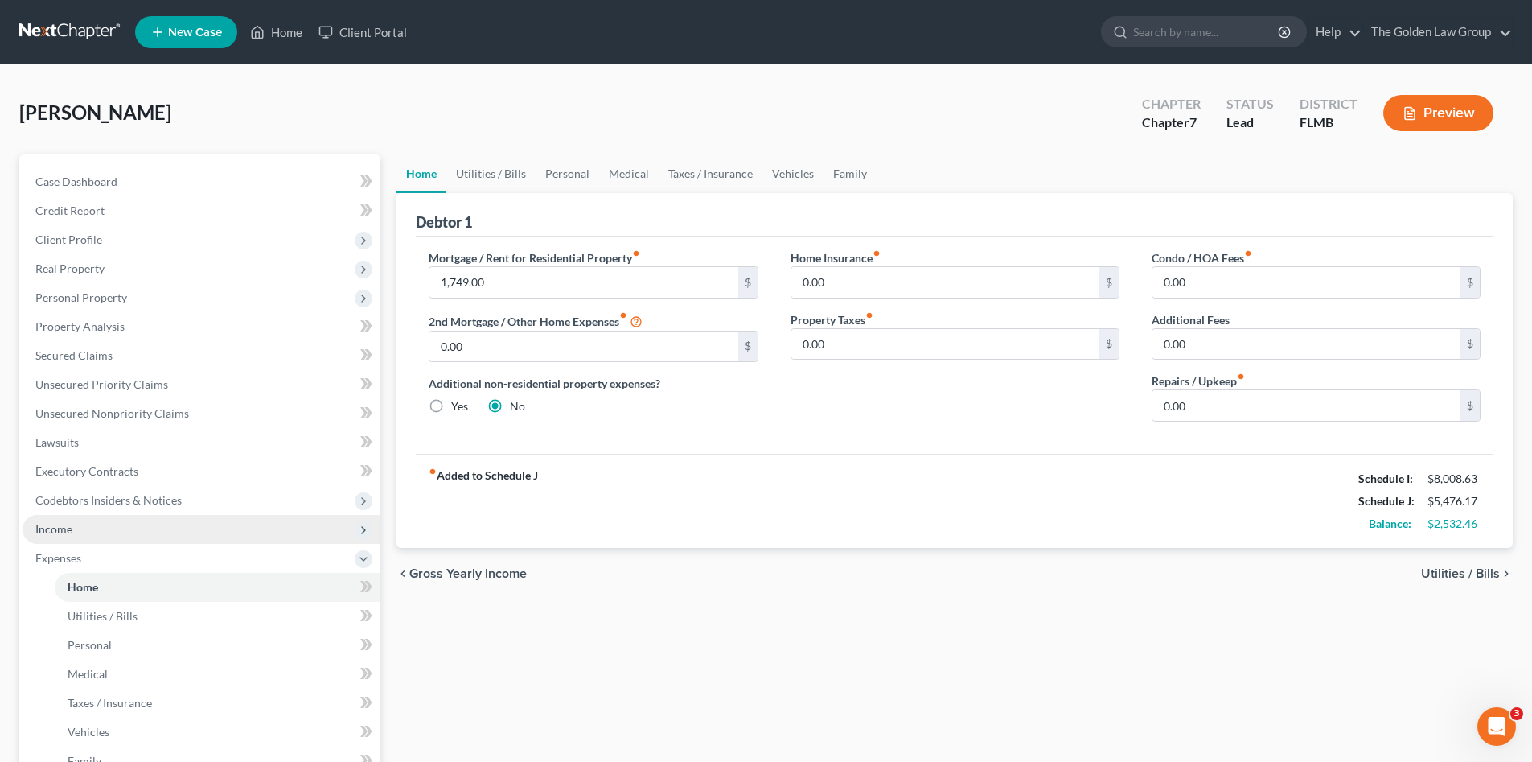
click at [86, 524] on span "Income" at bounding box center [202, 529] width 358 height 29
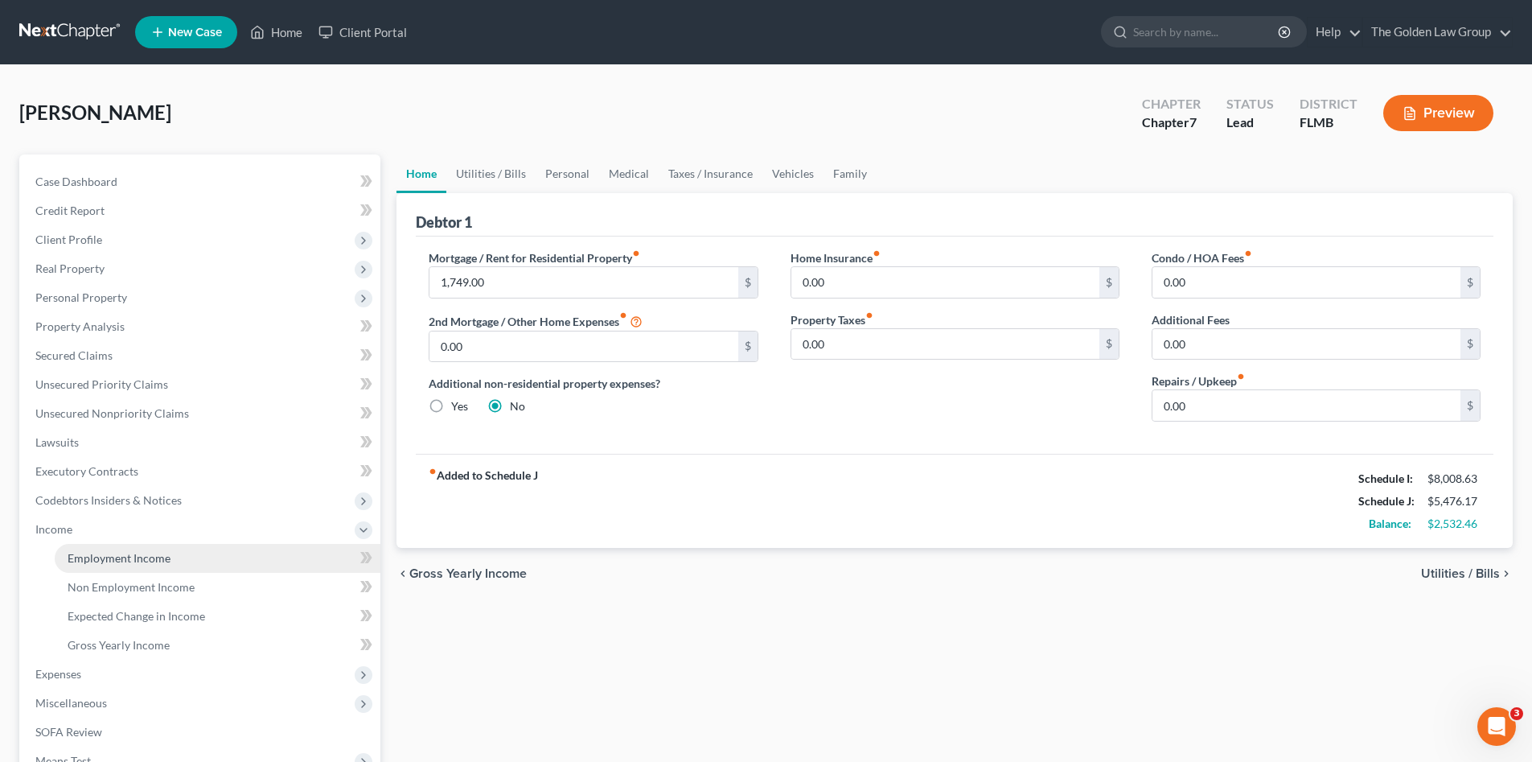
click at [151, 560] on span "Employment Income" at bounding box center [119, 558] width 103 height 14
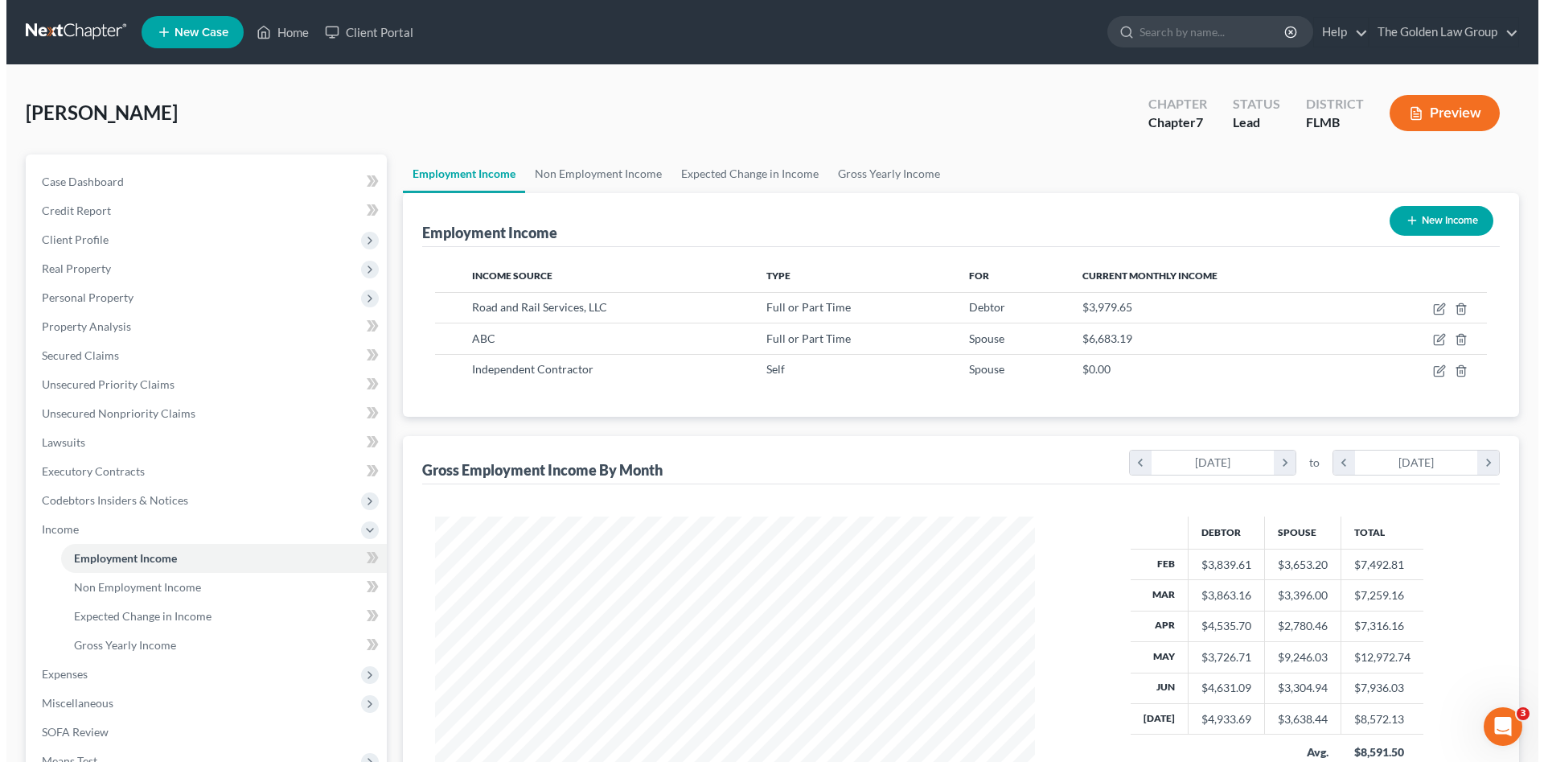
scroll to position [300, 632]
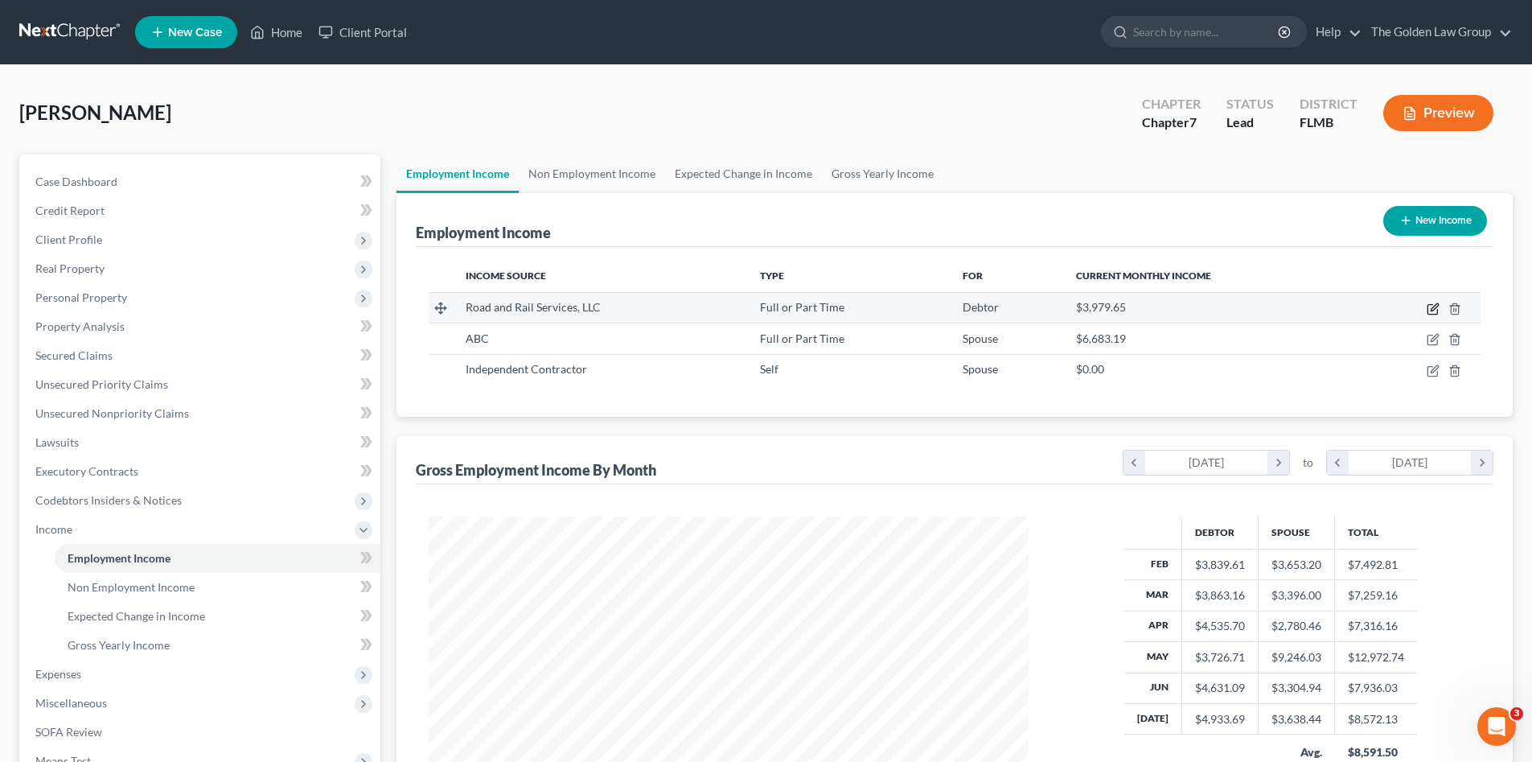
click at [1435, 307] on icon "button" at bounding box center [1433, 308] width 13 height 13
select select "0"
select select "18"
select select "3"
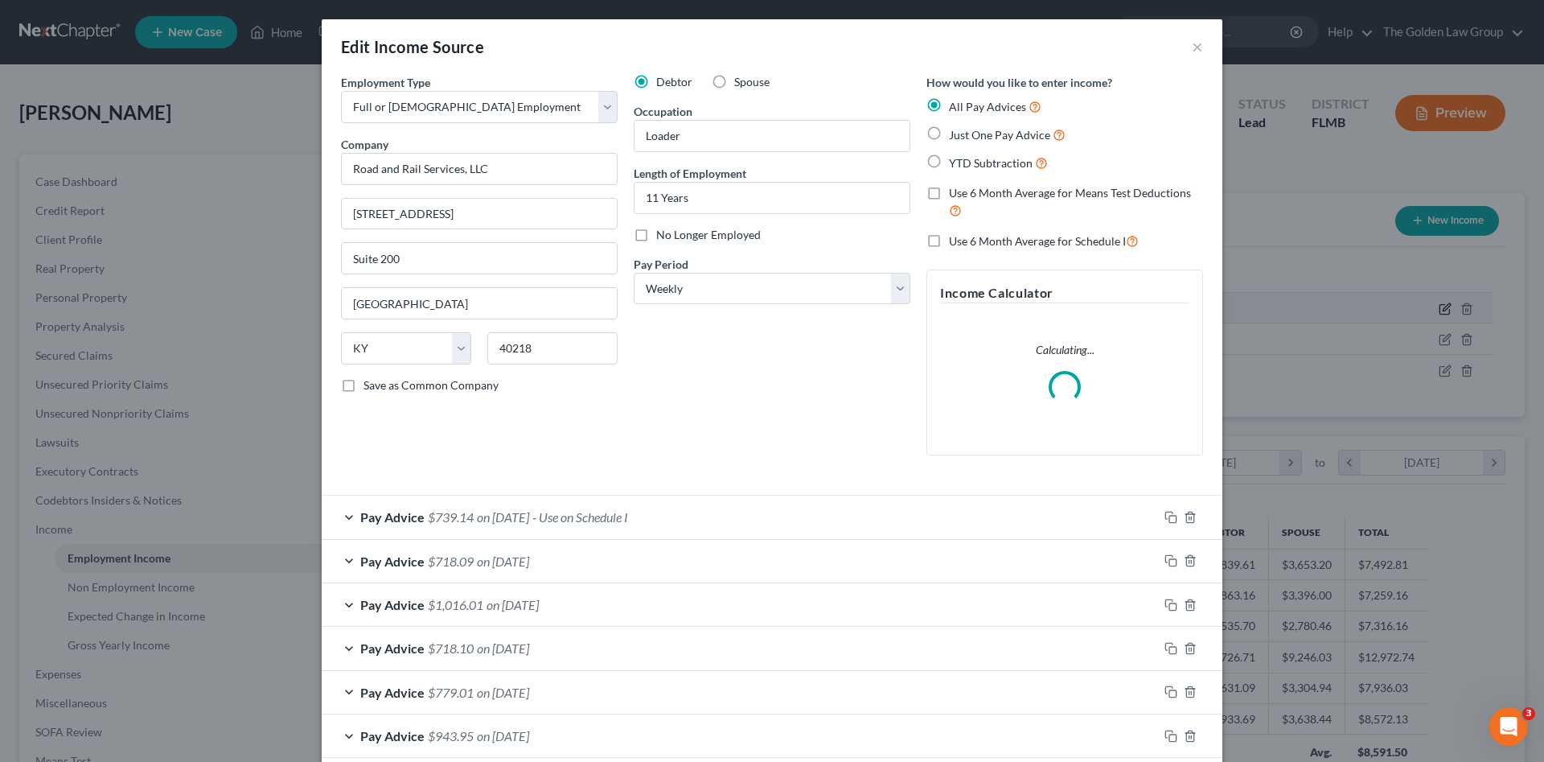
scroll to position [302, 638]
click at [710, 542] on div "Pay Advice $718.09 on 07/22/2025" at bounding box center [740, 561] width 836 height 43
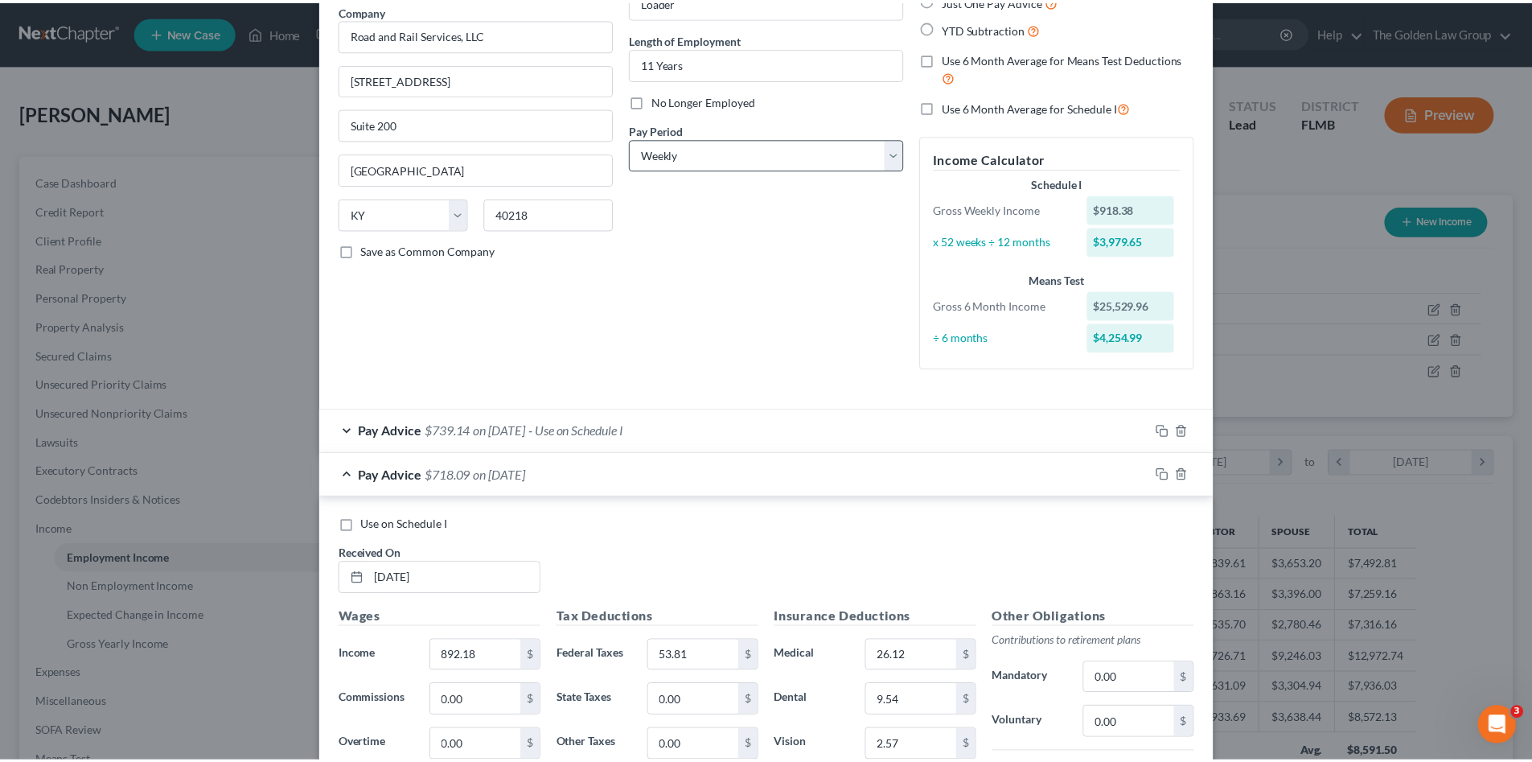
scroll to position [0, 0]
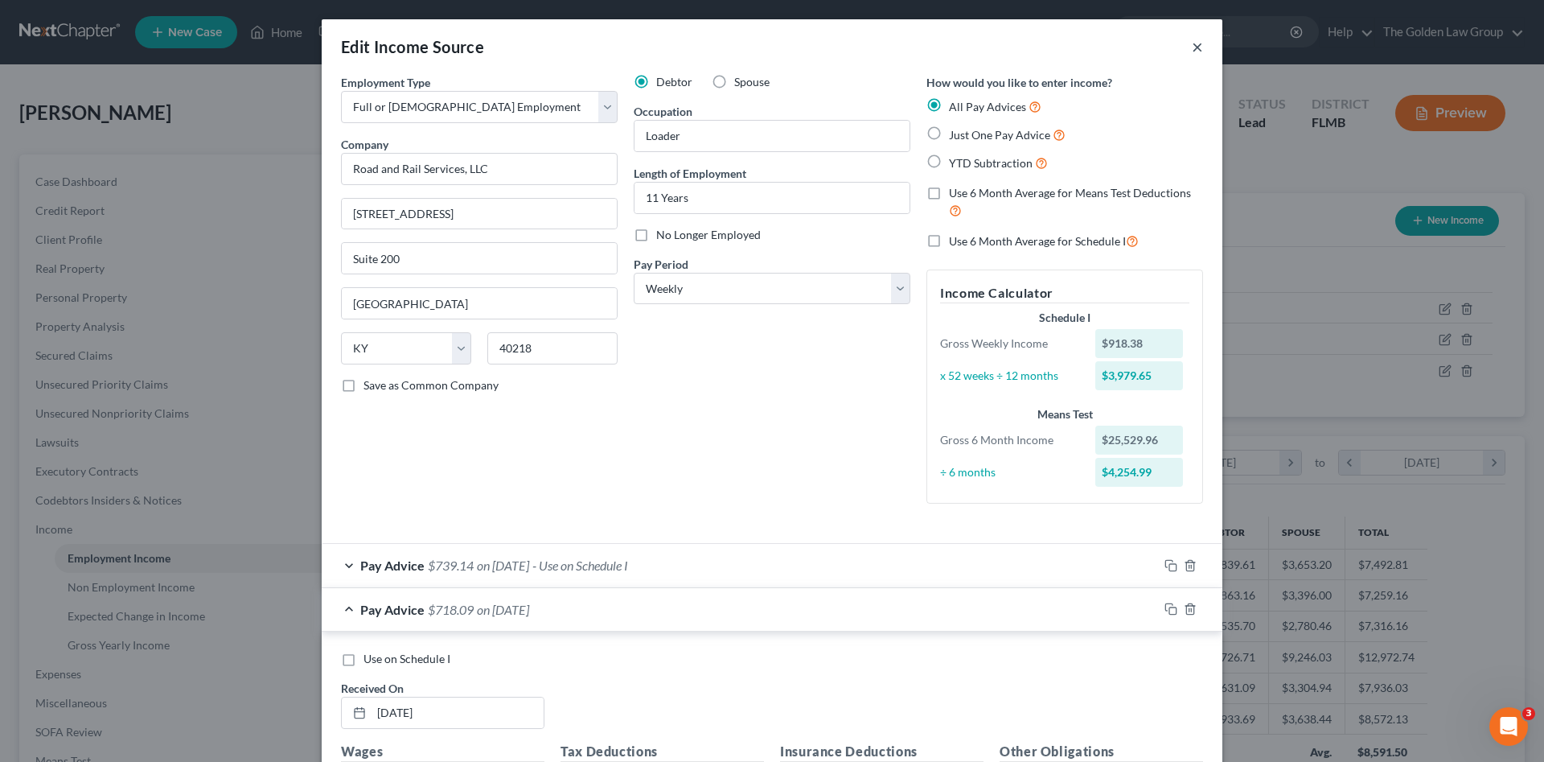
click at [1192, 47] on button "×" at bounding box center [1197, 46] width 11 height 19
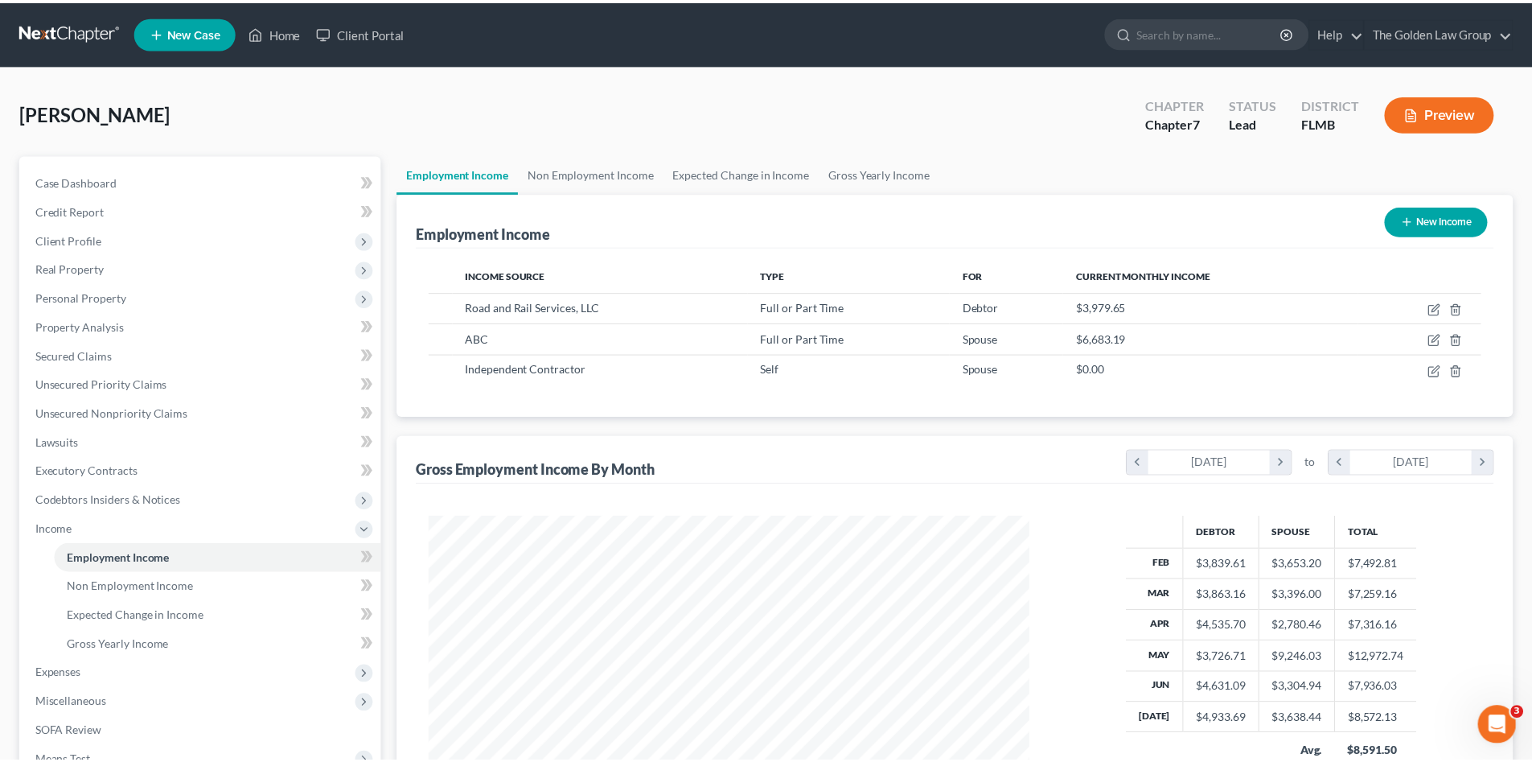
scroll to position [803883, 803550]
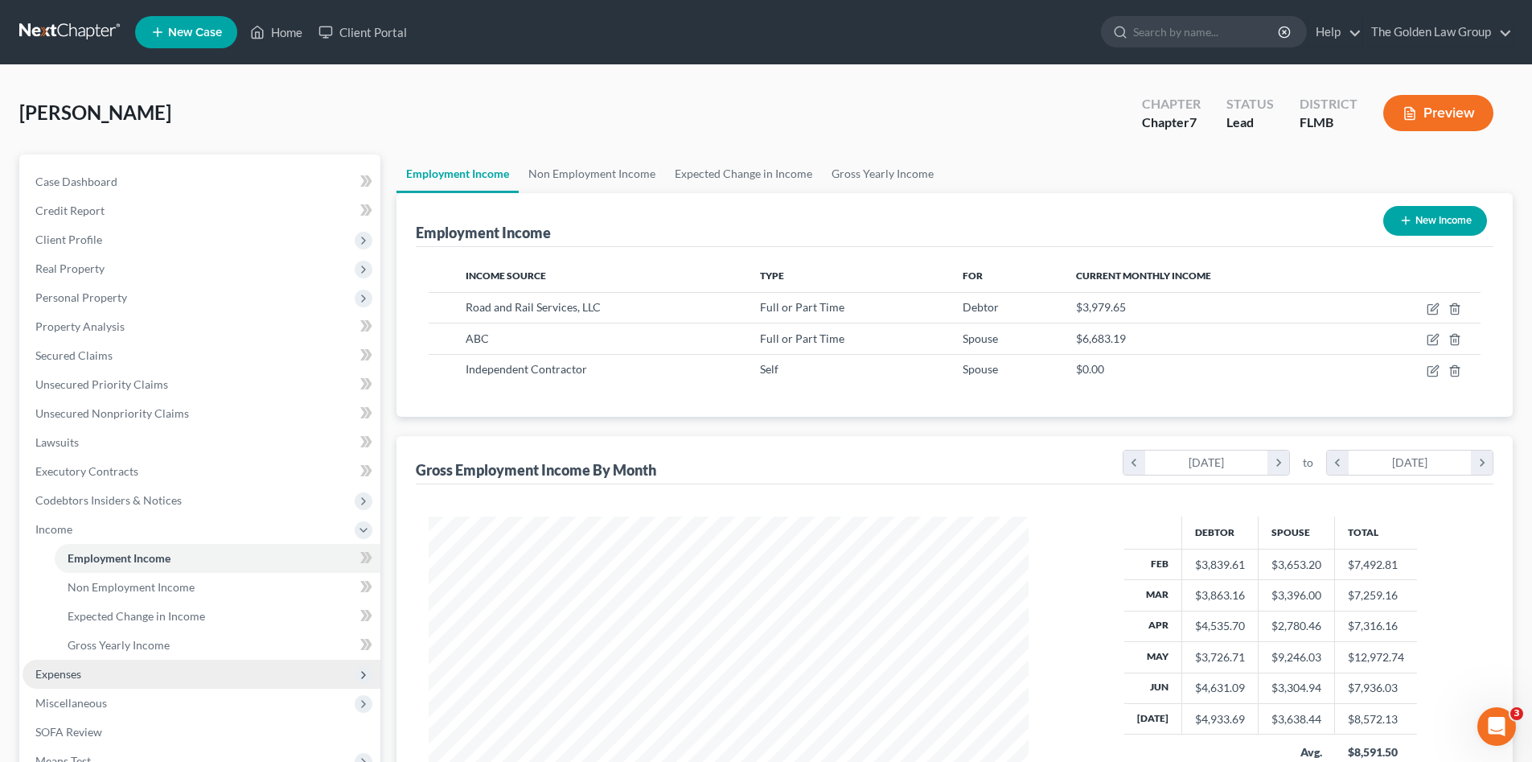
click at [113, 673] on span "Expenses" at bounding box center [202, 673] width 358 height 29
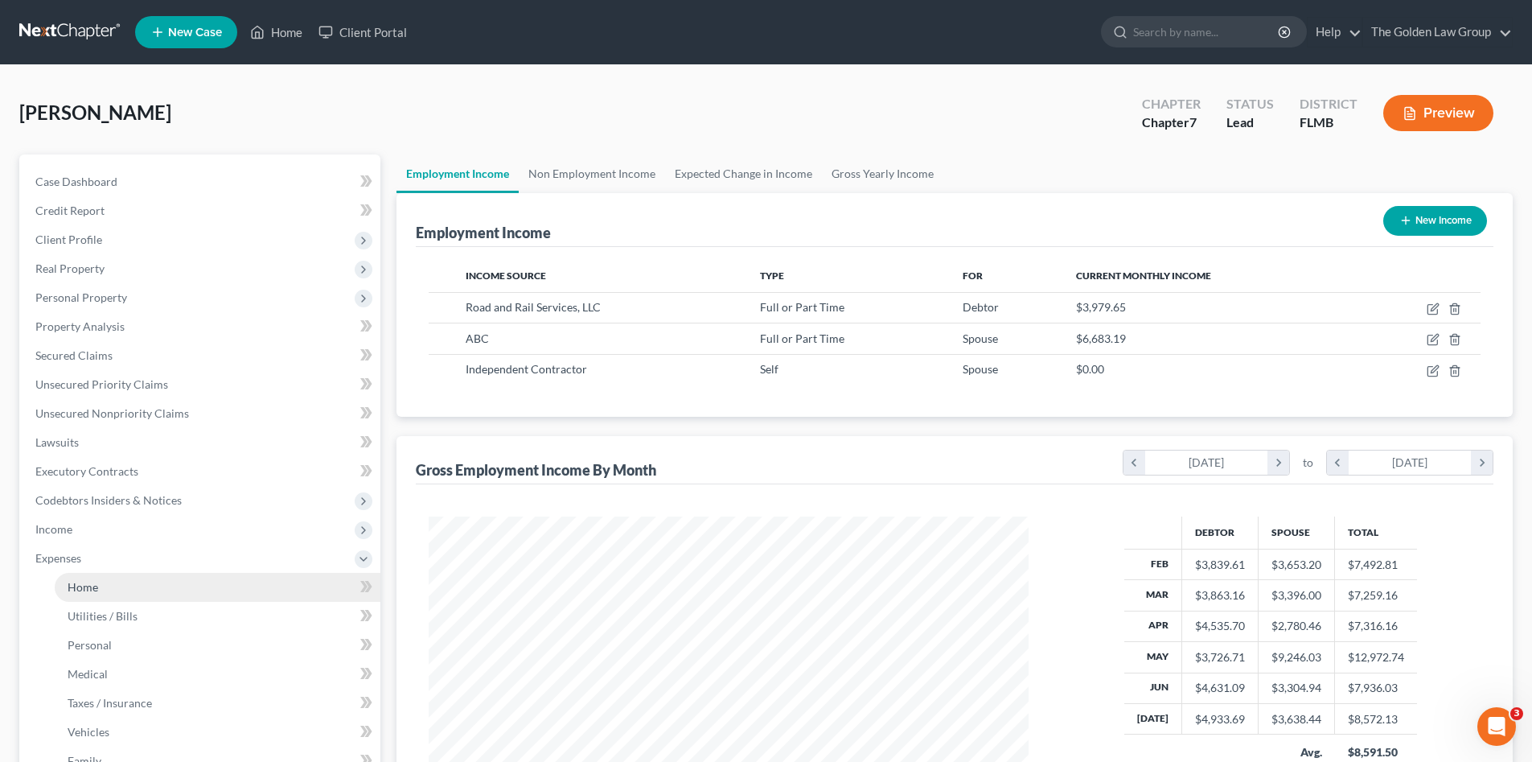
click at [179, 581] on link "Home" at bounding box center [218, 587] width 326 height 29
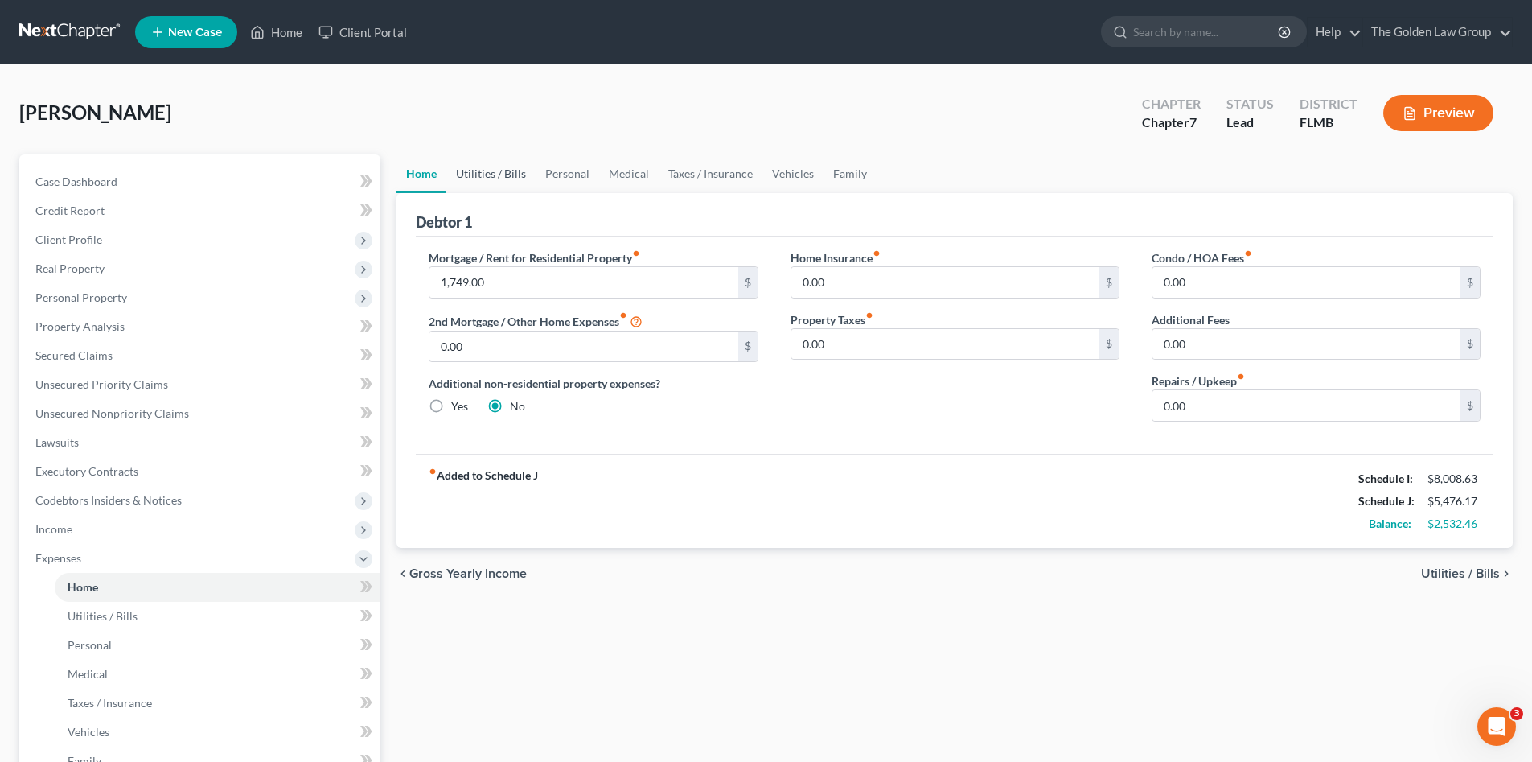
click at [495, 174] on link "Utilities / Bills" at bounding box center [490, 173] width 89 height 39
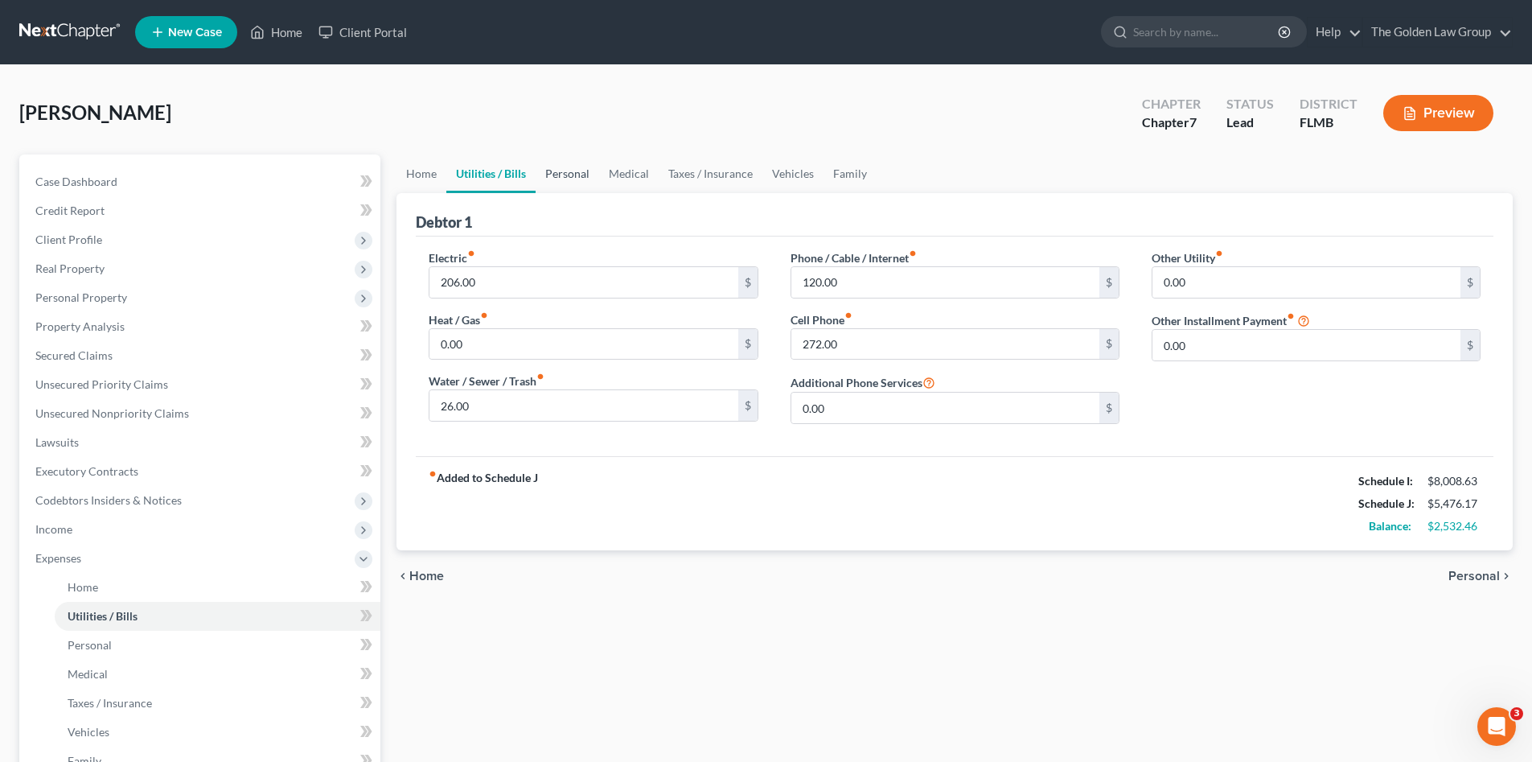
click at [569, 170] on link "Personal" at bounding box center [568, 173] width 64 height 39
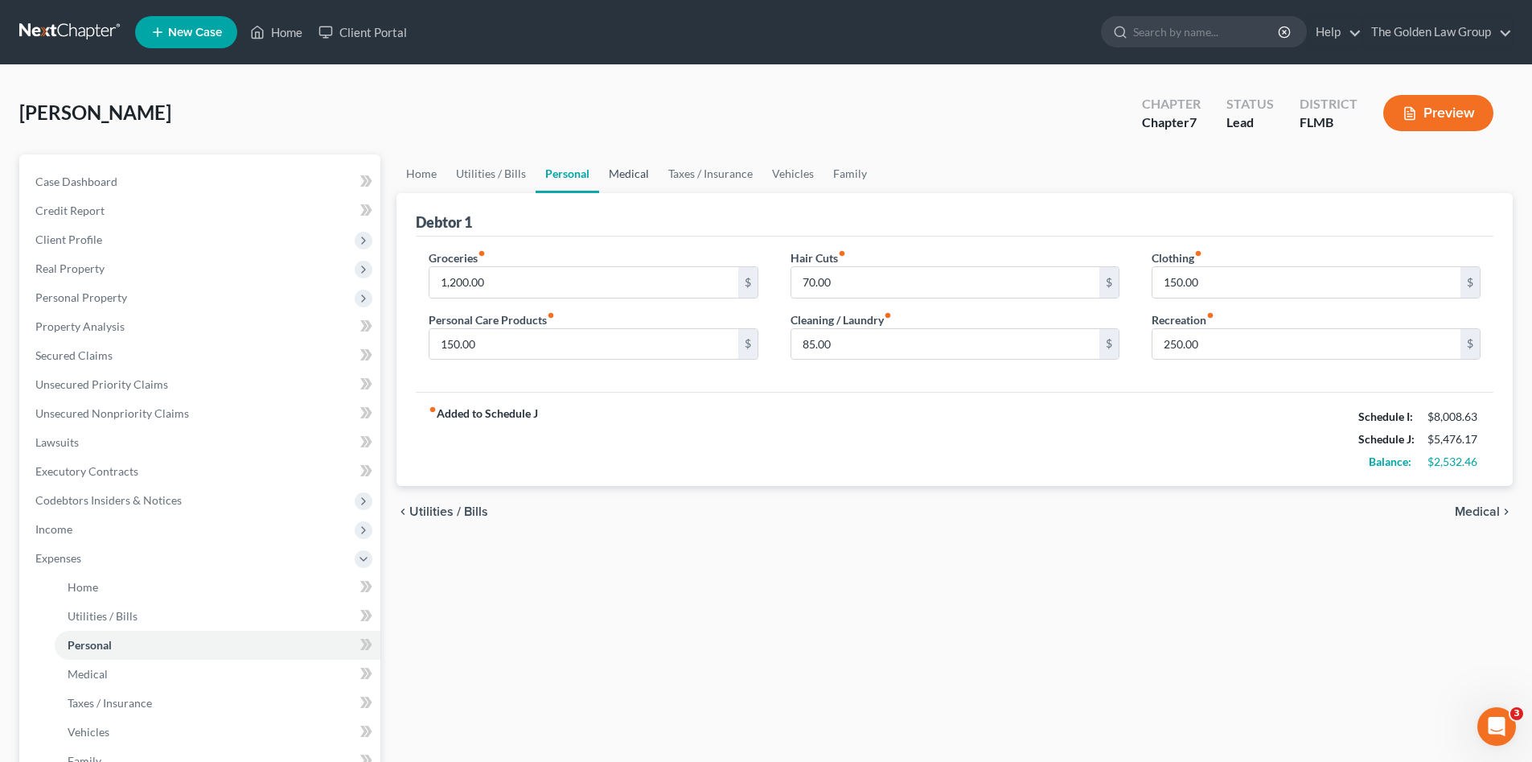
click at [625, 170] on link "Medical" at bounding box center [629, 173] width 60 height 39
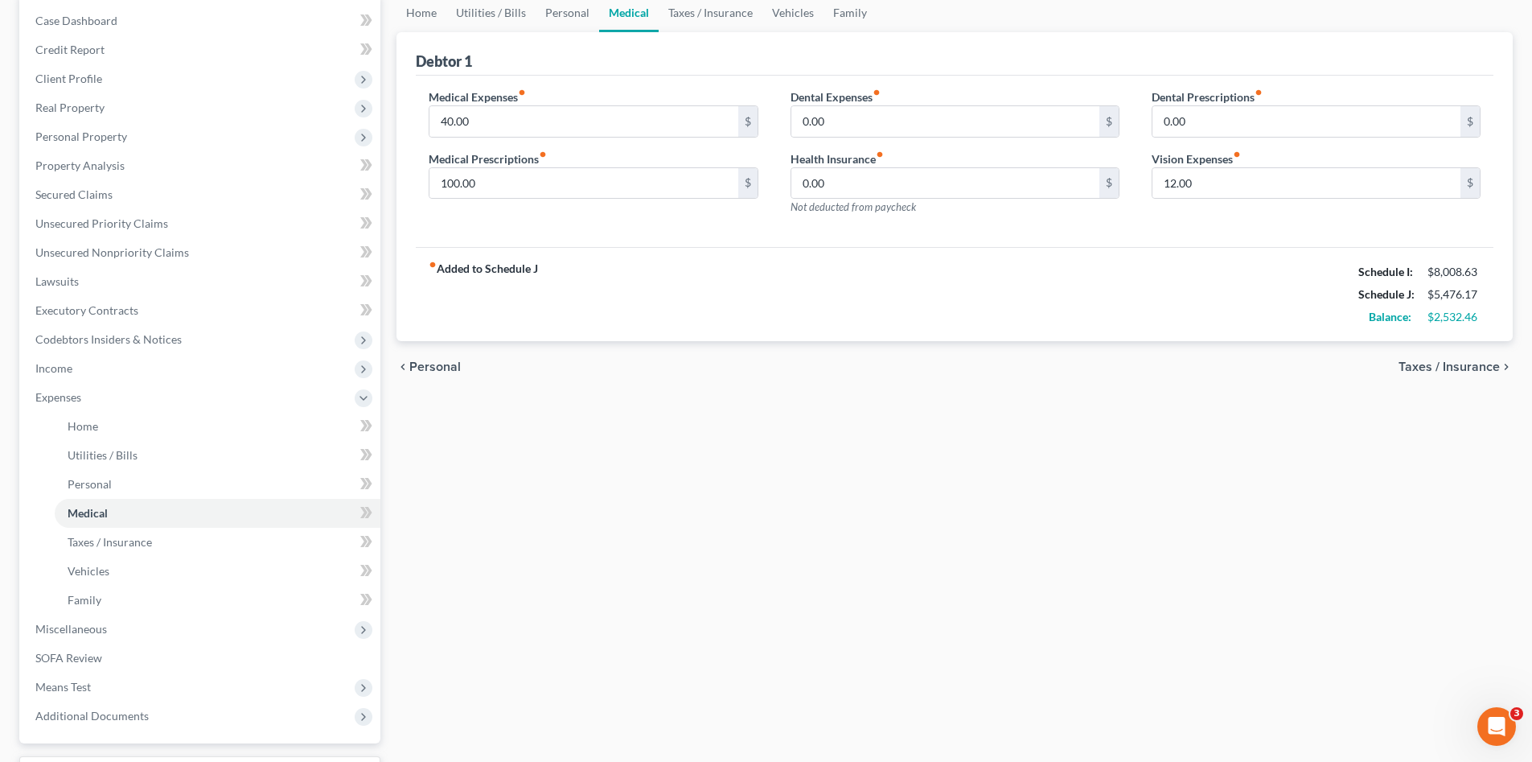
scroll to position [295, 0]
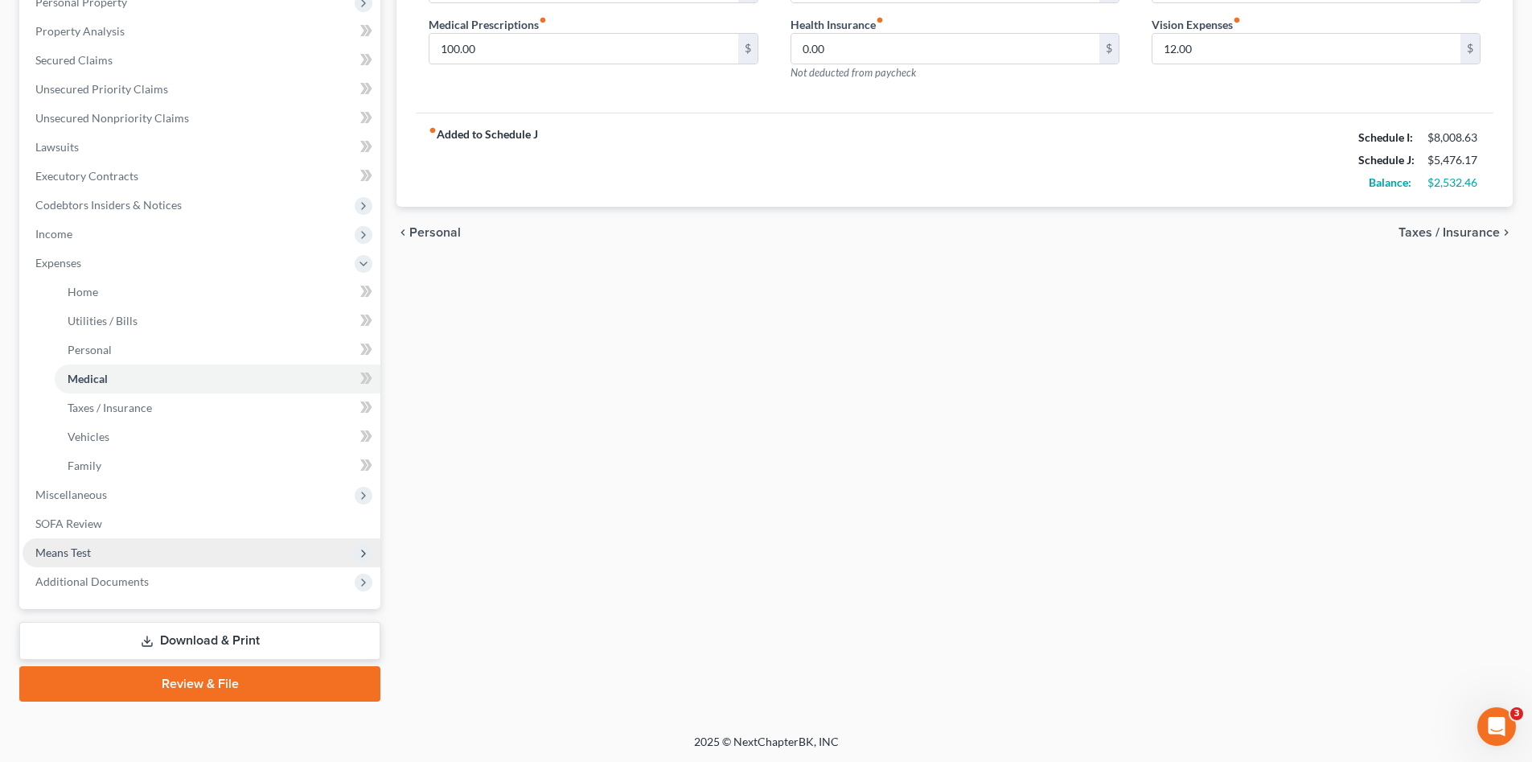
click at [105, 543] on span "Means Test" at bounding box center [202, 552] width 358 height 29
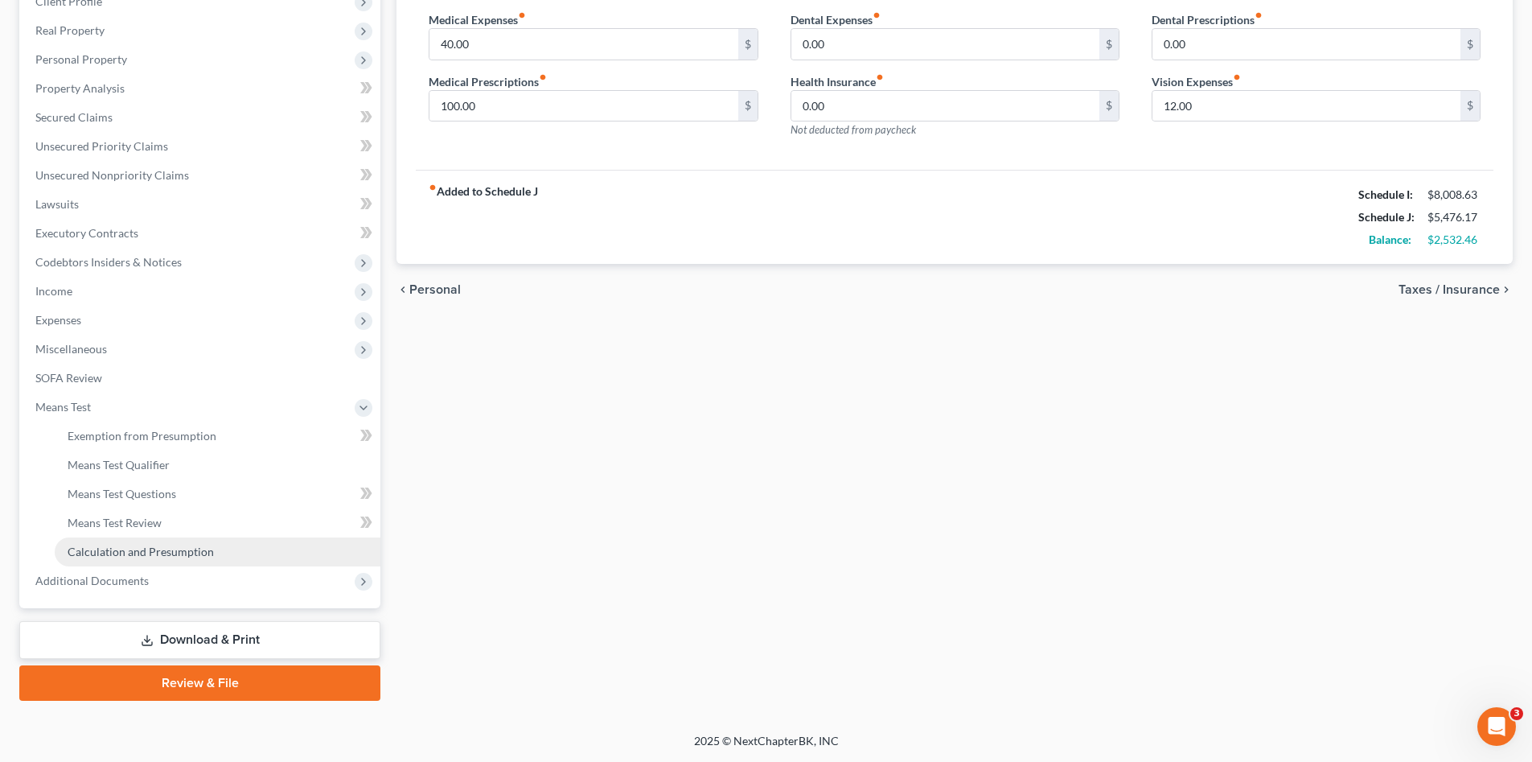
scroll to position [238, 0]
click at [192, 544] on span "Calculation and Presumption" at bounding box center [141, 551] width 146 height 14
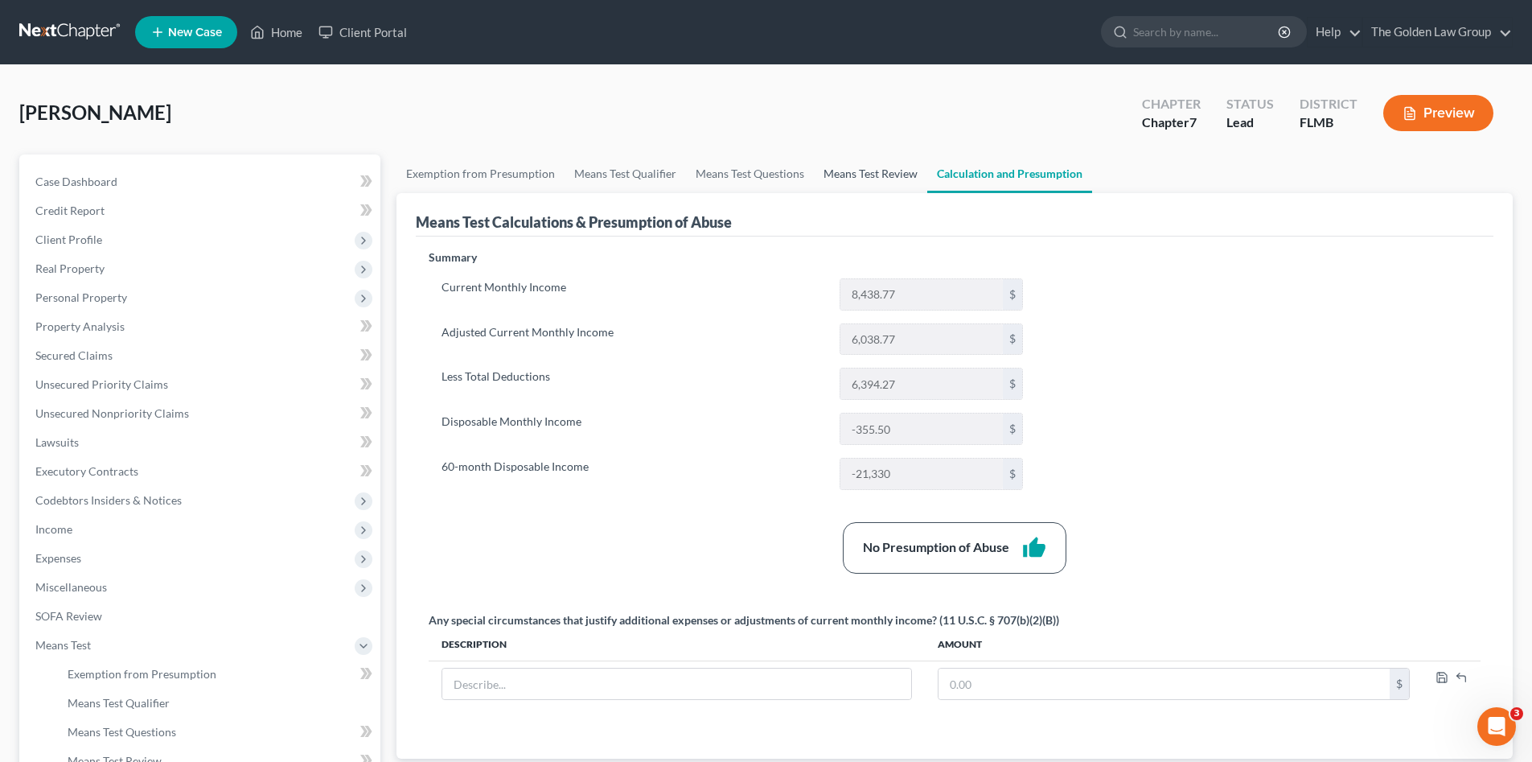
click at [839, 170] on link "Means Test Review" at bounding box center [870, 173] width 113 height 39
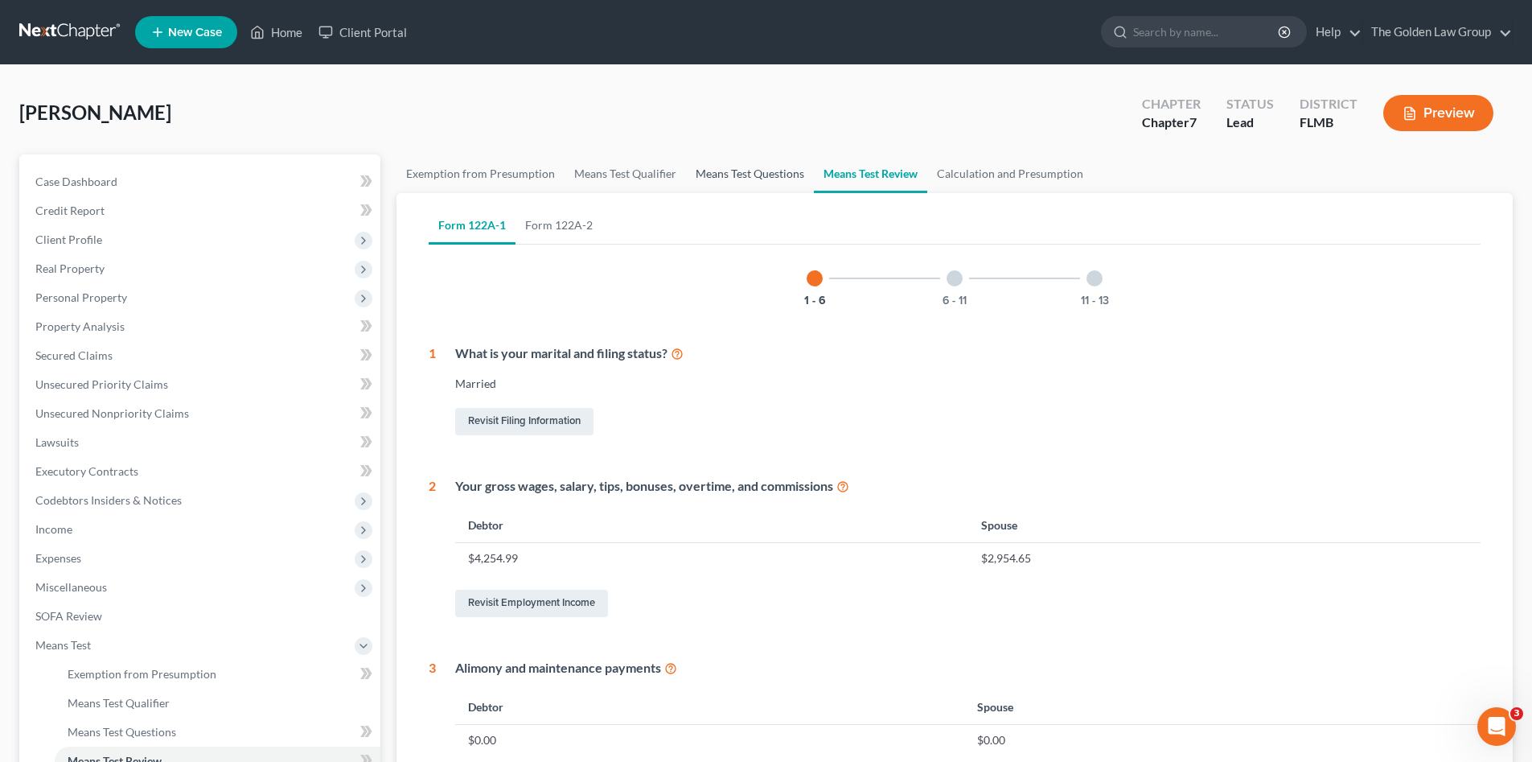
click at [736, 176] on link "Means Test Questions" at bounding box center [750, 173] width 128 height 39
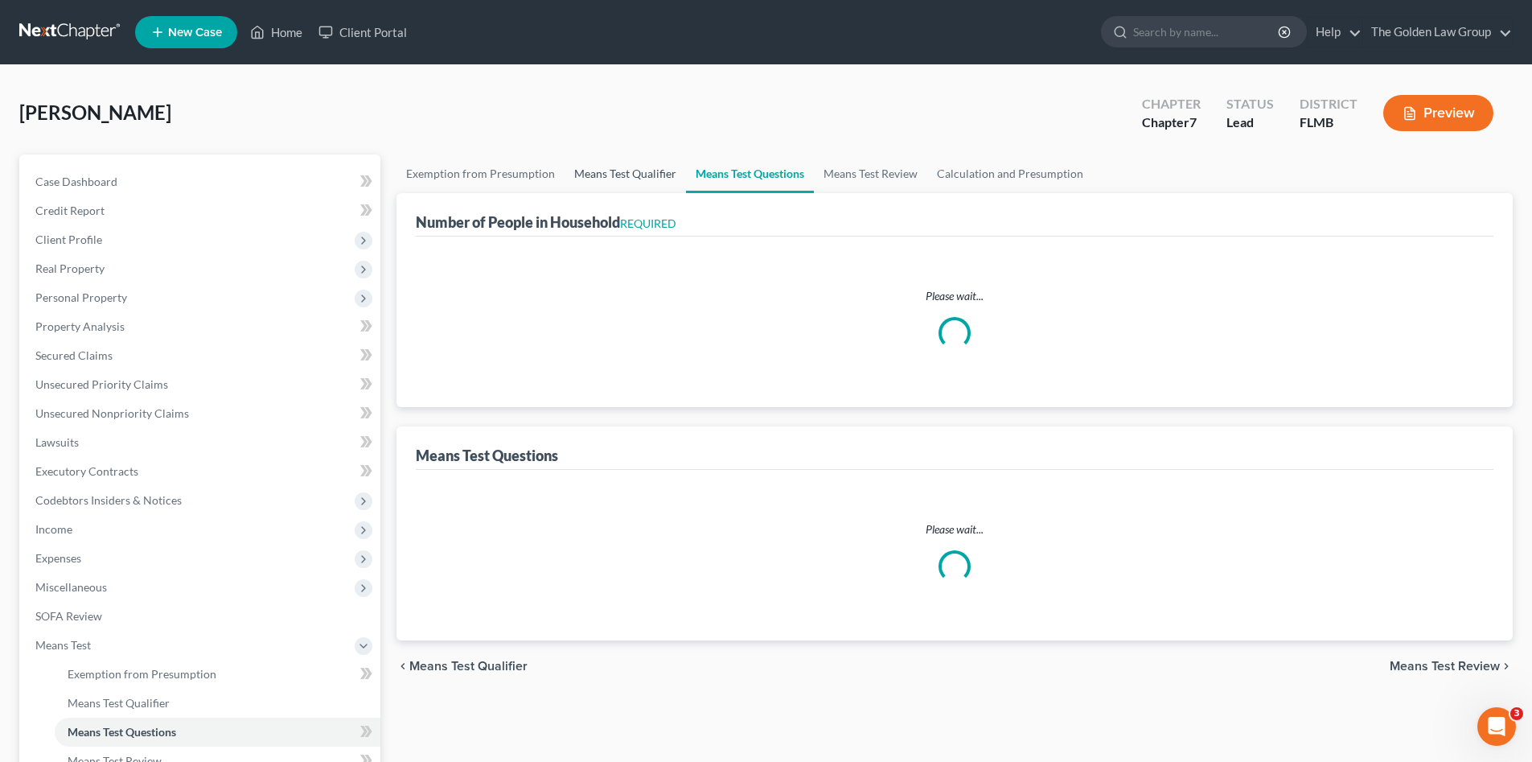
select select "2"
select select "1"
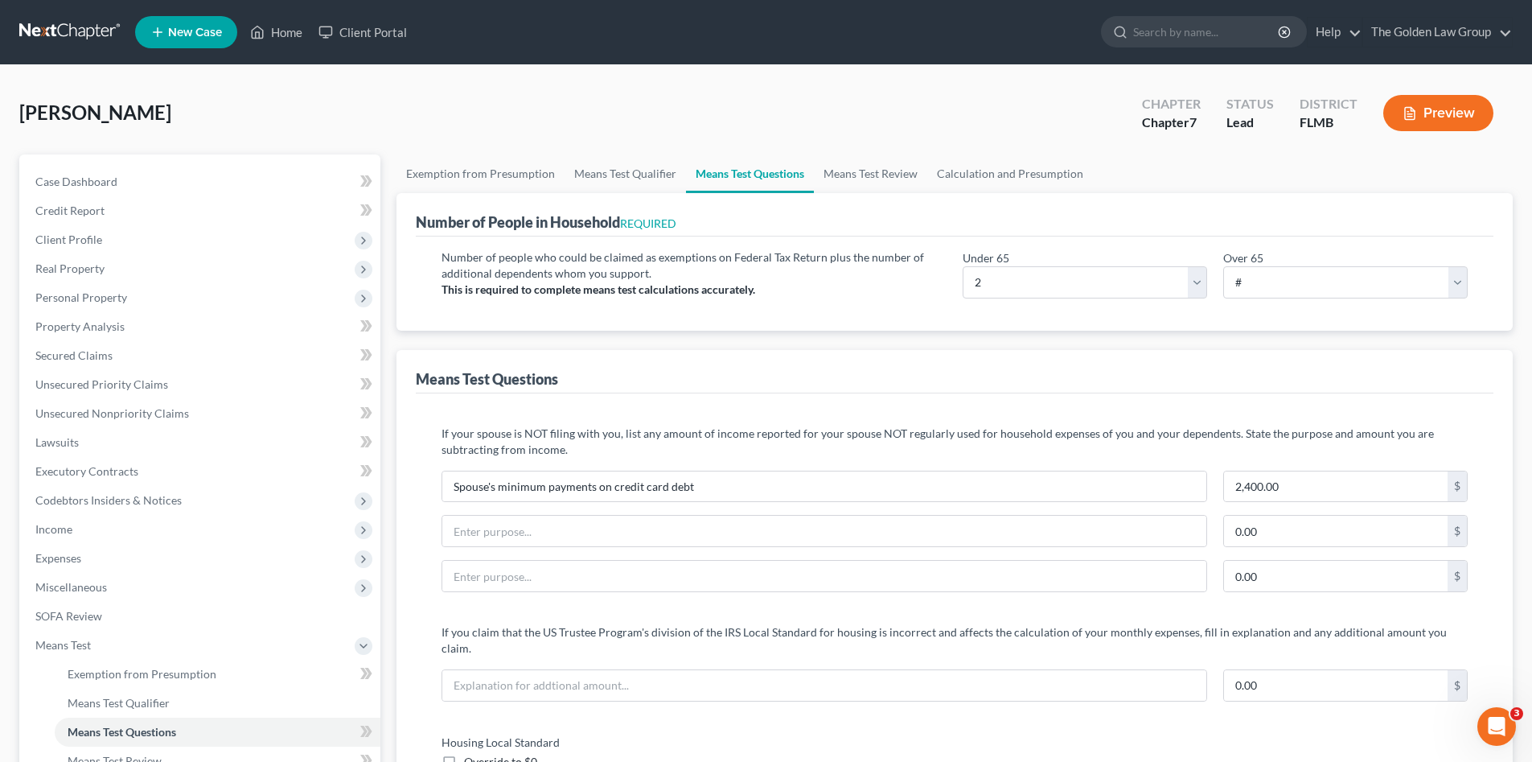
click at [637, 135] on div "Epps, Jonathan Upgraded Chapter Chapter 7 Status Lead District FLMB Preview" at bounding box center [765, 119] width 1493 height 70
click at [313, 124] on div "Epps, Jonathan Upgraded Chapter Chapter 7 Status Lead District FLMB Preview" at bounding box center [765, 119] width 1493 height 70
click at [128, 554] on span "Expenses" at bounding box center [202, 558] width 358 height 29
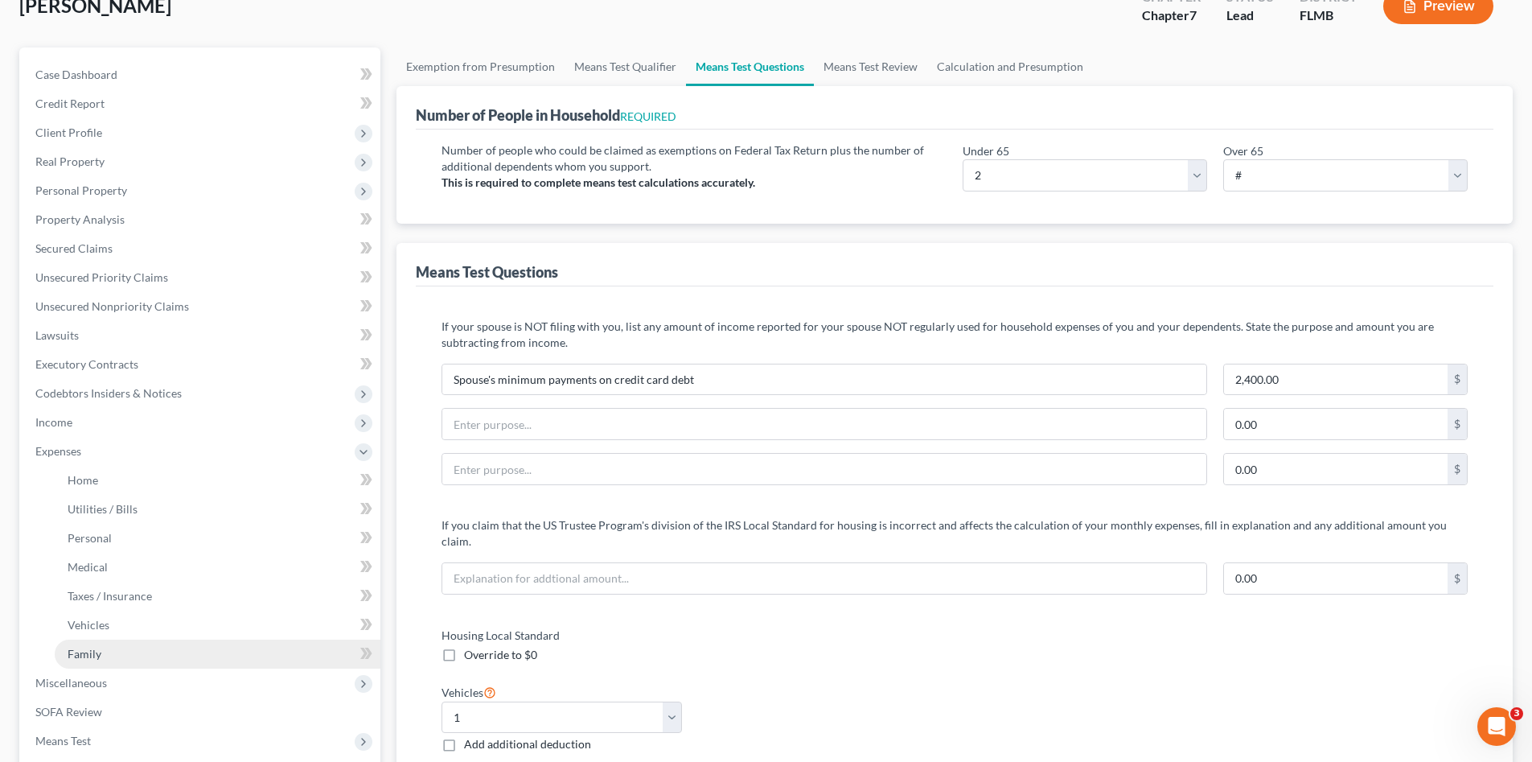
scroll to position [134, 0]
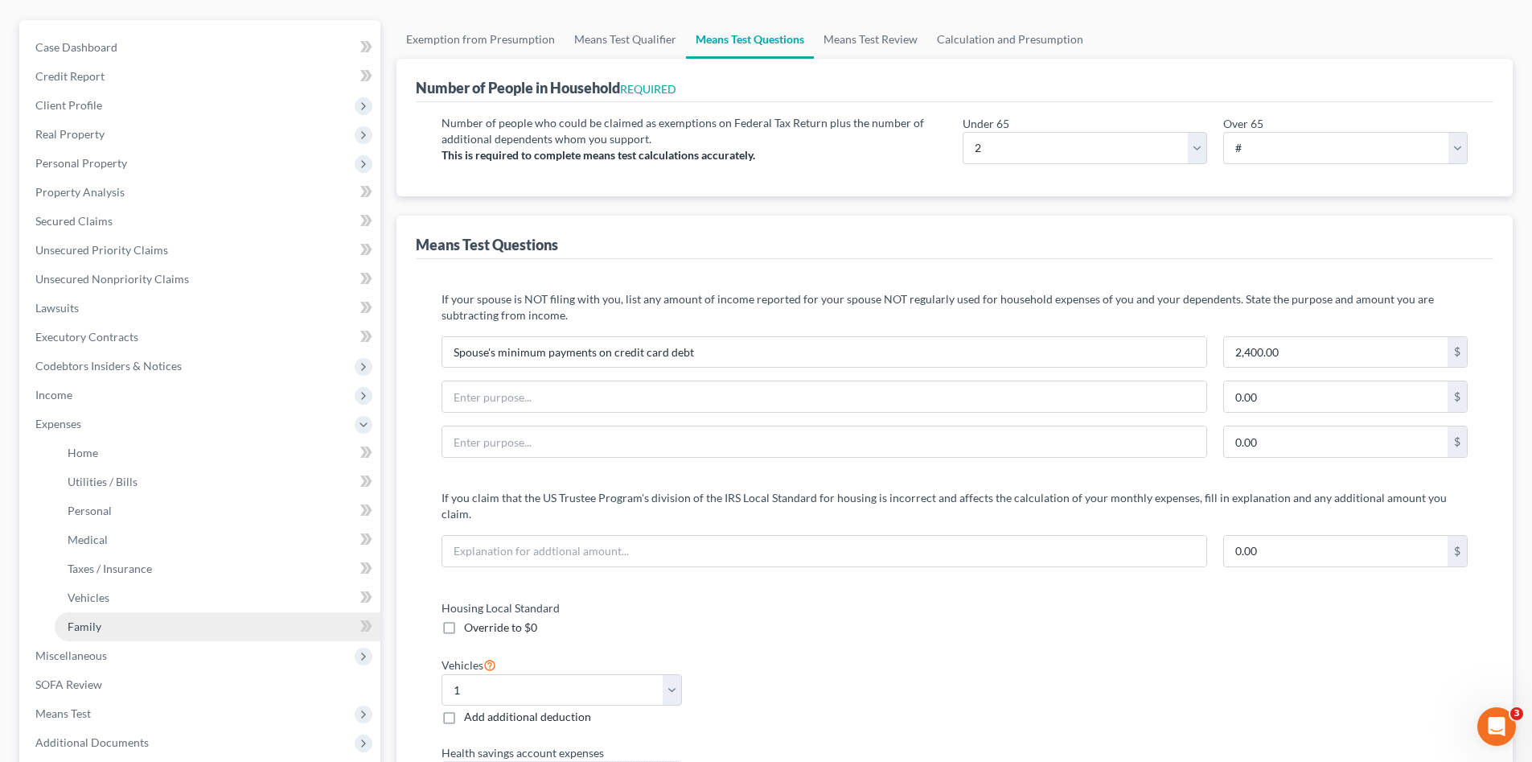
click at [195, 634] on link "Family" at bounding box center [218, 626] width 326 height 29
click at [165, 496] on link "Utilities / Bills" at bounding box center [218, 481] width 326 height 29
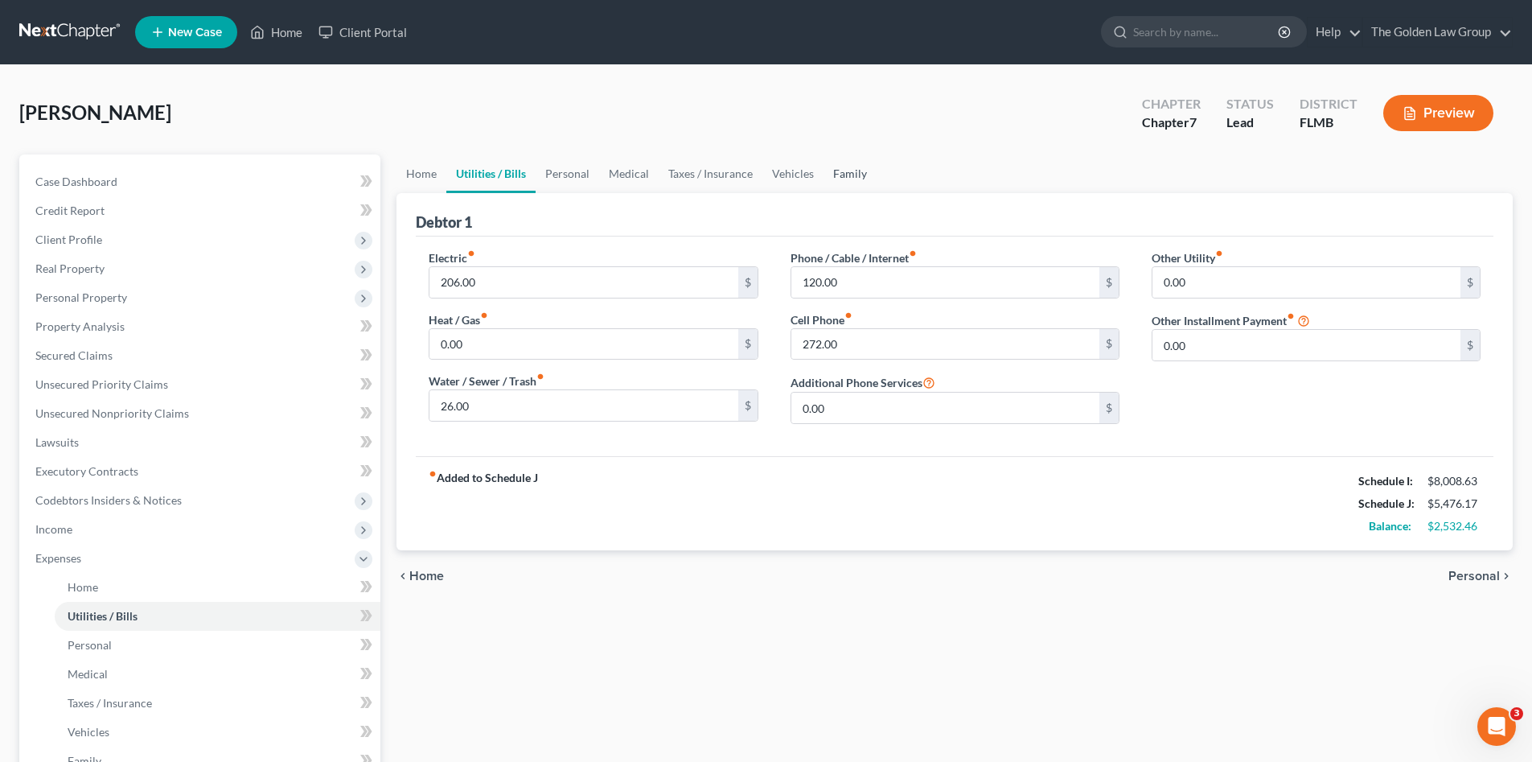
click at [851, 173] on link "Family" at bounding box center [849, 173] width 53 height 39
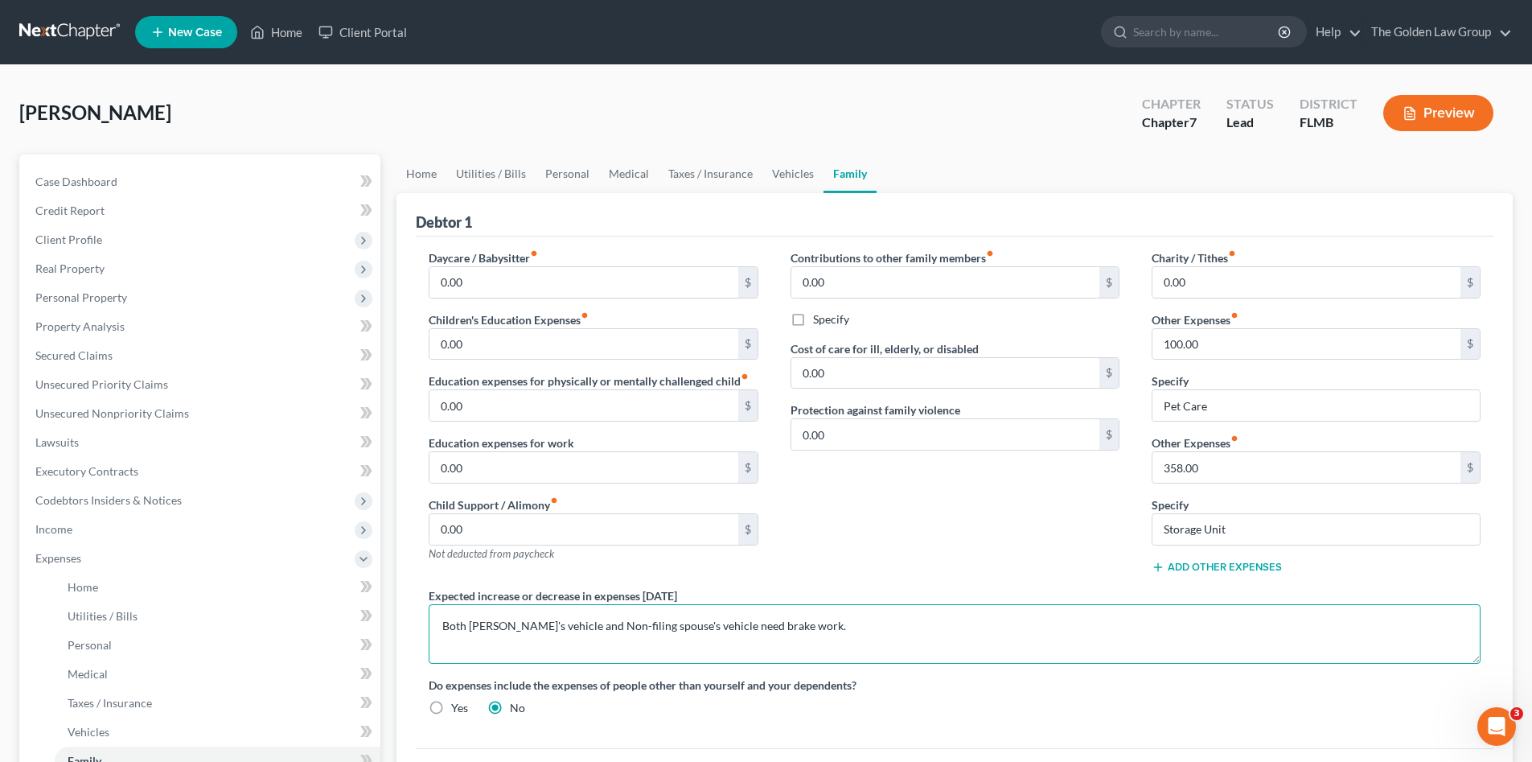
click at [842, 626] on textarea "Both Debtor's vehicle and Non-filing spouse's vehicle need brake work." at bounding box center [955, 634] width 1052 height 60
click at [785, 628] on textarea "Both Debtor's vehicle and Non-filing spouse's vehicle need brake work; Approxim…" at bounding box center [955, 634] width 1052 height 60
click at [990, 560] on div "Contributions to other family members fiber_manual_record 0.00 $ Specify Cost o…" at bounding box center [954, 418] width 361 height 338
type textarea "Both Debtor's vehicle and Non-filing spouse's vehicle needs brake work which wi…"
click at [842, 560] on div "Contributions to other family members fiber_manual_record 0.00 $ Specify Cost o…" at bounding box center [954, 418] width 361 height 338
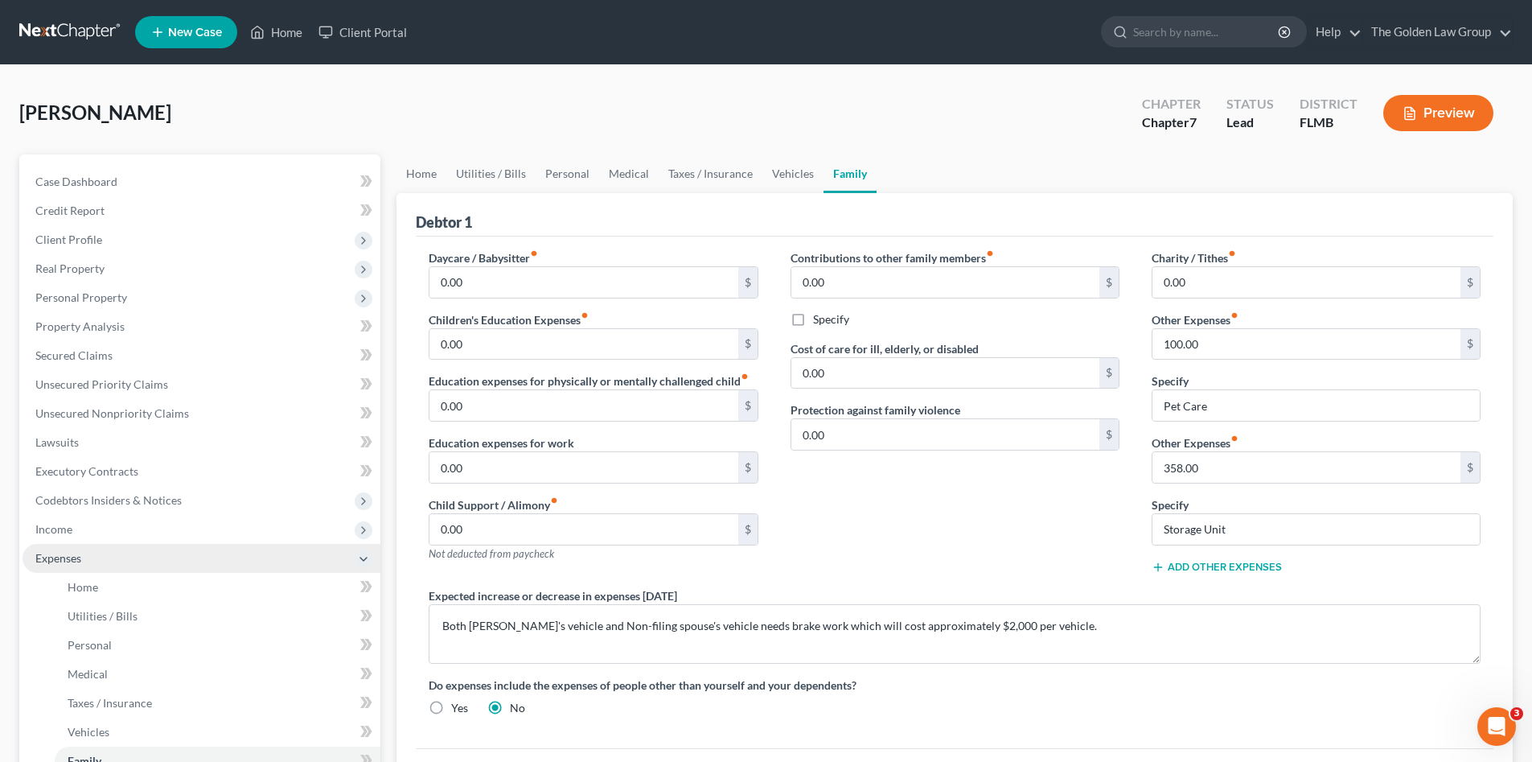
click at [92, 557] on span "Expenses" at bounding box center [202, 558] width 358 height 29
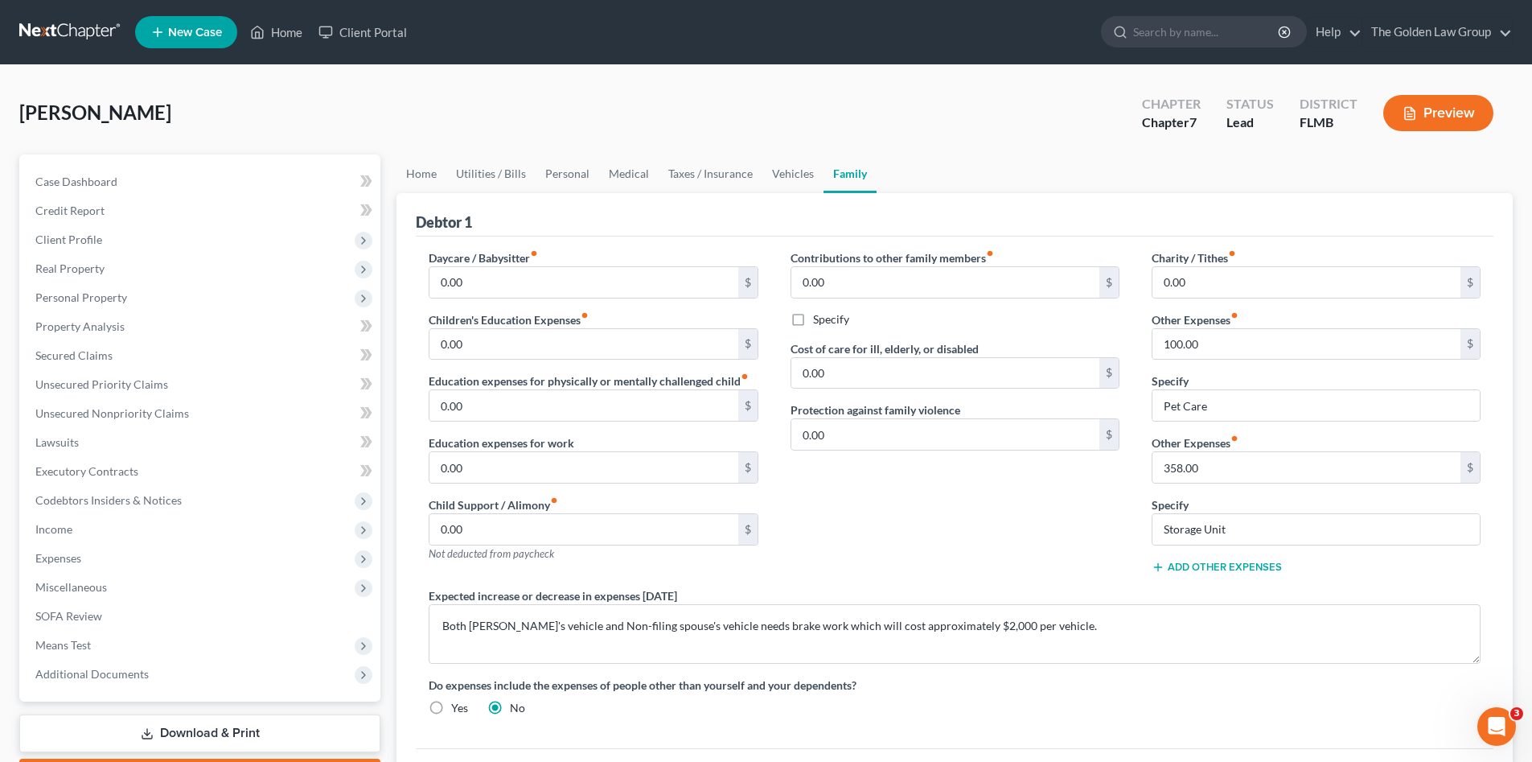
click at [308, 105] on div "Epps, Jonathan Upgraded Chapter Chapter 7 Status Lead District FLMB Preview" at bounding box center [765, 119] width 1493 height 70
click at [107, 586] on span "Miscellaneous" at bounding box center [202, 587] width 358 height 29
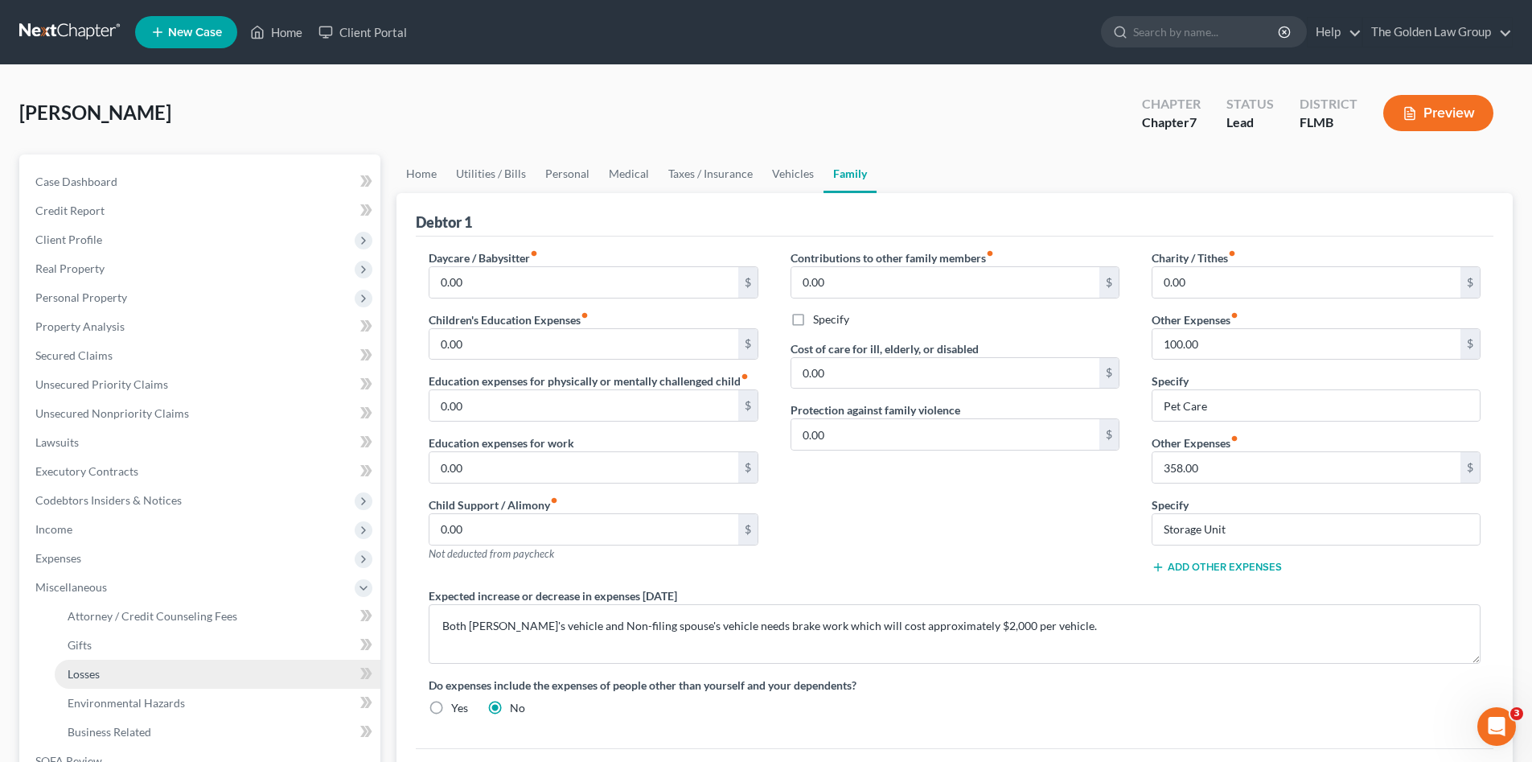
click at [124, 671] on link "Losses" at bounding box center [218, 673] width 326 height 29
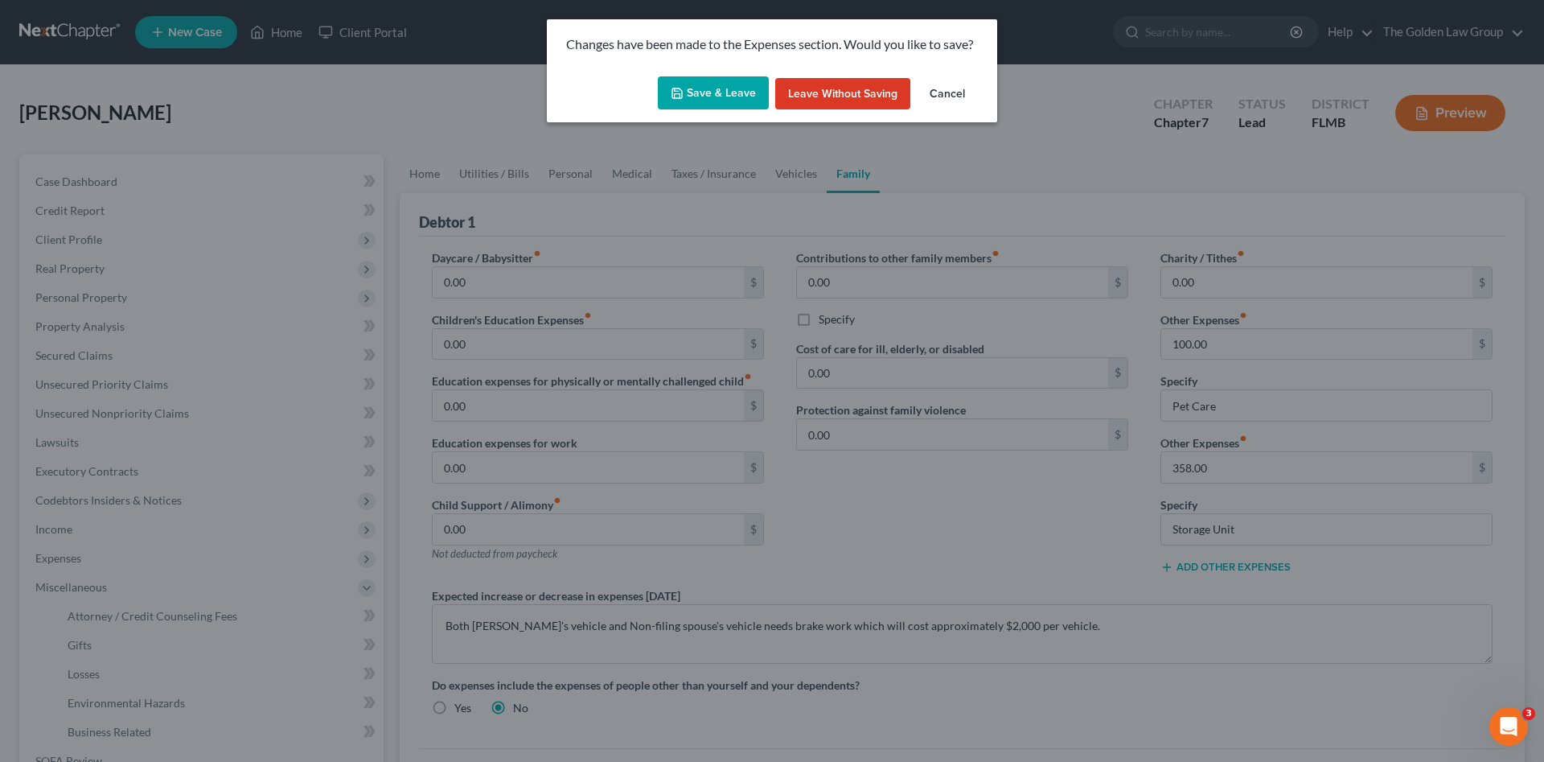
click at [742, 90] on button "Save & Leave" at bounding box center [713, 93] width 111 height 34
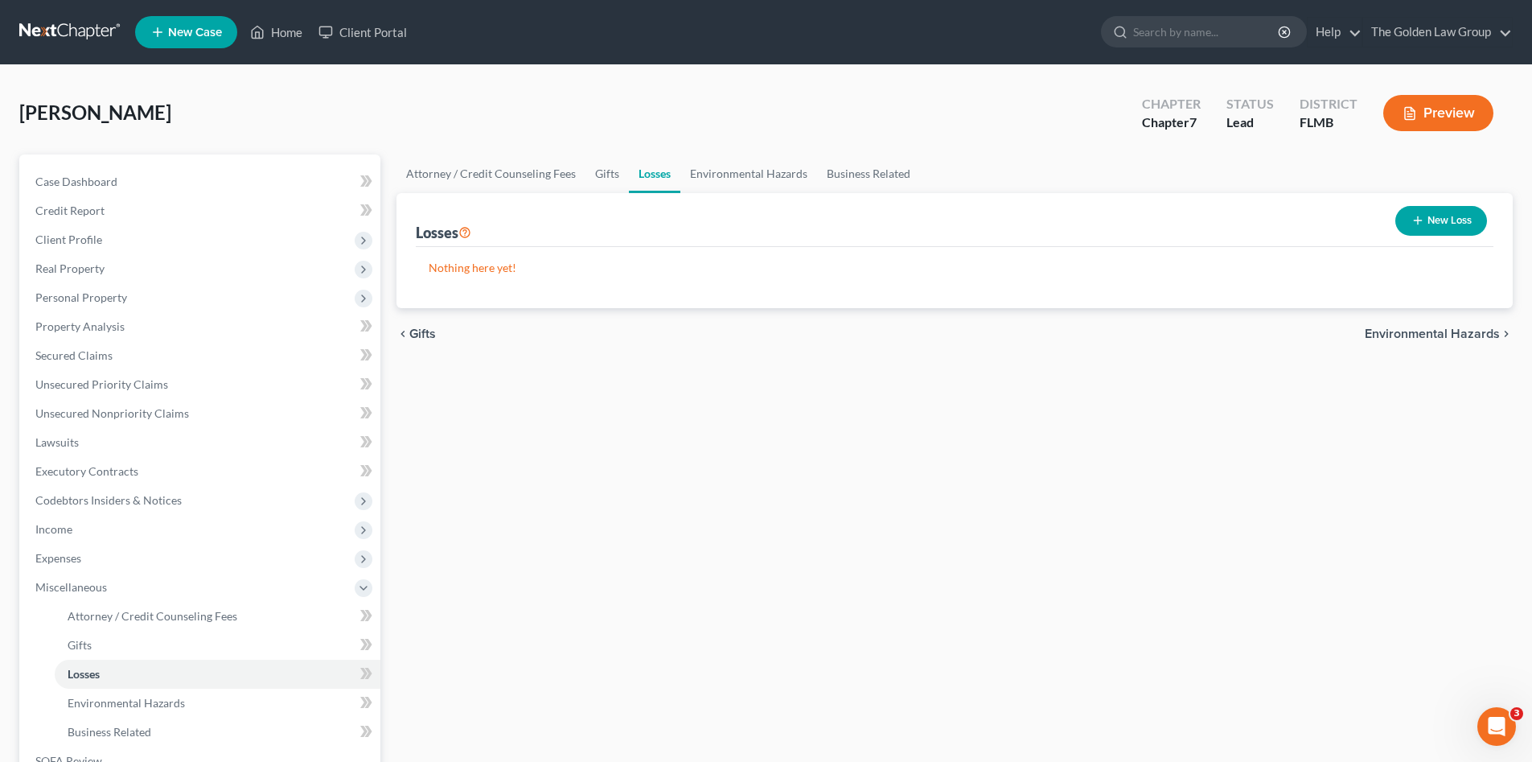
click at [1482, 223] on button "New Loss" at bounding box center [1441, 221] width 92 height 30
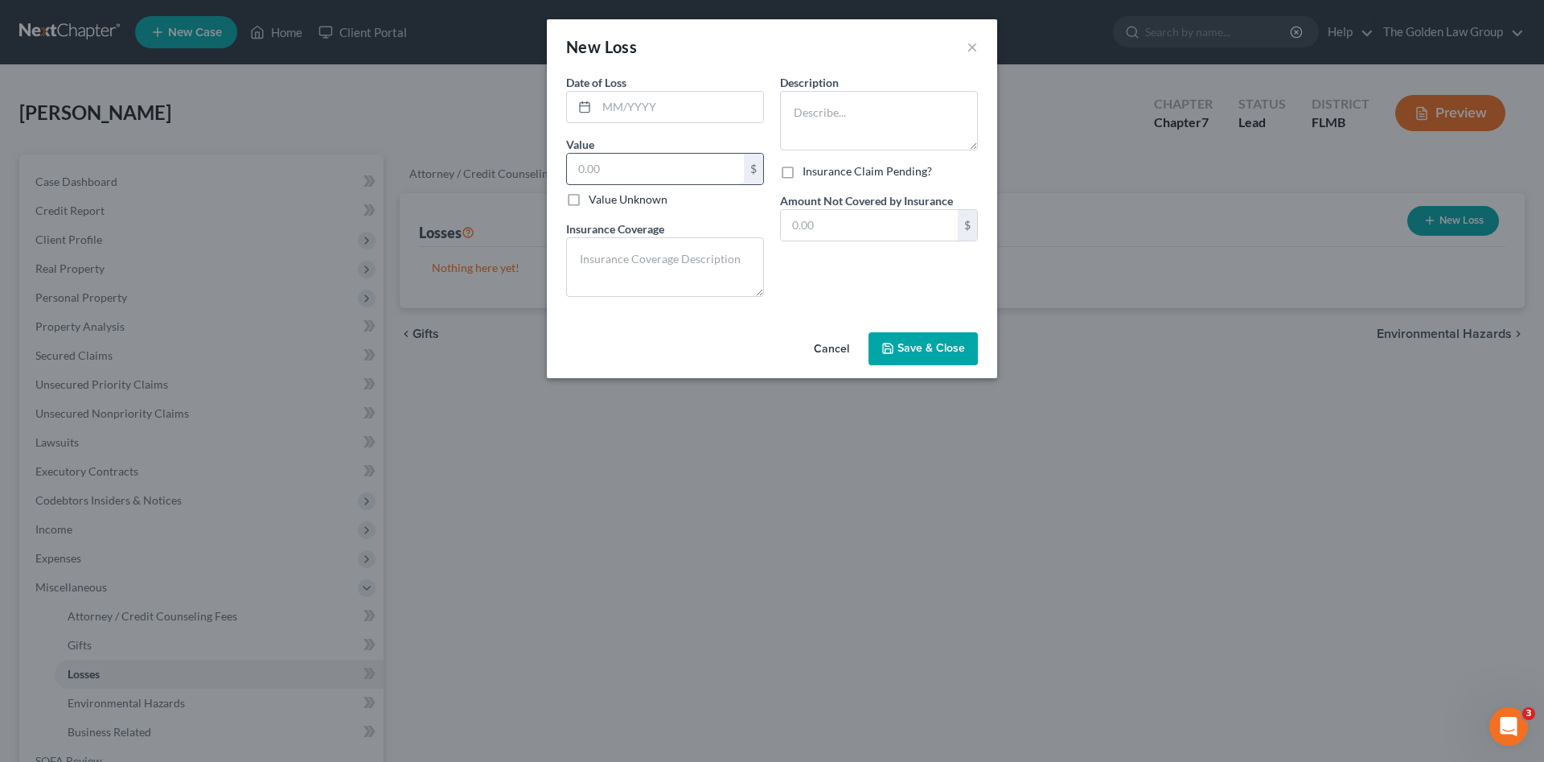
click at [653, 167] on input "text" at bounding box center [655, 169] width 177 height 31
type input "500.00"
click at [673, 111] on input "text" at bounding box center [680, 107] width 166 height 31
type input "10/2024"
click at [815, 123] on textarea at bounding box center [879, 121] width 198 height 60
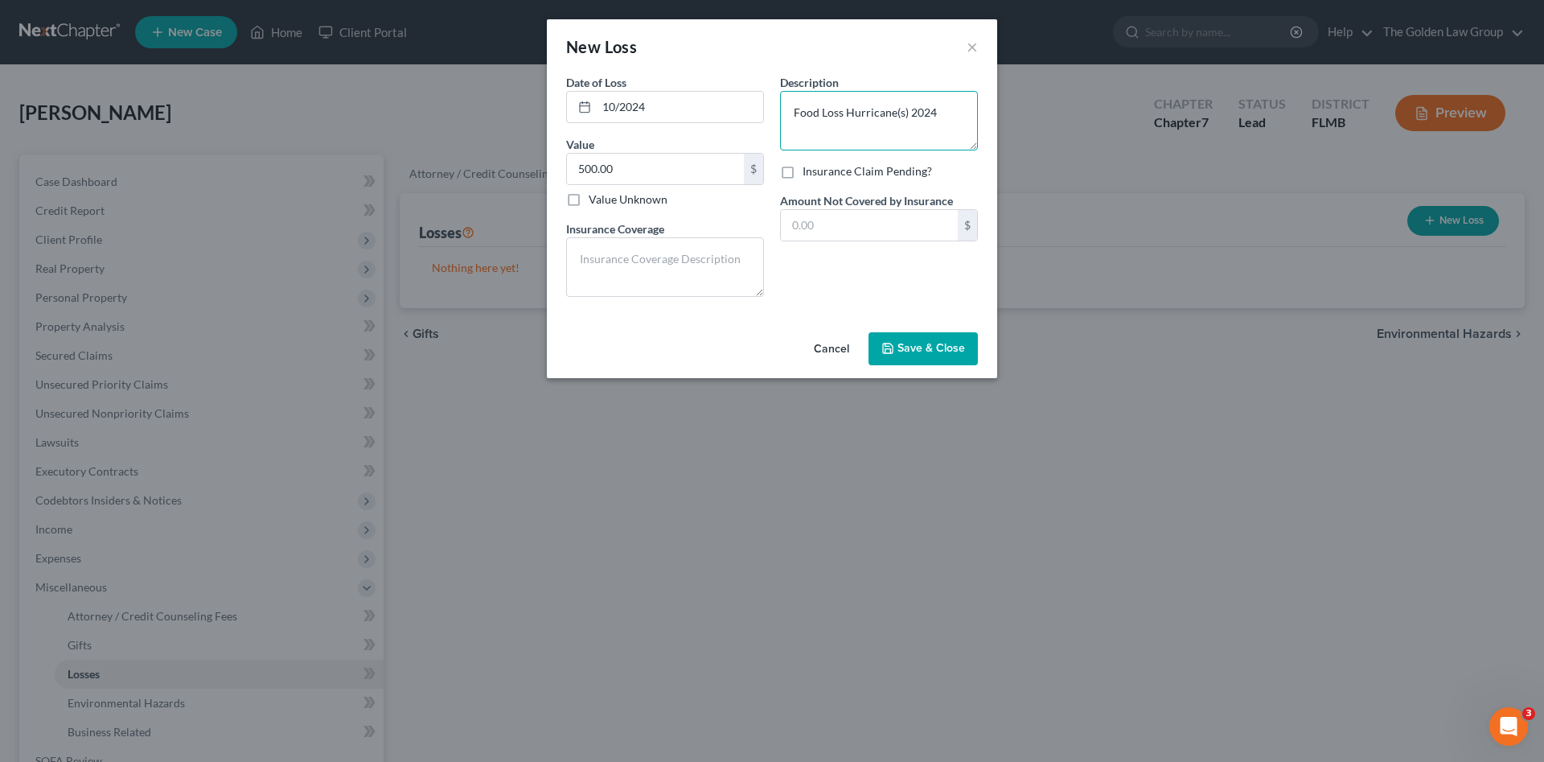
type textarea "Food Loss Hurricane(s) 2024"
click at [917, 346] on span "Save & Close" at bounding box center [931, 349] width 68 height 14
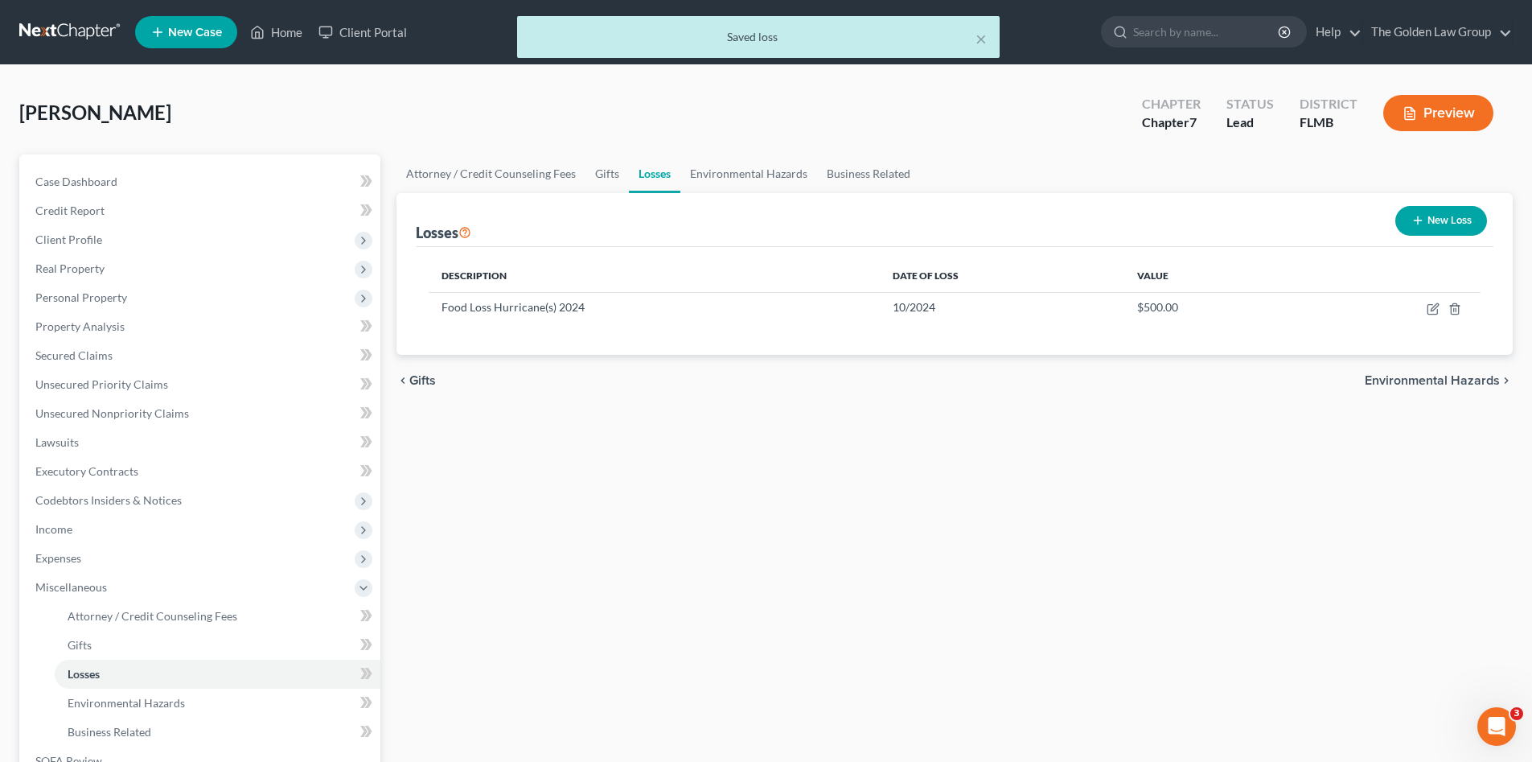
click at [795, 458] on div "Attorney / Credit Counseling Fees Gifts Losses Environmental Hazards Business R…" at bounding box center [954, 546] width 1132 height 784
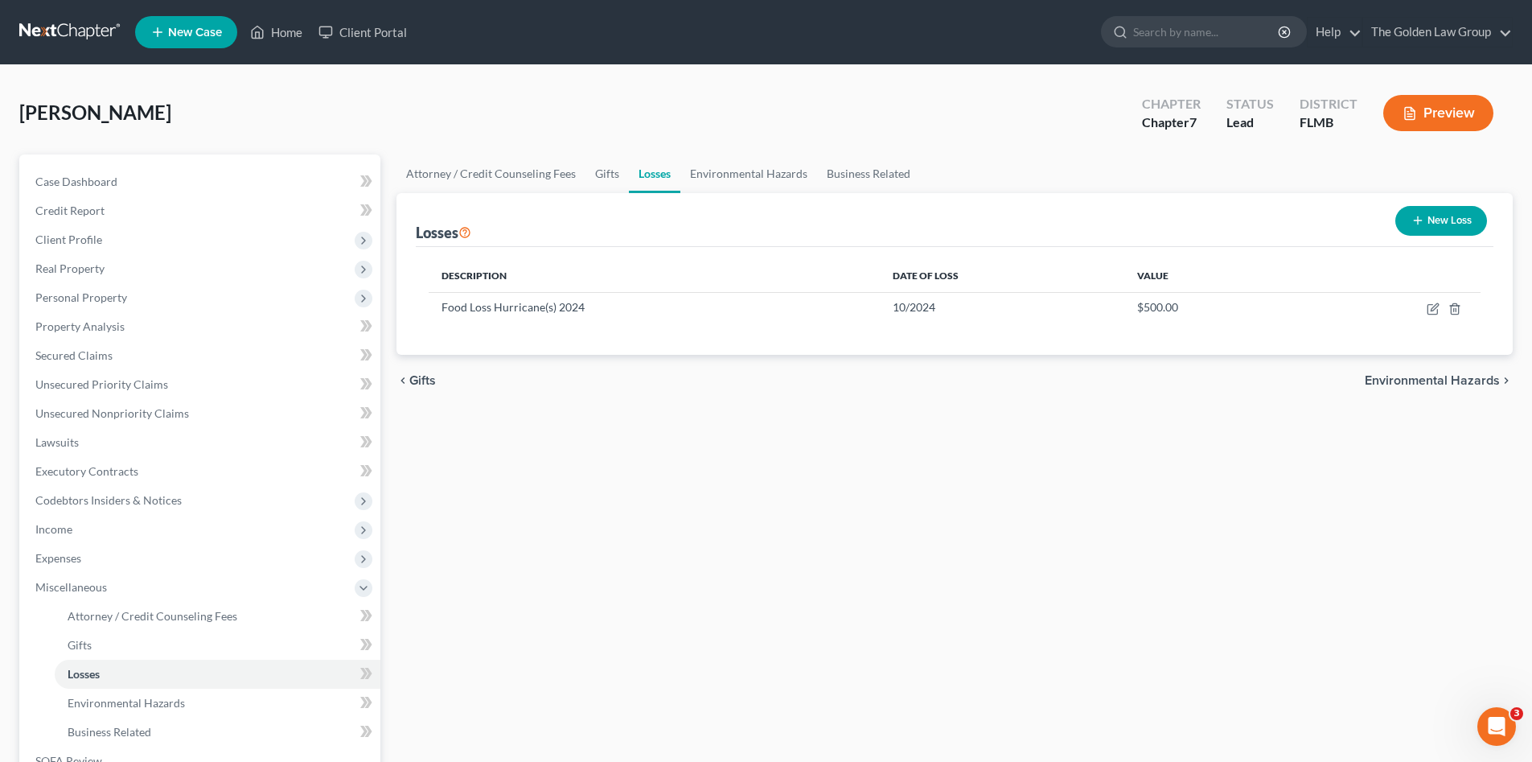
click at [572, 552] on div "Attorney / Credit Counseling Fees Gifts Losses Environmental Hazards Business R…" at bounding box center [954, 546] width 1132 height 784
click at [663, 539] on div "Attorney / Credit Counseling Fees Gifts Losses Environmental Hazards Business R…" at bounding box center [954, 546] width 1132 height 784
click at [32, 585] on span "Miscellaneous" at bounding box center [202, 587] width 358 height 29
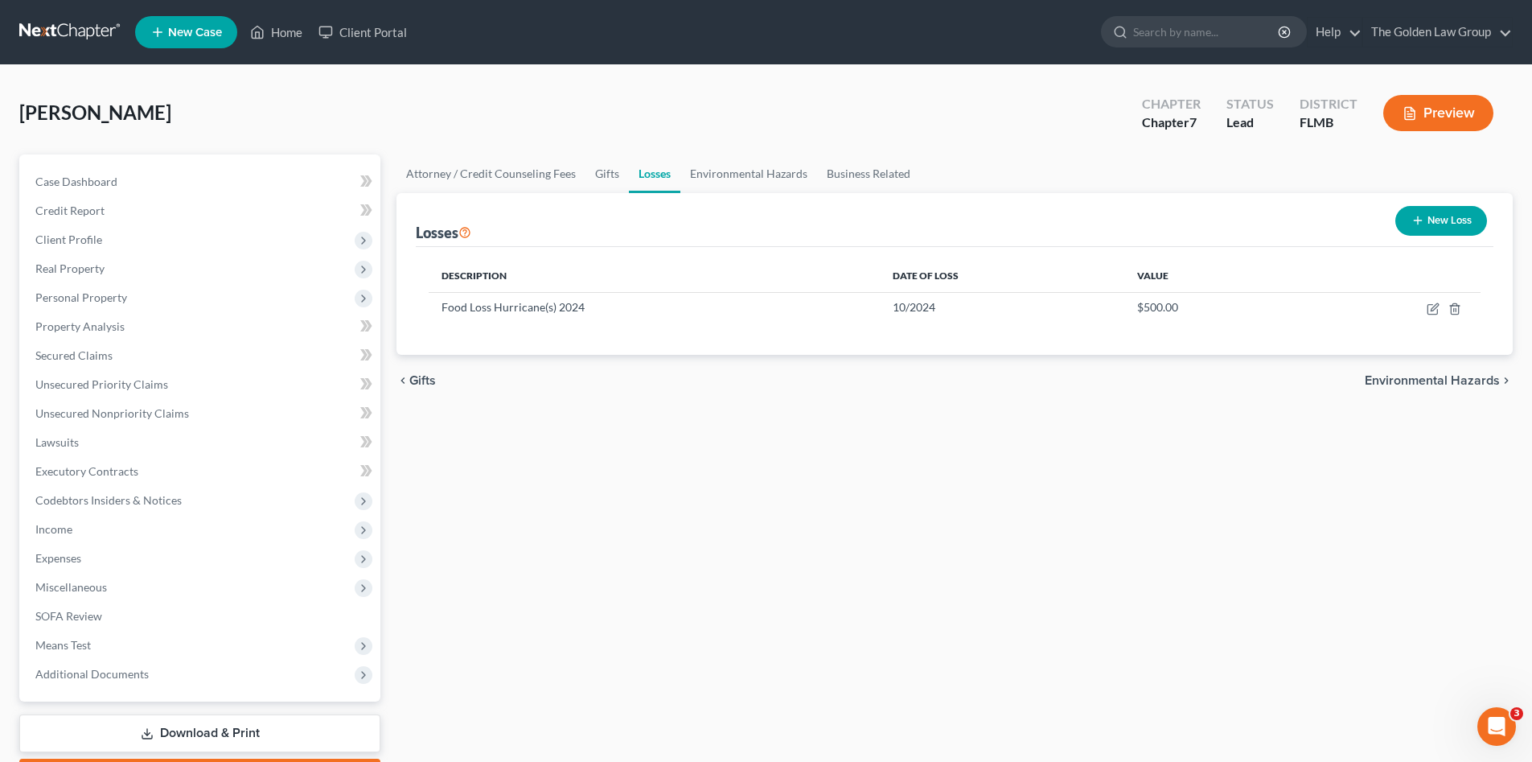
click at [298, 112] on div "Epps, Jonathan Upgraded Chapter Chapter 7 Status Lead District FLMB Preview" at bounding box center [765, 119] width 1493 height 70
click at [83, 302] on span "Personal Property" at bounding box center [81, 297] width 92 height 14
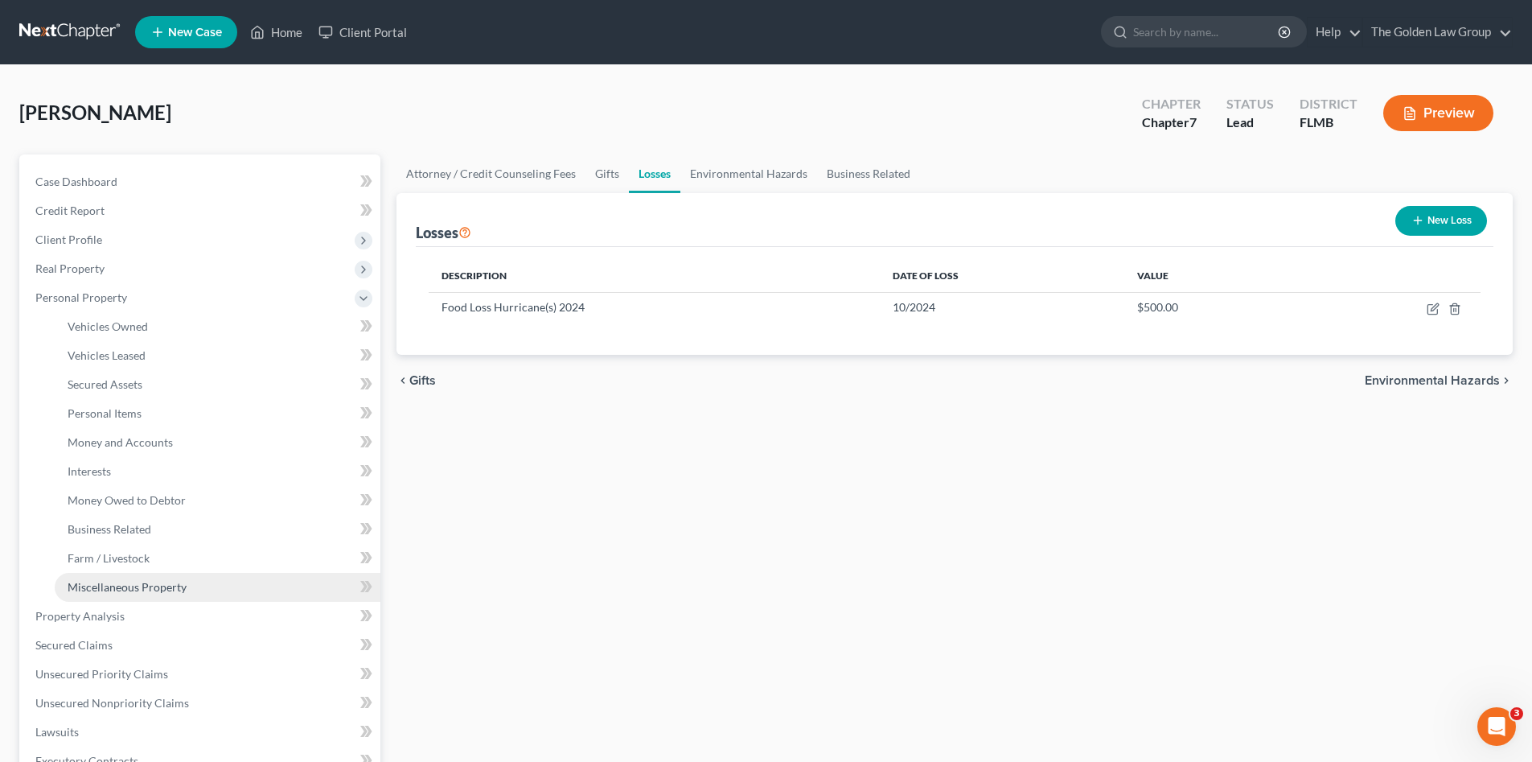
click at [121, 577] on link "Miscellaneous Property" at bounding box center [218, 587] width 326 height 29
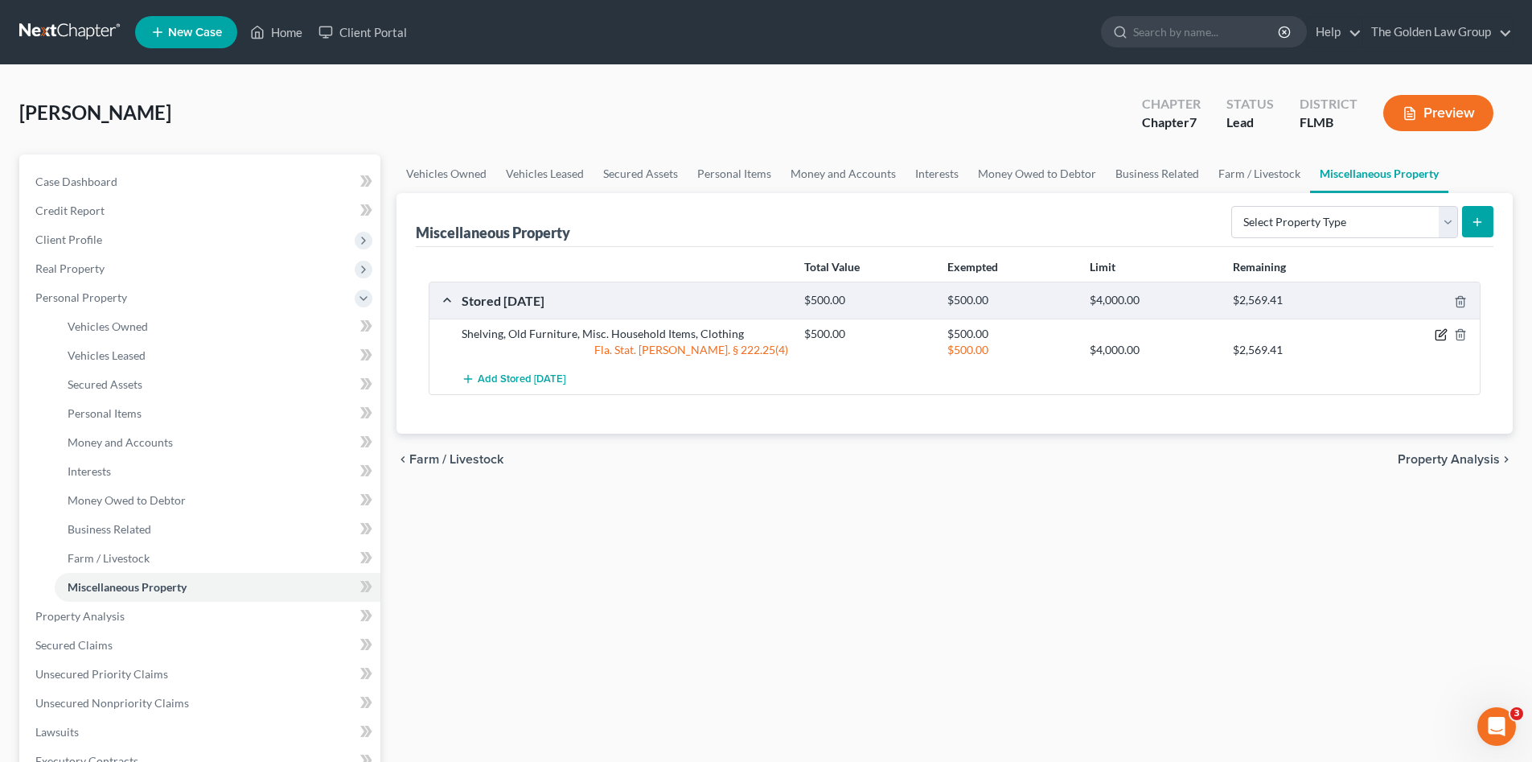
click at [1436, 332] on icon "button" at bounding box center [1441, 334] width 13 height 13
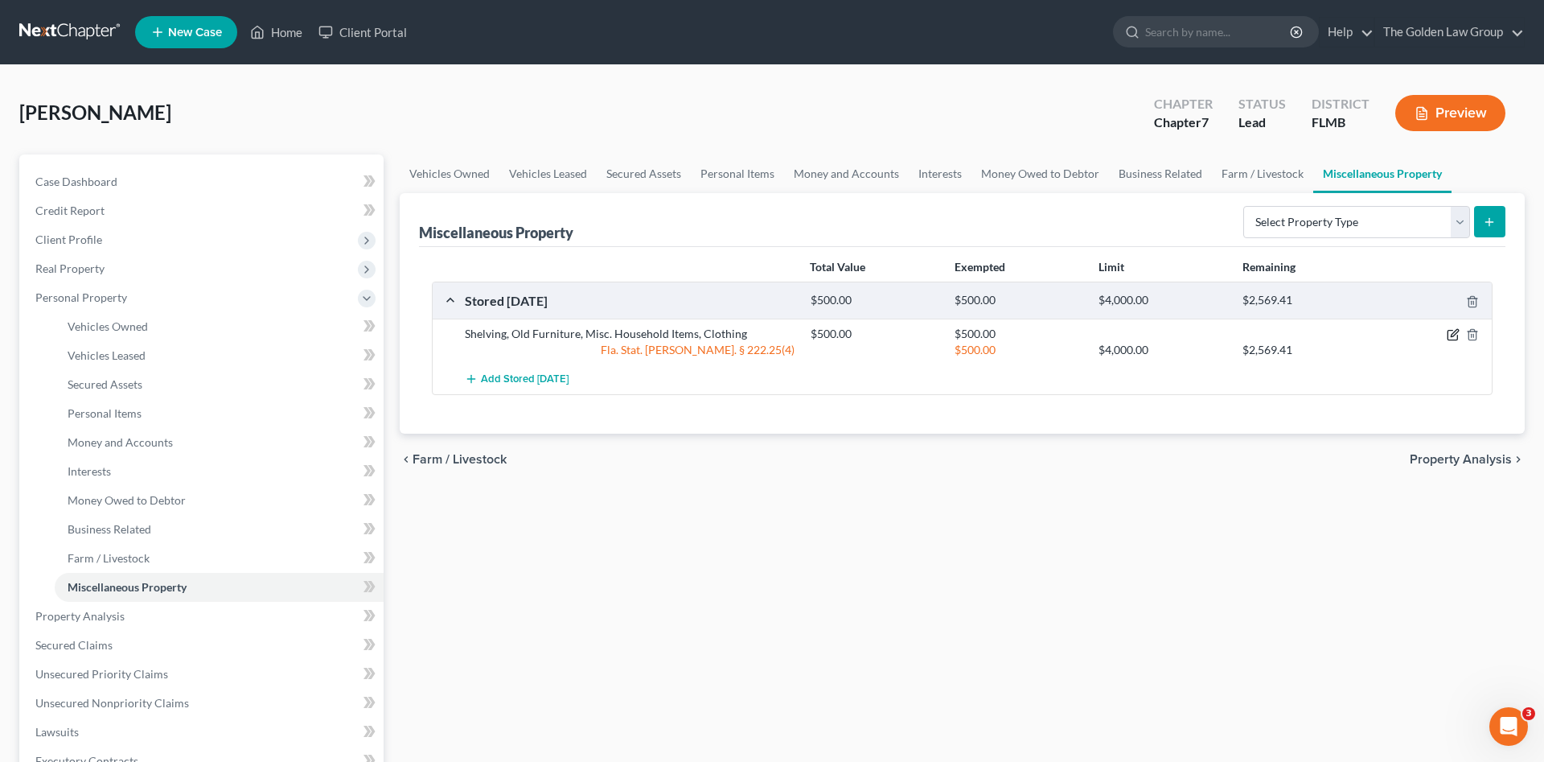
select select "9"
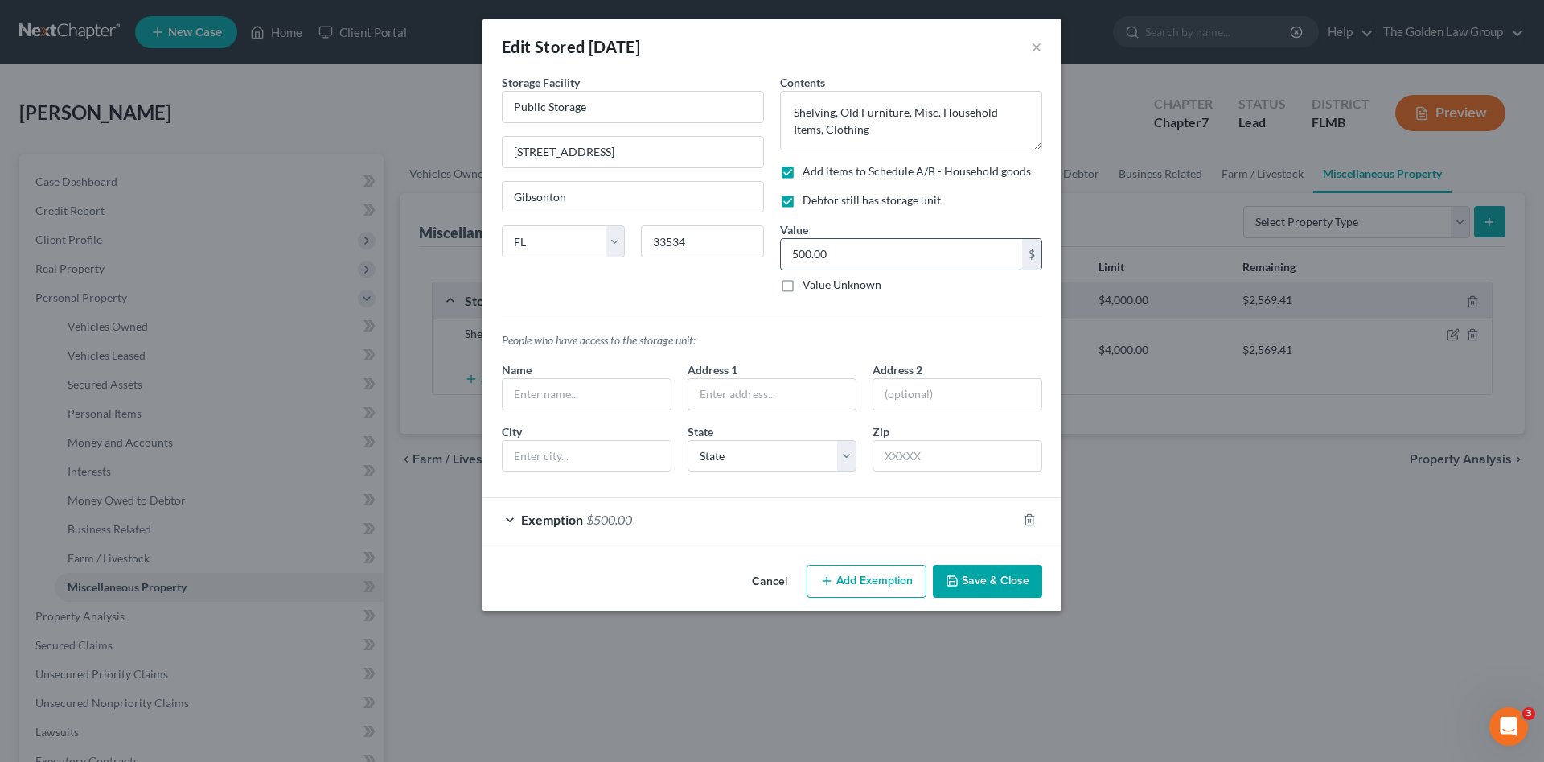
click at [853, 248] on input "500.00" at bounding box center [901, 254] width 241 height 31
type input "150.00"
click at [830, 536] on div "Exemption $500.00" at bounding box center [750, 519] width 534 height 43
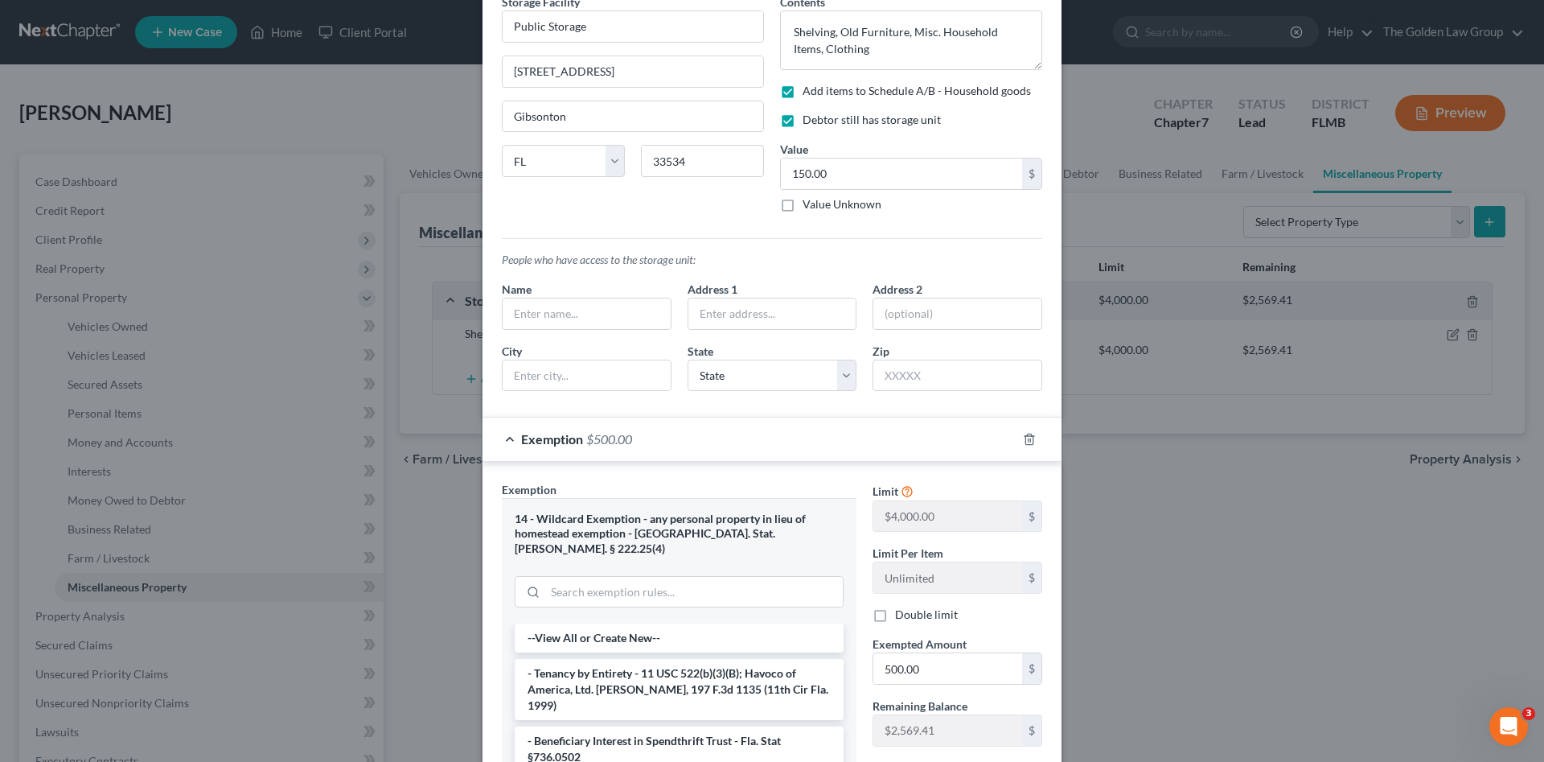
scroll to position [134, 0]
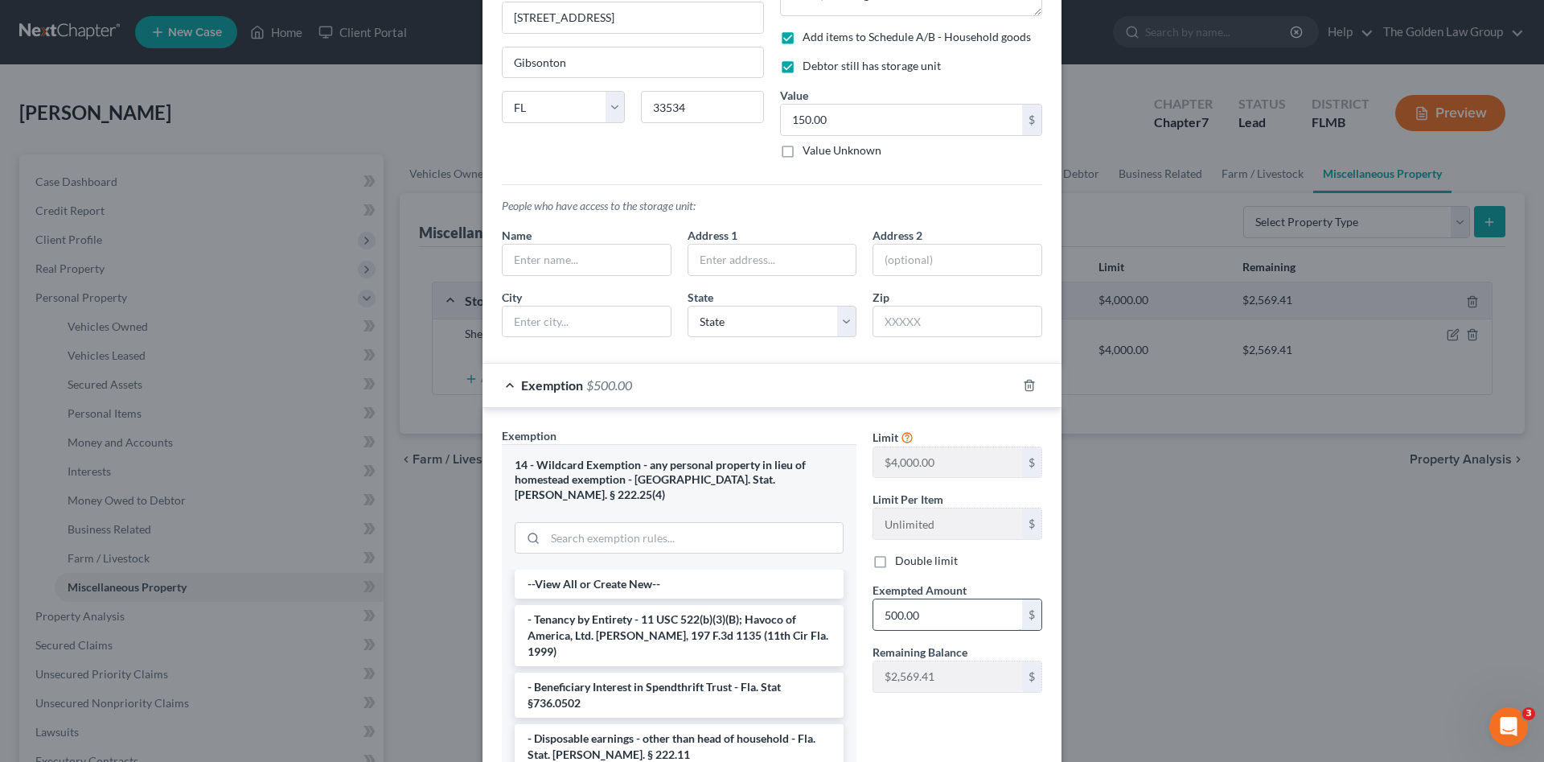
click at [921, 615] on input "500.00" at bounding box center [947, 614] width 149 height 31
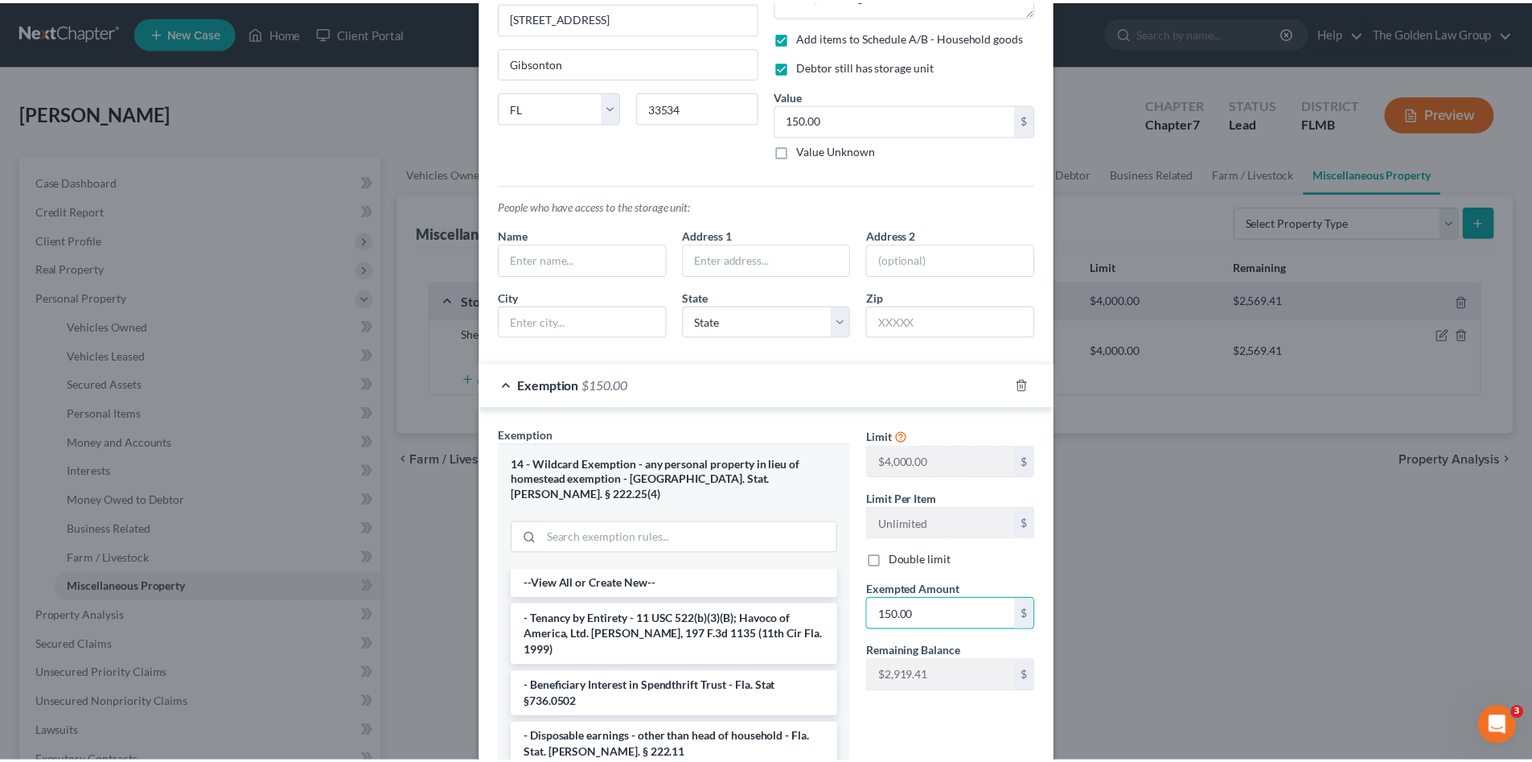
scroll to position [299, 0]
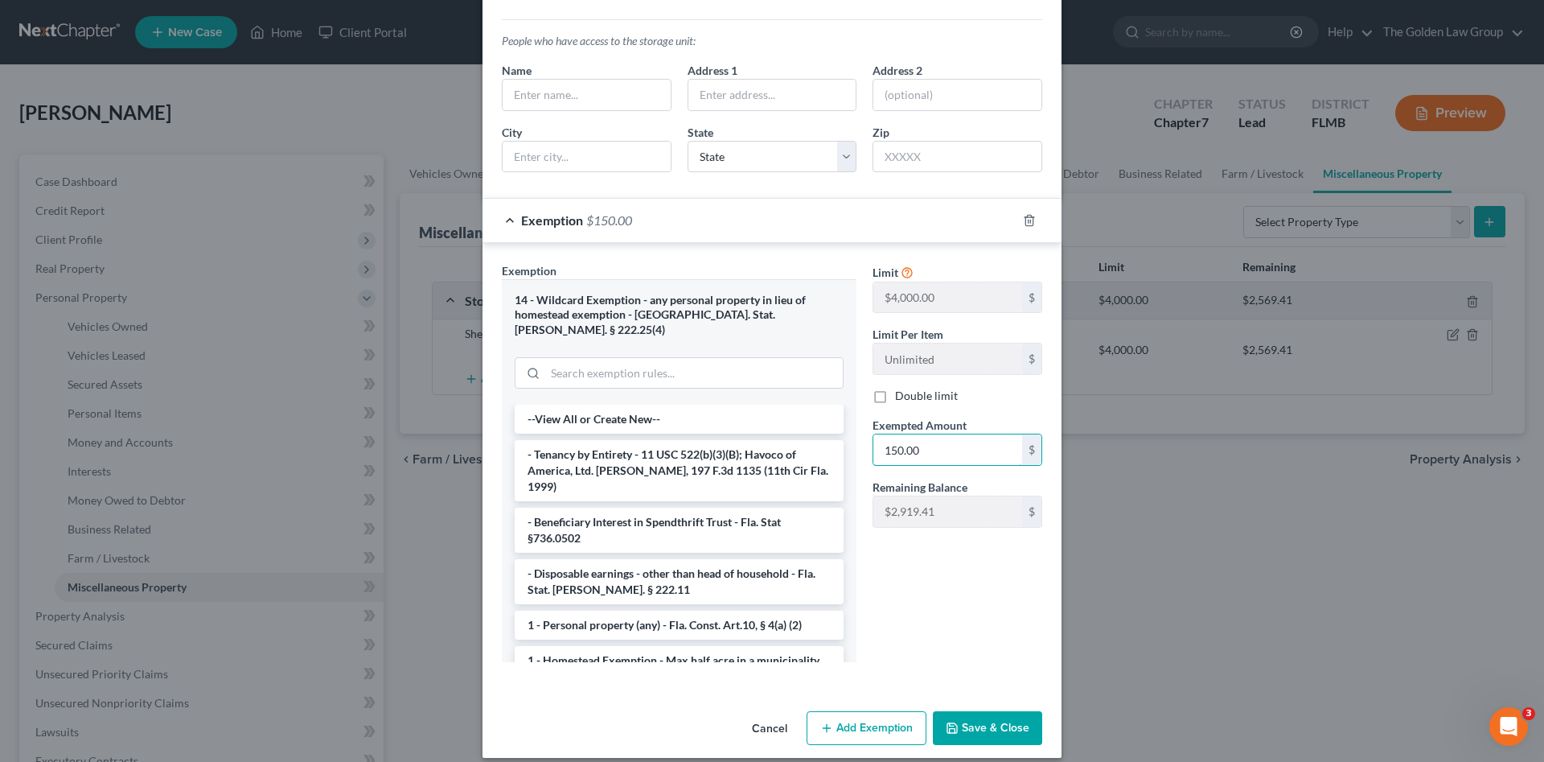
type input "150.00"
click at [991, 721] on button "Save & Close" at bounding box center [987, 728] width 109 height 34
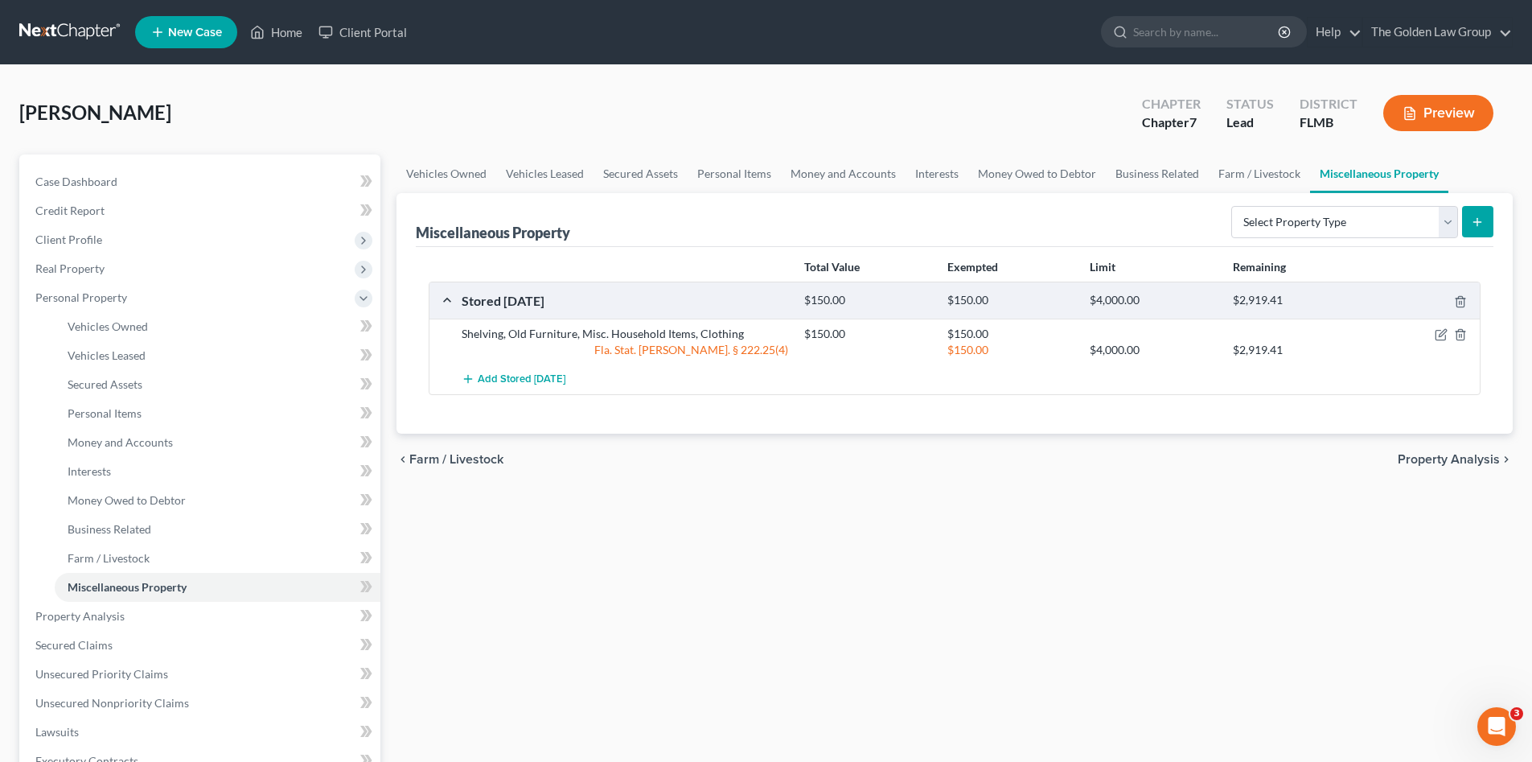
click at [1012, 618] on div "Vehicles Owned Vehicles Leased Secured Assets Personal Items Money and Accounts…" at bounding box center [954, 618] width 1132 height 929
click at [651, 545] on div "Vehicles Owned Vehicles Leased Secured Assets Personal Items Money and Accounts…" at bounding box center [954, 618] width 1132 height 929
click at [89, 39] on link at bounding box center [70, 32] width 103 height 29
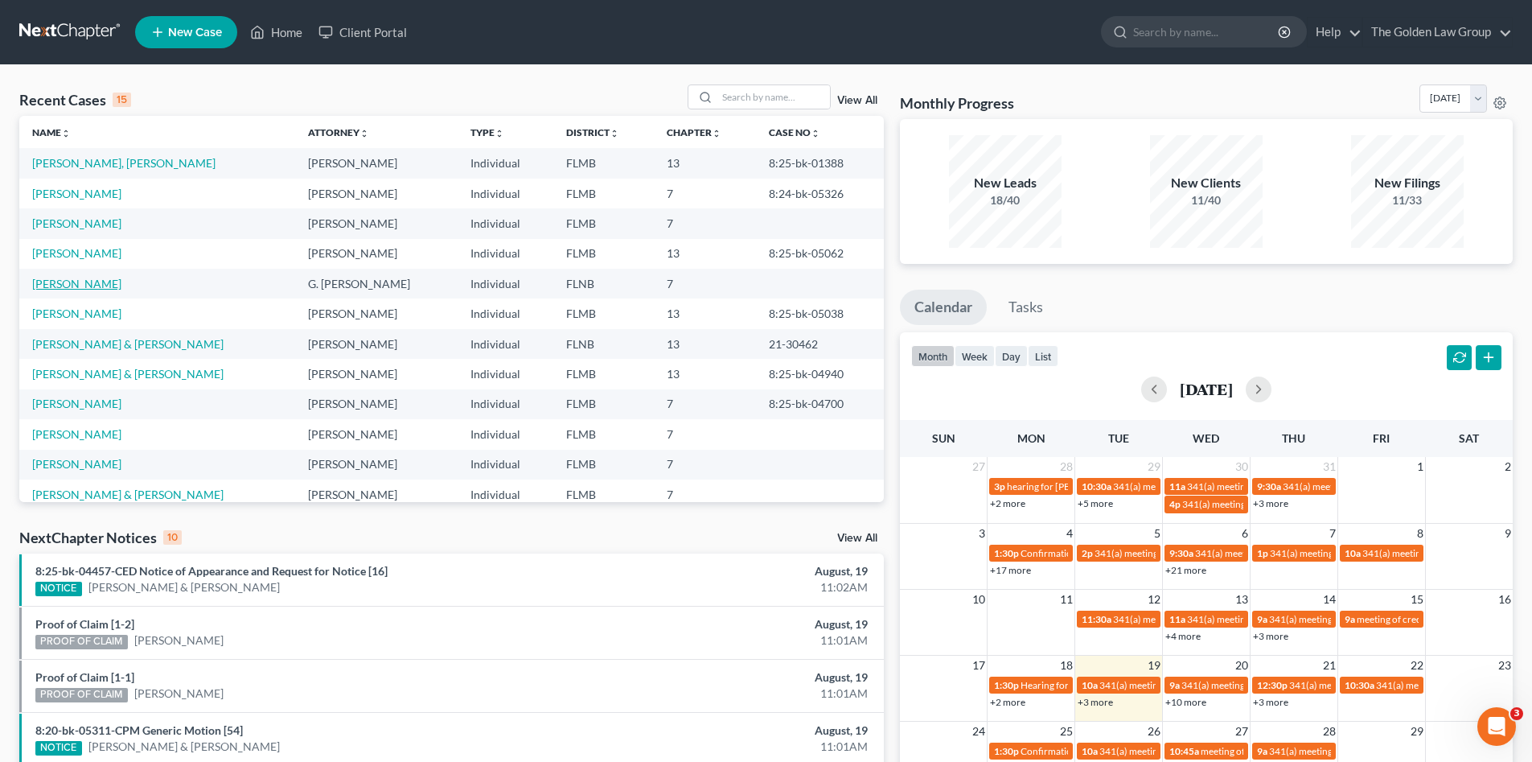
click at [88, 281] on link "Jones, Gwendolyn" at bounding box center [76, 284] width 89 height 14
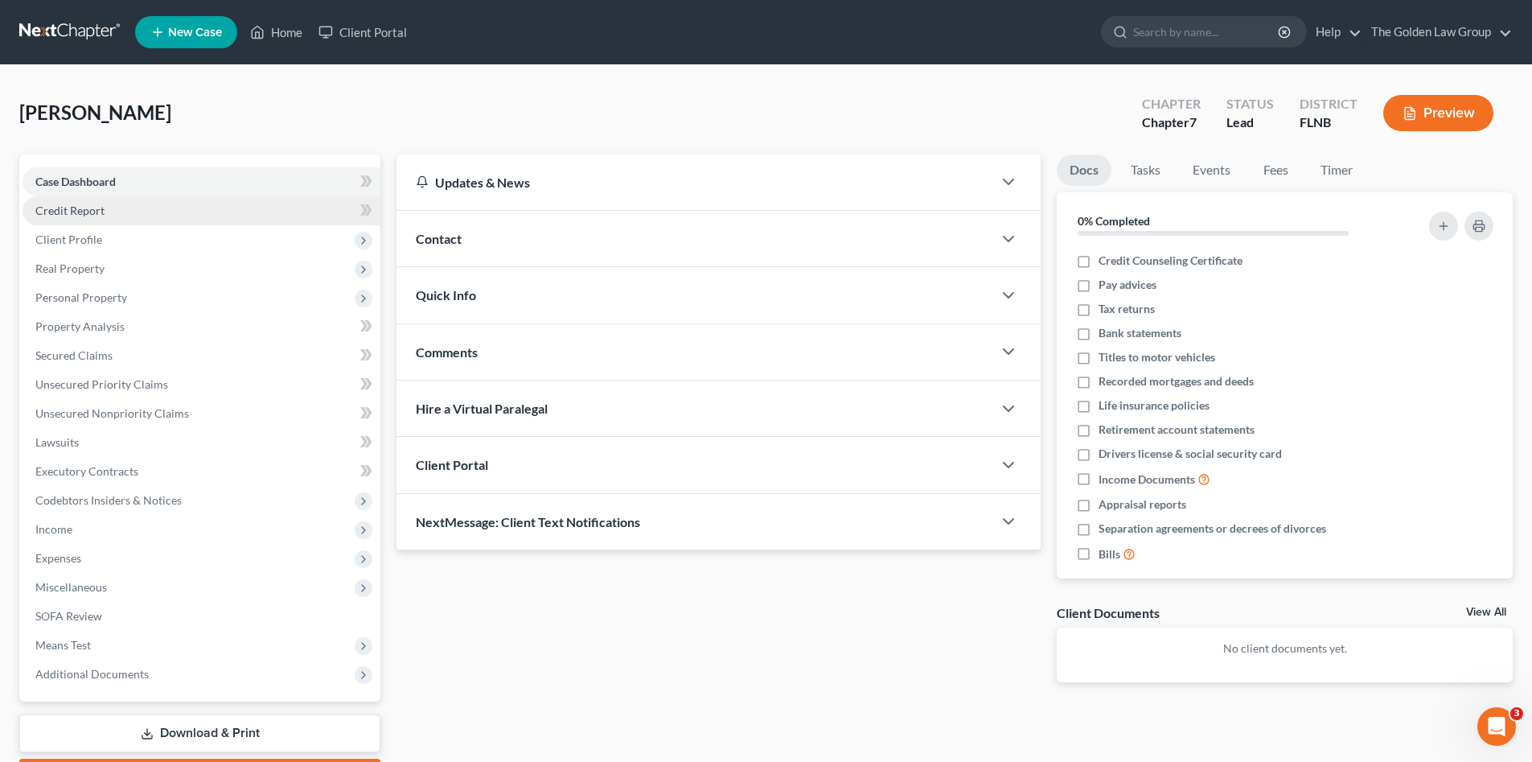
click at [94, 206] on span "Credit Report" at bounding box center [69, 210] width 69 height 14
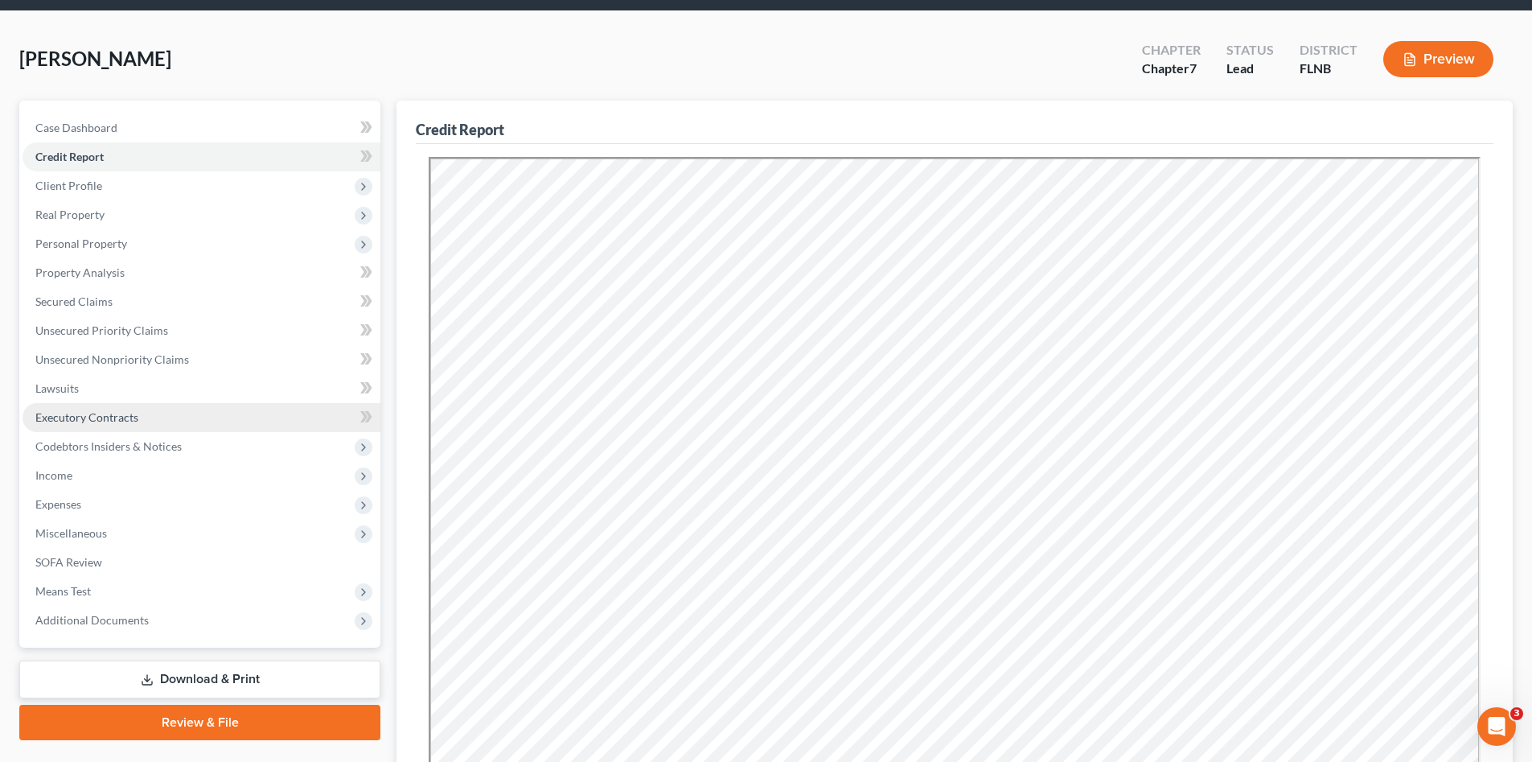
scroll to position [134, 0]
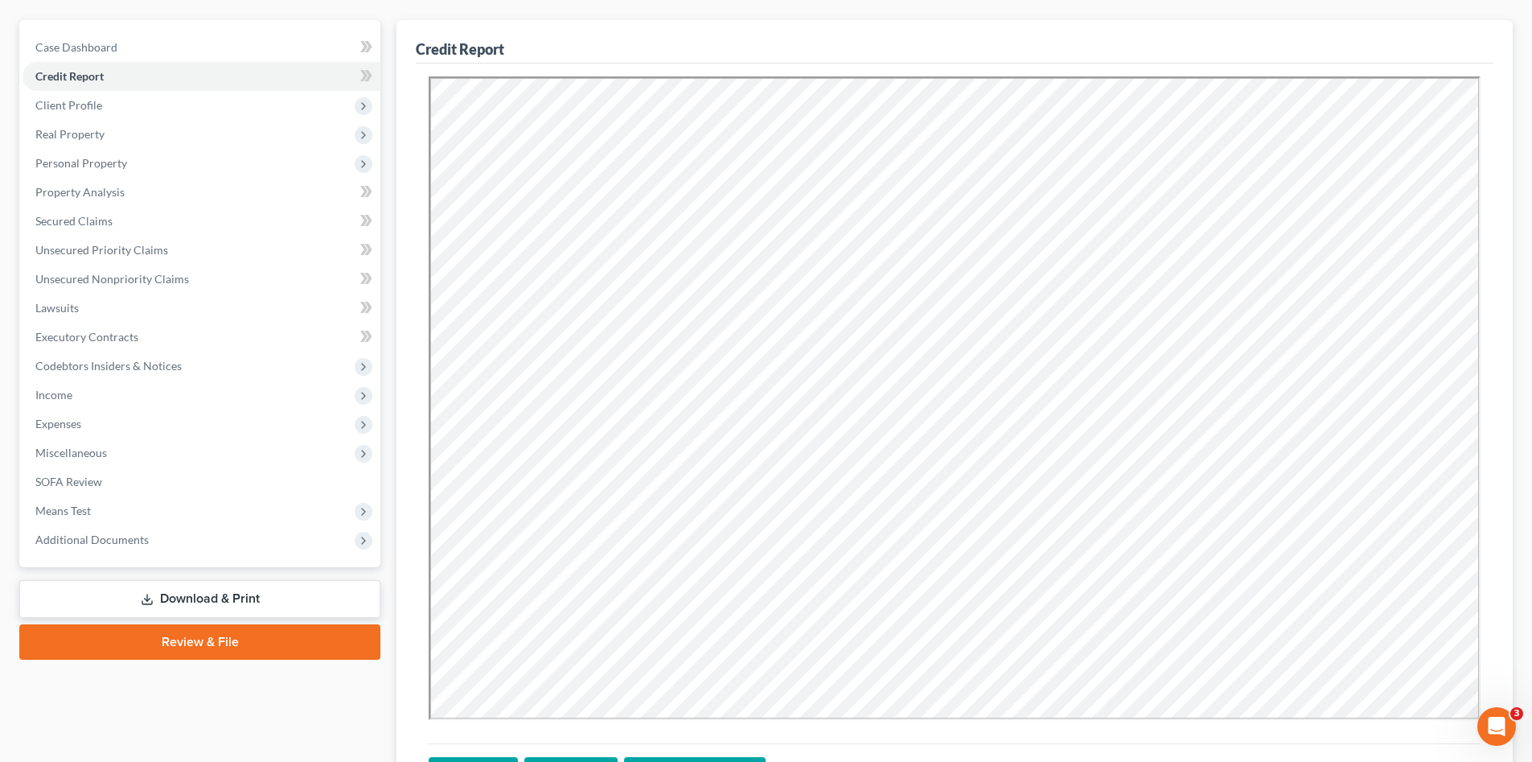
click at [131, 640] on link "Review & File" at bounding box center [199, 641] width 361 height 35
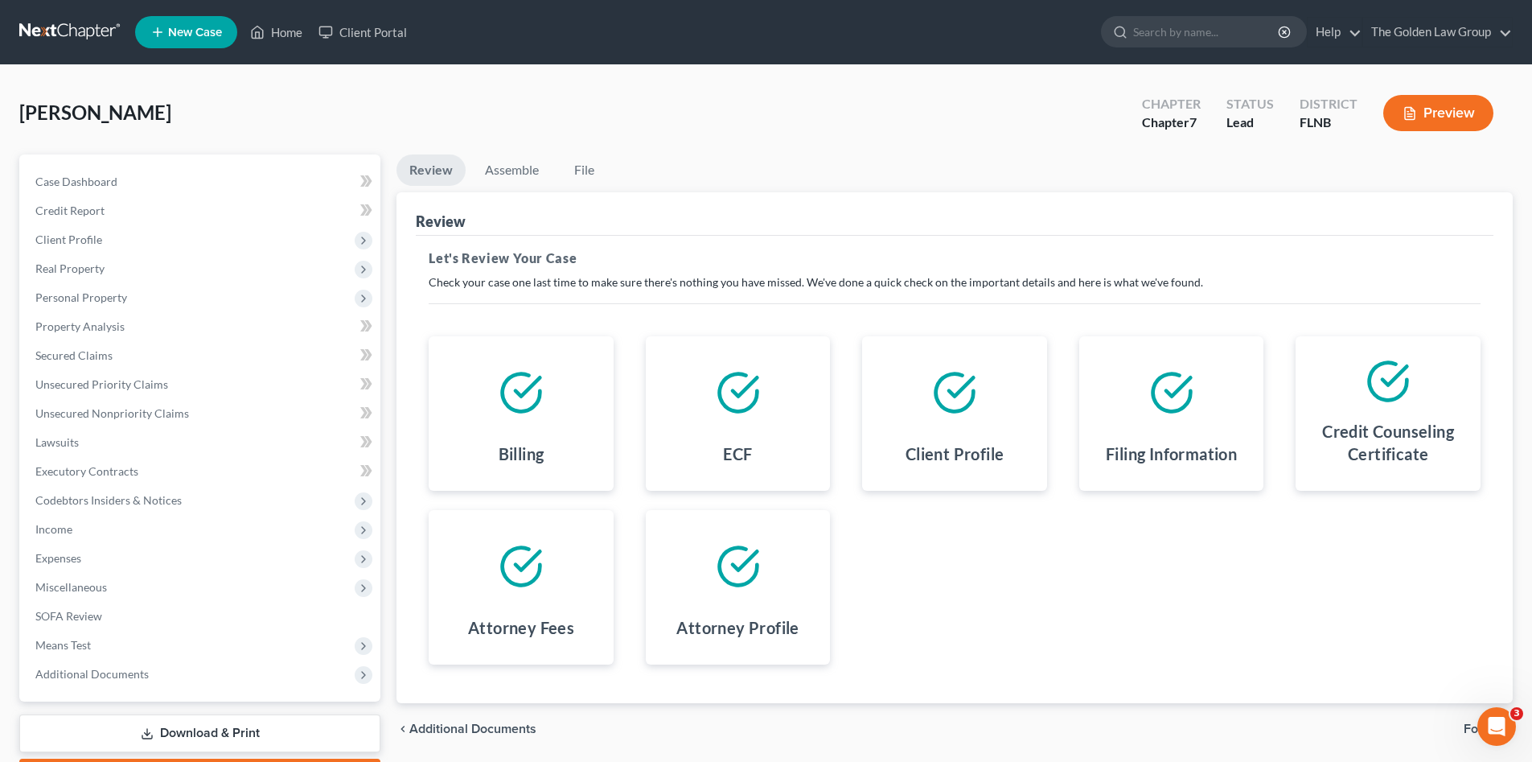
scroll to position [80, 0]
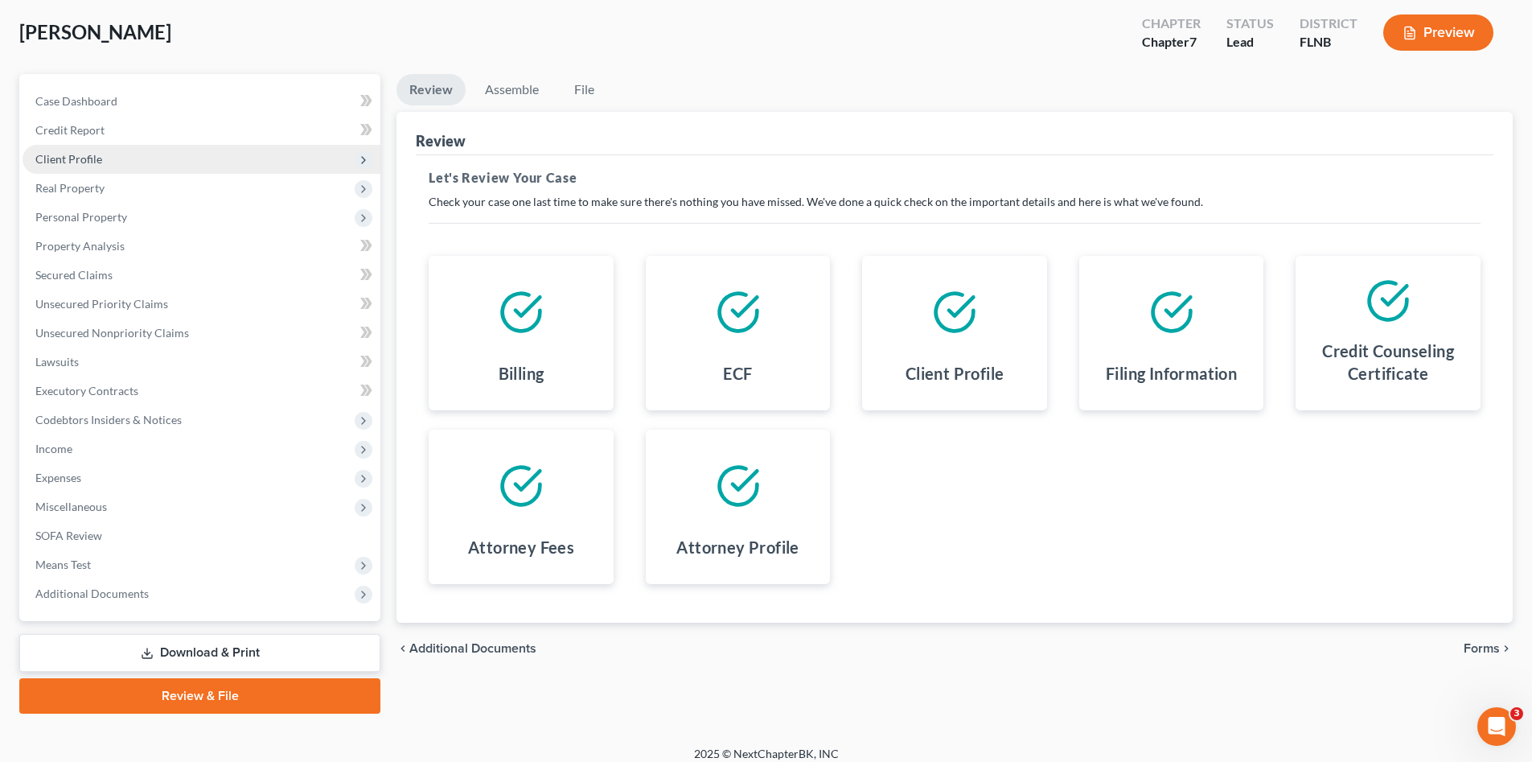
click at [75, 154] on span "Client Profile" at bounding box center [68, 159] width 67 height 14
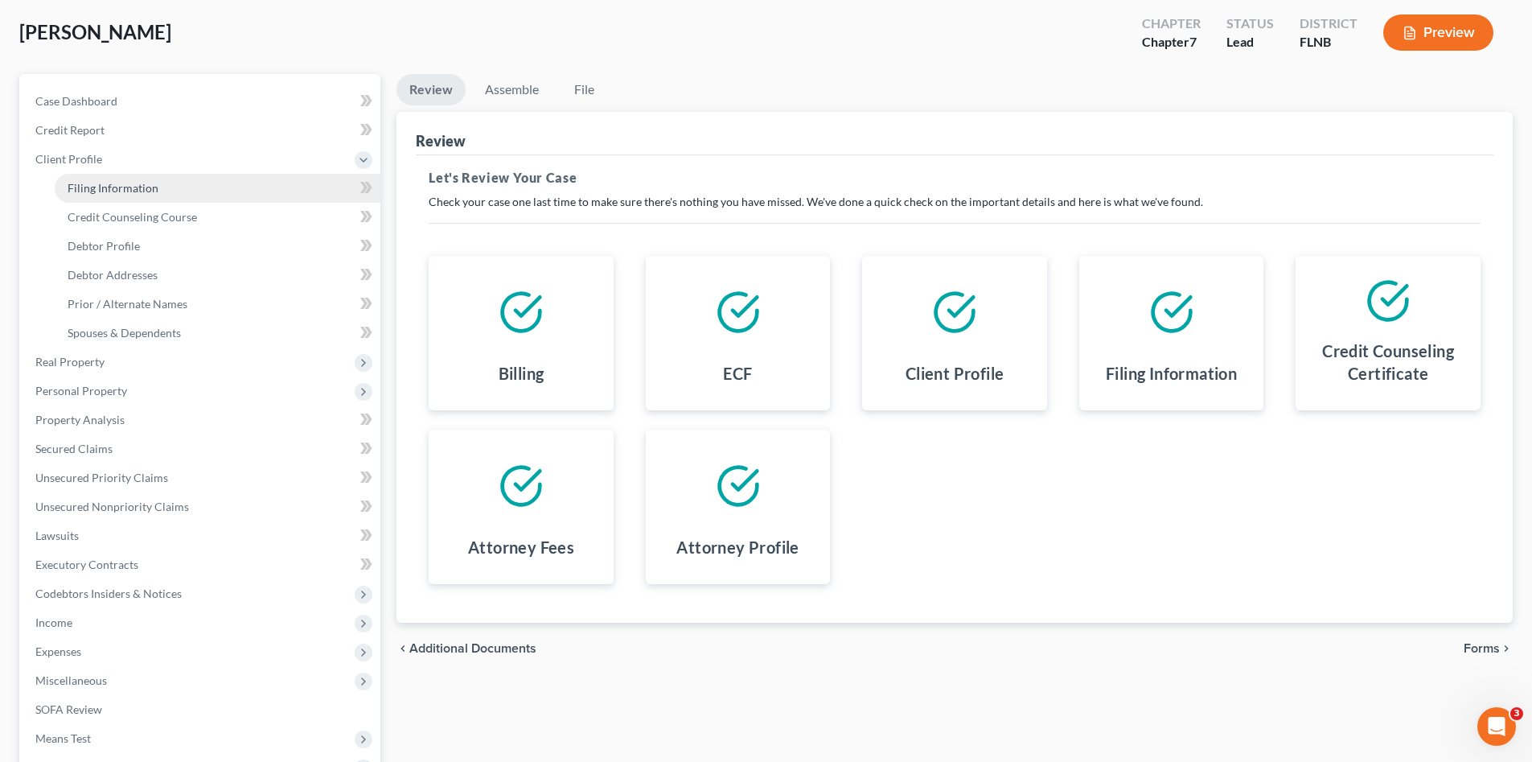
click at [95, 181] on span "Filing Information" at bounding box center [113, 188] width 91 height 14
select select "1"
select select "0"
select select "9"
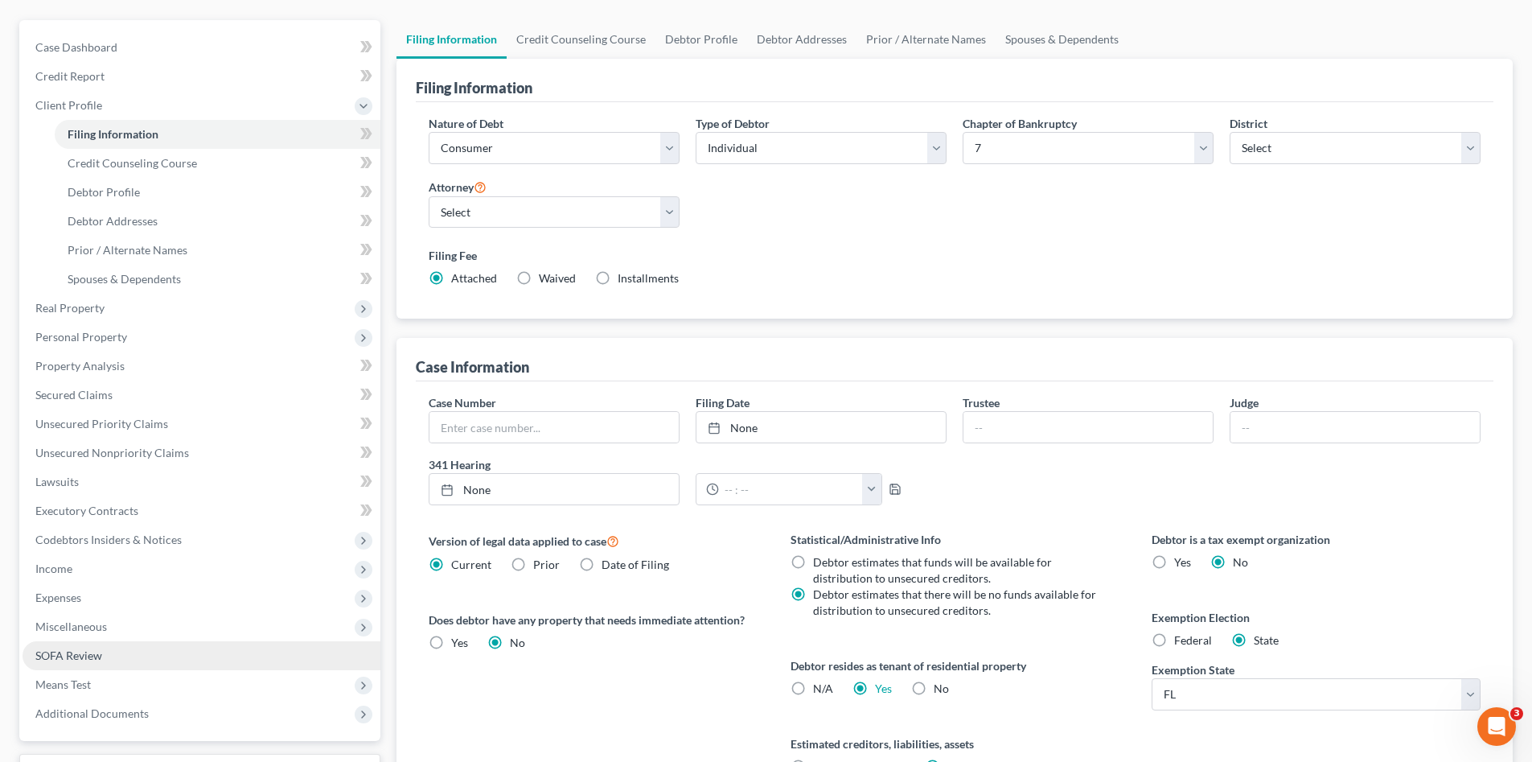
scroll to position [298, 0]
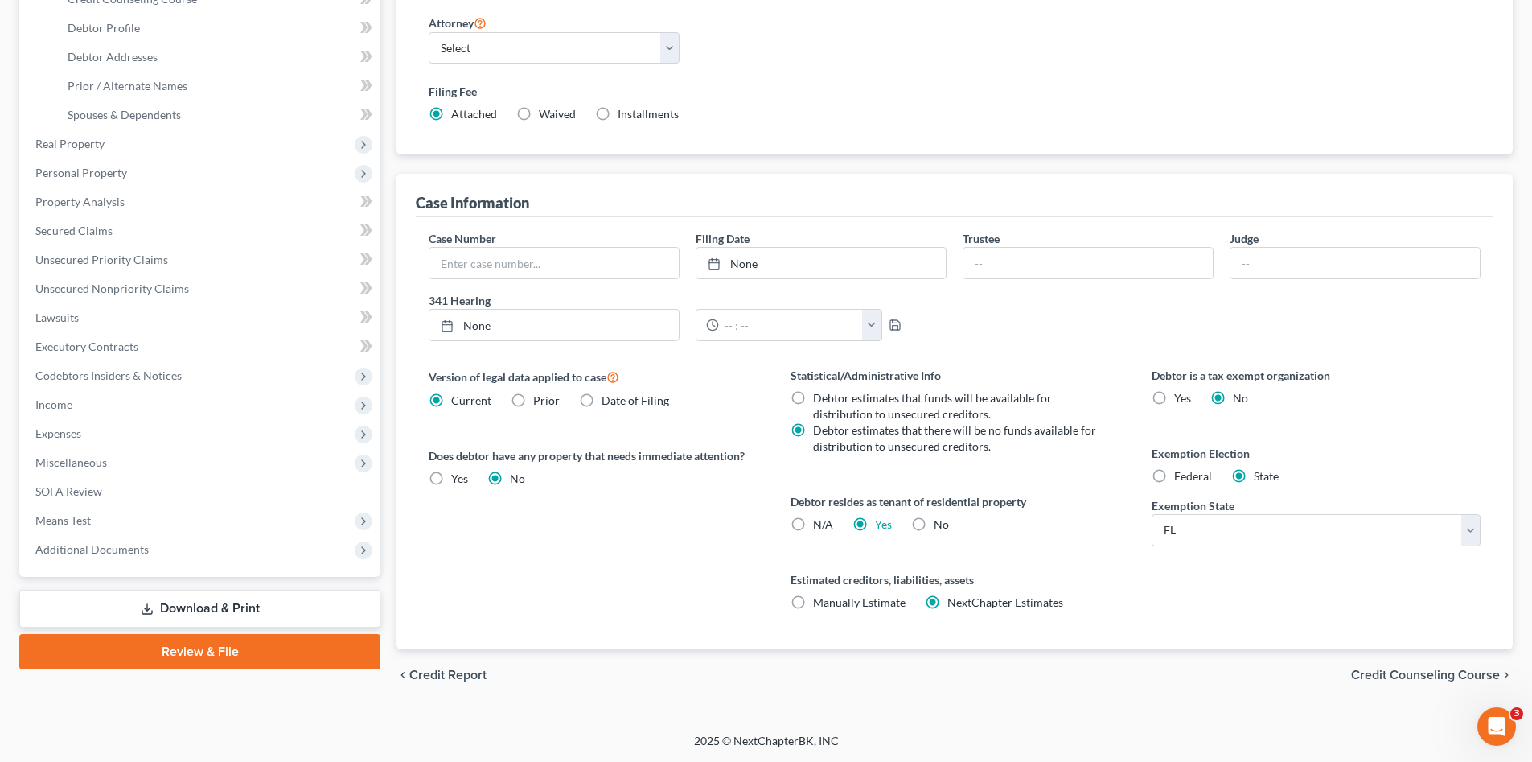
click at [223, 638] on link "Review & File" at bounding box center [199, 651] width 361 height 35
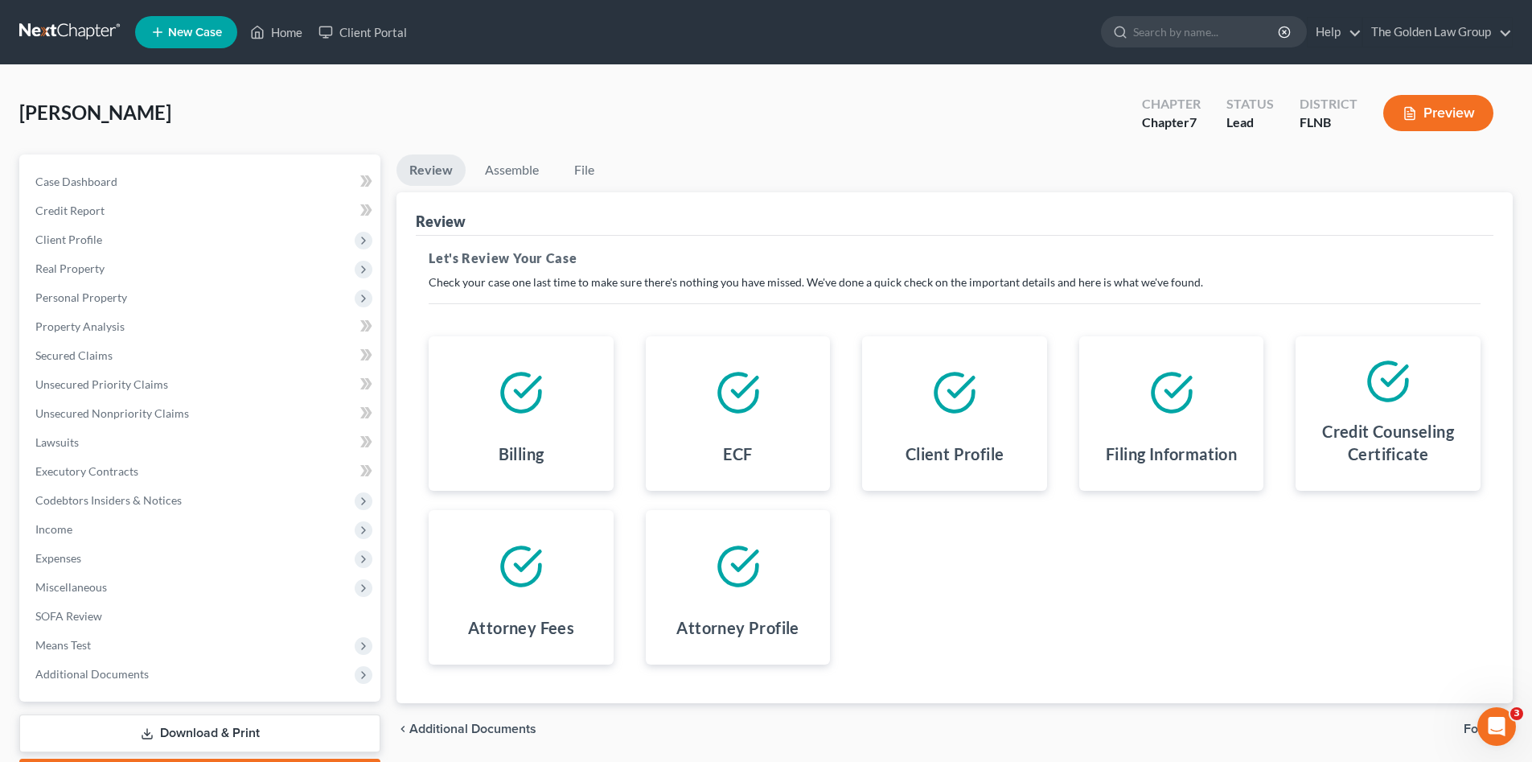
scroll to position [93, 0]
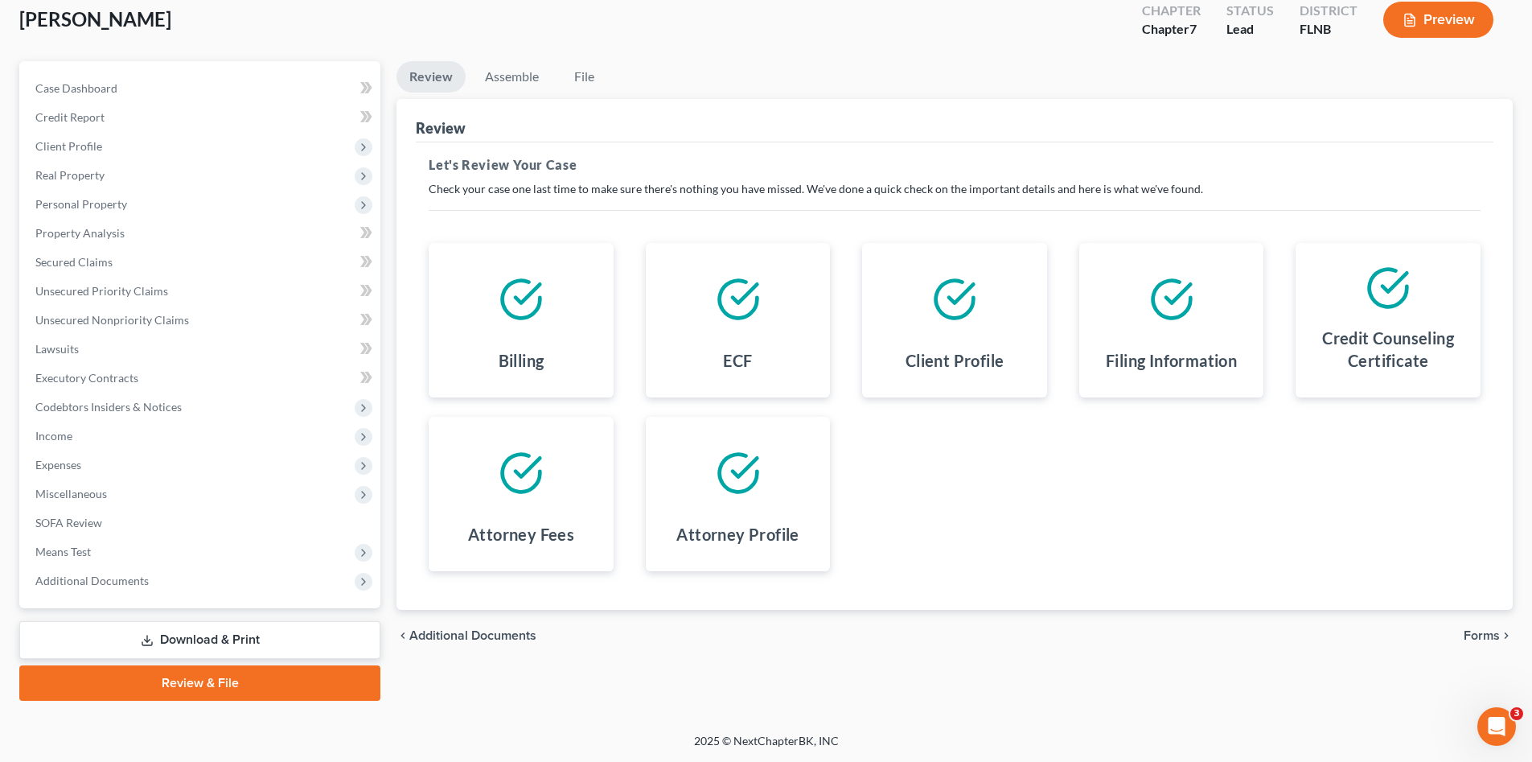
click at [1487, 633] on span "Forms" at bounding box center [1482, 635] width 36 height 13
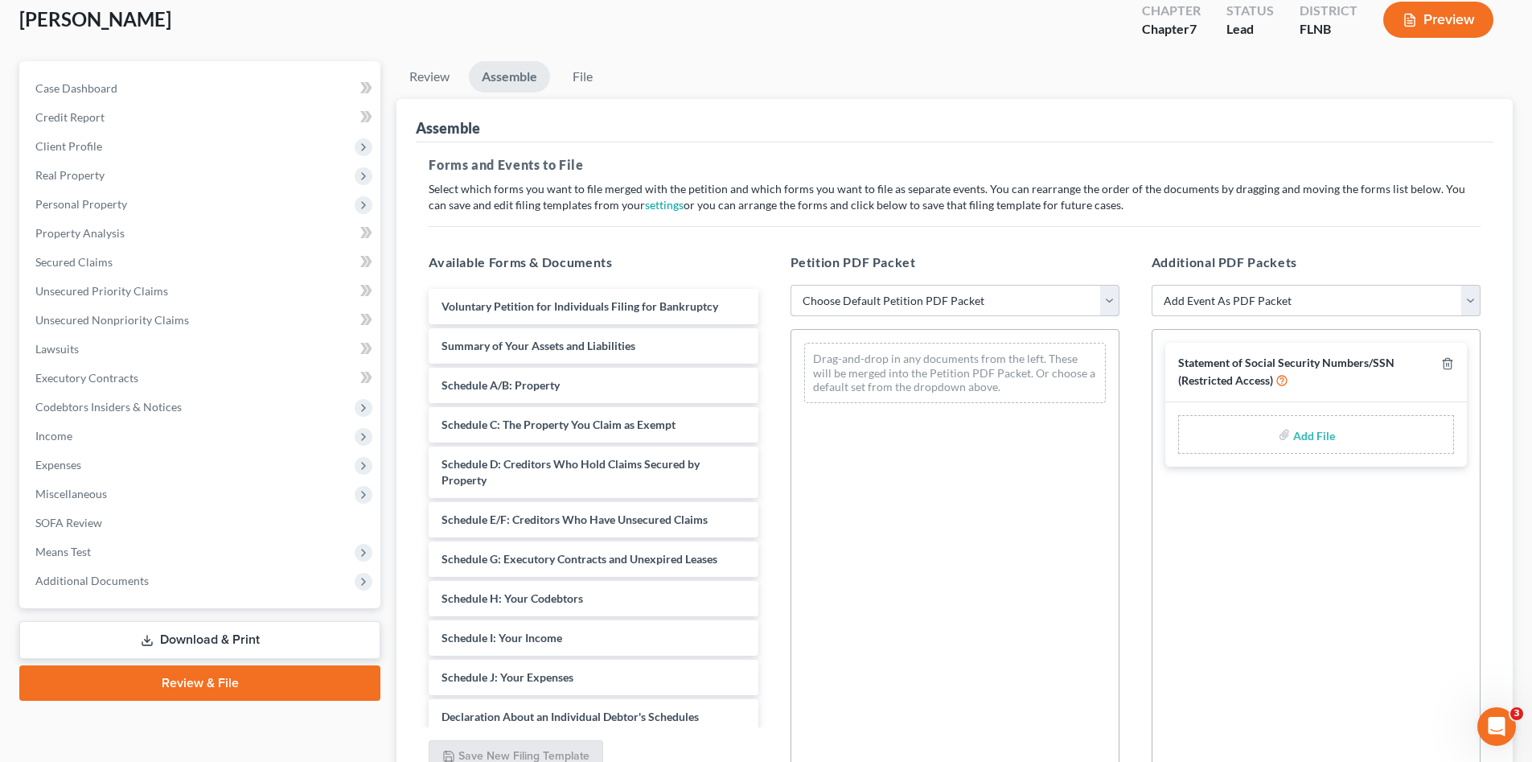
click at [848, 303] on select "Choose Default Petition PDF Packet Complete Bankruptcy Petition (all forms and …" at bounding box center [955, 301] width 329 height 32
select select "0"
click at [791, 285] on select "Choose Default Petition PDF Packet Complete Bankruptcy Petition (all forms and …" at bounding box center [955, 301] width 329 height 32
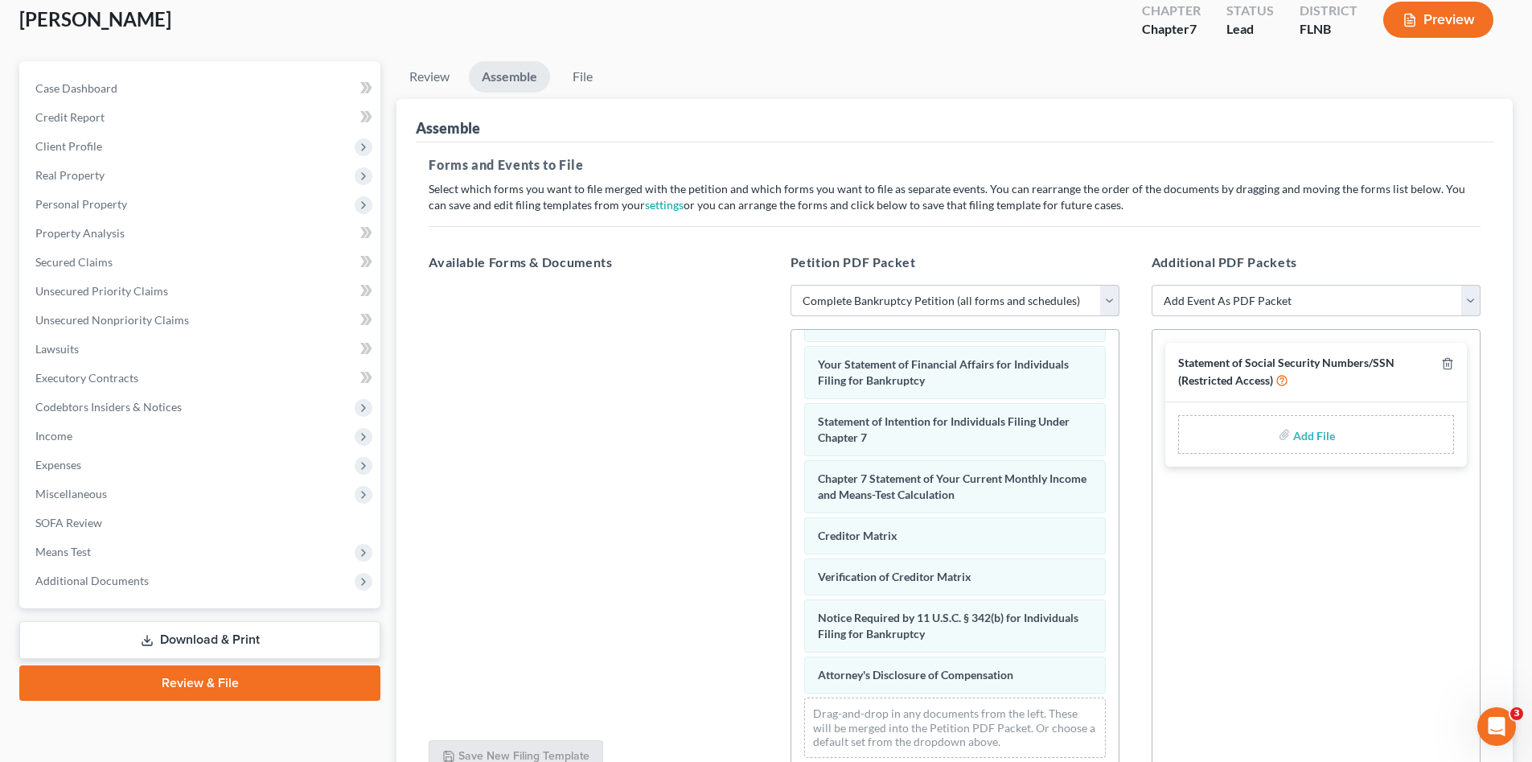
scroll to position [228, 0]
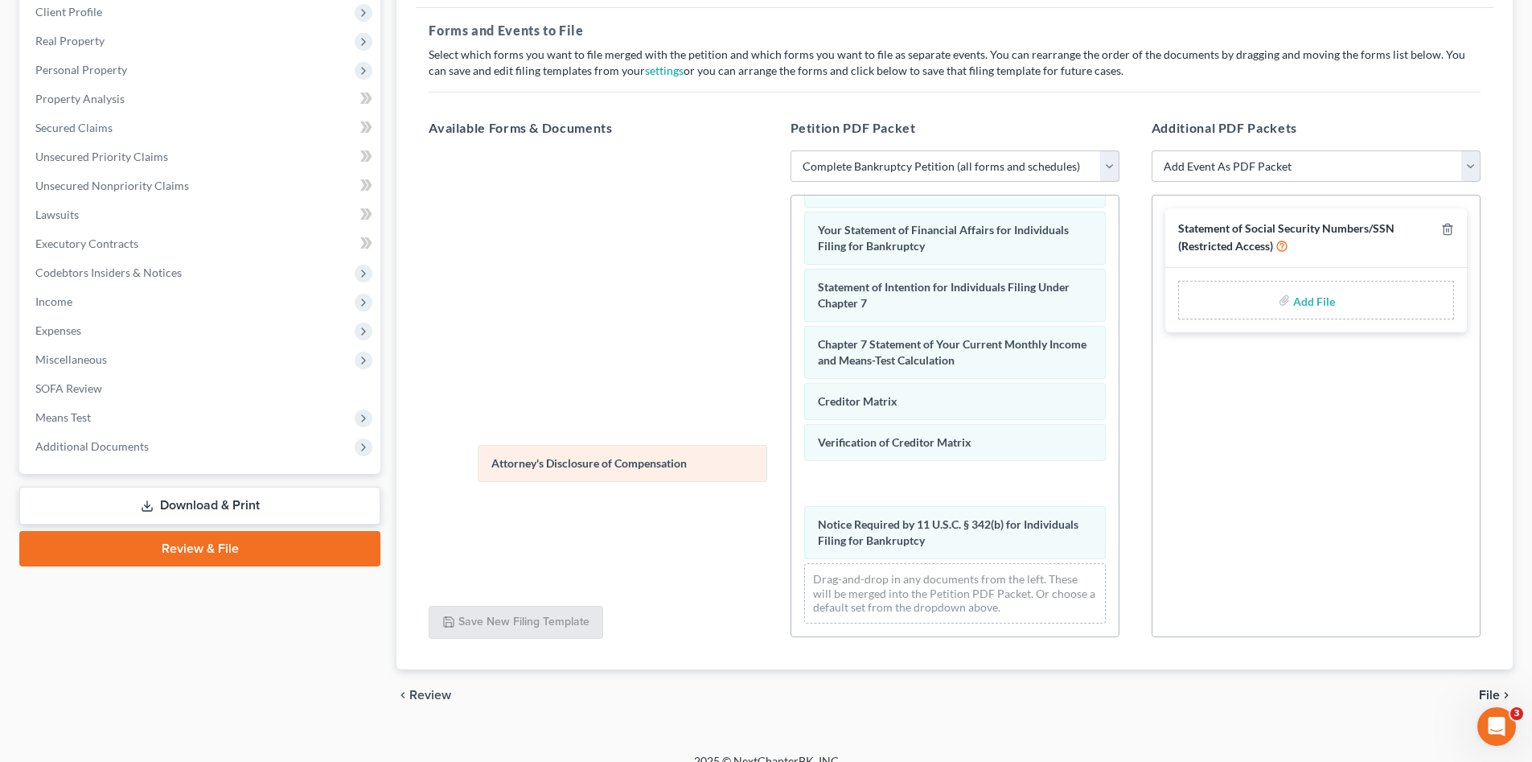
drag, startPoint x: 959, startPoint y: 545, endPoint x: 632, endPoint y: 468, distance: 335.5
click at [791, 468] on div "Attorney's Disclosure of Compensation Voluntary Petition for Individuals Filing…" at bounding box center [954, 167] width 327 height 937
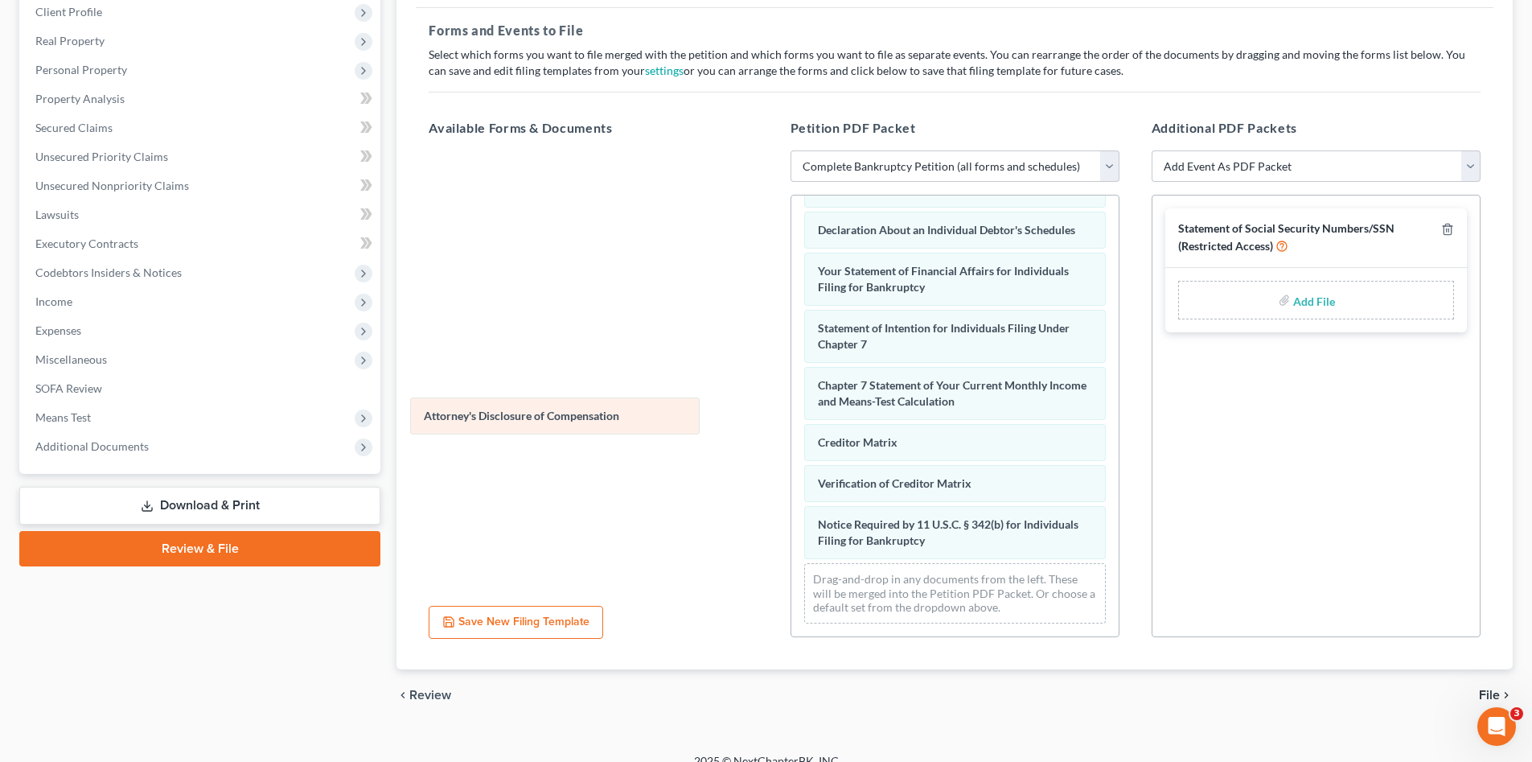
drag, startPoint x: 581, startPoint y: 417, endPoint x: 572, endPoint y: 417, distance: 8.8
click at [791, 417] on div "Attorney's Disclosure of Compensation Voluntary Petition for Individuals Filing…" at bounding box center [954, 188] width 327 height 896
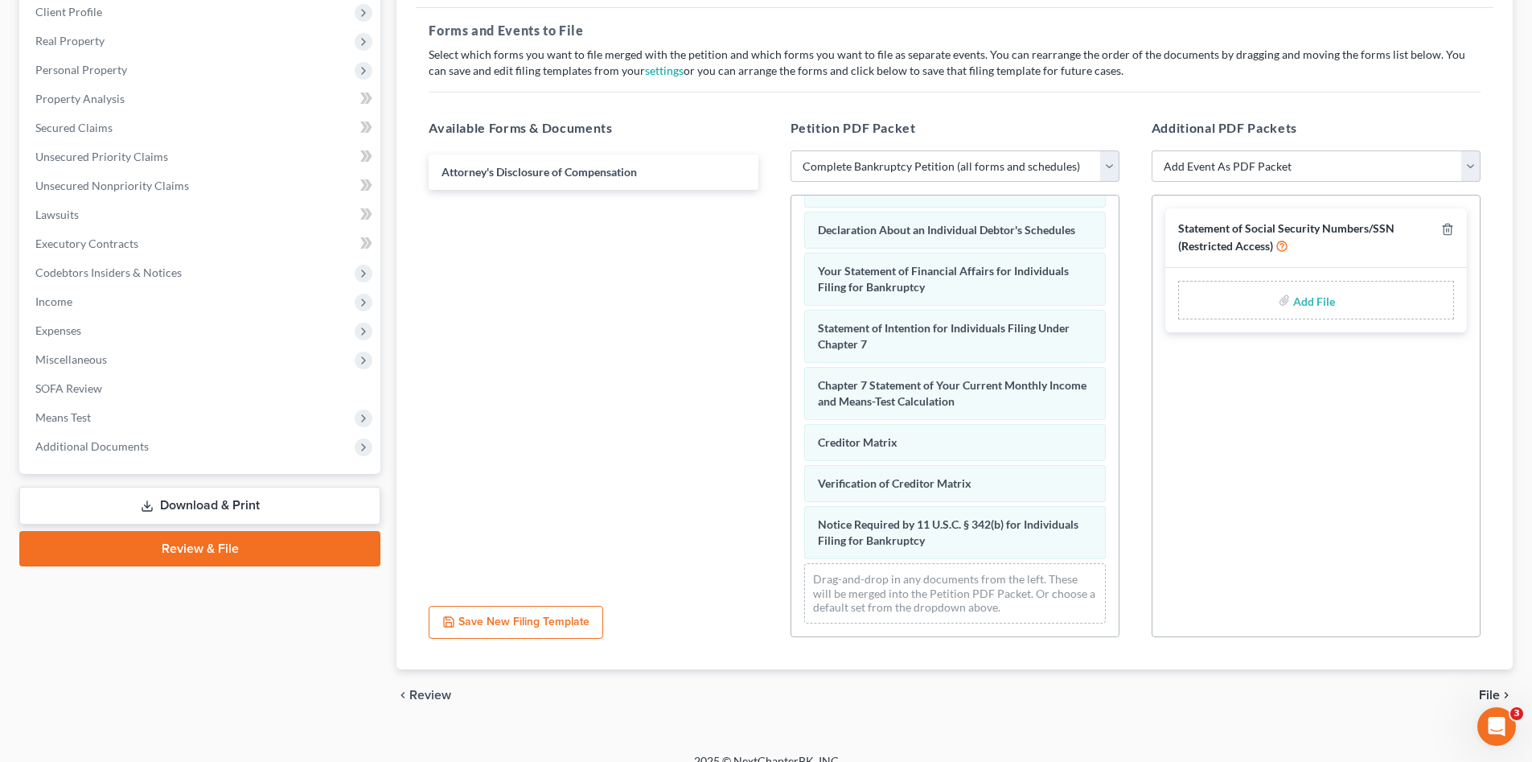
scroll to position [248, 0]
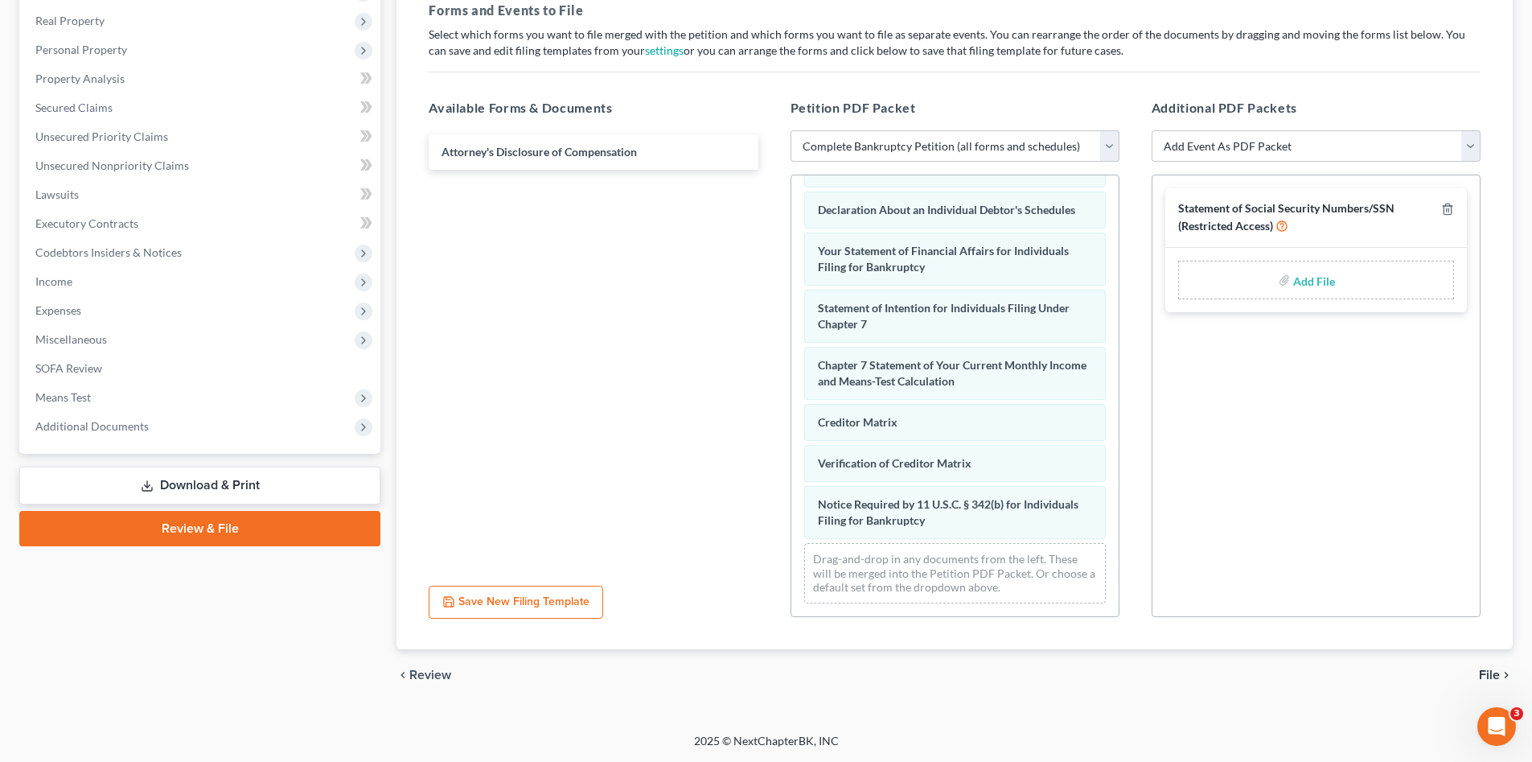
click at [1489, 675] on span "File" at bounding box center [1489, 674] width 21 height 13
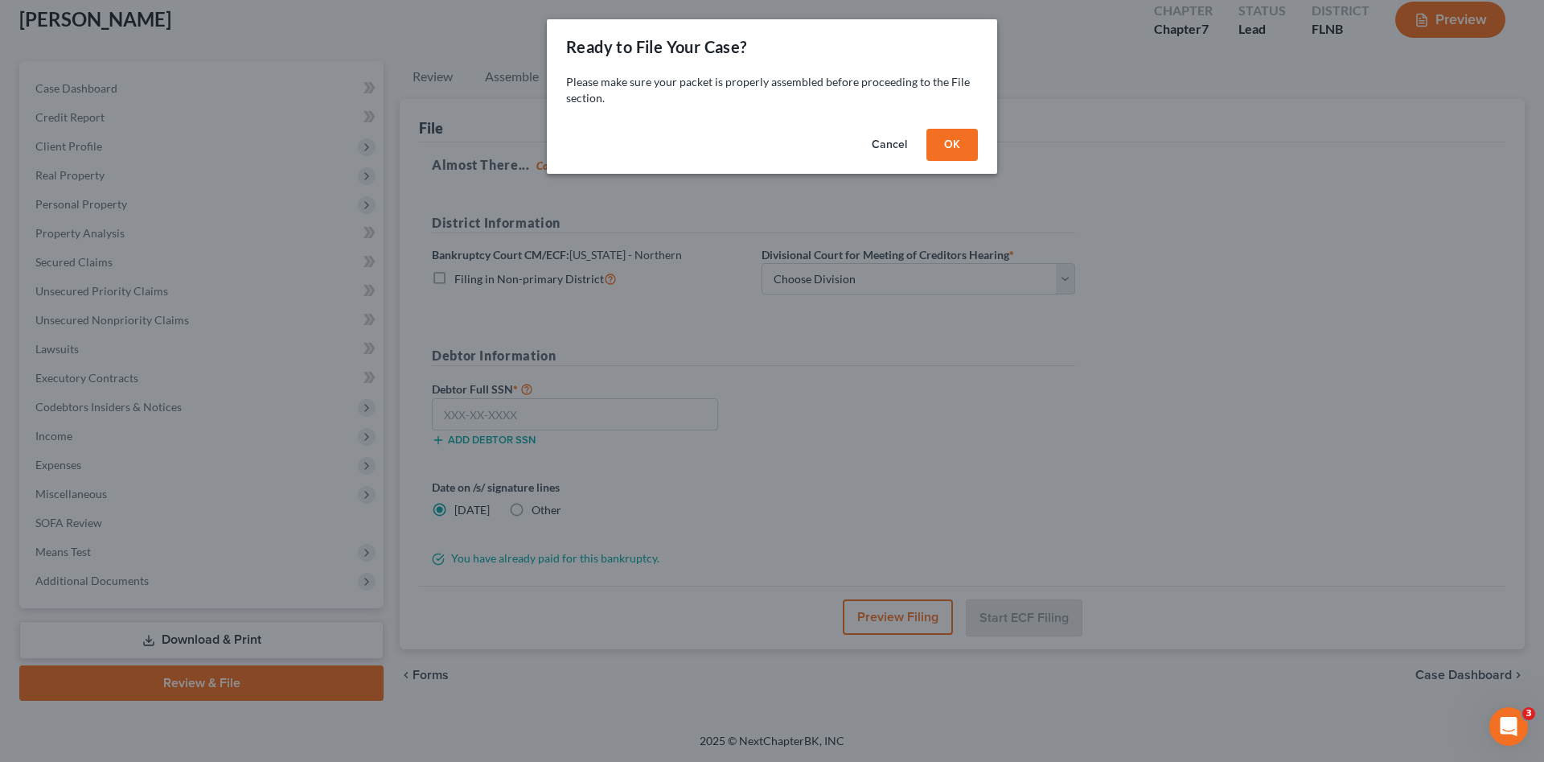
click at [963, 148] on button "OK" at bounding box center [951, 145] width 51 height 32
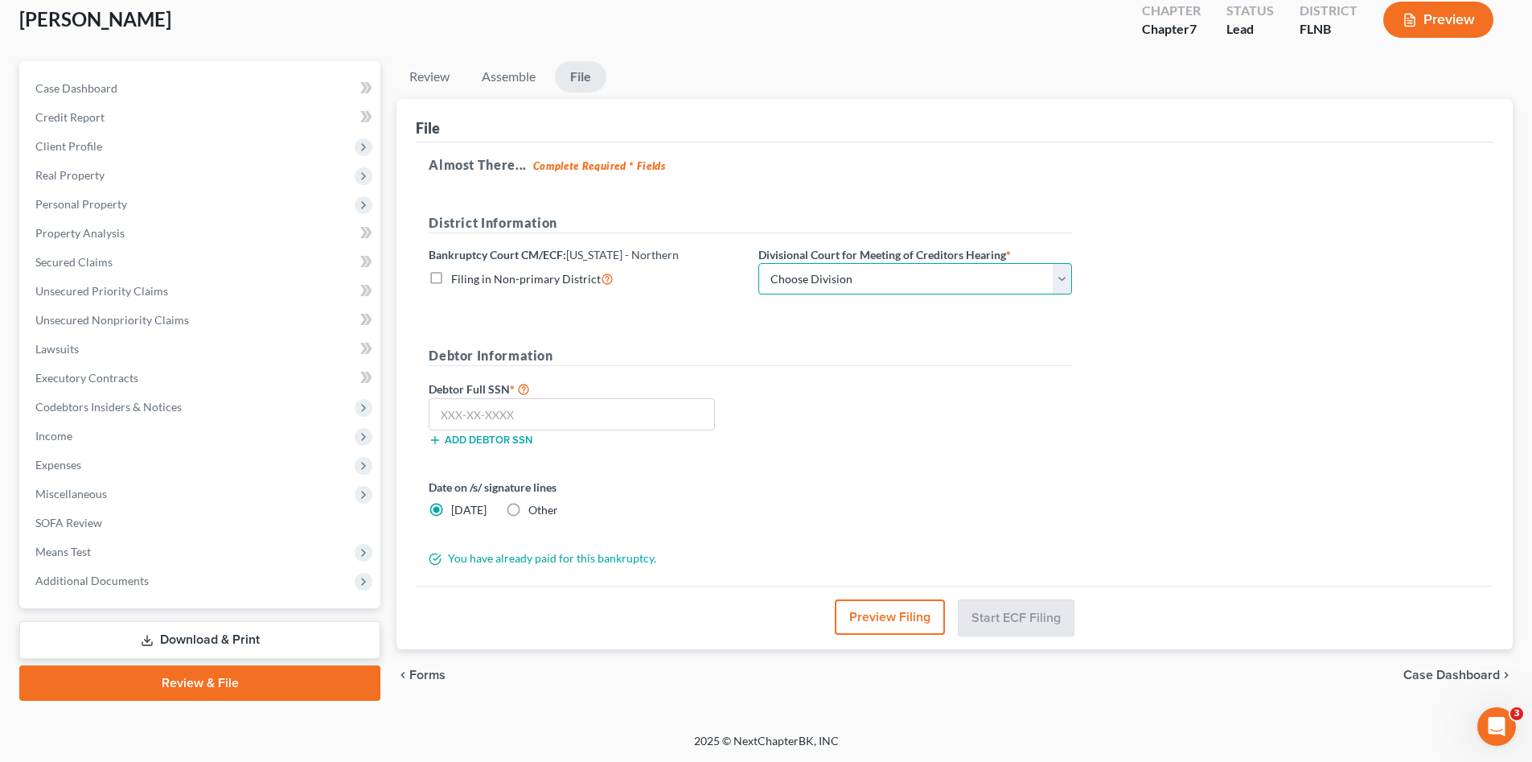
click at [934, 280] on select "Choose Division Gainesville Panama city Pensacola Tallahassee" at bounding box center [915, 279] width 314 height 32
select select "3"
click at [758, 263] on select "Choose Division Gainesville Panama city Pensacola Tallahassee" at bounding box center [915, 279] width 314 height 32
drag, startPoint x: 671, startPoint y: 425, endPoint x: 680, endPoint y: 423, distance: 9.0
click at [671, 423] on input "text" at bounding box center [572, 414] width 286 height 32
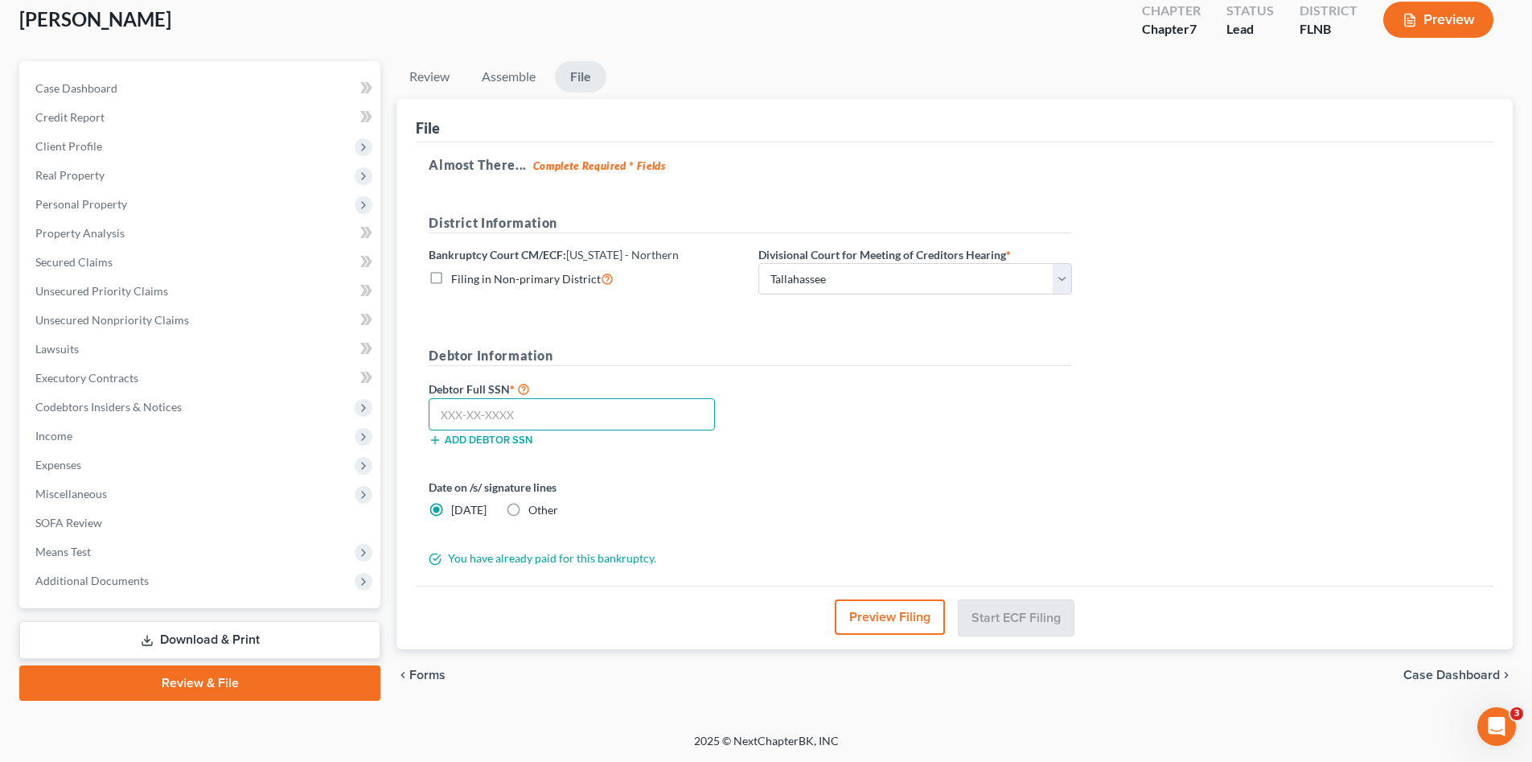
click at [474, 409] on input "text" at bounding box center [572, 414] width 286 height 32
type input "595-15-6707"
click at [1021, 597] on div "Preview Filing Start ECF Filing" at bounding box center [955, 616] width 1078 height 62
click at [1020, 606] on button "Start ECF Filing" at bounding box center [1016, 616] width 115 height 35
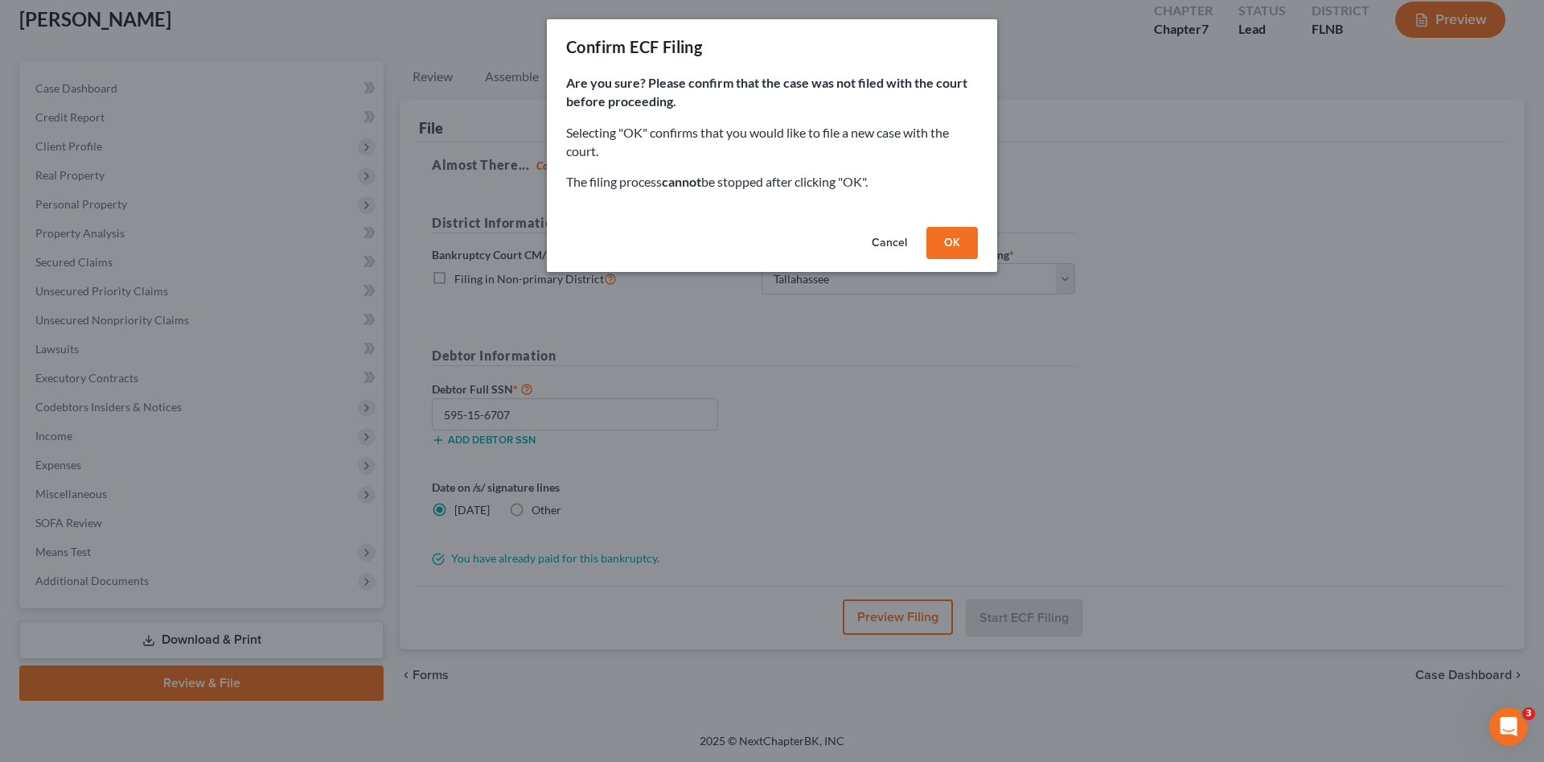
click at [947, 253] on button "OK" at bounding box center [951, 243] width 51 height 32
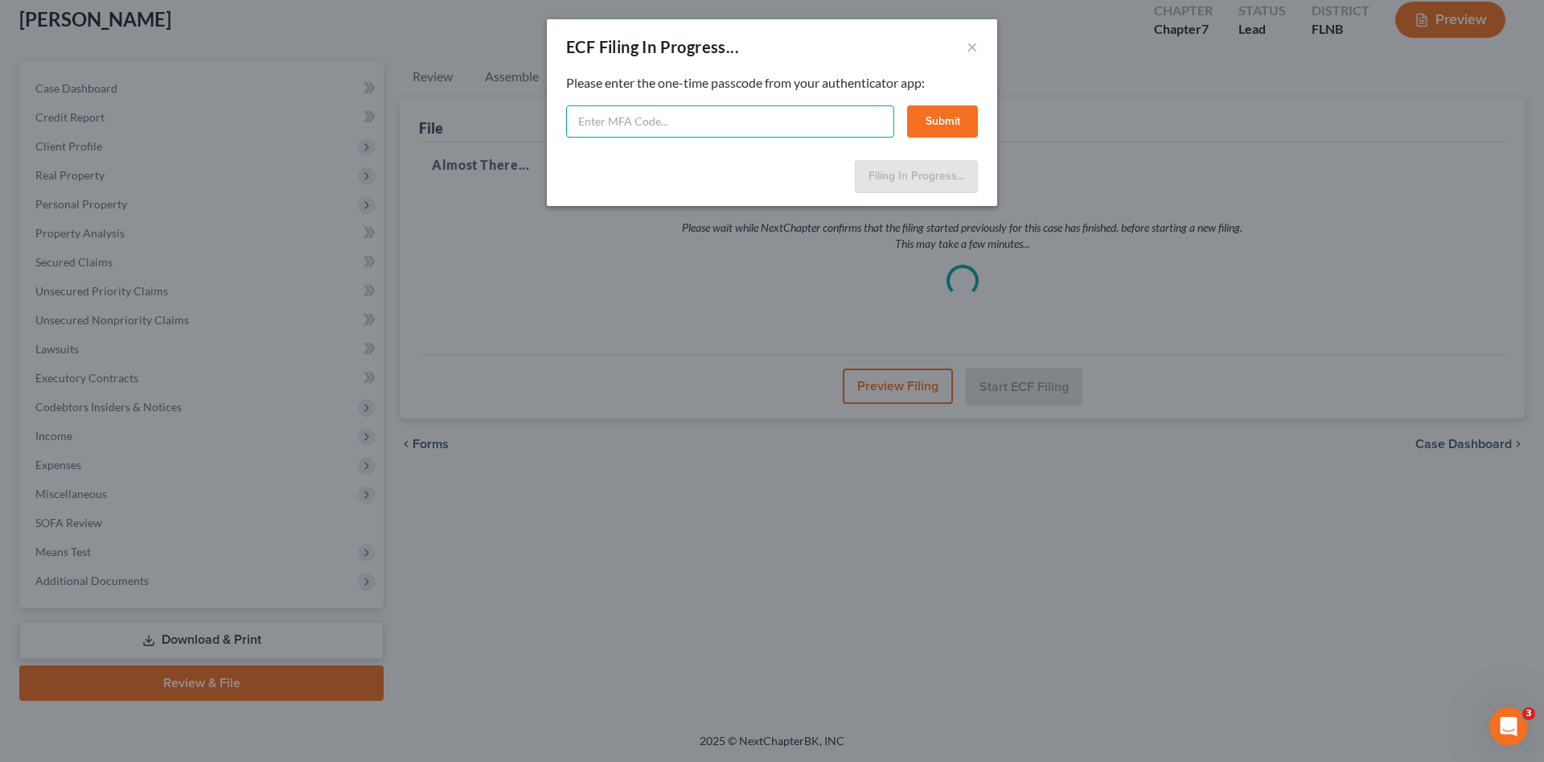
click at [640, 121] on input "text" at bounding box center [730, 121] width 328 height 32
type input "592949"
click at [947, 123] on button "Submit" at bounding box center [942, 121] width 71 height 32
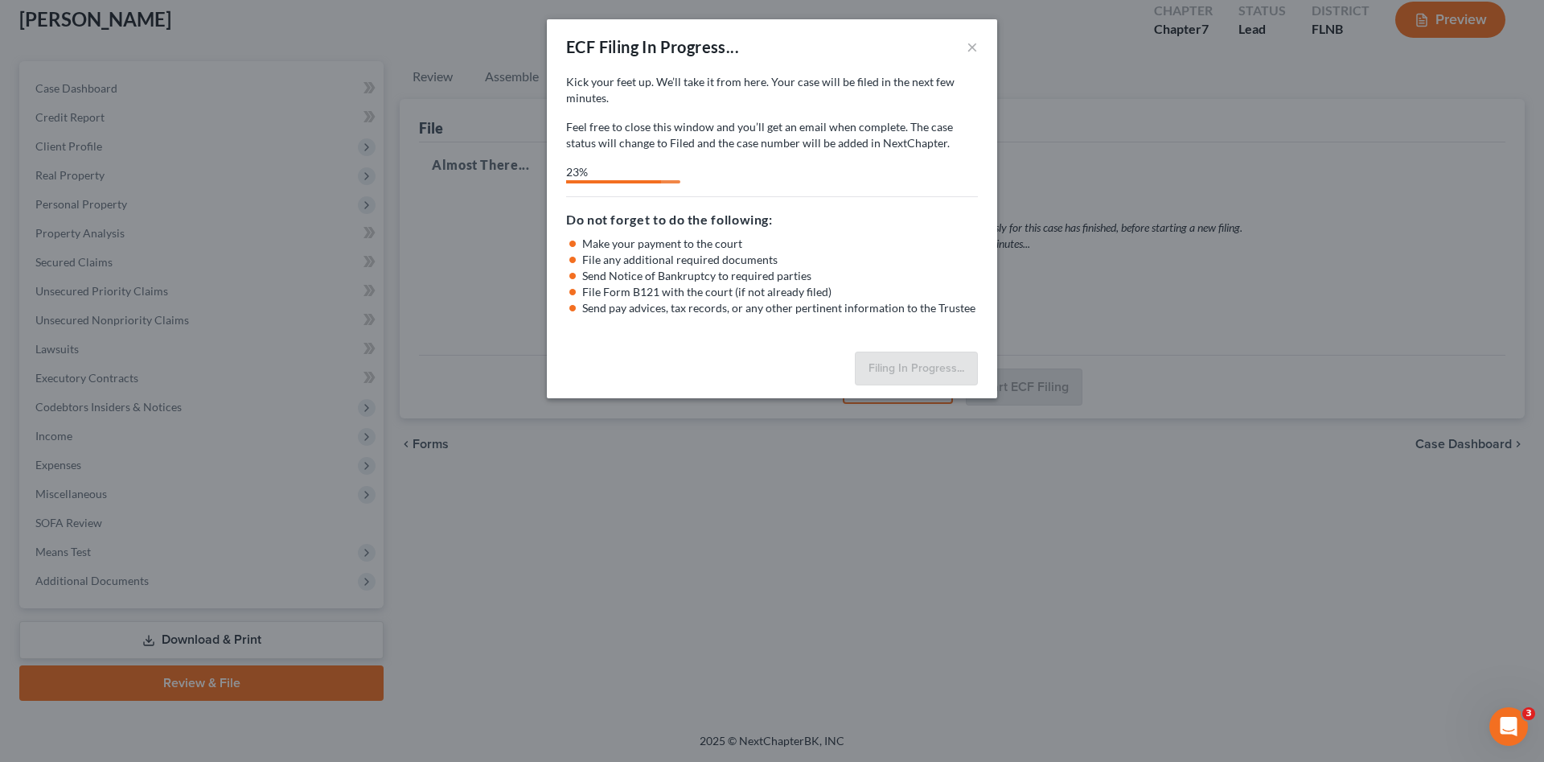
select select "3"
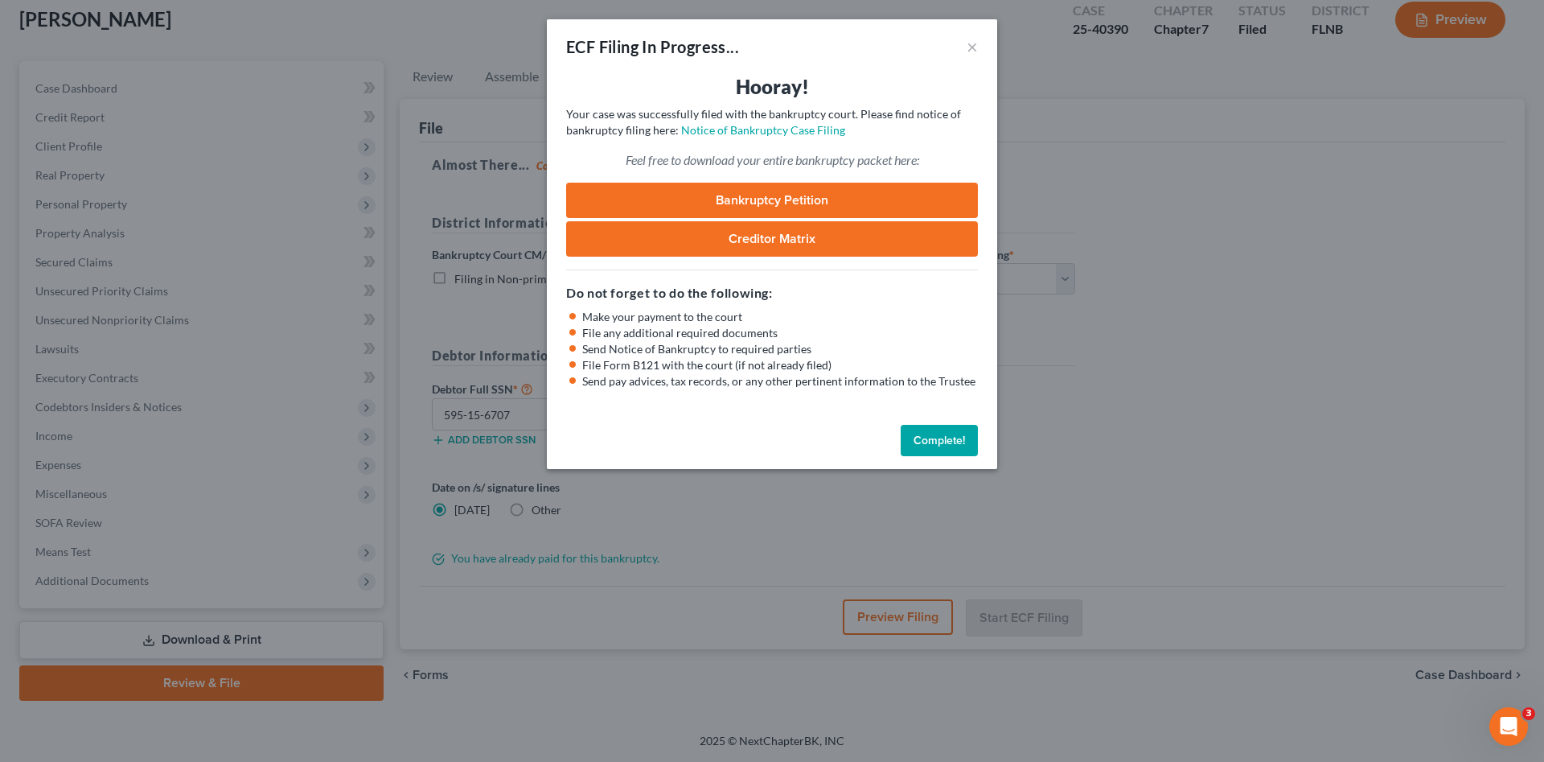
click at [713, 197] on link "Bankruptcy Petition" at bounding box center [772, 200] width 412 height 35
click at [914, 437] on button "Complete!" at bounding box center [939, 441] width 77 height 32
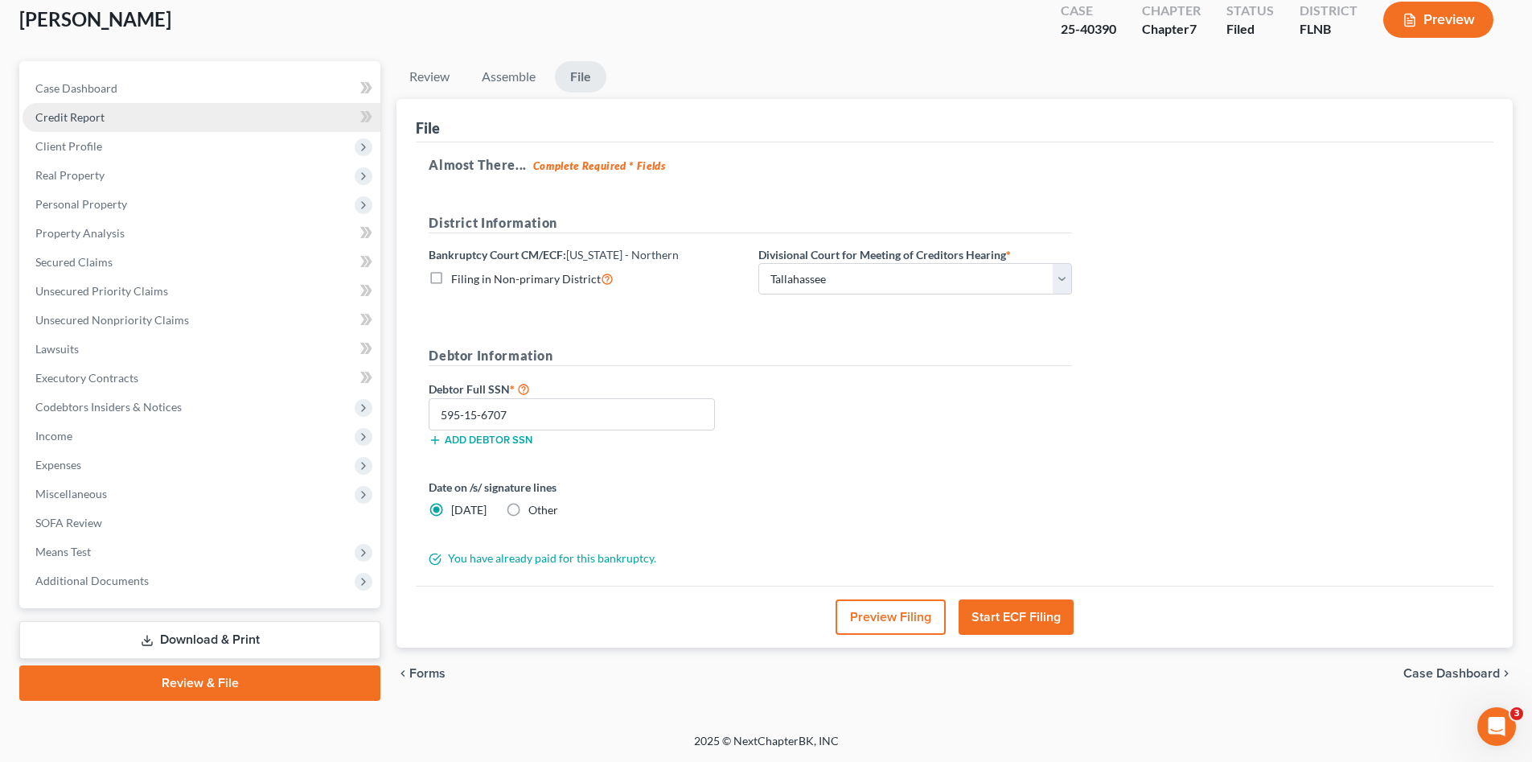
scroll to position [0, 0]
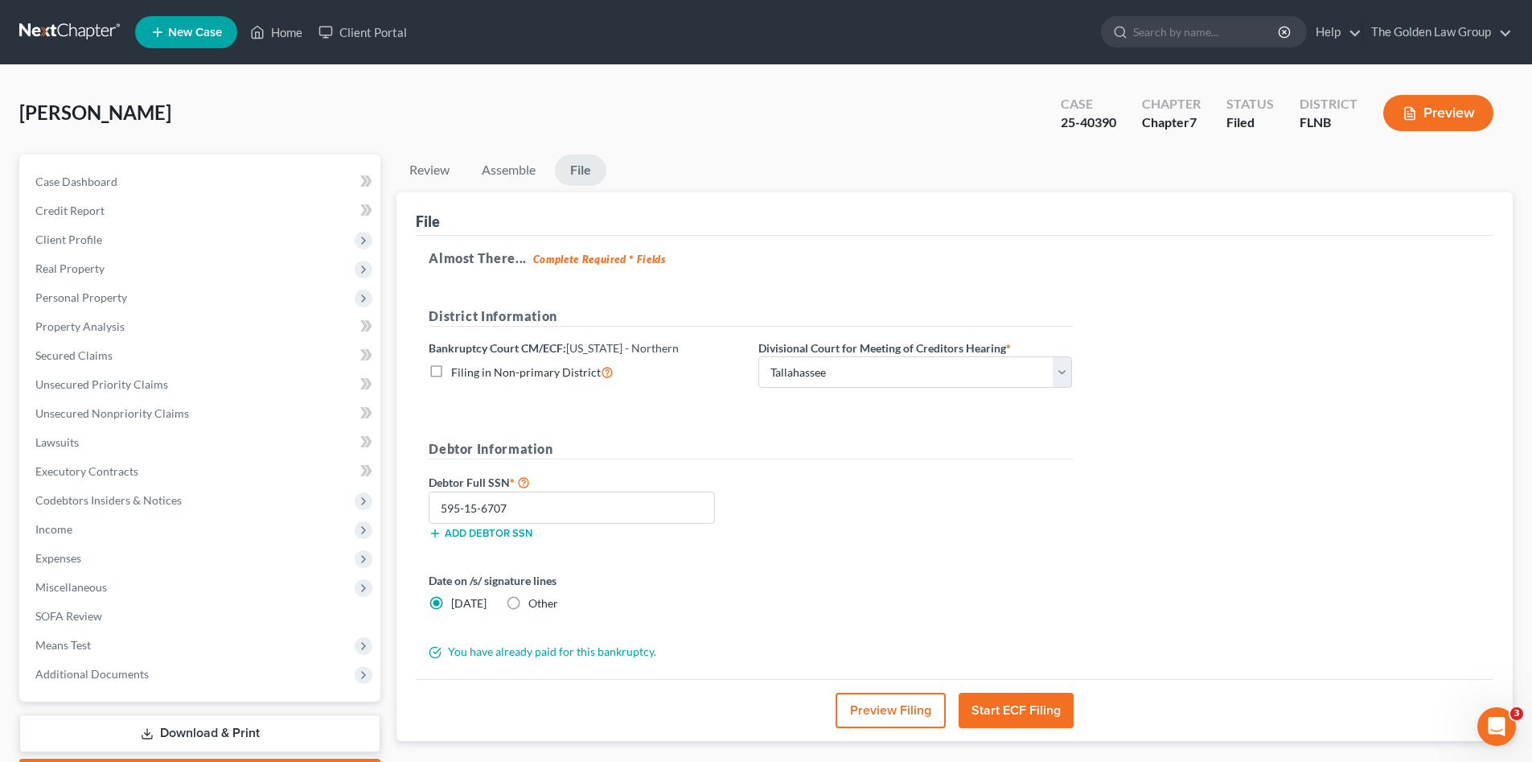
click at [62, 30] on link at bounding box center [70, 32] width 103 height 29
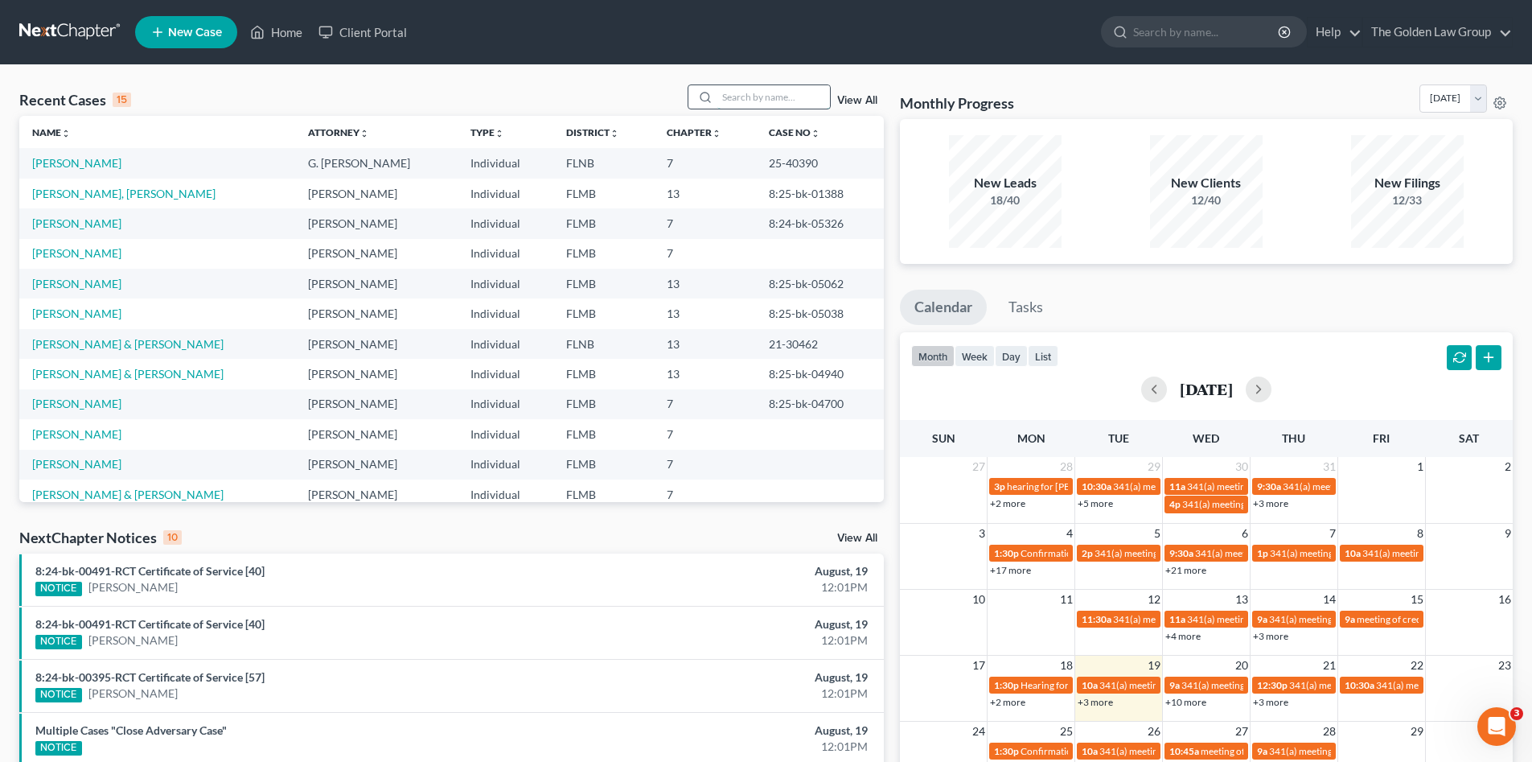
click at [741, 100] on input "search" at bounding box center [773, 96] width 113 height 23
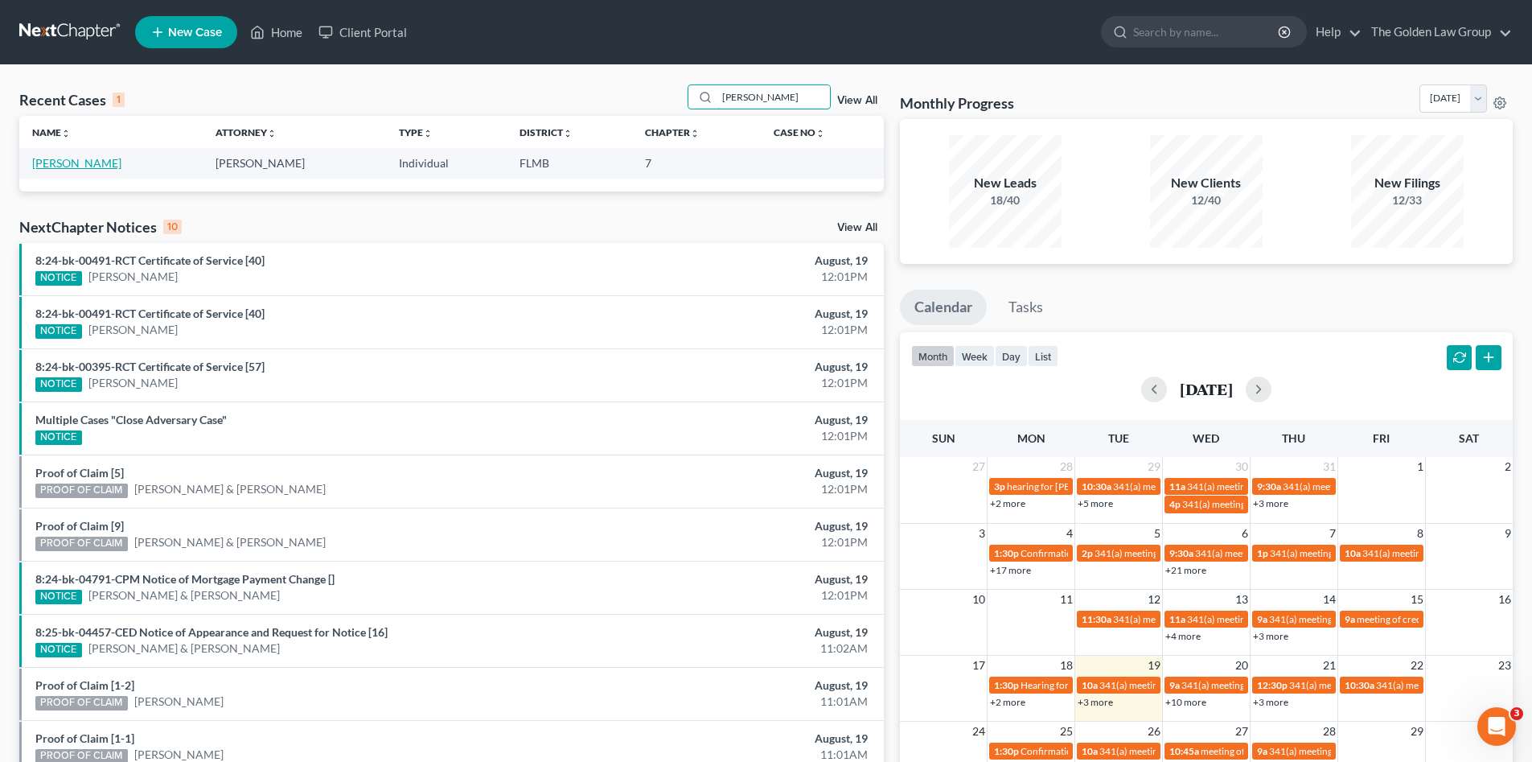
type input "[PERSON_NAME]"
click at [75, 164] on link "[PERSON_NAME]" at bounding box center [76, 163] width 89 height 14
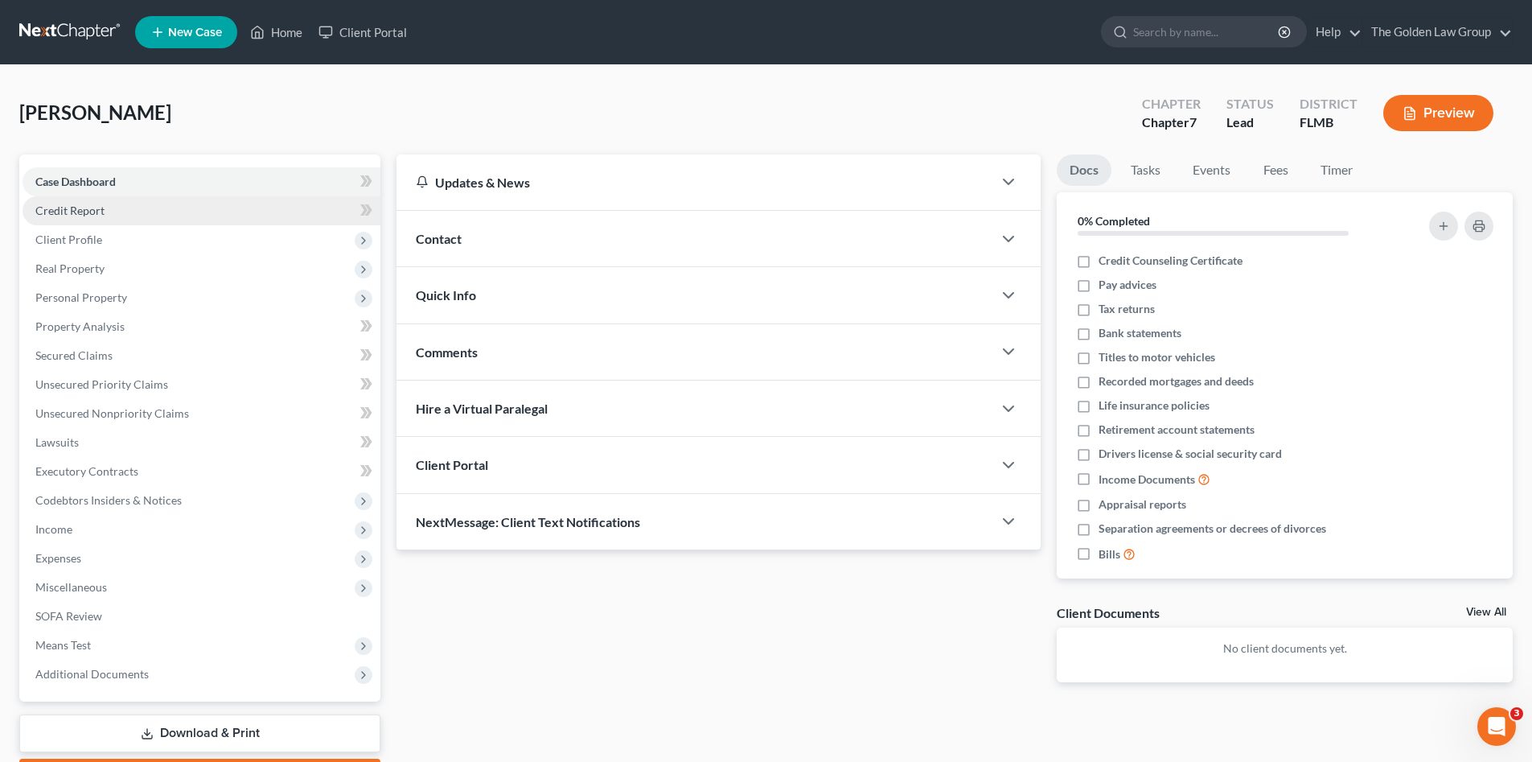
click at [66, 202] on link "Credit Report" at bounding box center [202, 210] width 358 height 29
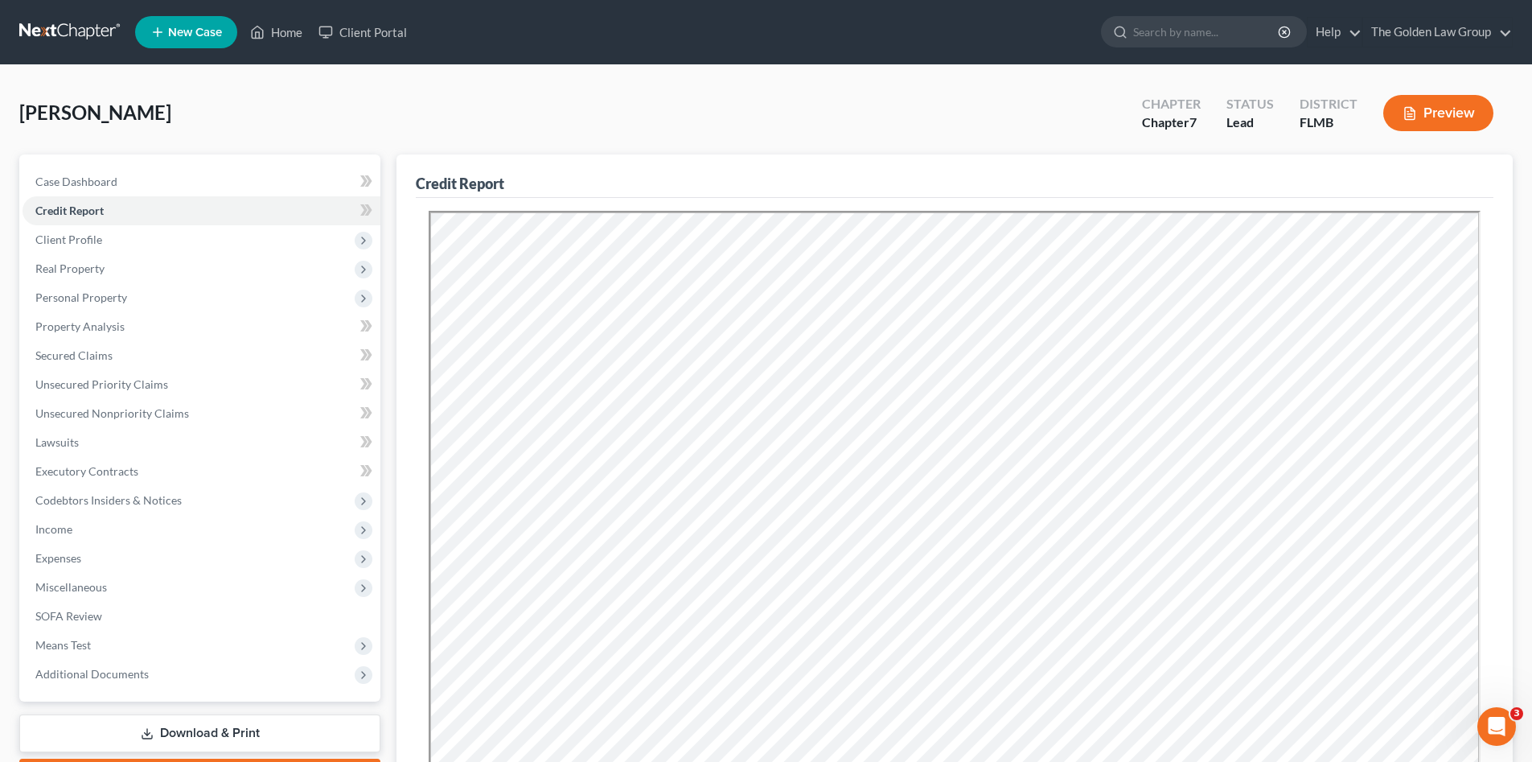
scroll to position [161, 0]
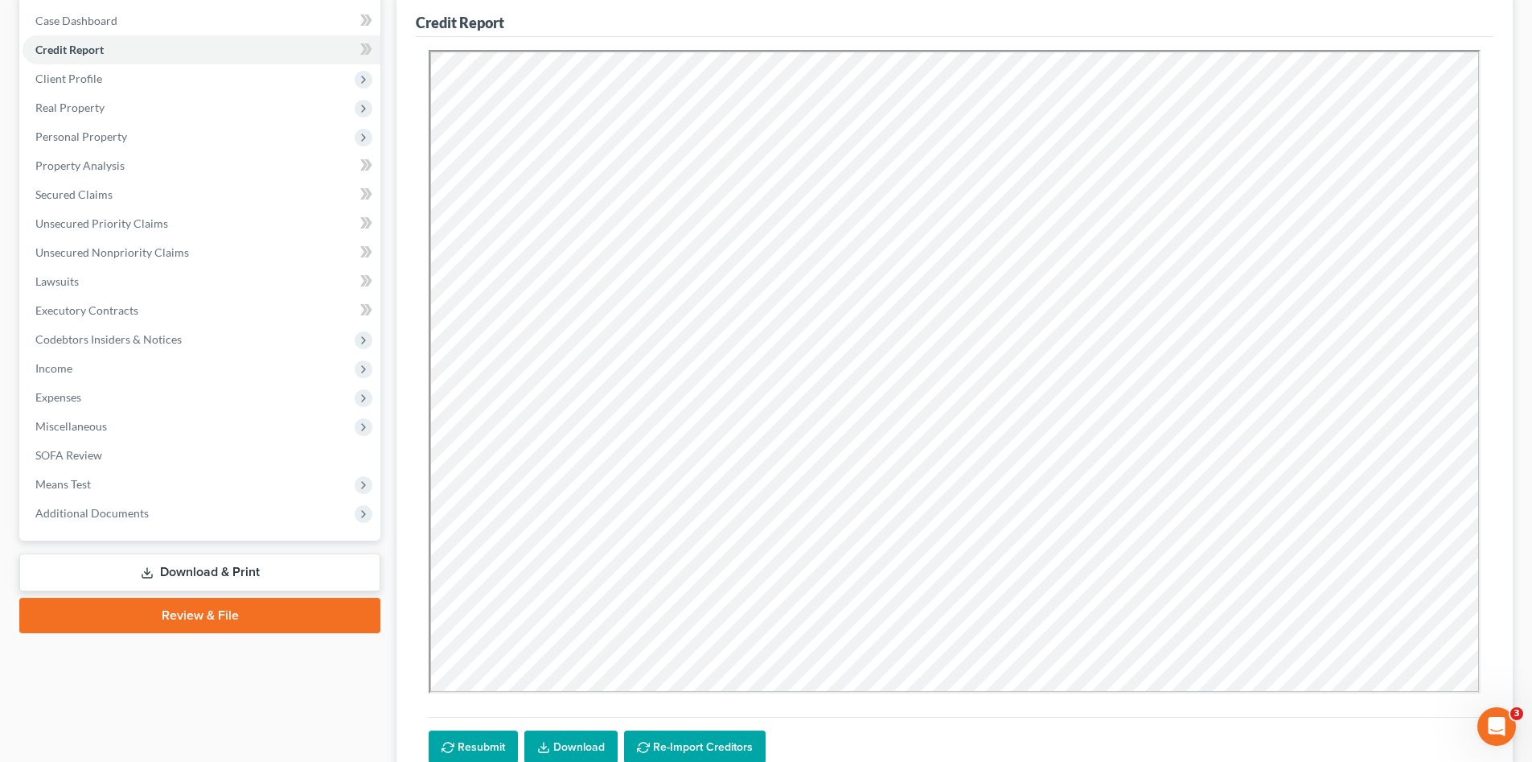
click at [236, 614] on link "Review & File" at bounding box center [199, 615] width 361 height 35
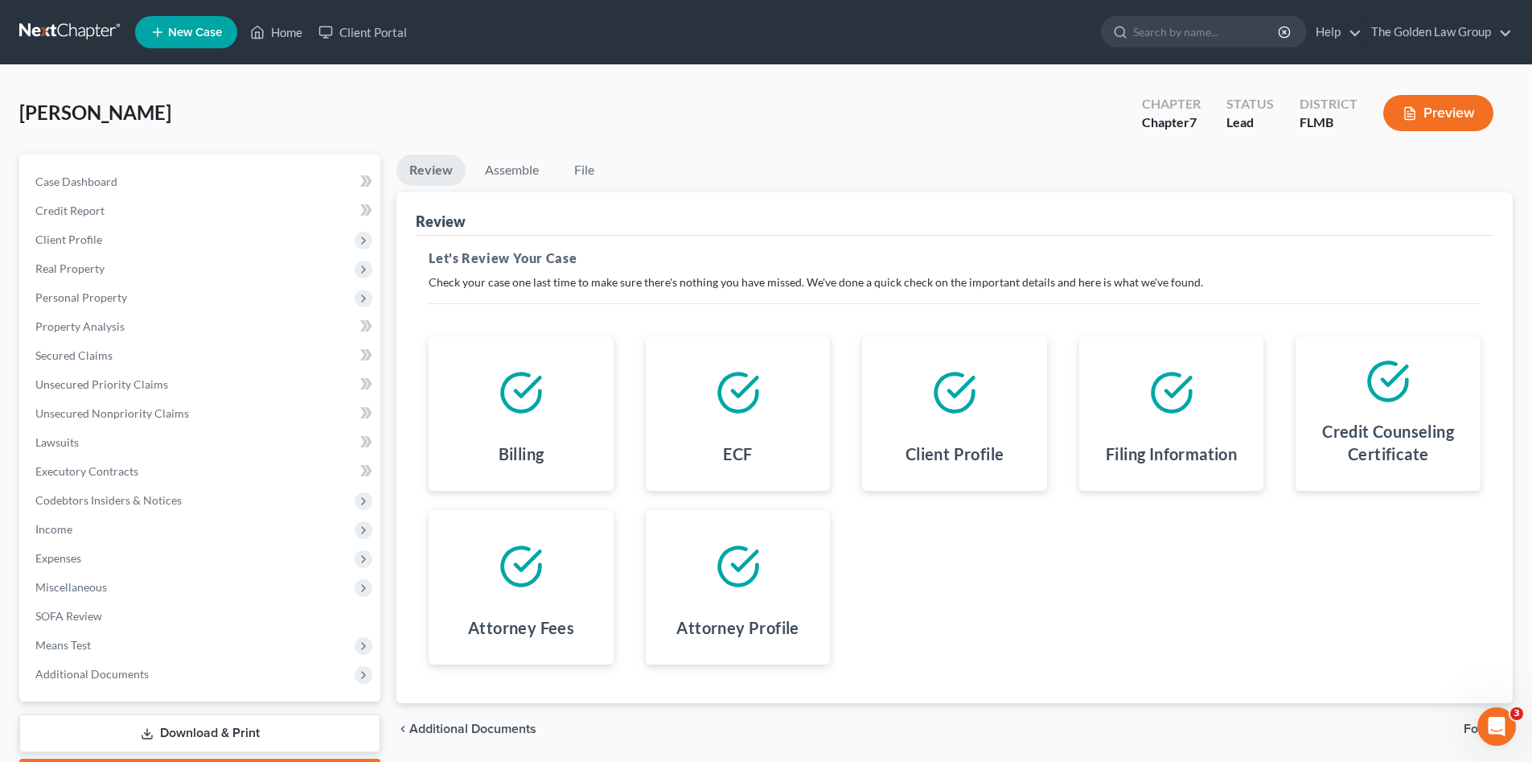
scroll to position [93, 0]
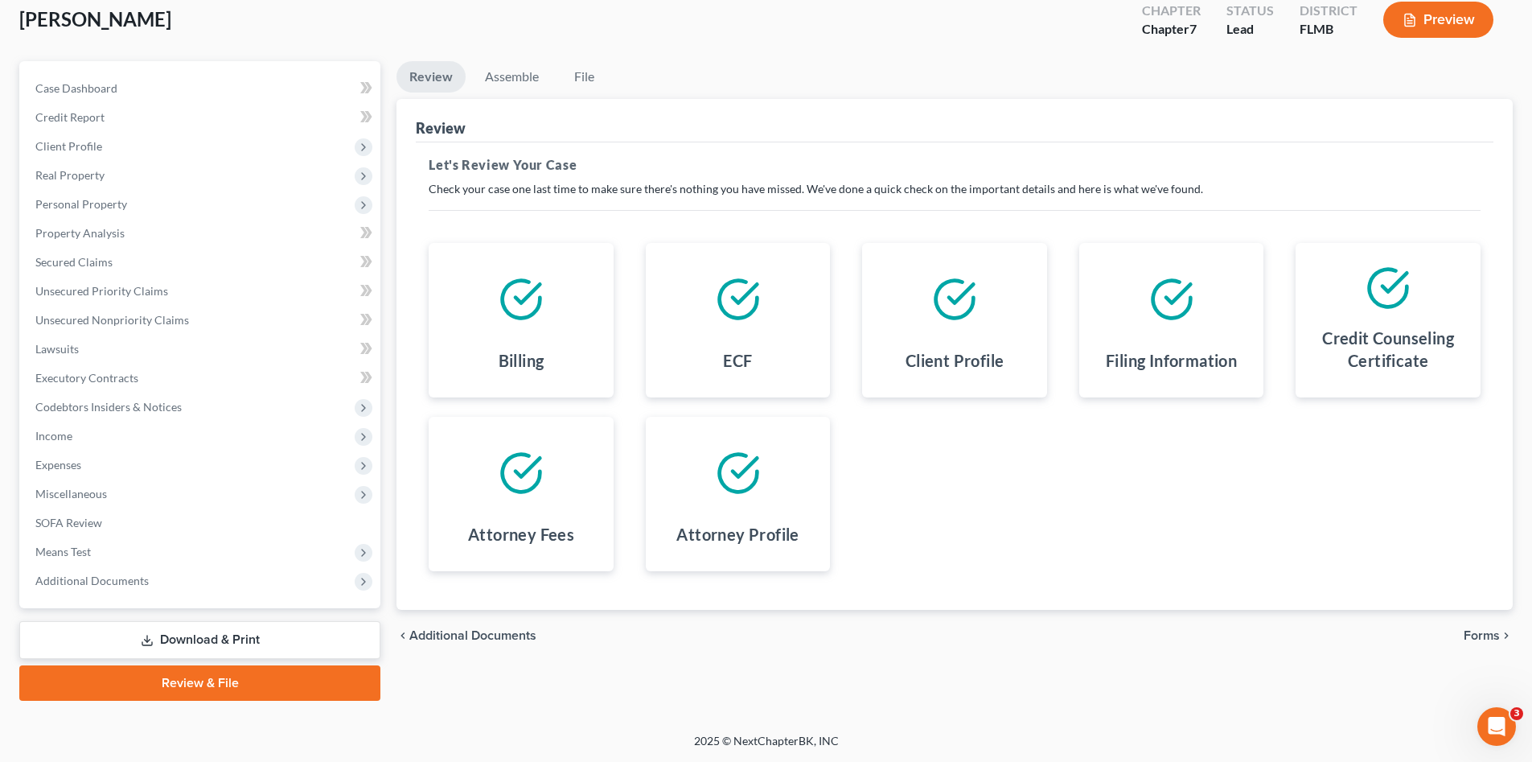
click at [1475, 634] on span "Forms" at bounding box center [1482, 635] width 36 height 13
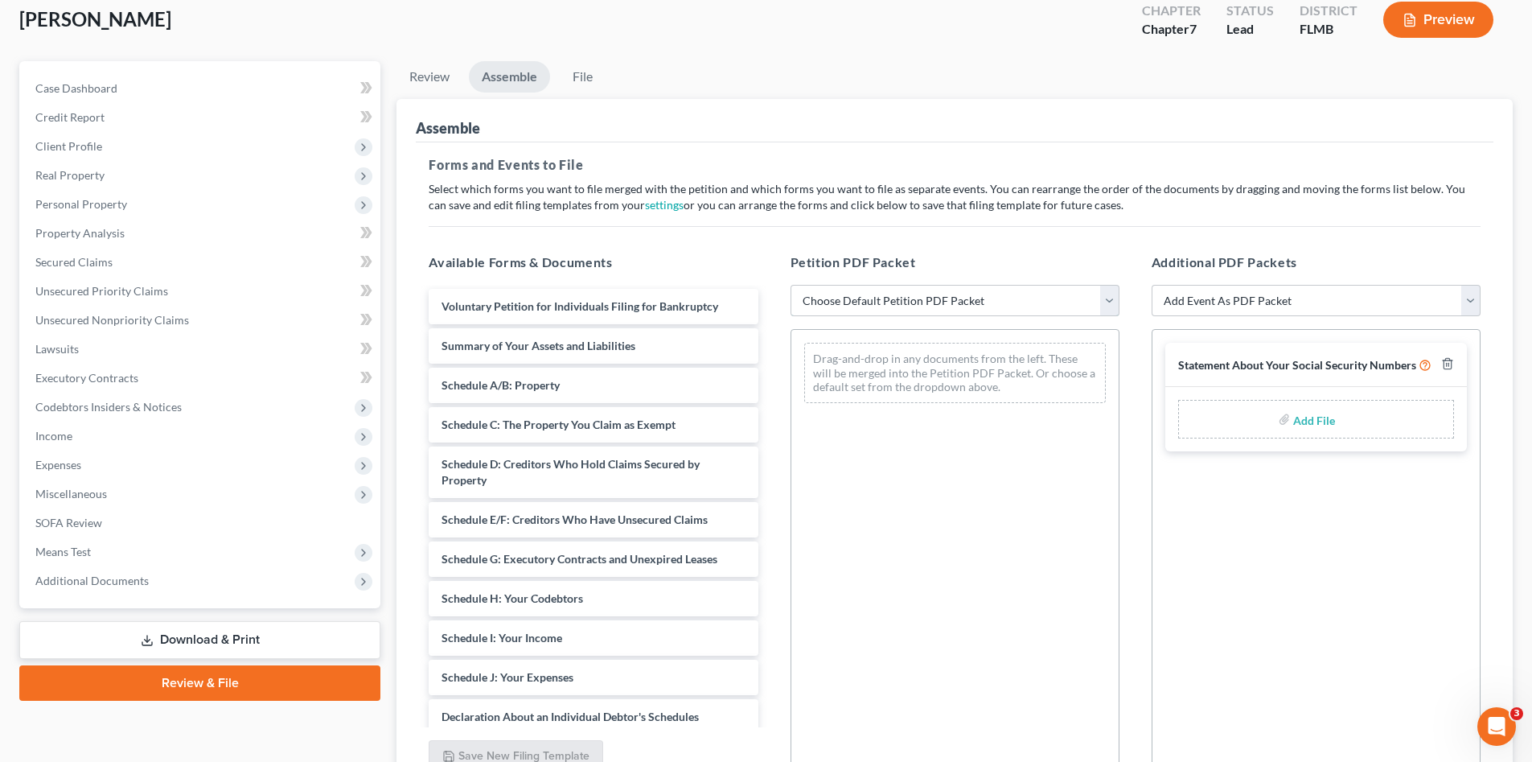
drag, startPoint x: 838, startPoint y: 295, endPoint x: 846, endPoint y: 311, distance: 18.0
click at [839, 295] on select "Choose Default Petition PDF Packet Complete Bankruptcy Petition (all forms and …" at bounding box center [955, 301] width 329 height 32
select select "0"
click at [791, 285] on select "Choose Default Petition PDF Packet Complete Bankruptcy Petition (all forms and …" at bounding box center [955, 301] width 329 height 32
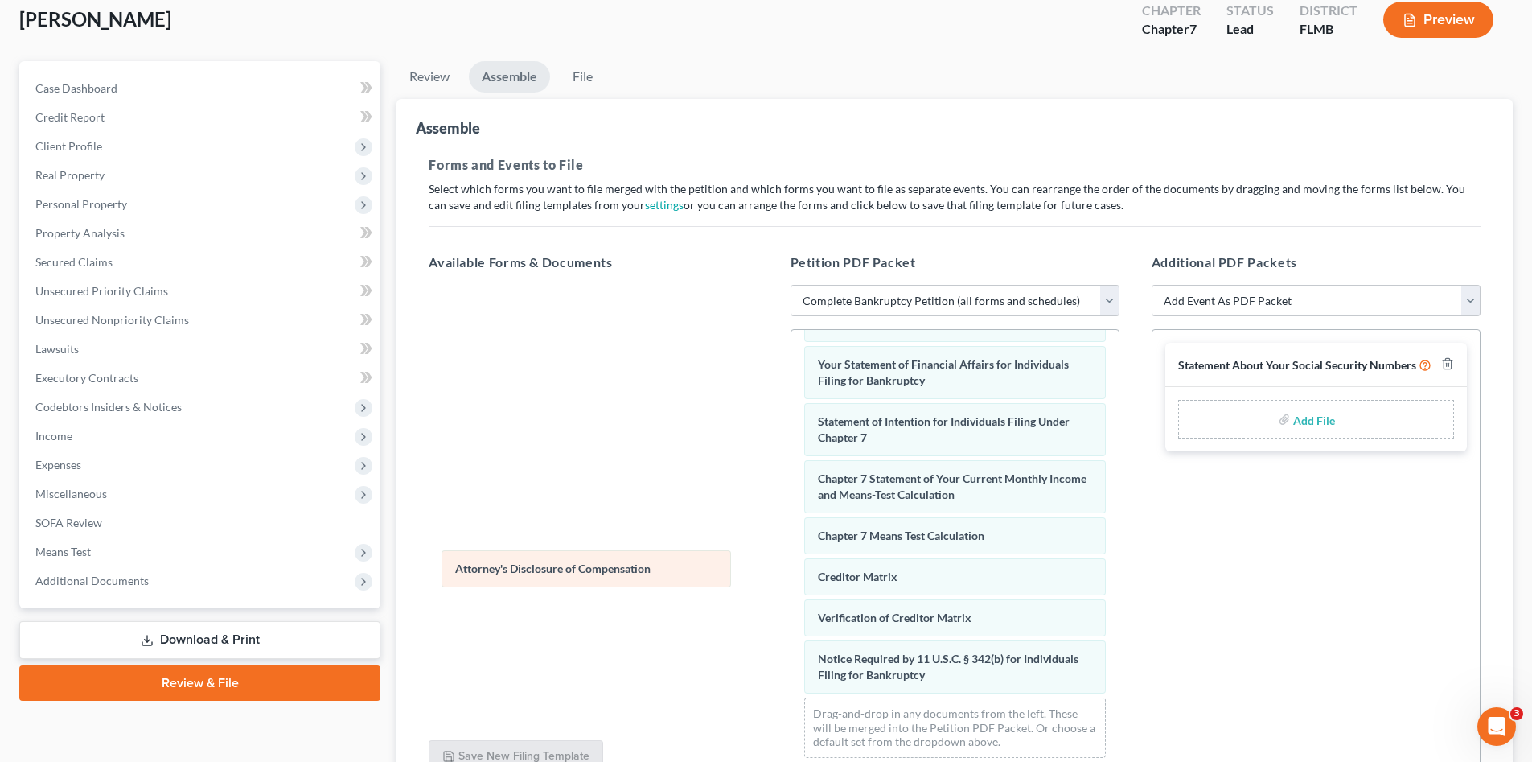
scroll to position [512, 0]
drag, startPoint x: 983, startPoint y: 675, endPoint x: 620, endPoint y: 569, distance: 377.9
click at [791, 569] on div "Attorney's Disclosure of Compensation Voluntary Petition for Individuals Filing…" at bounding box center [954, 302] width 327 height 937
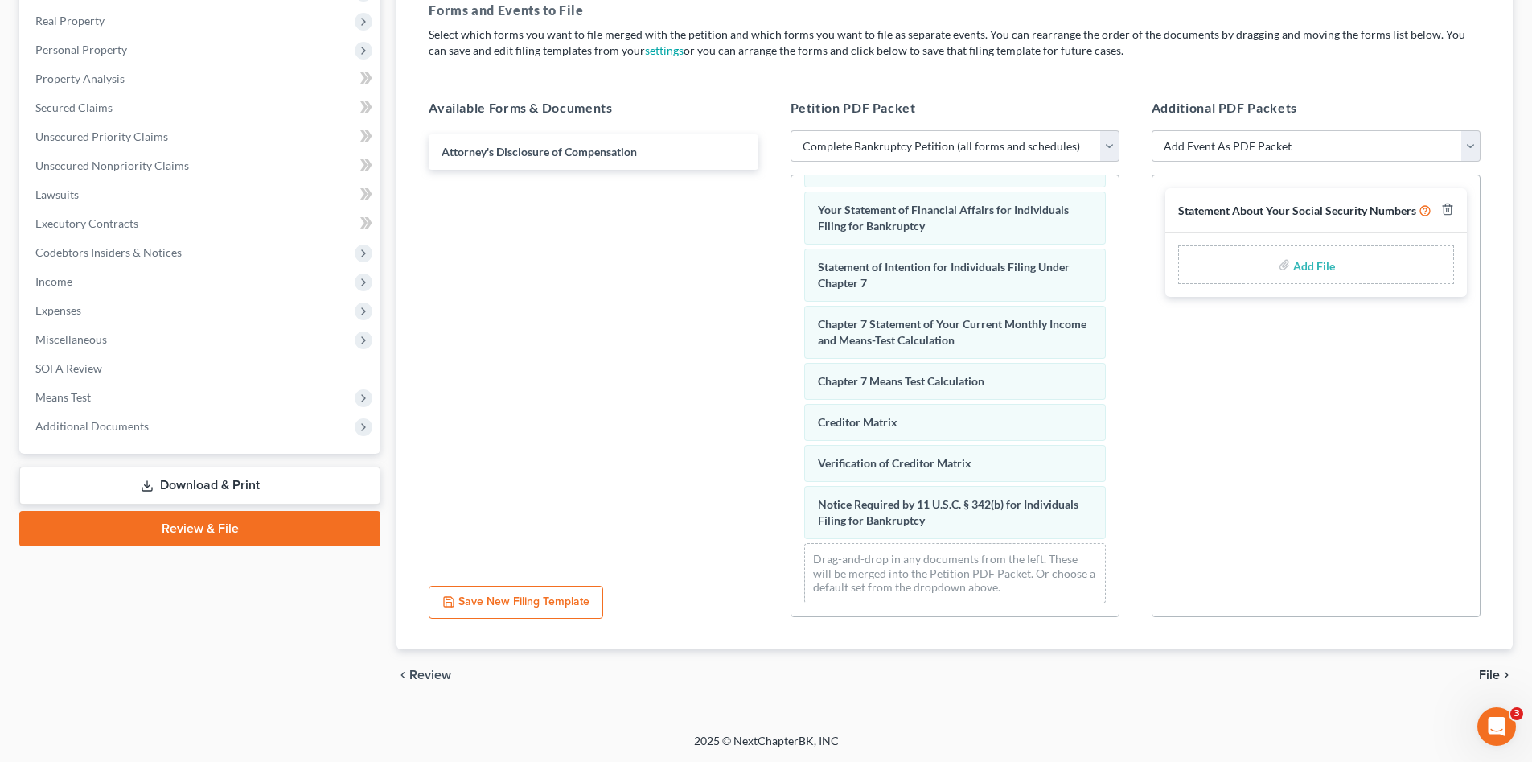
click at [1491, 672] on span "File" at bounding box center [1489, 674] width 21 height 13
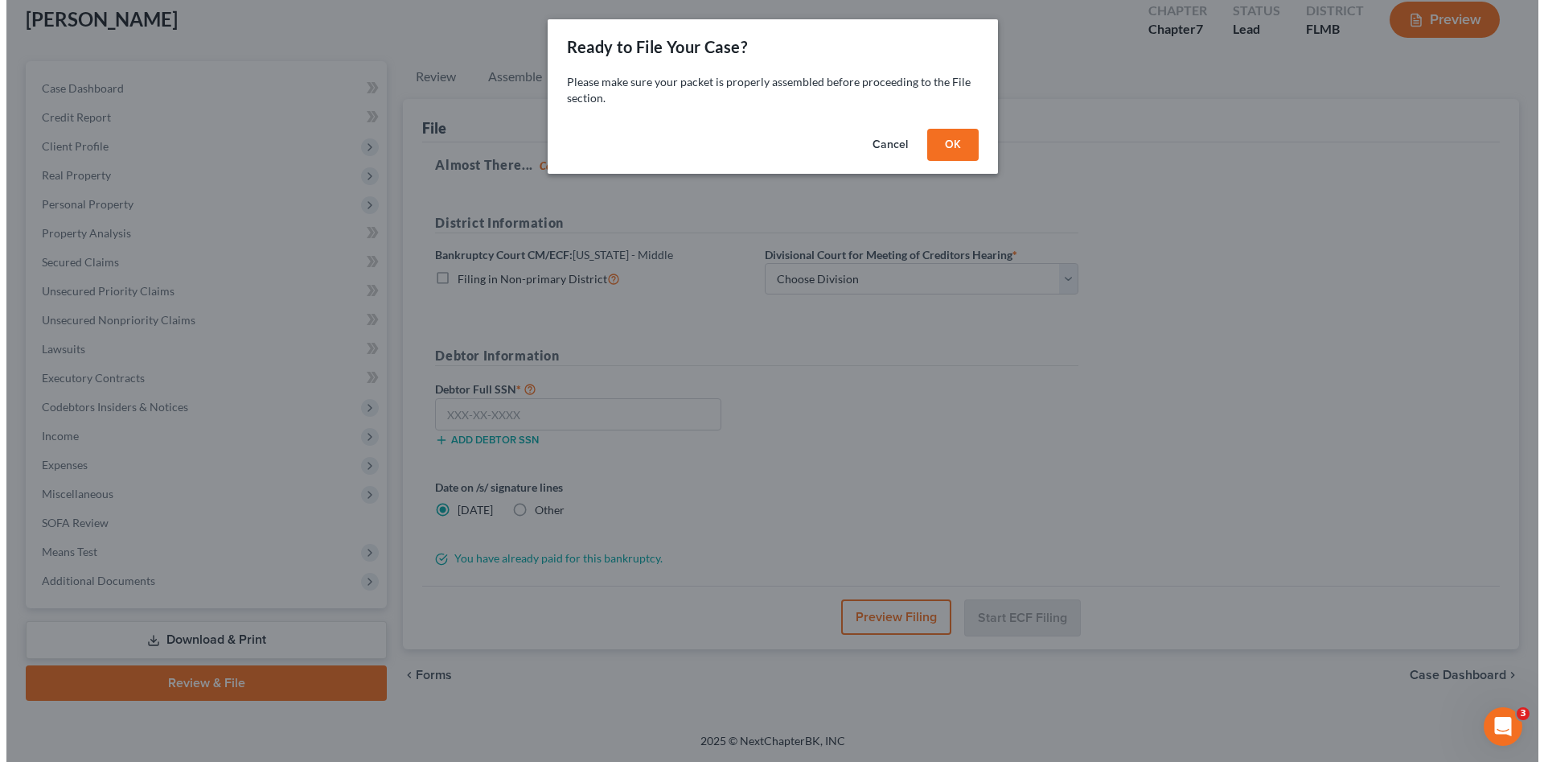
scroll to position [93, 0]
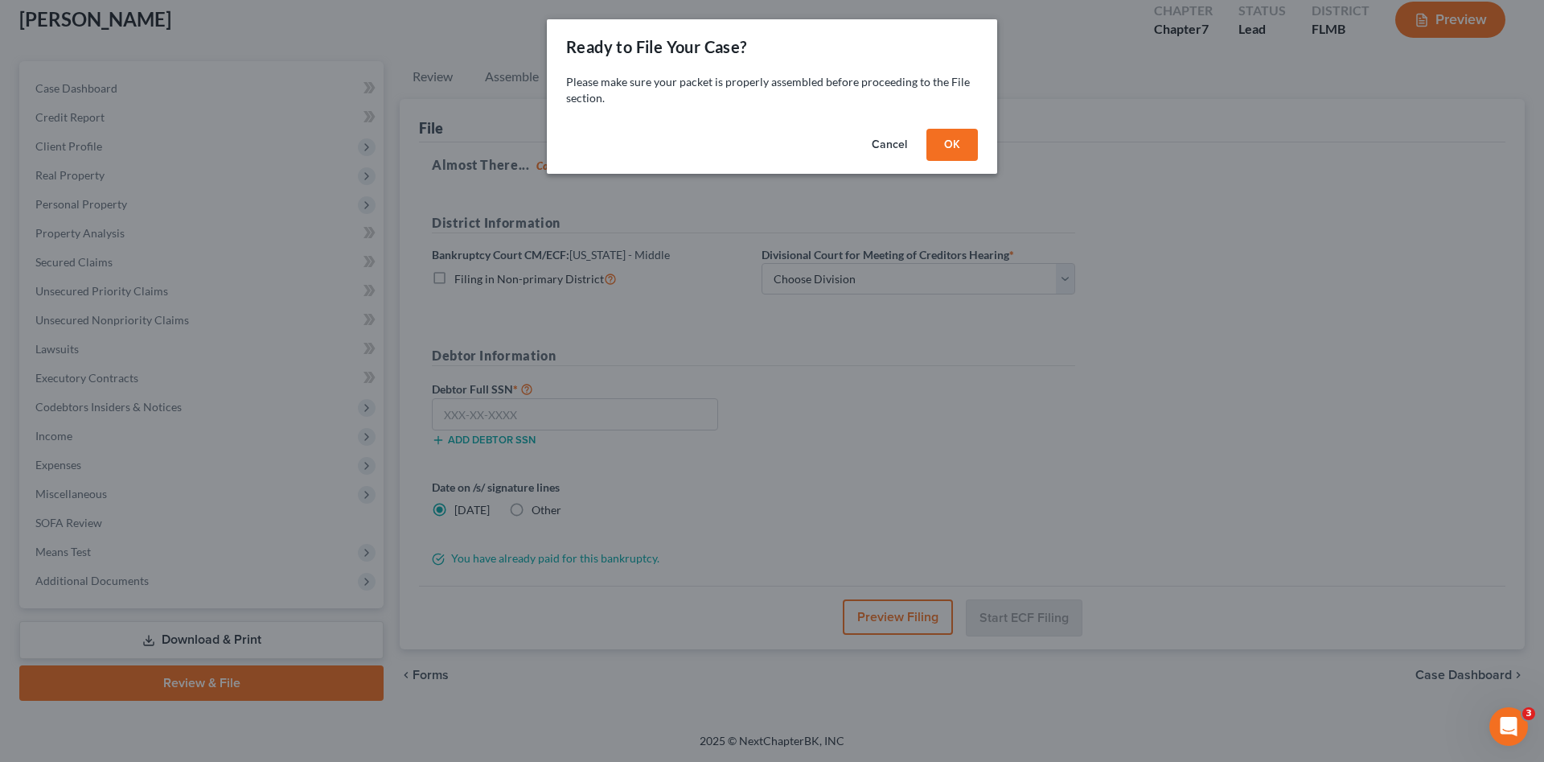
click at [967, 143] on button "OK" at bounding box center [951, 145] width 51 height 32
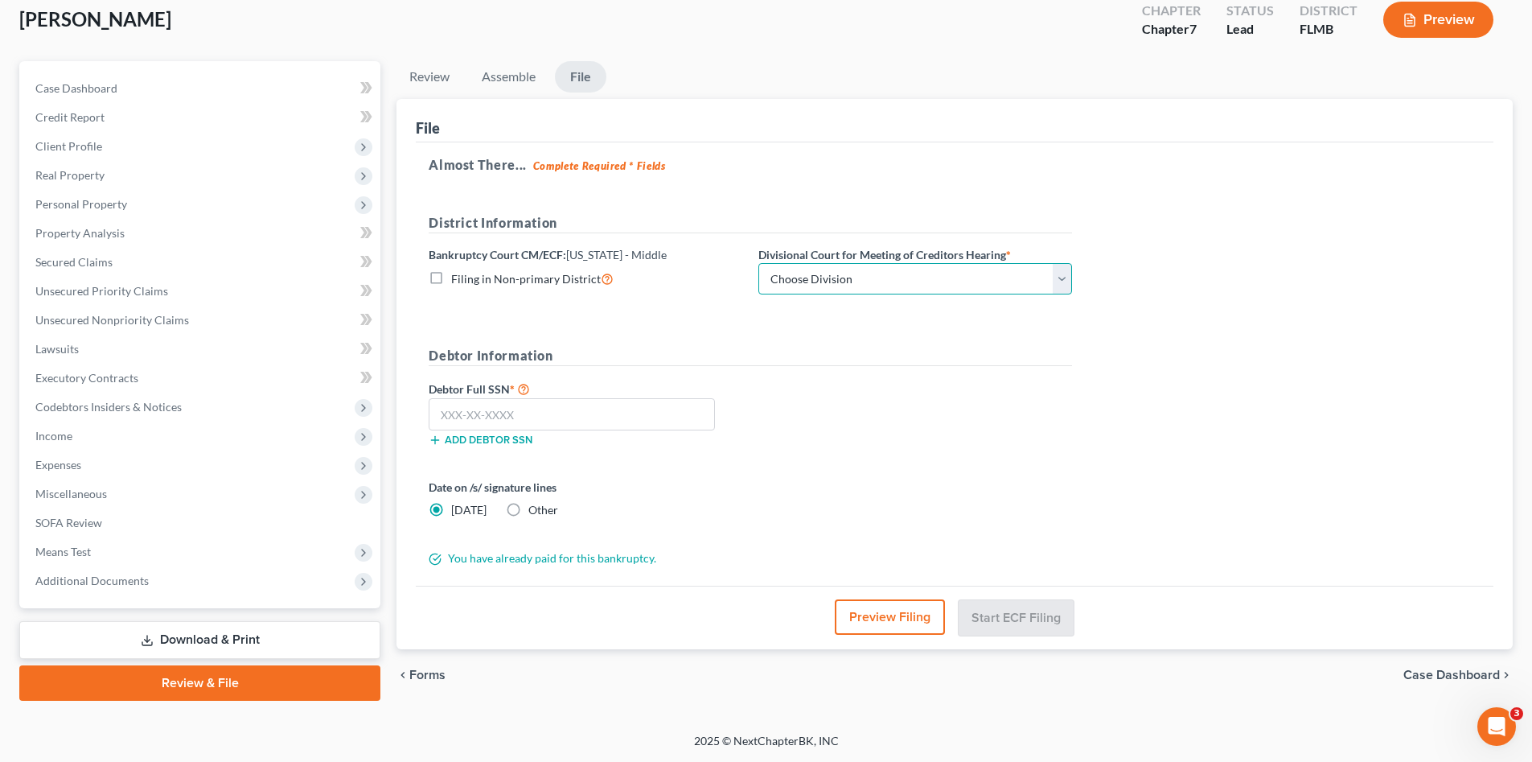
click at [898, 280] on select "Choose Division [GEOGRAPHIC_DATA][PERSON_NAME] [GEOGRAPHIC_DATA] [GEOGRAPHIC_DA…" at bounding box center [915, 279] width 314 height 32
select select "3"
click at [758, 263] on select "Choose Division [GEOGRAPHIC_DATA][PERSON_NAME] [GEOGRAPHIC_DATA] [GEOGRAPHIC_DA…" at bounding box center [915, 279] width 314 height 32
click at [662, 417] on input "text" at bounding box center [572, 414] width 286 height 32
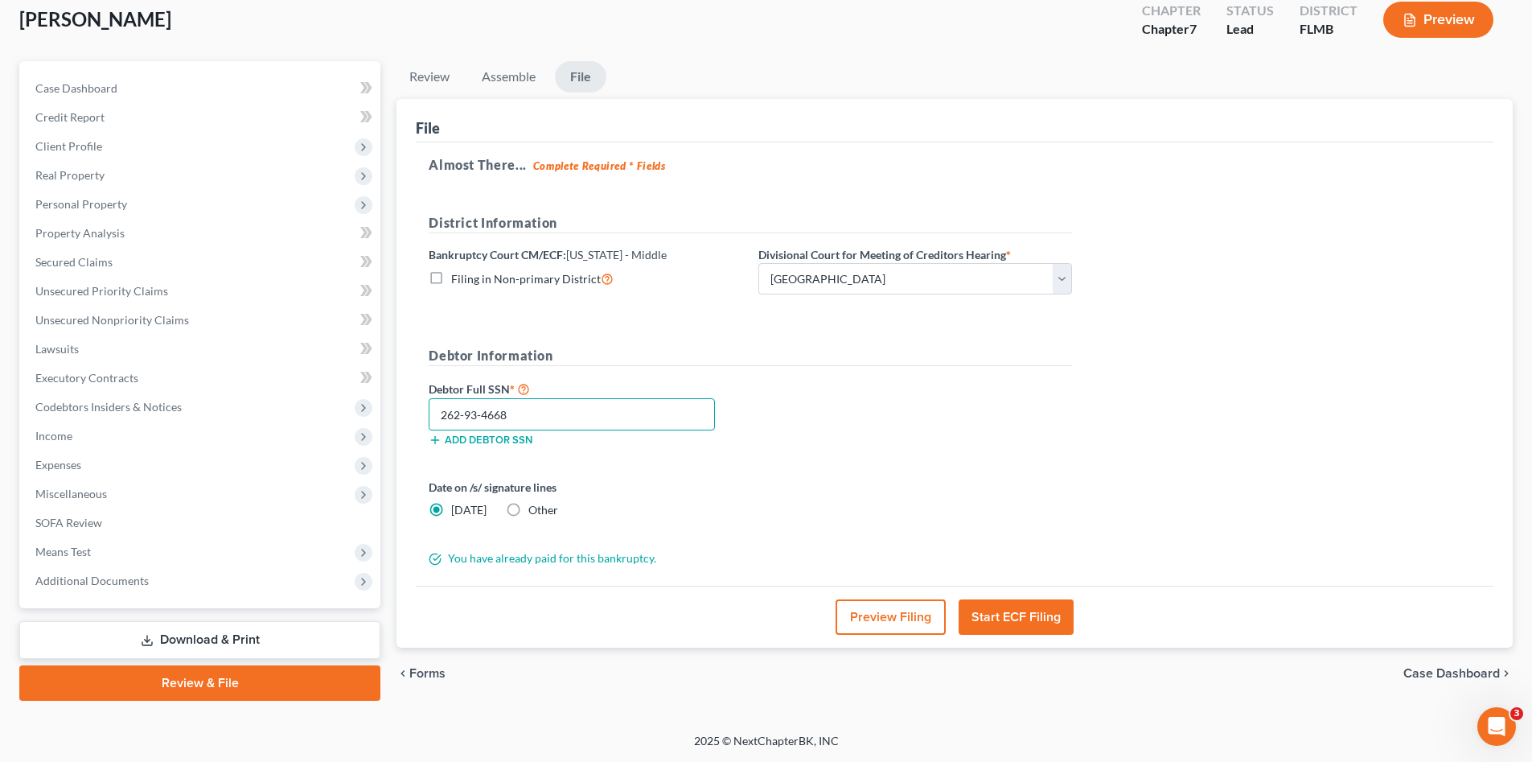
type input "262-93-4668"
click at [1001, 618] on button "Start ECF Filing" at bounding box center [1016, 616] width 115 height 35
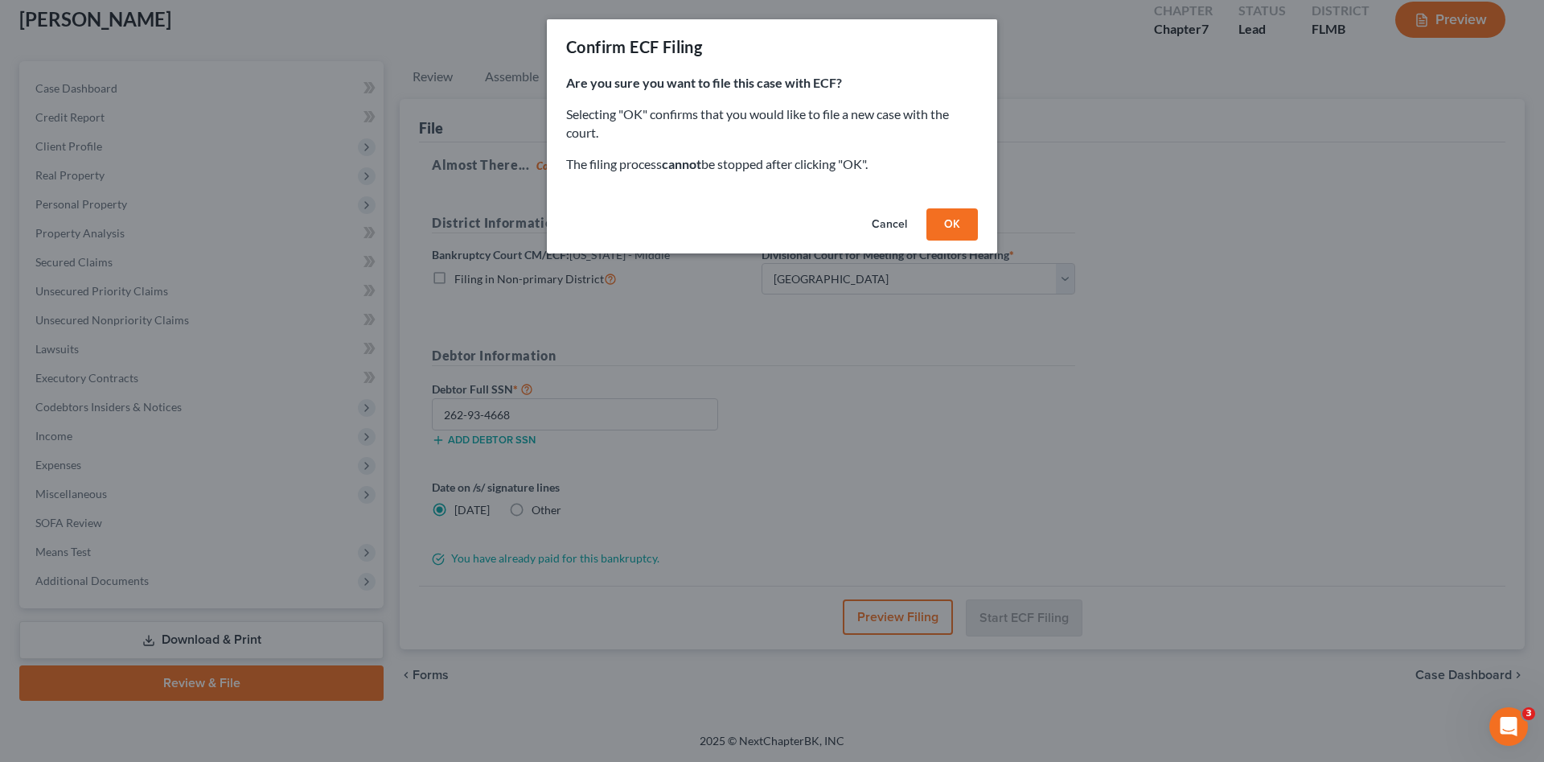
click at [951, 224] on button "OK" at bounding box center [951, 224] width 51 height 32
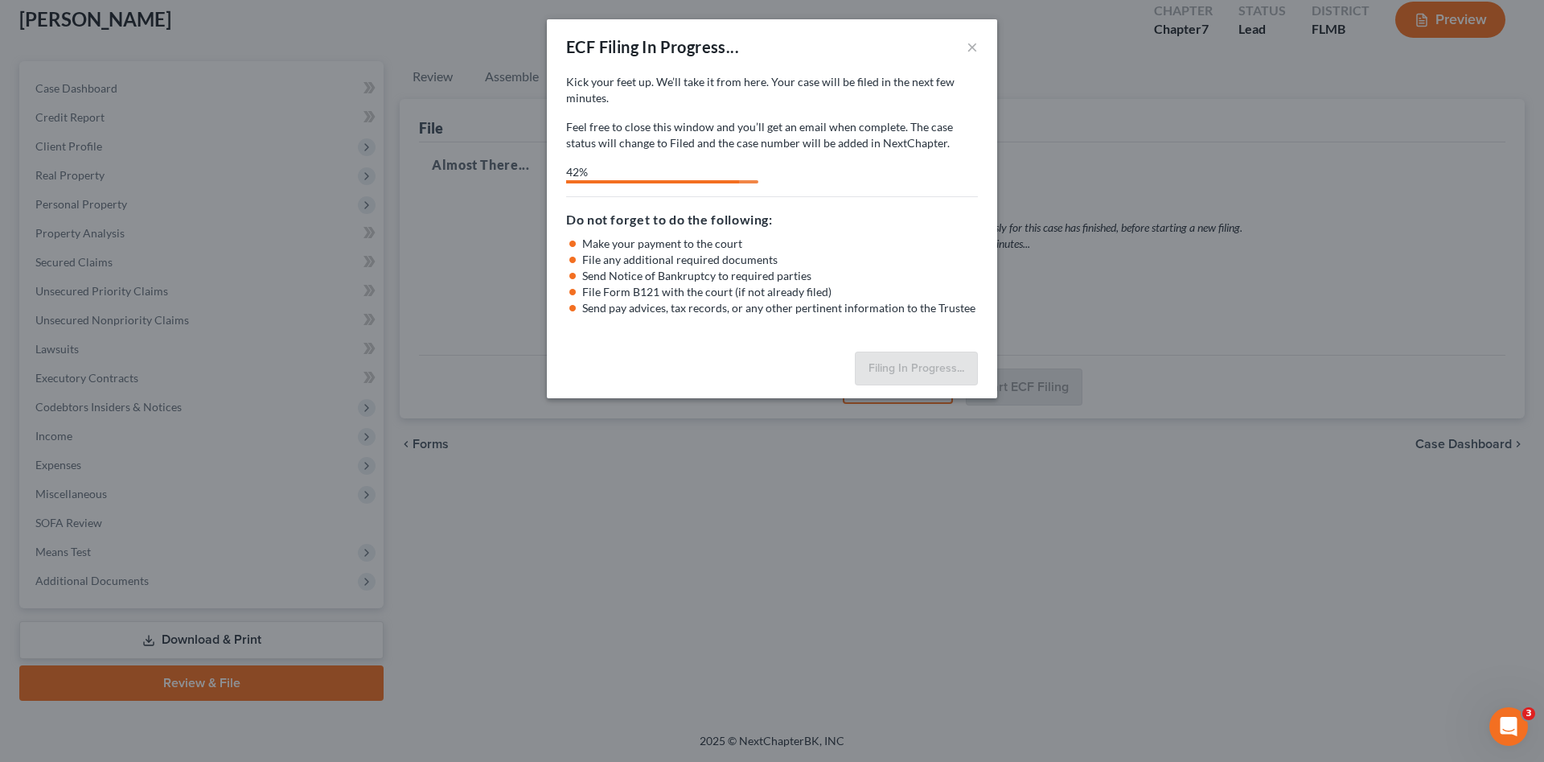
select select "3"
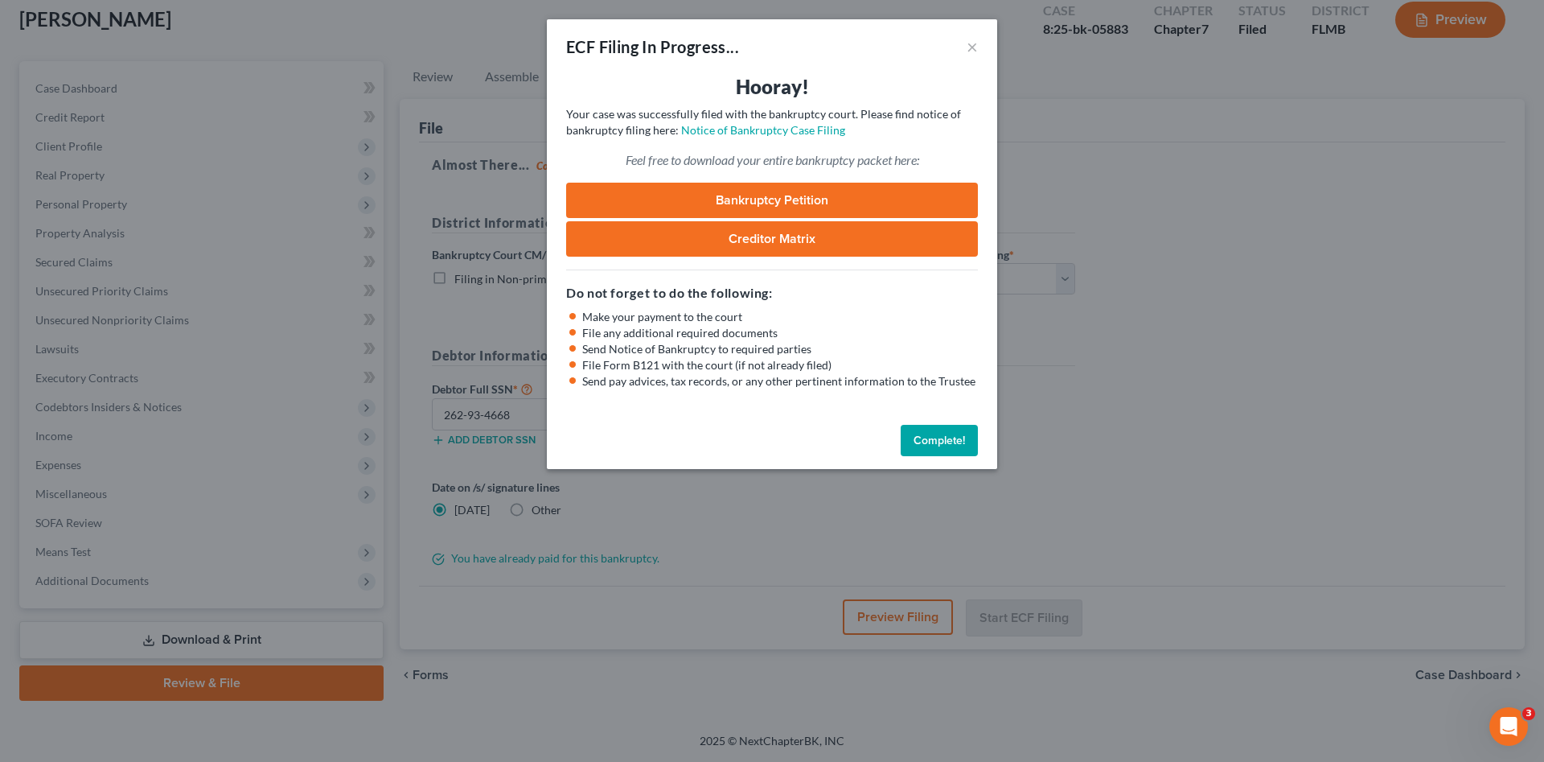
click at [669, 210] on link "Bankruptcy Petition" at bounding box center [772, 200] width 412 height 35
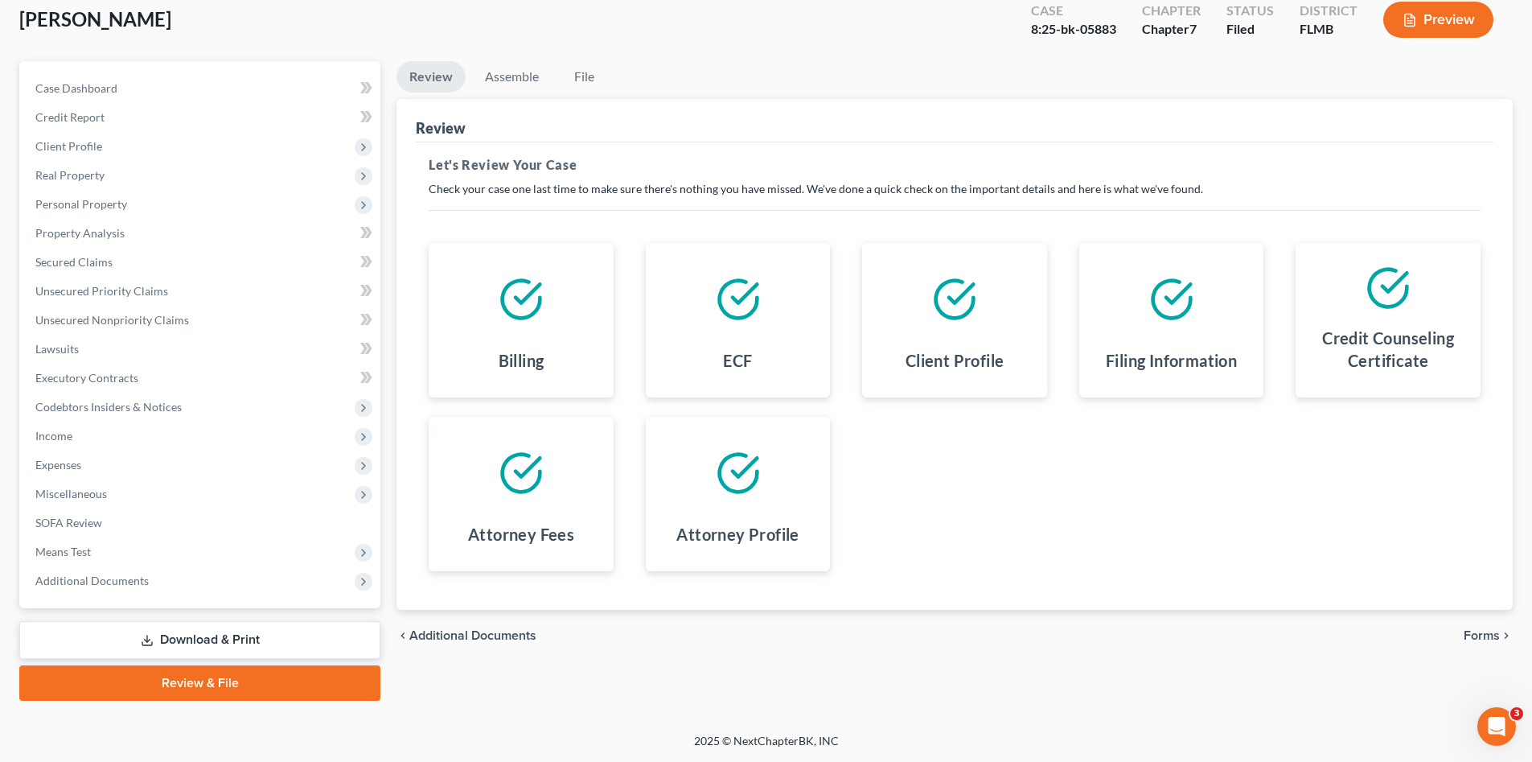
click at [931, 484] on div "Billing ECF Client Profile Filing Information Credit Counseling Certificate Att…" at bounding box center [955, 407] width 1084 height 367
click at [172, 634] on link "Download & Print" at bounding box center [199, 640] width 361 height 38
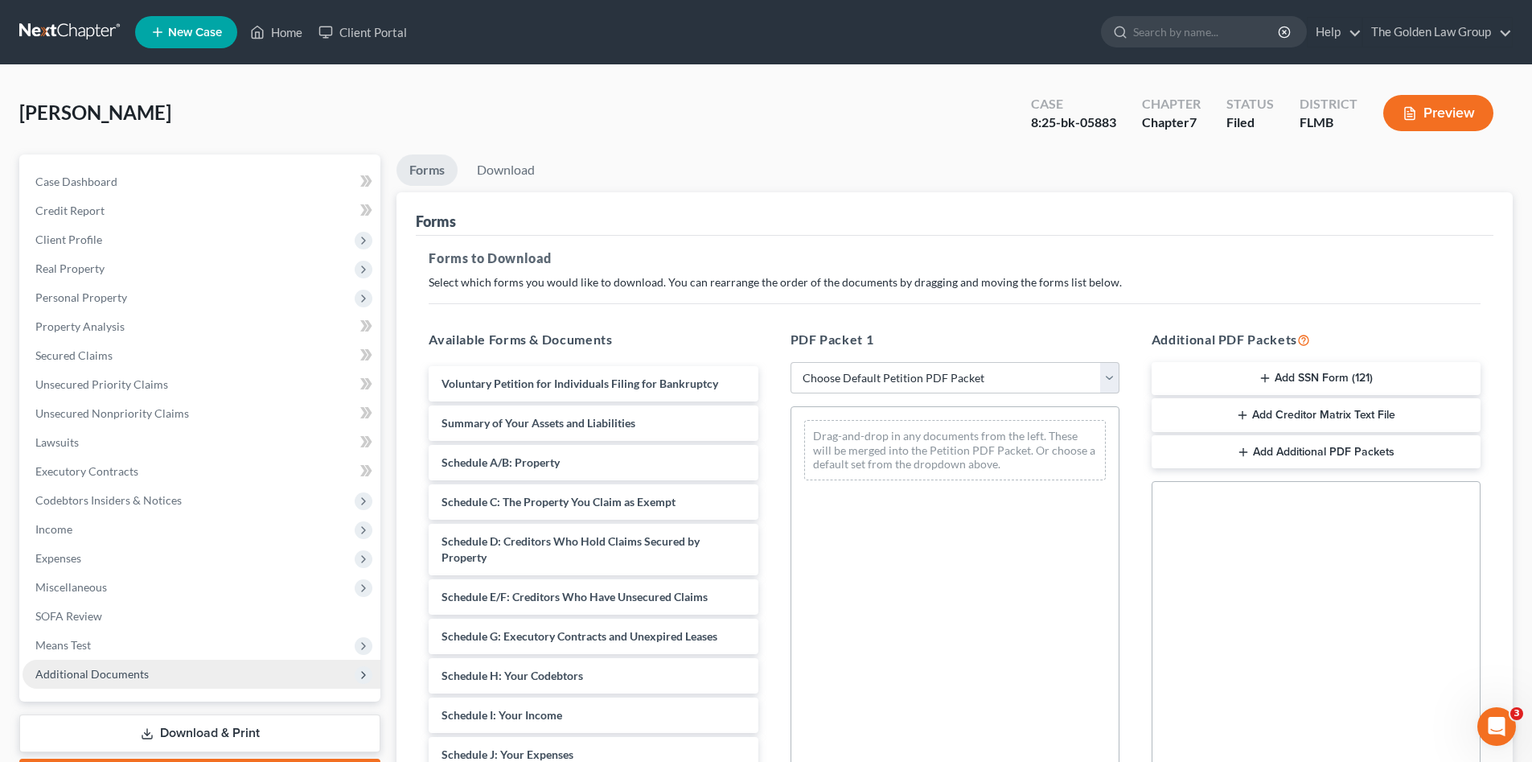
click at [112, 674] on span "Additional Documents" at bounding box center [91, 674] width 113 height 14
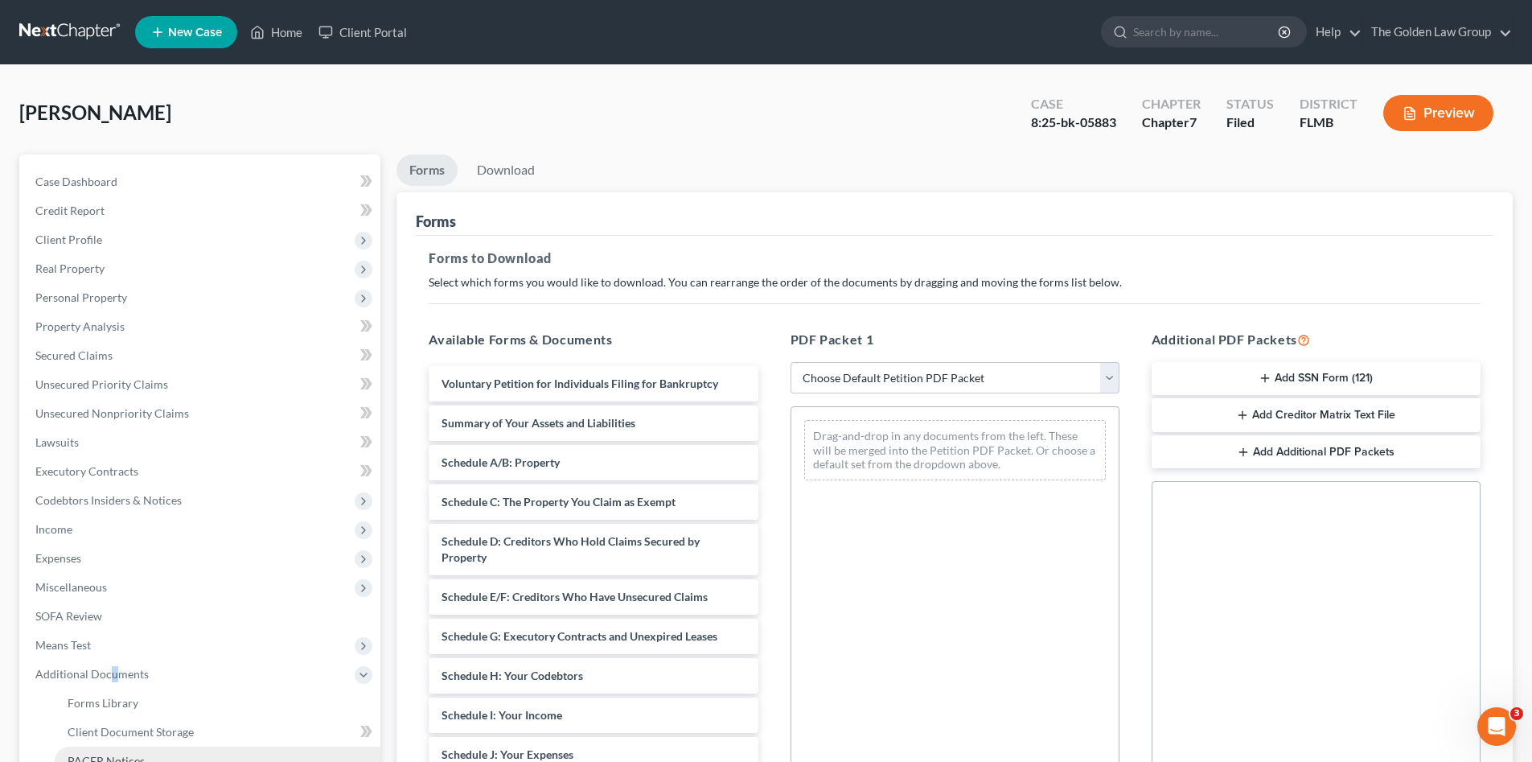
scroll to position [134, 0]
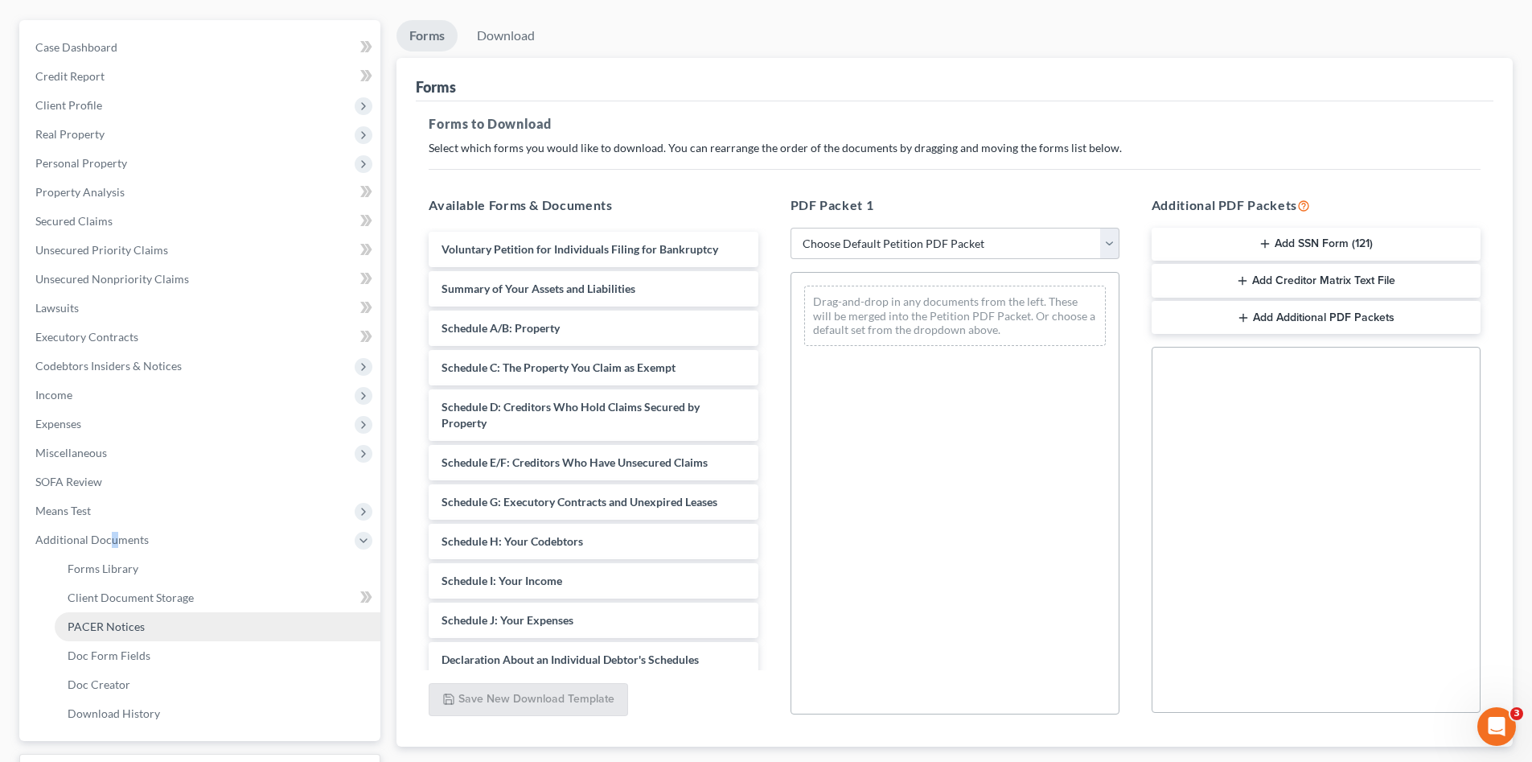
click at [125, 630] on span "PACER Notices" at bounding box center [106, 626] width 77 height 14
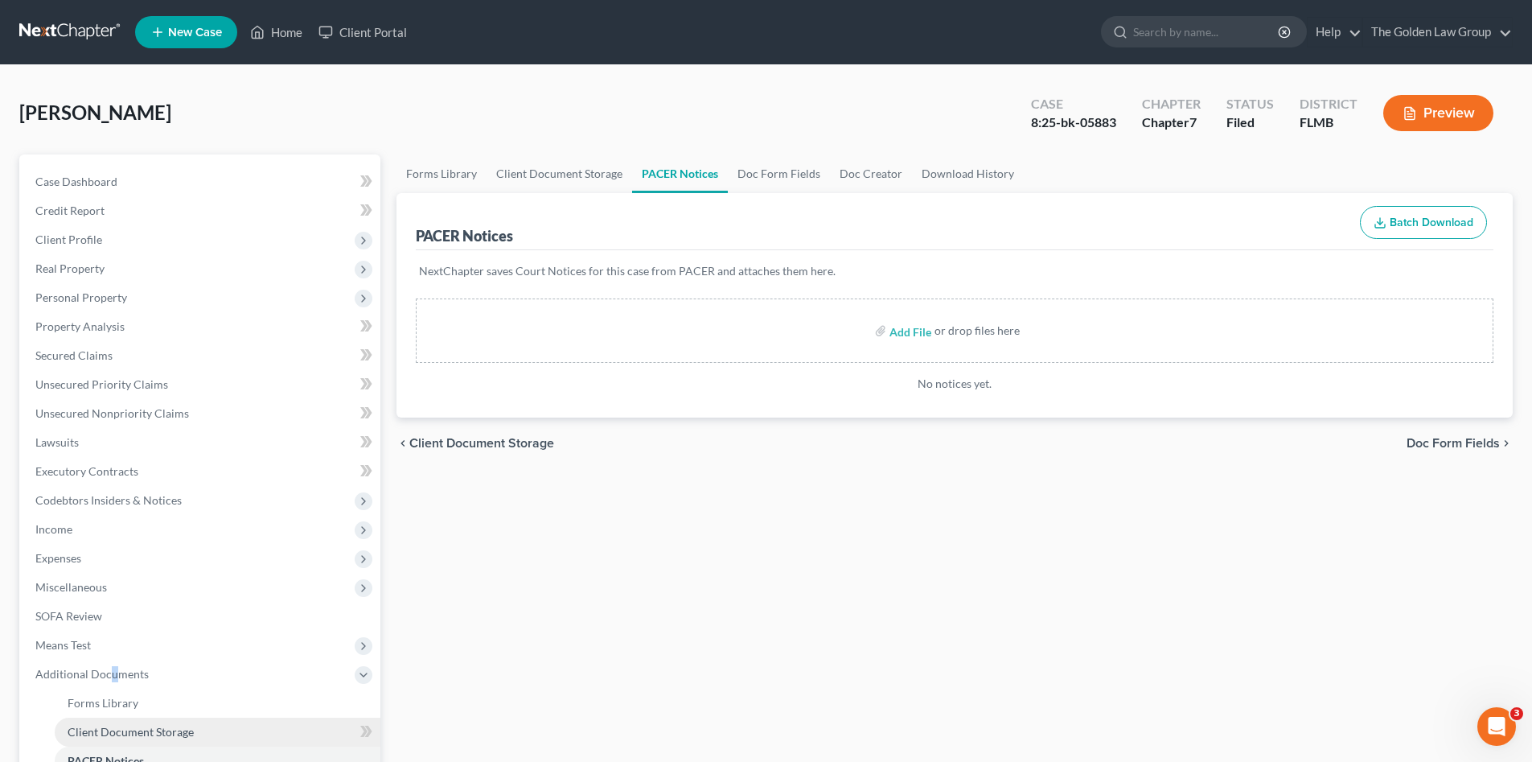
scroll to position [134, 0]
click at [72, 35] on link at bounding box center [70, 32] width 103 height 29
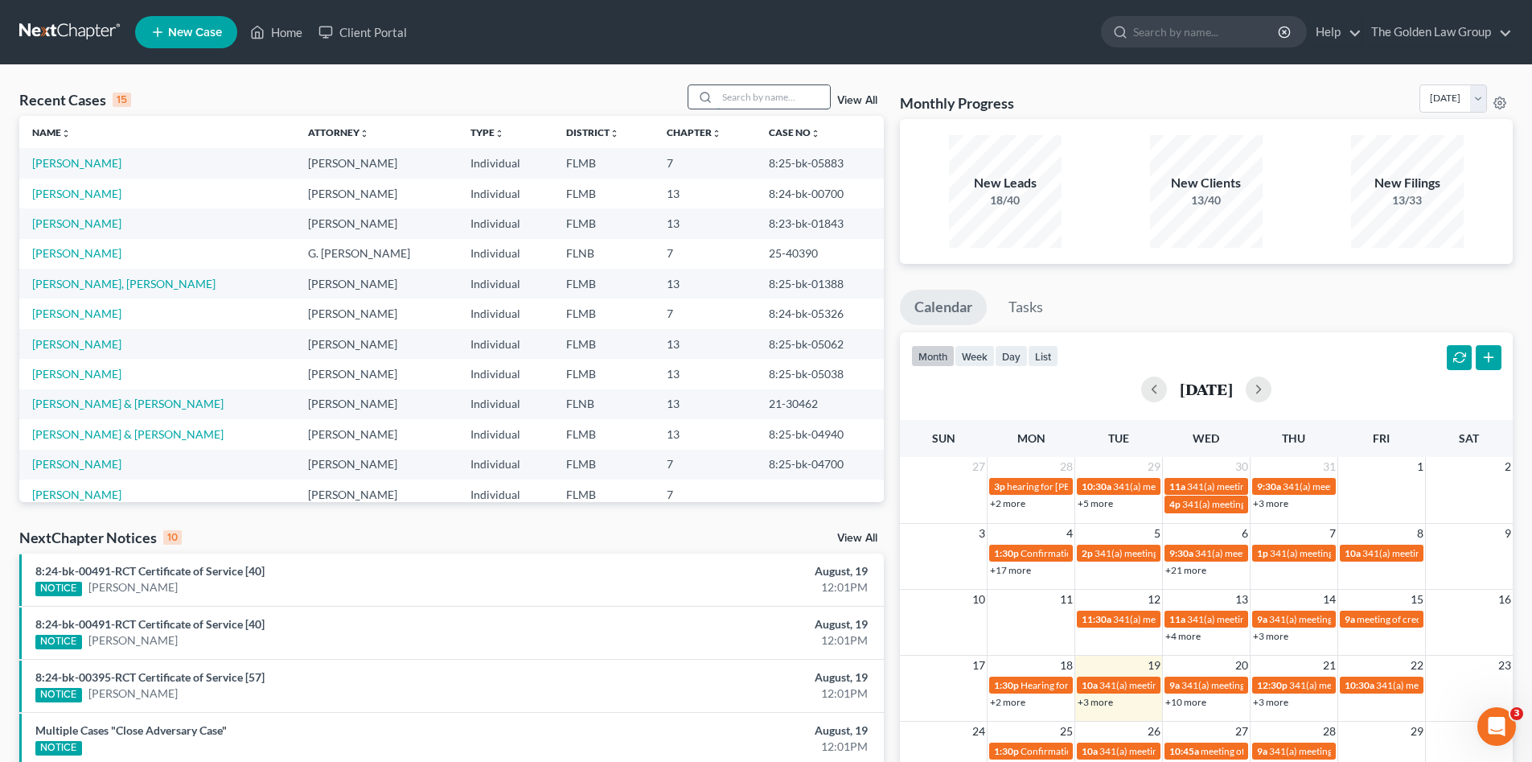
click at [774, 97] on input "search" at bounding box center [773, 96] width 113 height 23
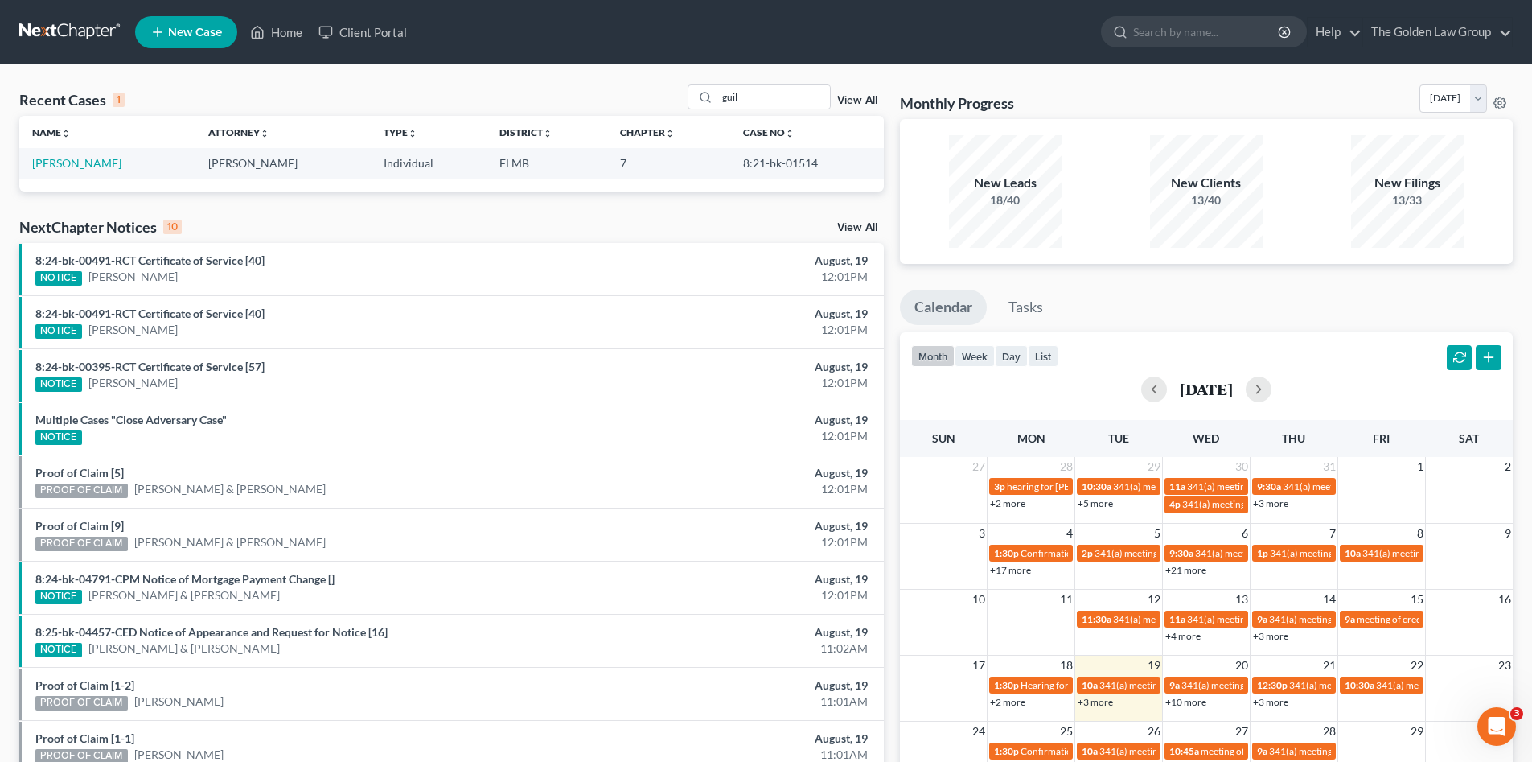
click at [257, 95] on div "Recent Cases 1 guil View All" at bounding box center [451, 99] width 864 height 31
drag, startPoint x: 762, startPoint y: 101, endPoint x: 711, endPoint y: 101, distance: 50.7
click at [711, 101] on div "guil" at bounding box center [759, 96] width 143 height 25
type input "[PERSON_NAME]"
